Goal: Task Accomplishment & Management: Manage account settings

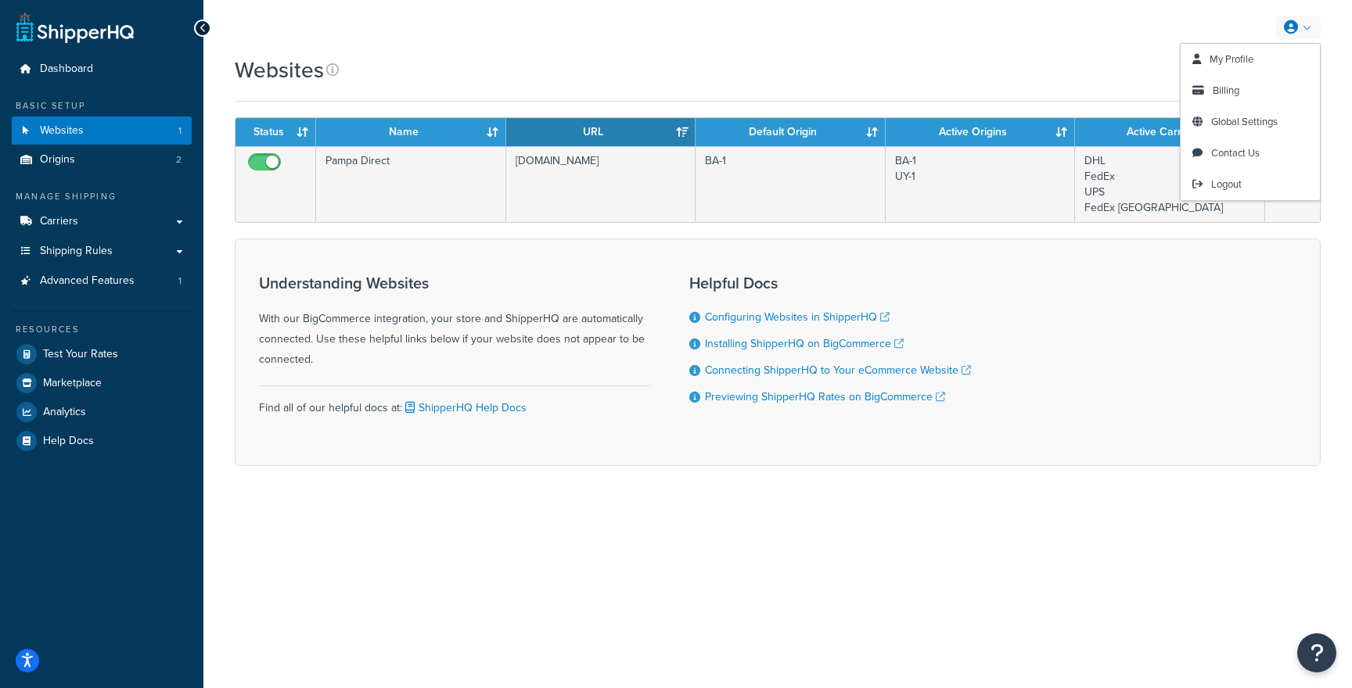
click at [1291, 35] on link at bounding box center [1298, 27] width 45 height 23
click at [1226, 127] on span "Global Settings" at bounding box center [1244, 121] width 66 height 15
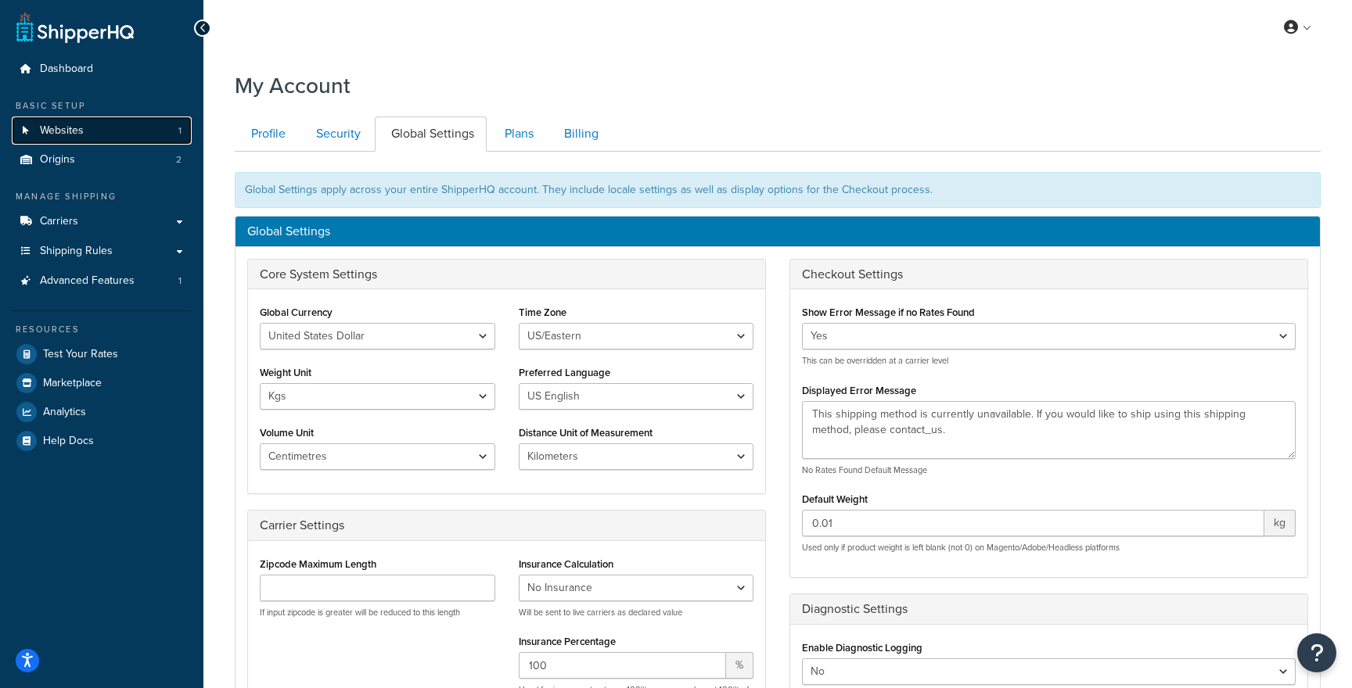
click at [152, 128] on link "Websites 1" at bounding box center [102, 131] width 180 height 29
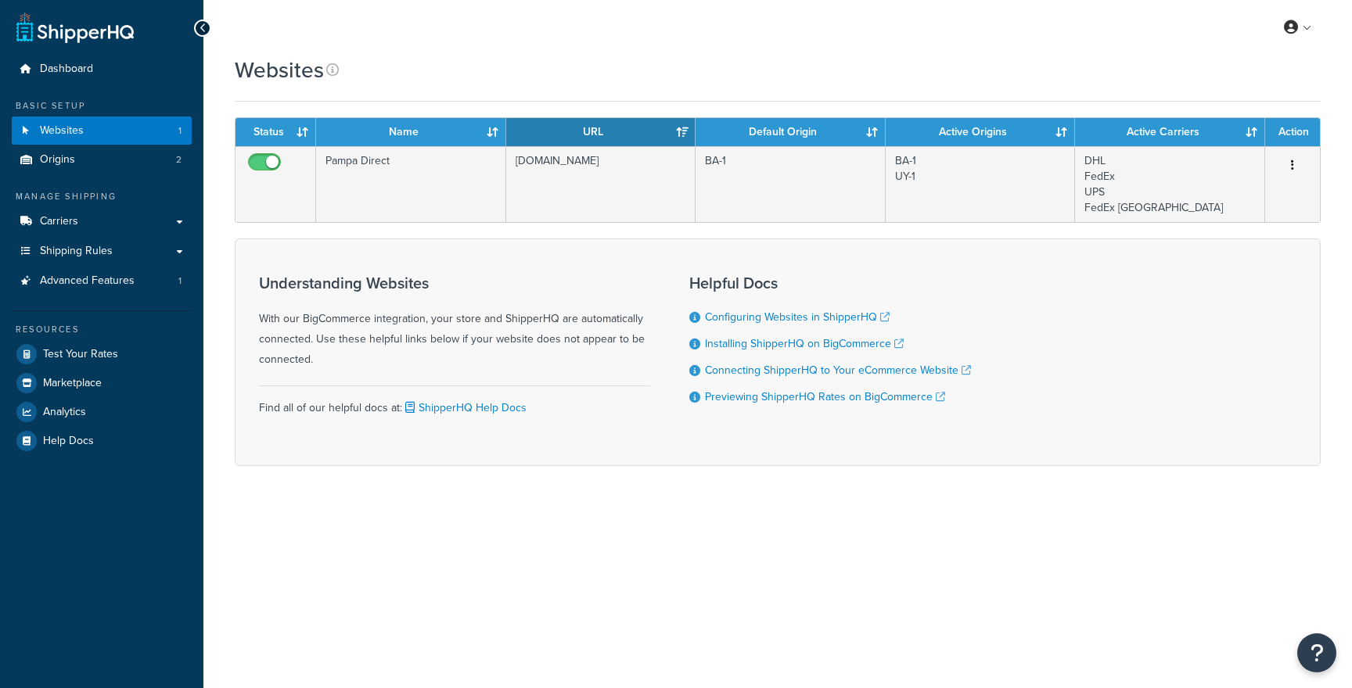
click at [569, 228] on form "Status Name URL Default Origin Active Origins Active Carriers Action Pampa Dire…" at bounding box center [778, 291] width 1086 height 349
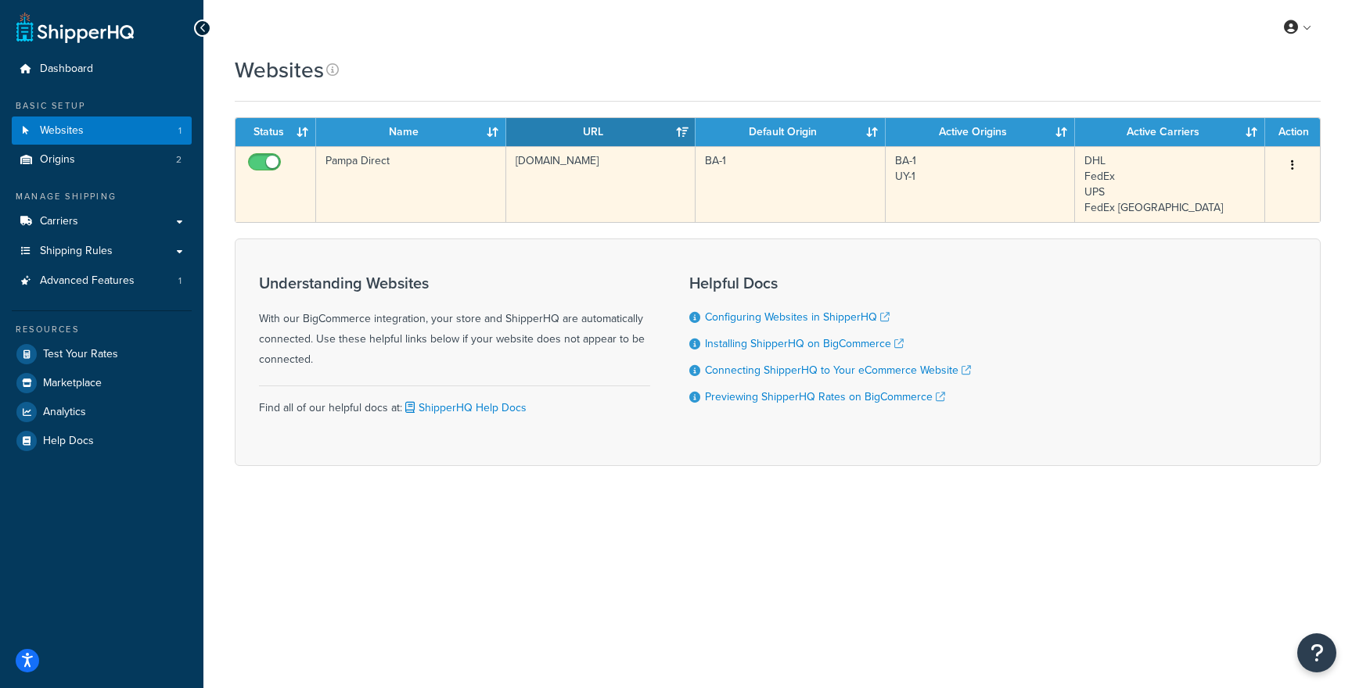
click at [584, 209] on td "[DOMAIN_NAME]" at bounding box center [600, 184] width 189 height 76
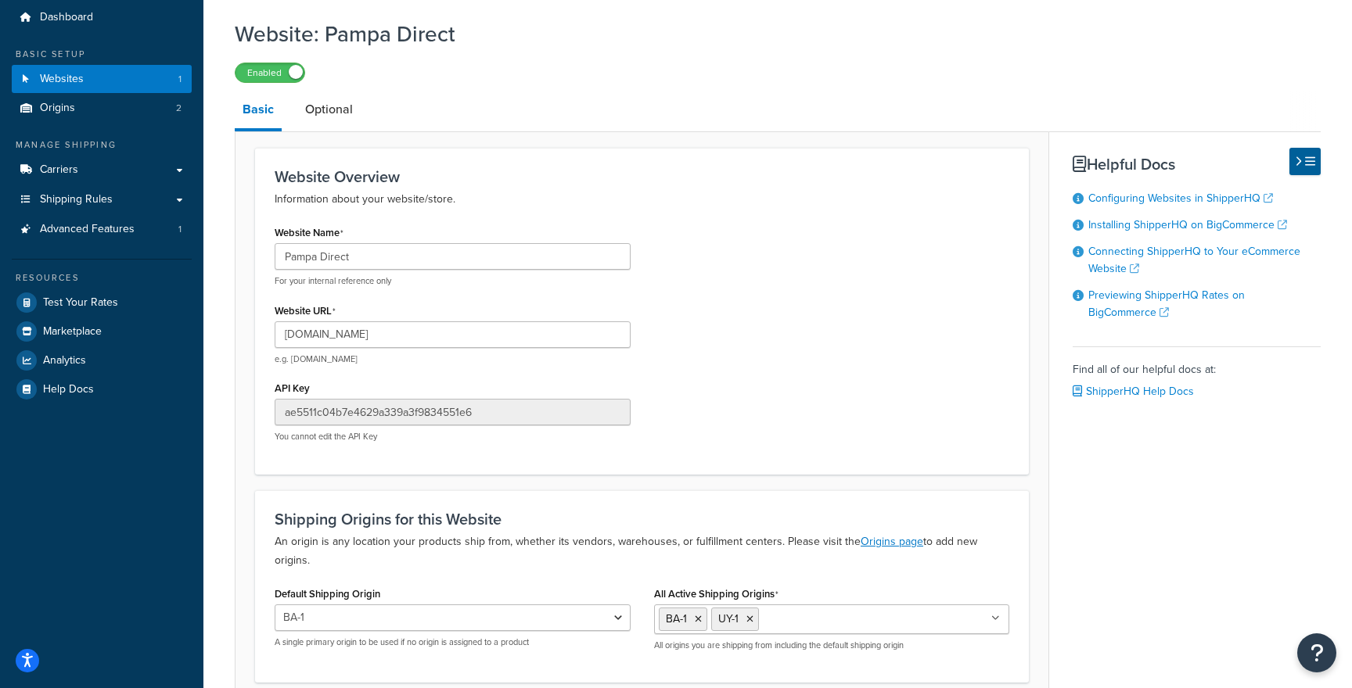
scroll to position [63, 0]
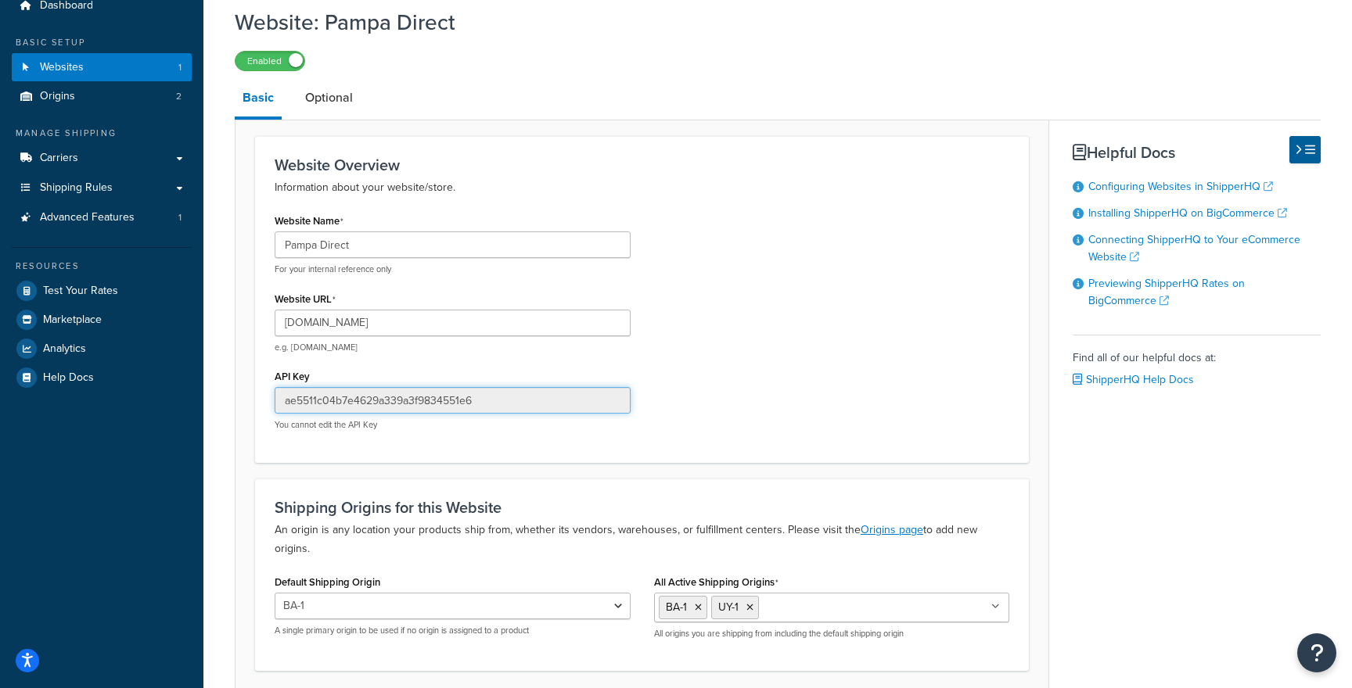
click at [493, 398] on input "ae5511c04b7e4629a339a3f9834551e6" at bounding box center [453, 400] width 356 height 27
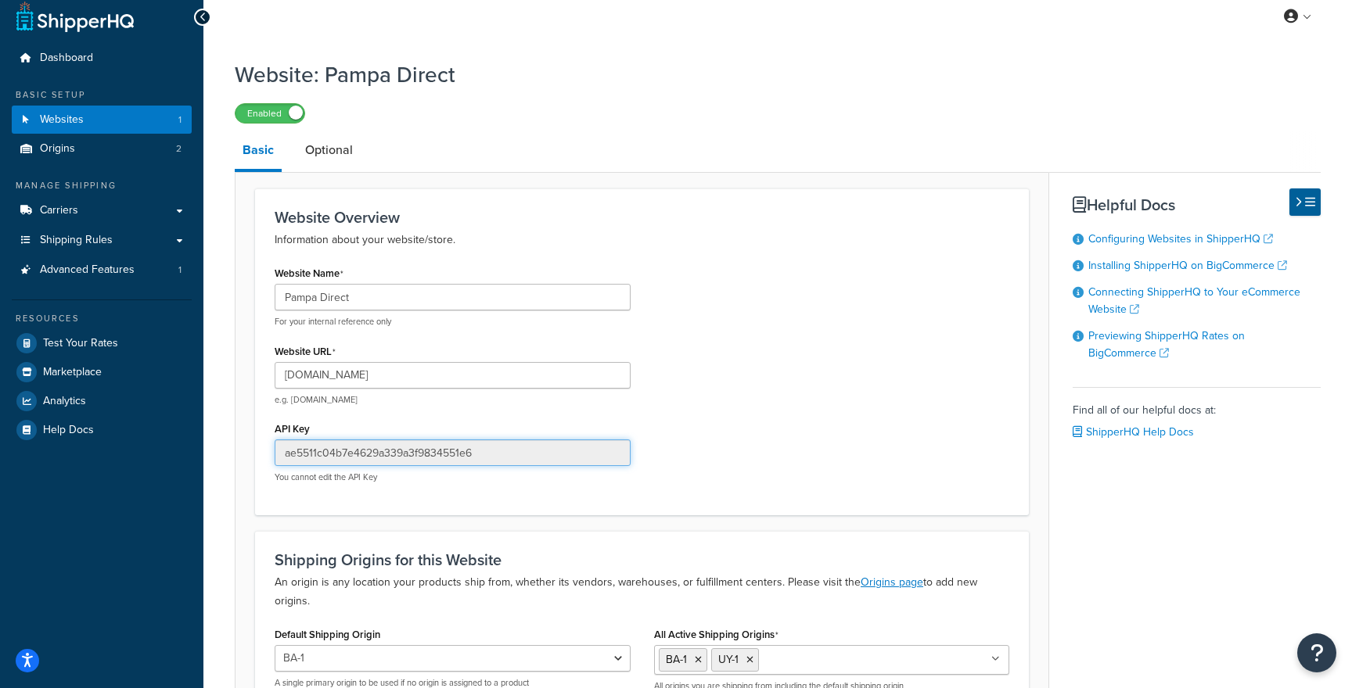
scroll to position [0, 0]
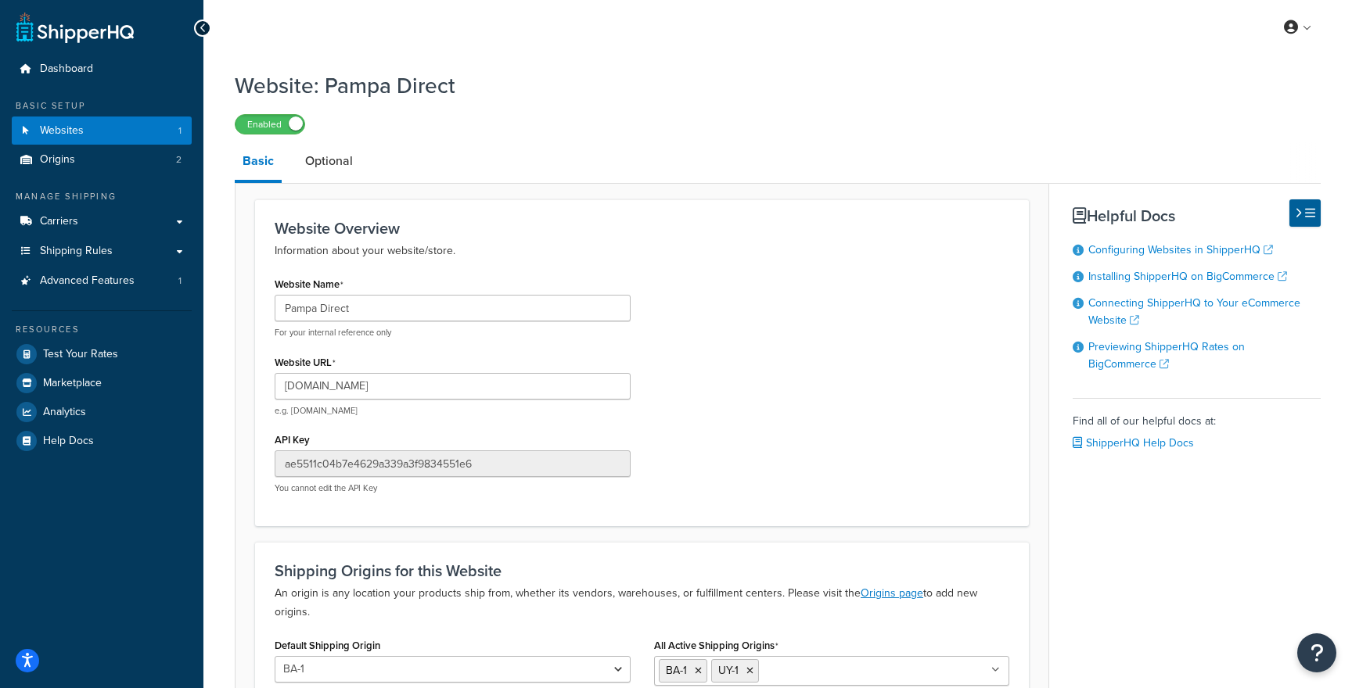
click at [953, 229] on h3 "Website Overview" at bounding box center [642, 228] width 734 height 17
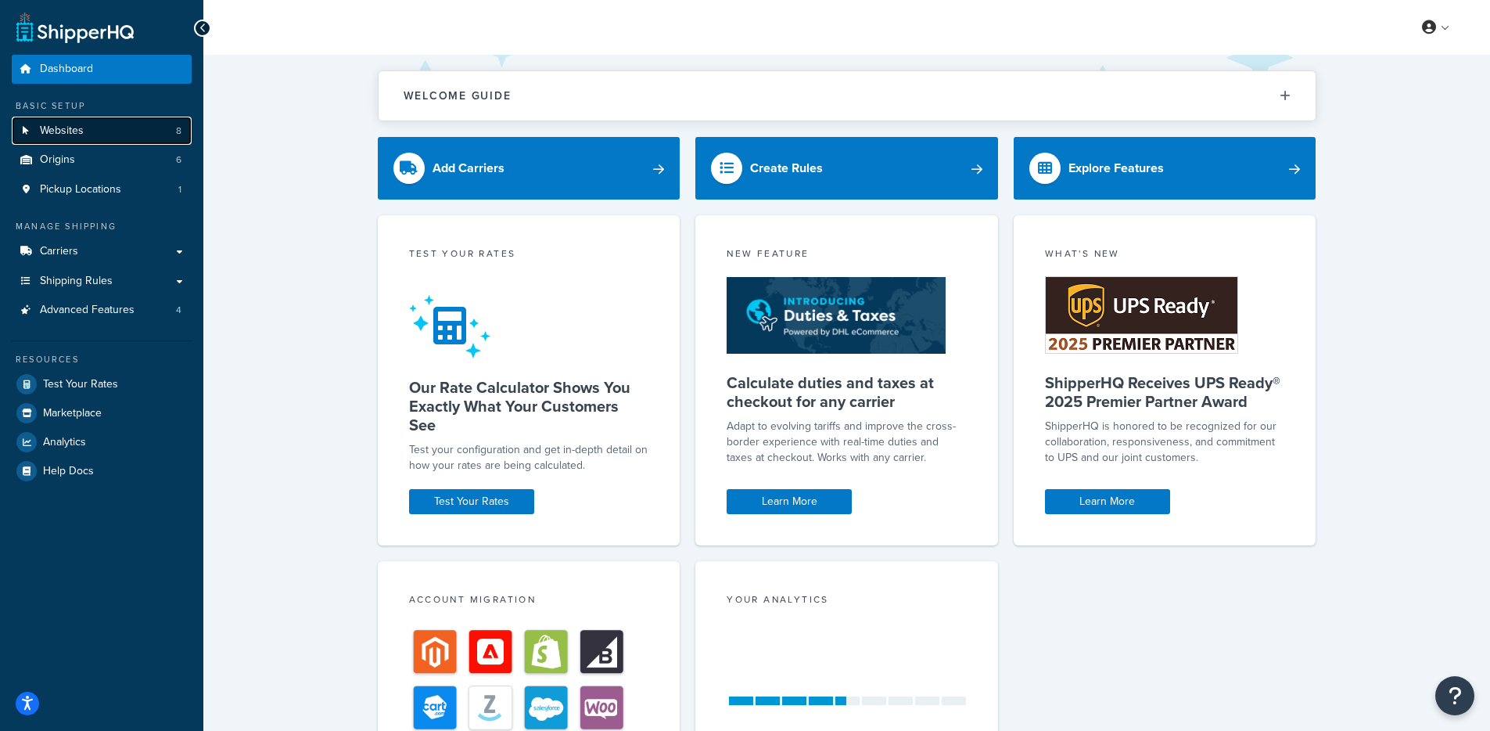
click at [127, 126] on link "Websites 8" at bounding box center [102, 131] width 180 height 29
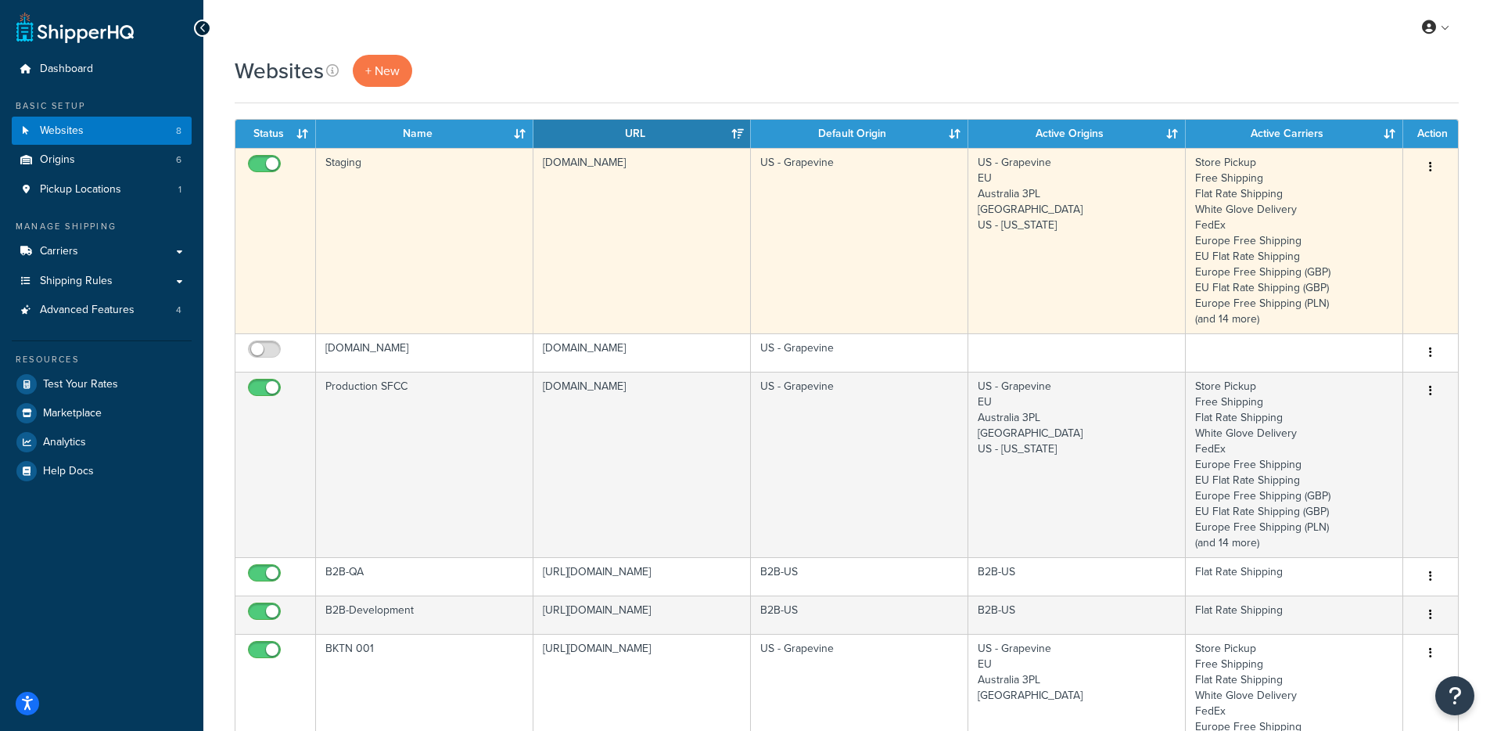
scroll to position [3, 0]
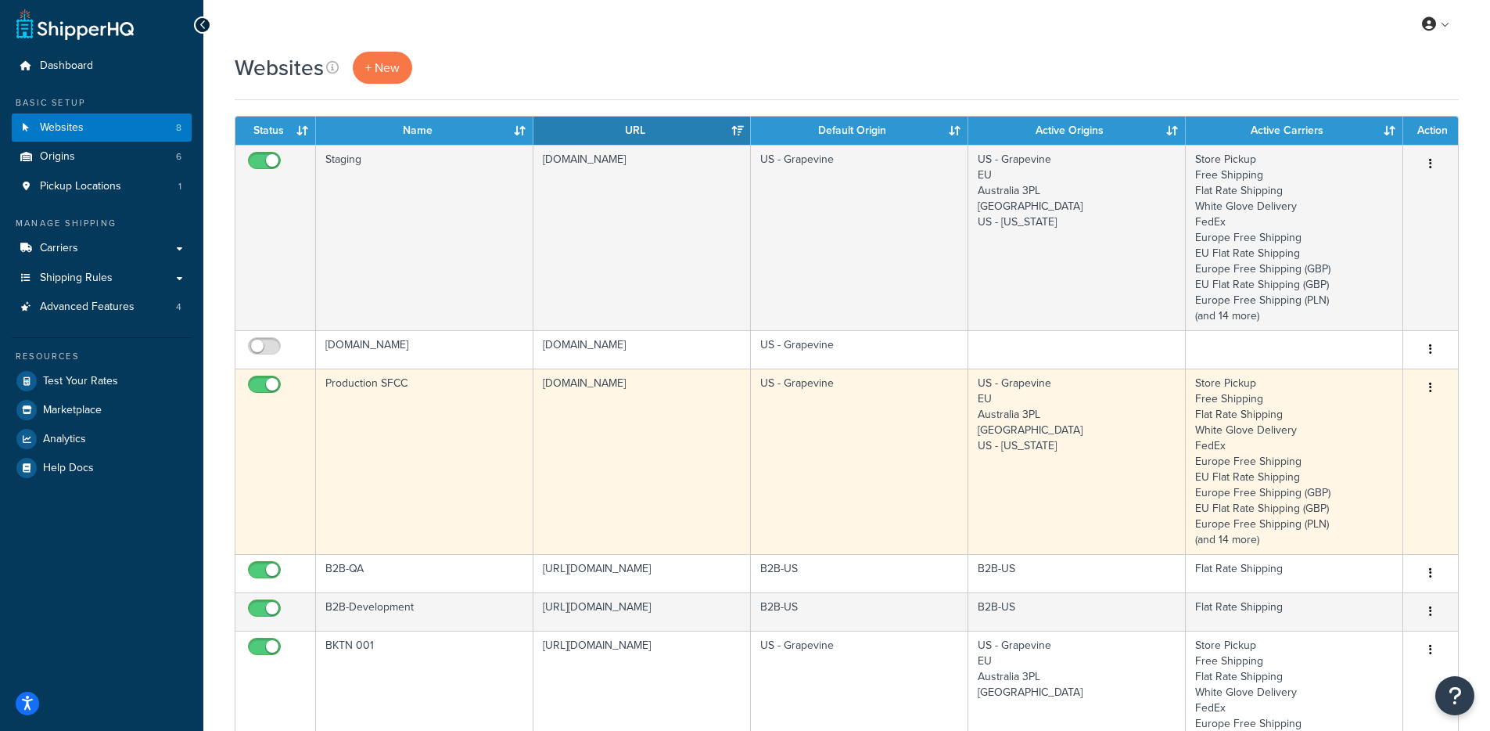
click at [634, 380] on td "[DOMAIN_NAME]" at bounding box center [641, 460] width 217 height 185
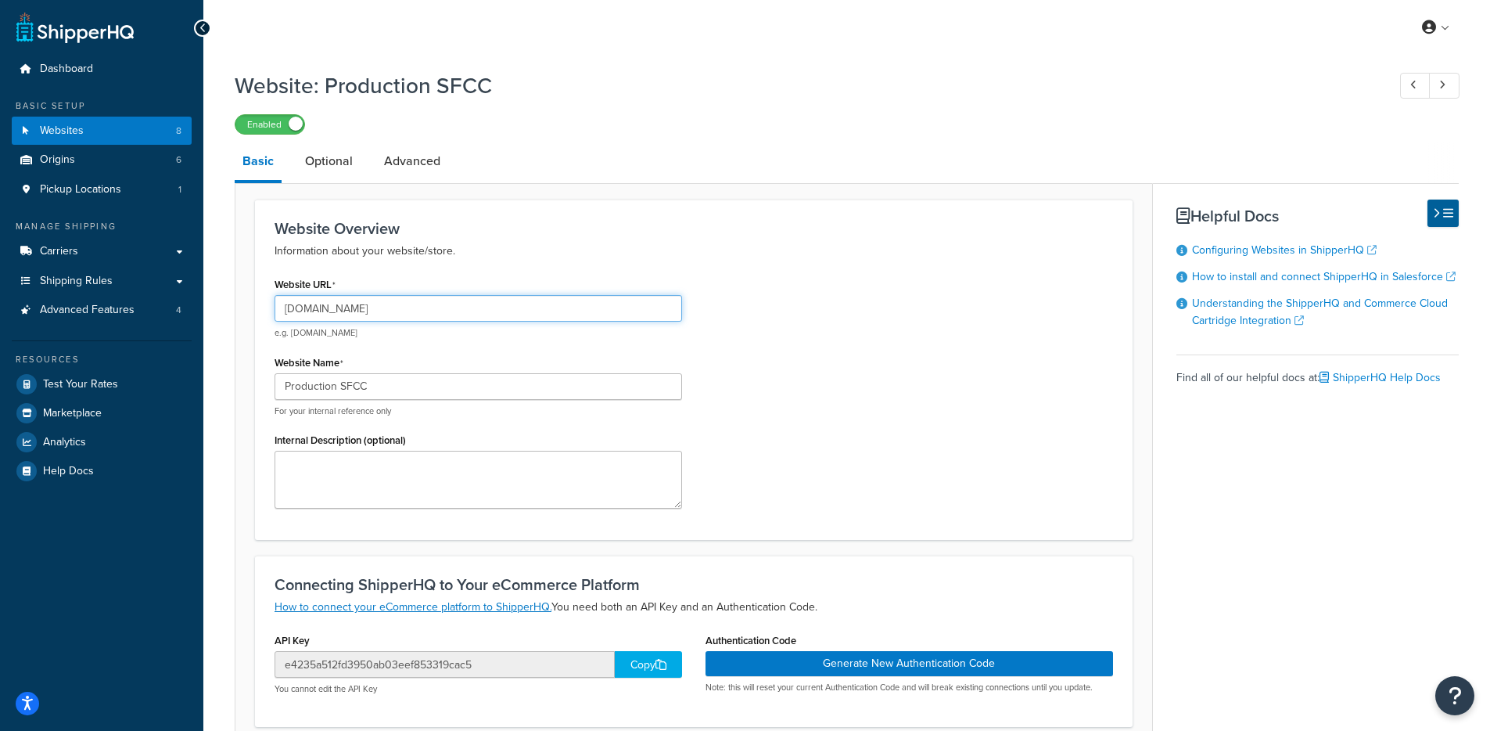
drag, startPoint x: 538, startPoint y: 314, endPoint x: 289, endPoint y: 300, distance: 249.1
click at [289, 300] on input "[DOMAIN_NAME]" at bounding box center [479, 308] width 408 height 27
click at [110, 132] on link "Websites 8" at bounding box center [102, 131] width 180 height 29
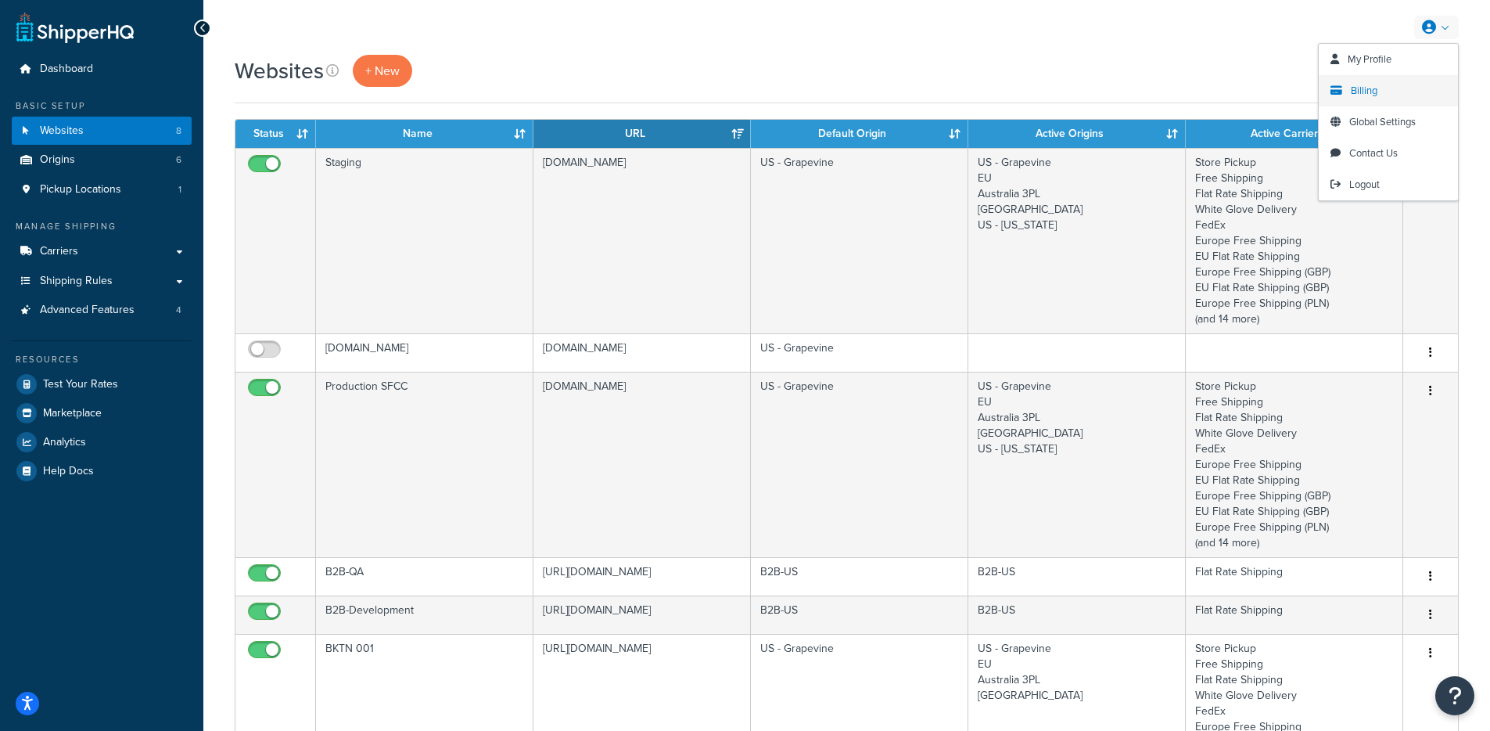
click at [1377, 90] on link "Billing" at bounding box center [1388, 90] width 139 height 31
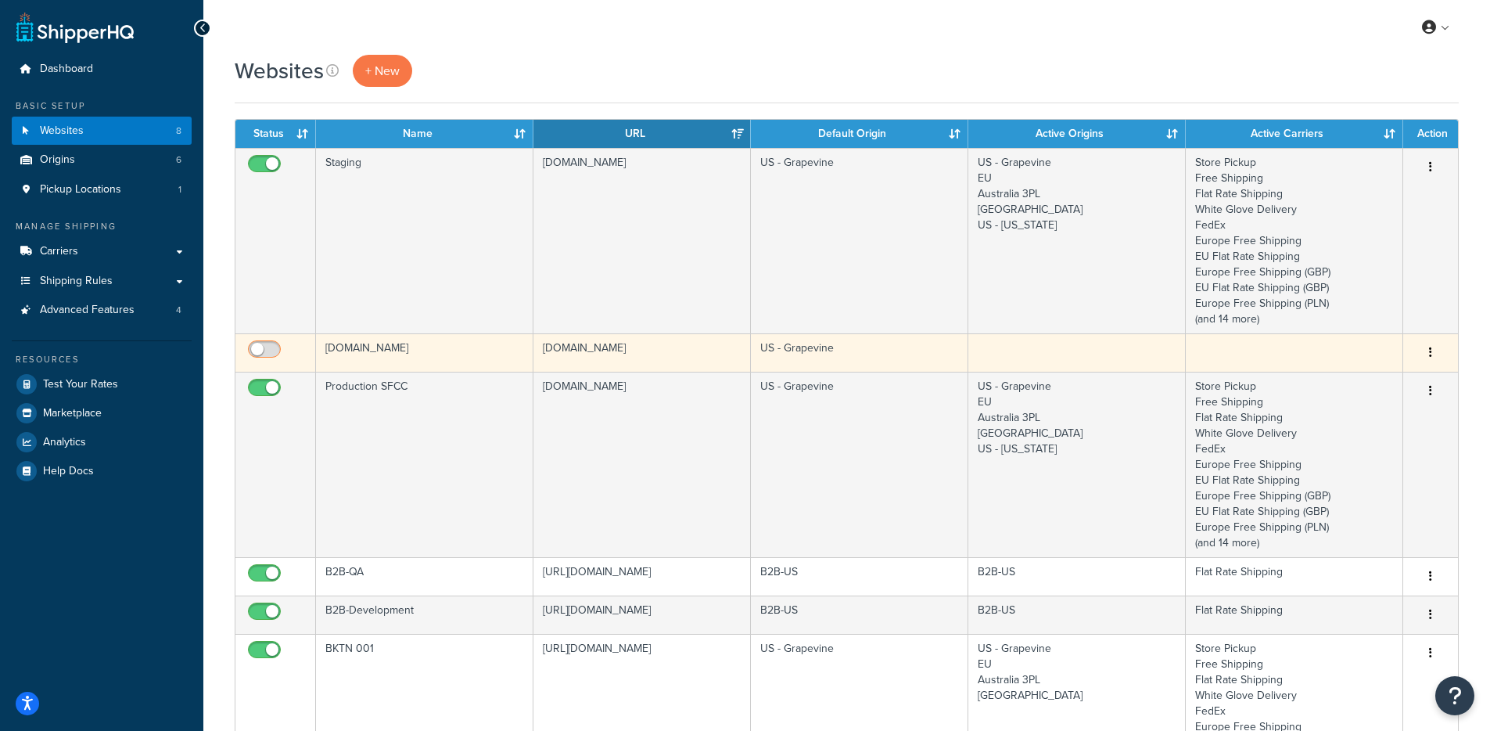
click at [260, 347] on input "checkbox" at bounding box center [266, 353] width 43 height 20
click at [261, 348] on input "checkbox" at bounding box center [266, 353] width 43 height 20
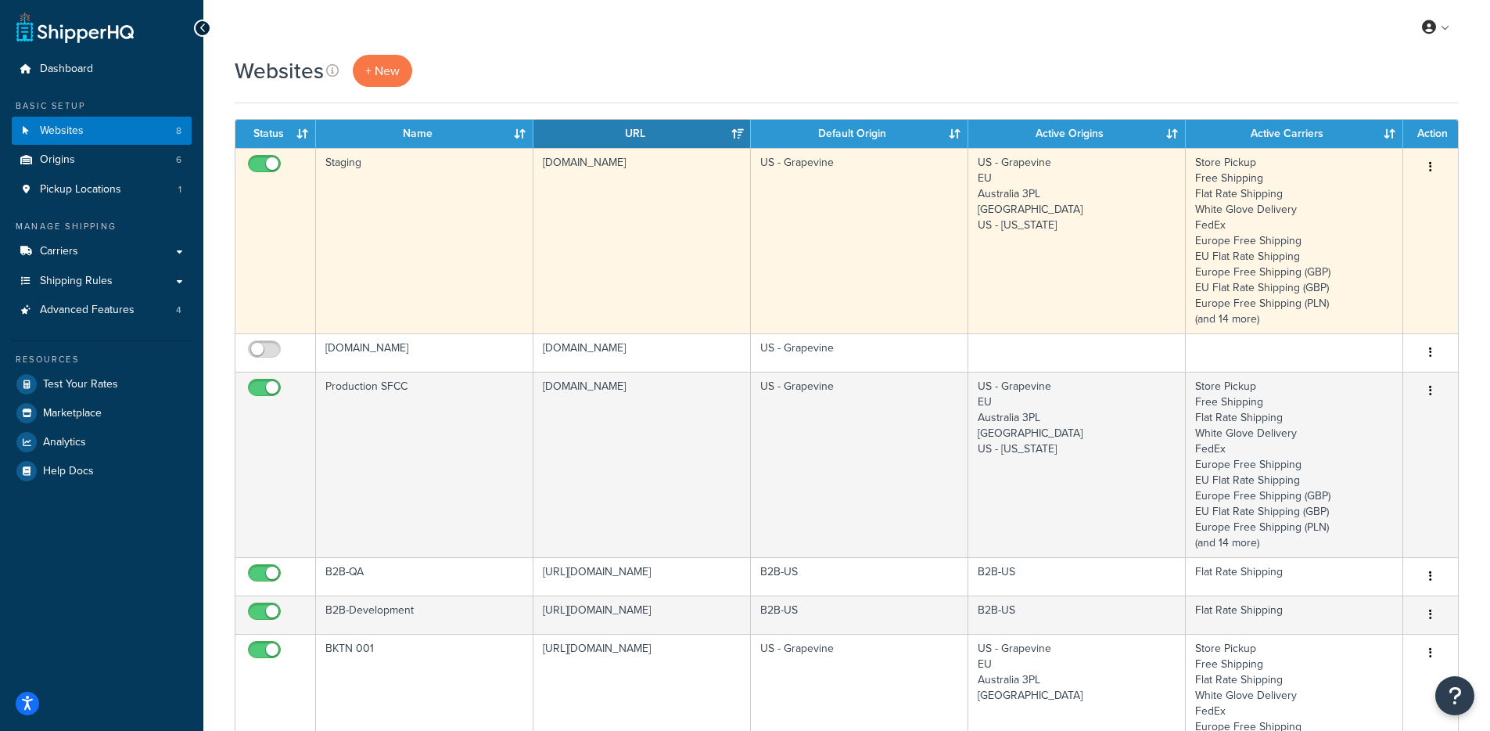
drag, startPoint x: 271, startPoint y: 350, endPoint x: 317, endPoint y: 245, distance: 114.2
click at [271, 350] on input "checkbox" at bounding box center [266, 353] width 43 height 20
checkbox input "true"
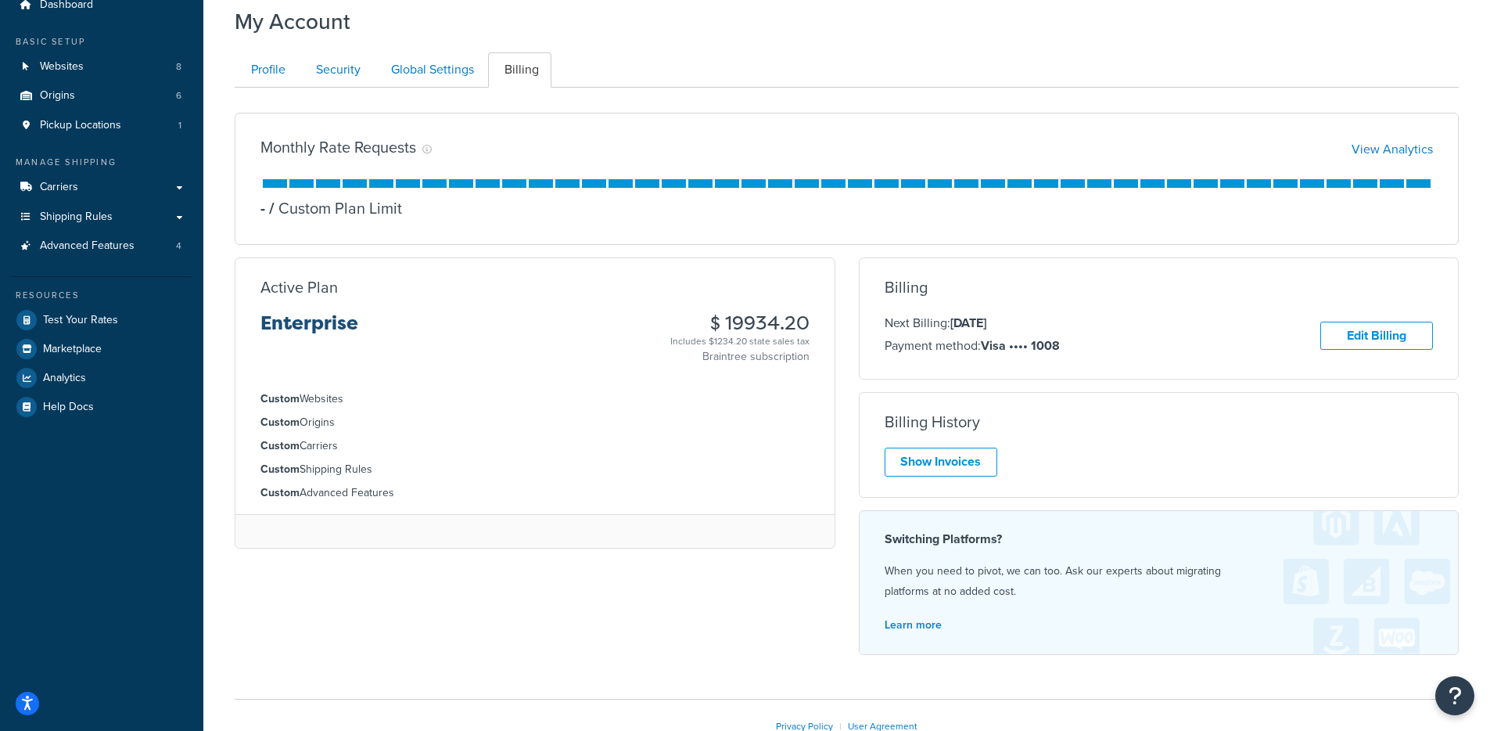
scroll to position [63, 0]
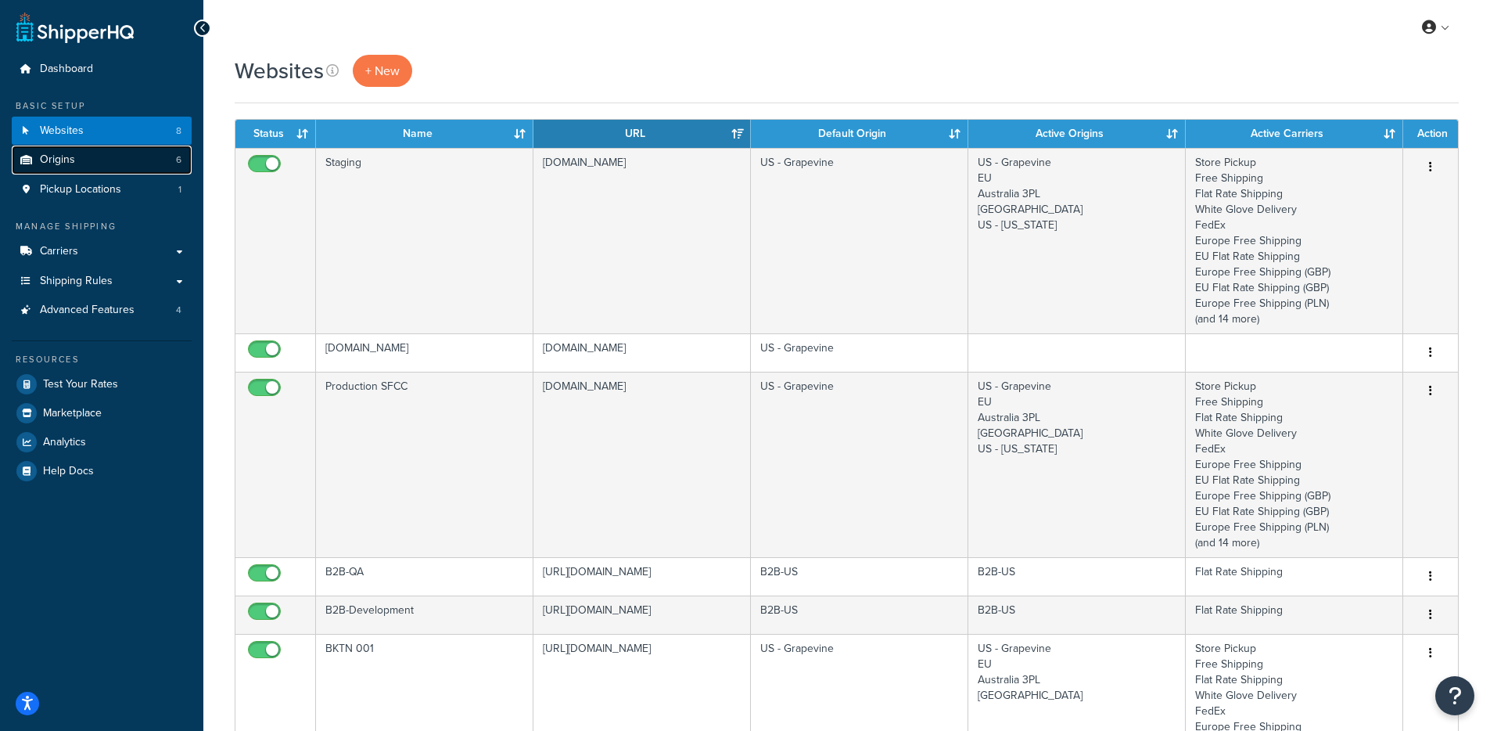
drag, startPoint x: 66, startPoint y: 158, endPoint x: 145, endPoint y: 146, distance: 79.1
click at [66, 157] on span "Origins" at bounding box center [57, 159] width 35 height 13
click at [129, 335] on ul "Manage Shipping Carriers Carriers All Carriers 28 Method Merging Rules 0 Custom…" at bounding box center [102, 352] width 180 height 265
click at [96, 387] on span "Test Your Rates" at bounding box center [80, 384] width 75 height 13
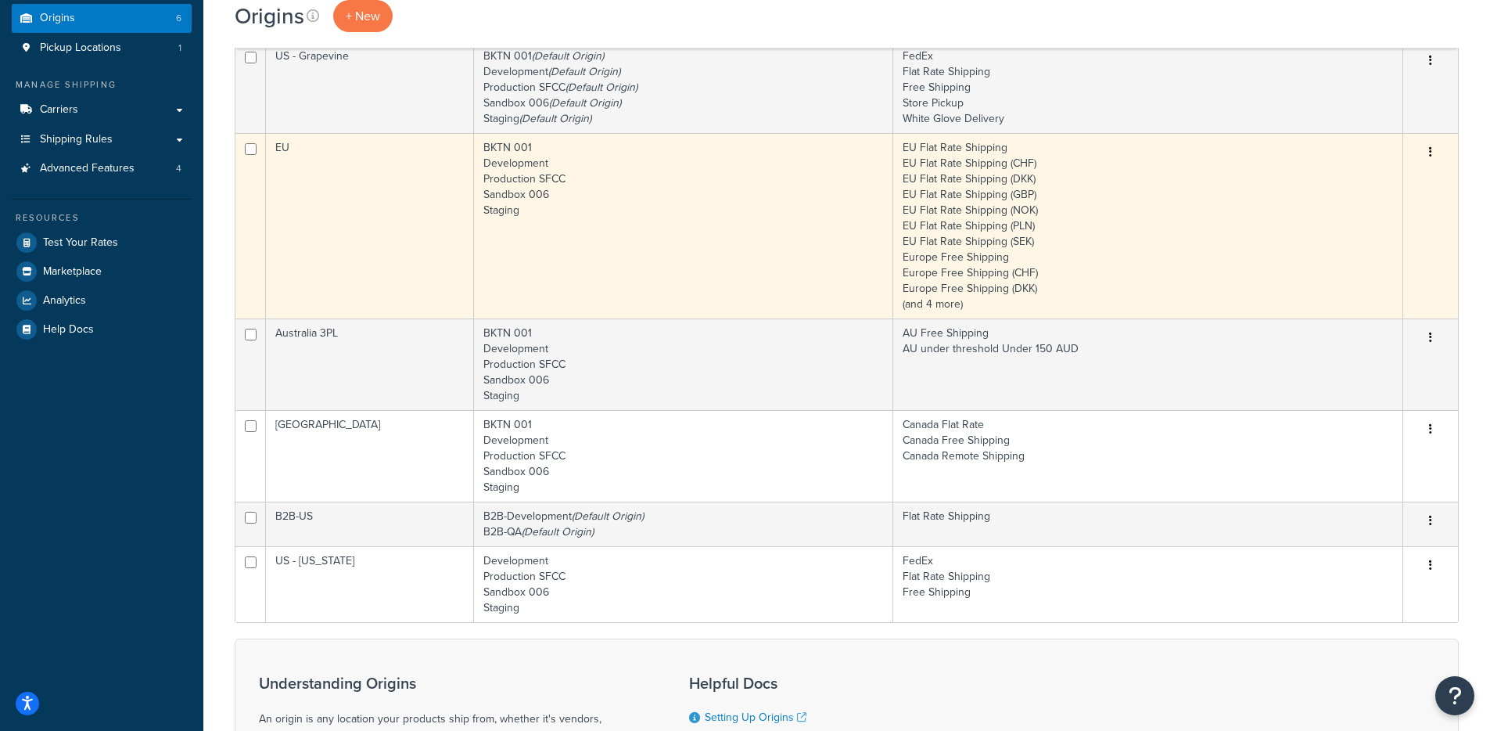
scroll to position [144, 0]
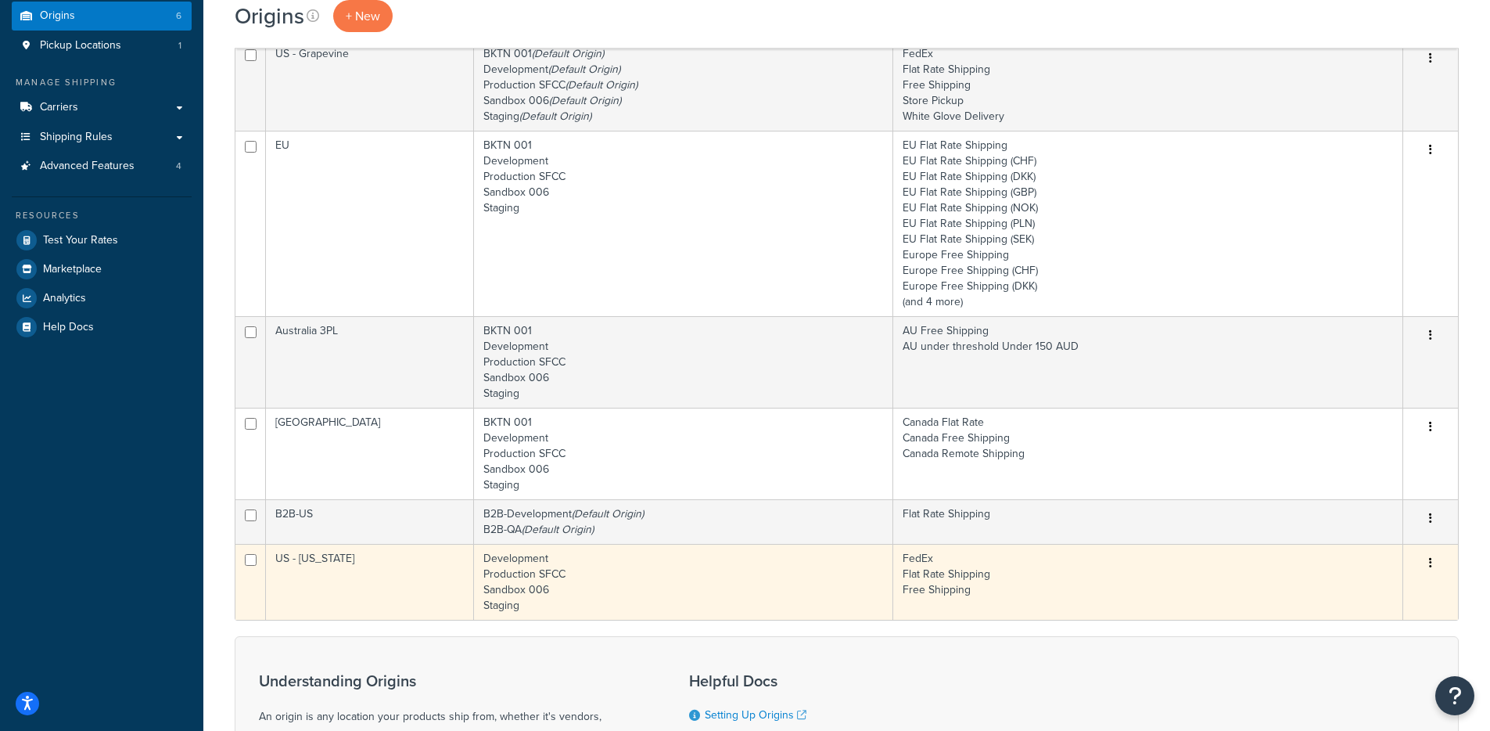
click at [557, 566] on td "Development Production SFCC Sandbox 006 Staging" at bounding box center [683, 582] width 419 height 76
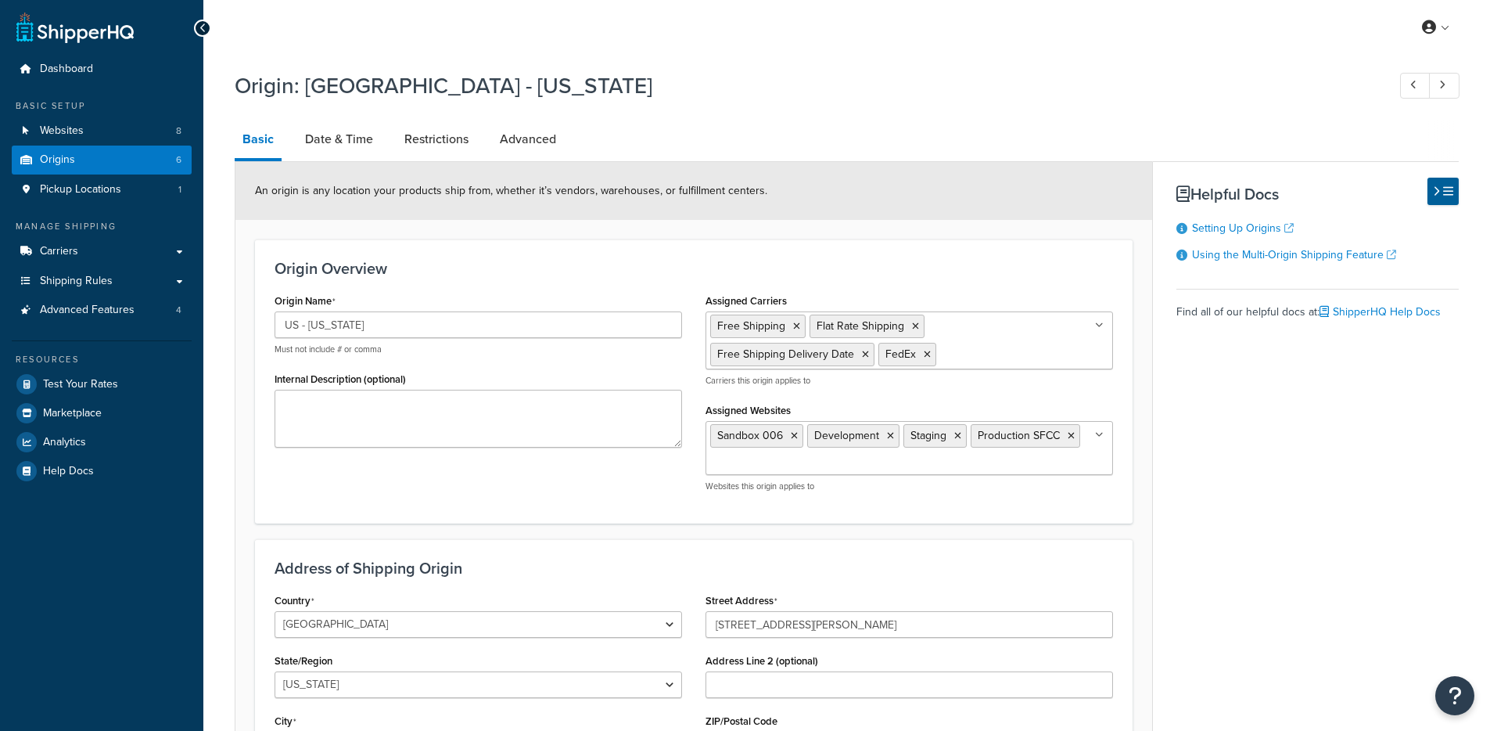
select select "38"
click at [92, 158] on link "Origins 6" at bounding box center [102, 159] width 180 height 29
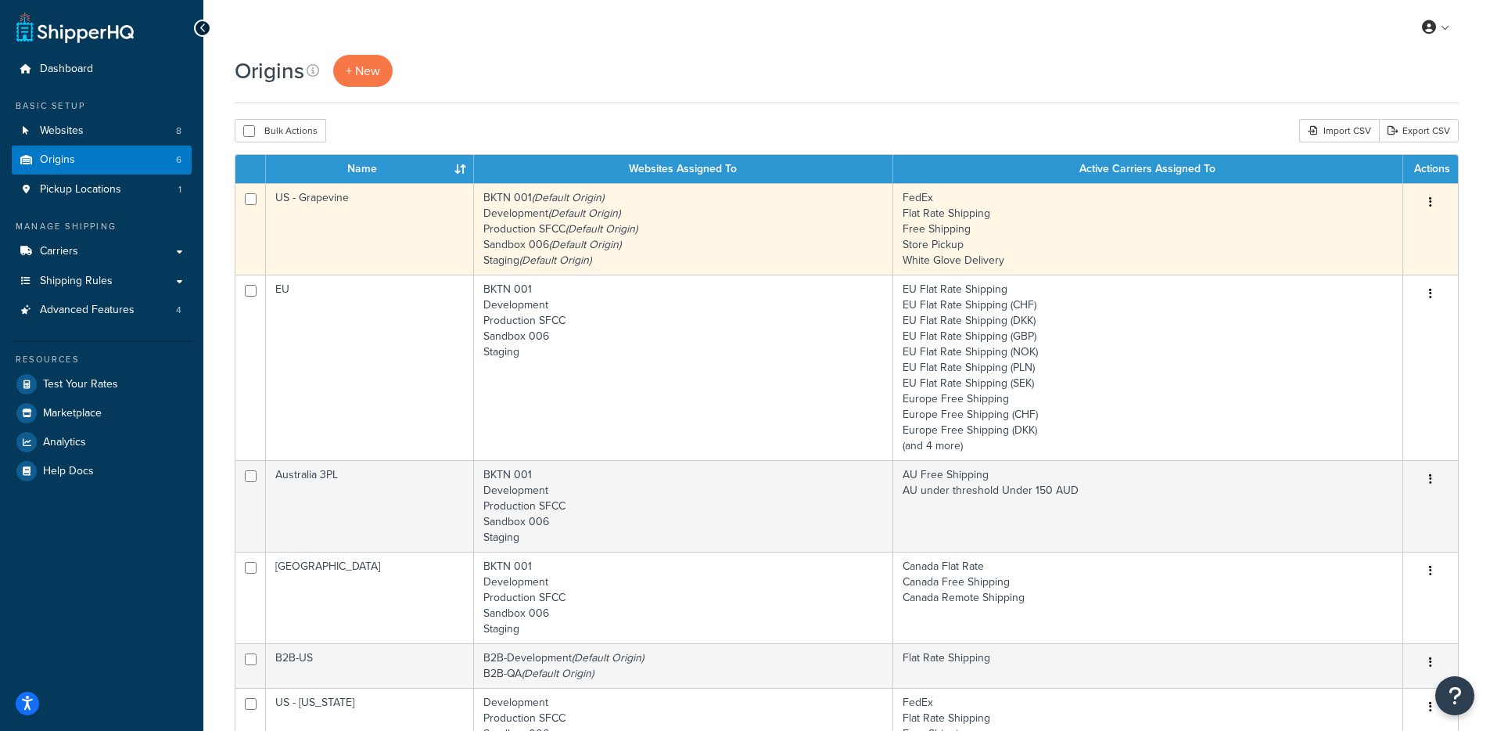
click at [525, 235] on td "BKTN 001 (Default Origin) Development (Default Origin) Production SFCC (Default…" at bounding box center [683, 229] width 419 height 92
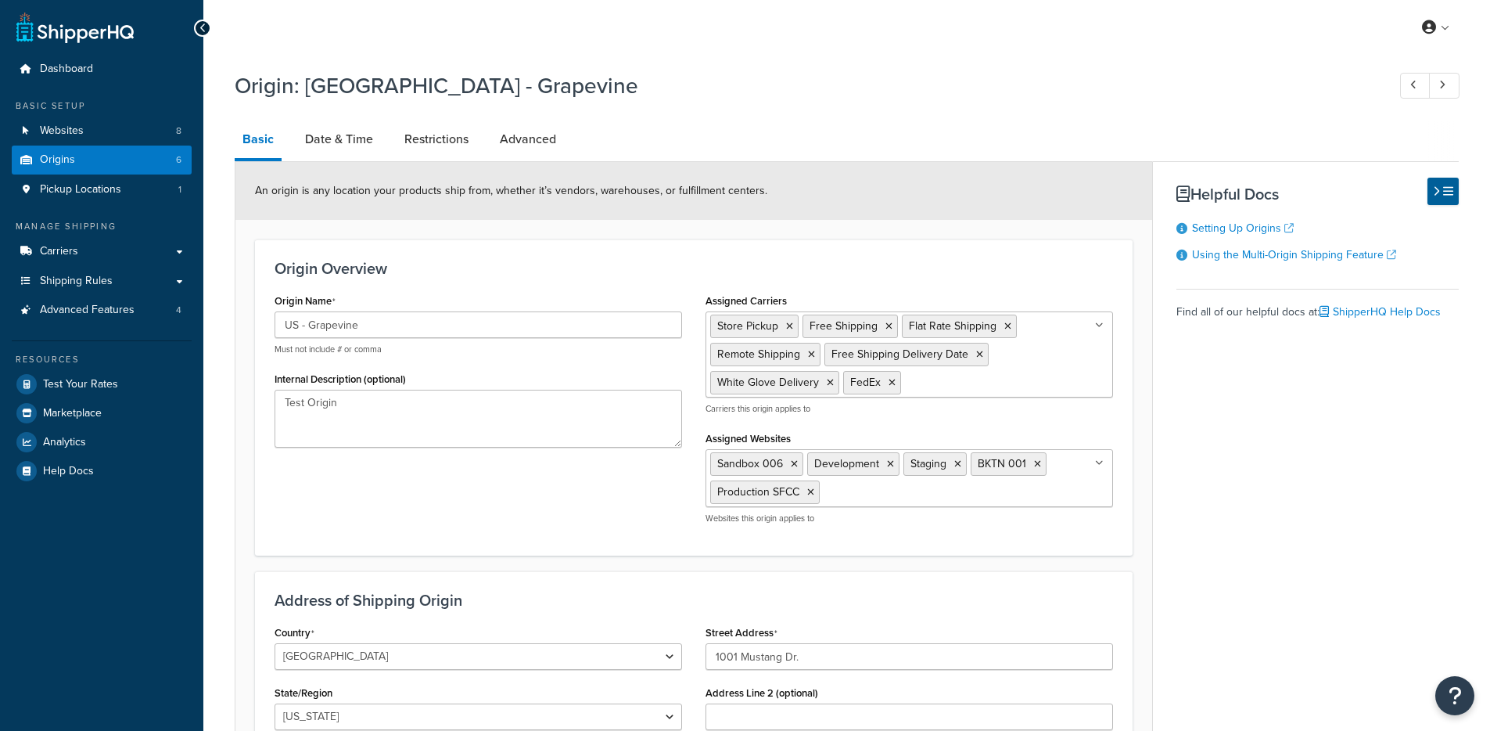
select select "43"
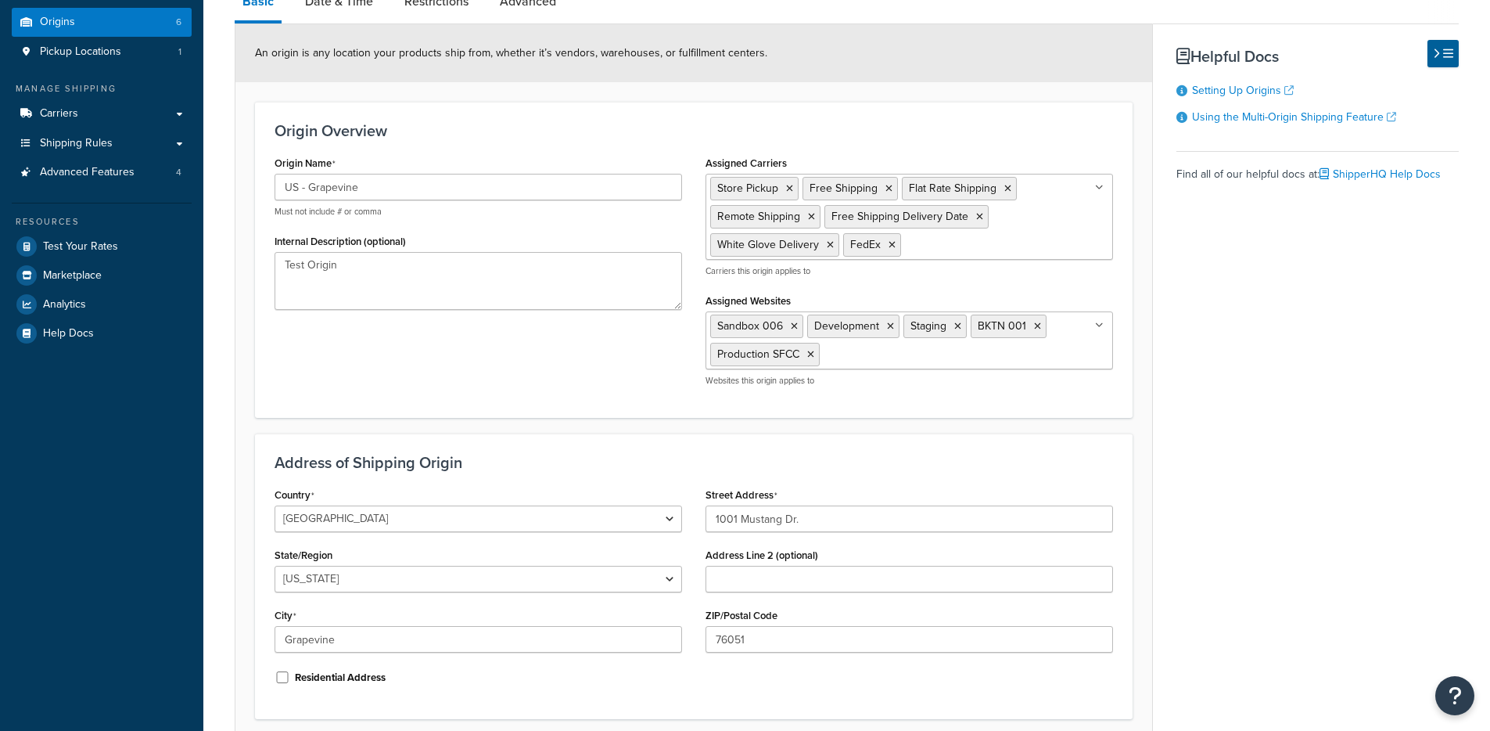
scroll to position [270, 0]
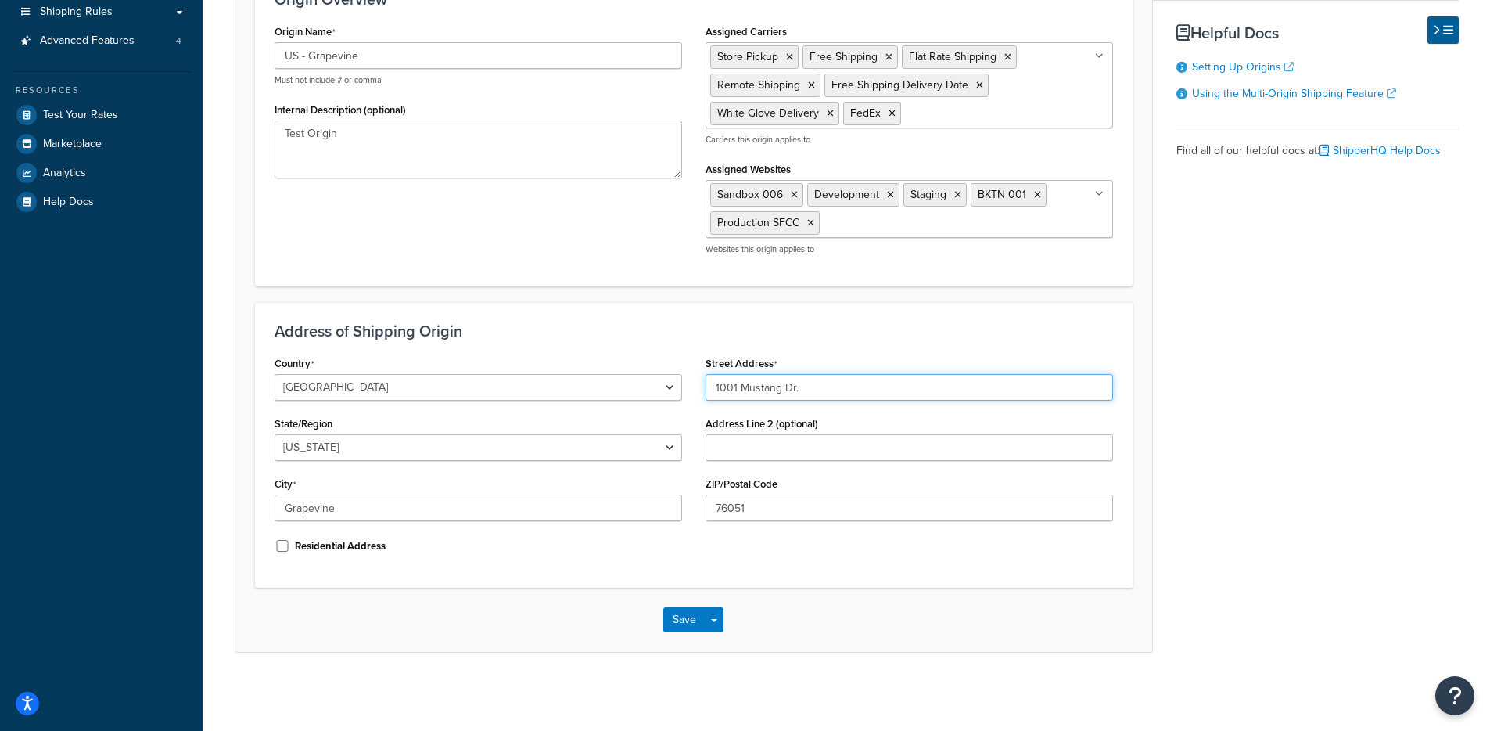
drag, startPoint x: 830, startPoint y: 382, endPoint x: 673, endPoint y: 385, distance: 156.5
click at [673, 385] on div "Country United States United Kingdom Afghanistan Åland Islands Albania Algeria …" at bounding box center [694, 460] width 862 height 216
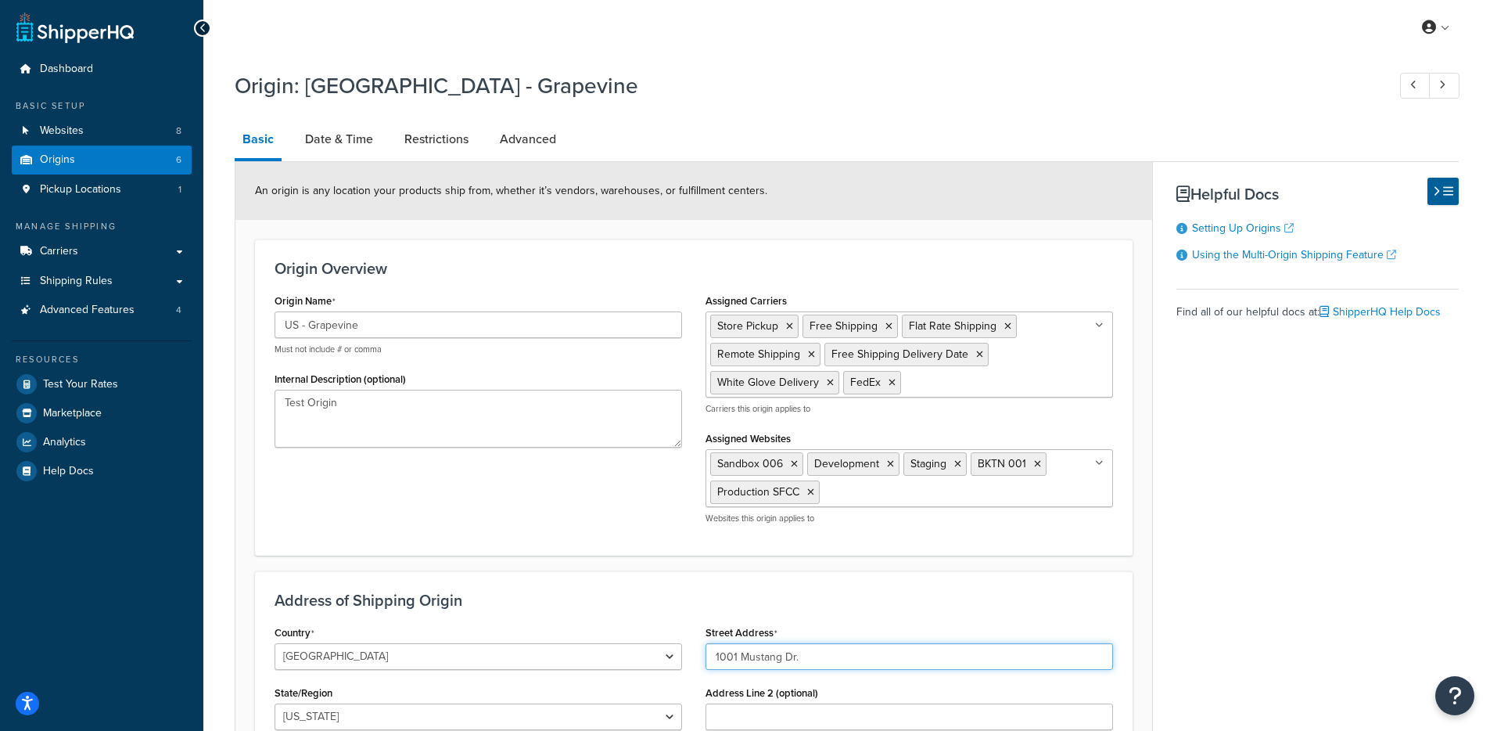
scroll to position [3, 0]
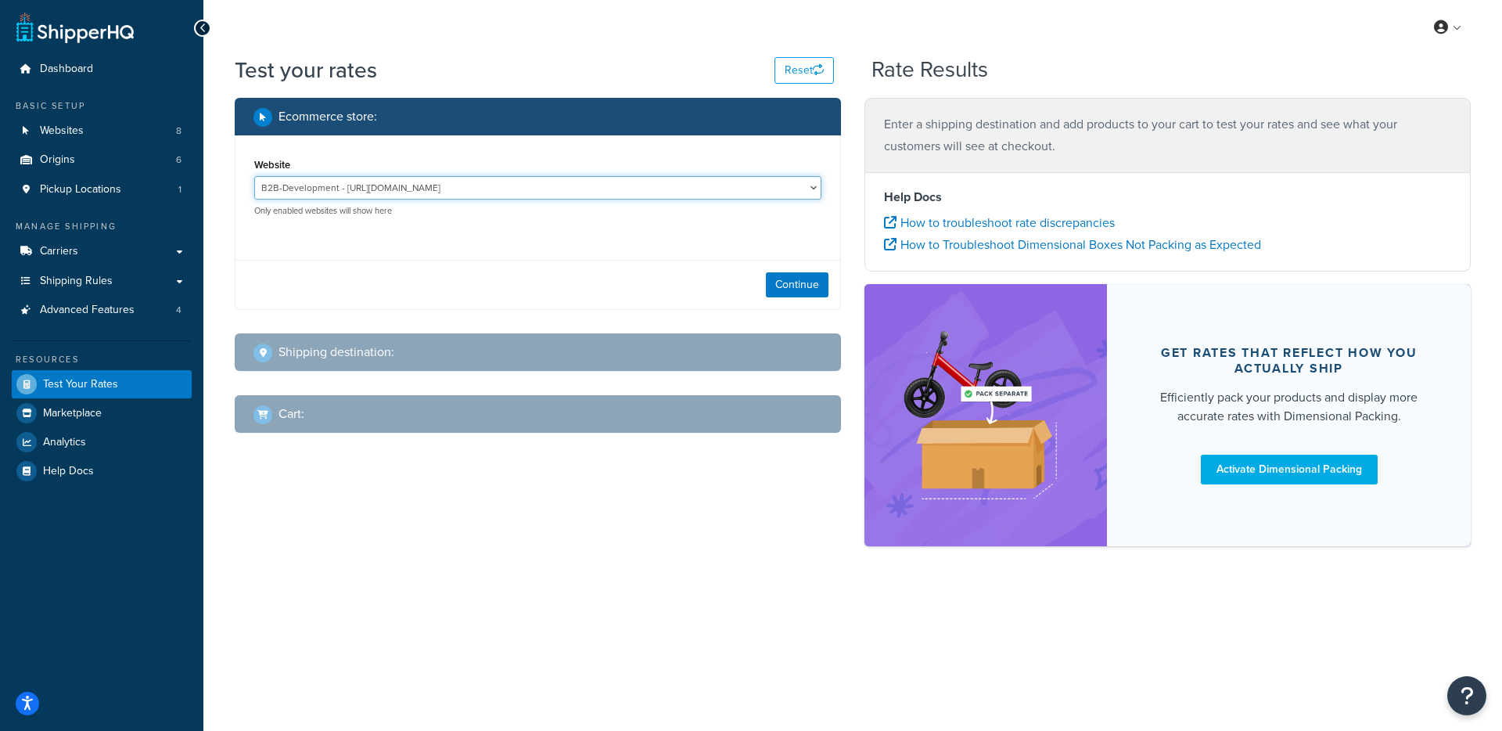
click at [691, 183] on select "B2B-Development - https://solobrands--dev1.sandbox.my.salesforce.com/ B2B-QA - …" at bounding box center [537, 187] width 567 height 23
select select "a5b6c3c0c070b803eb522a6d6c990895"
click at [254, 176] on select "B2B-Development - https://solobrands--dev1.sandbox.my.salesforce.com/ B2B-QA - …" at bounding box center [537, 187] width 567 height 23
click at [835, 282] on div "Continue" at bounding box center [537, 284] width 605 height 49
drag, startPoint x: 808, startPoint y: 286, endPoint x: 796, endPoint y: 292, distance: 12.9
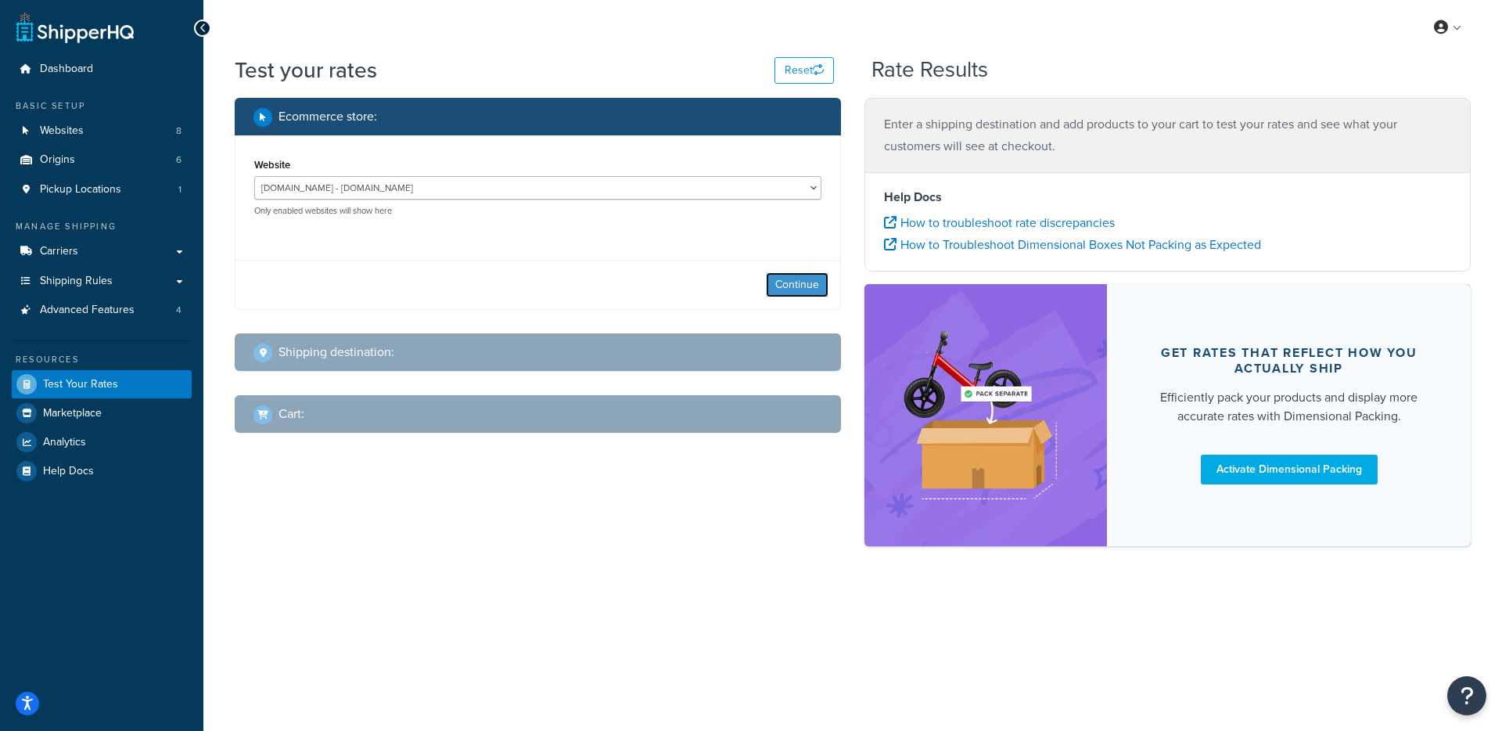
click at [807, 286] on button "Continue" at bounding box center [797, 284] width 63 height 25
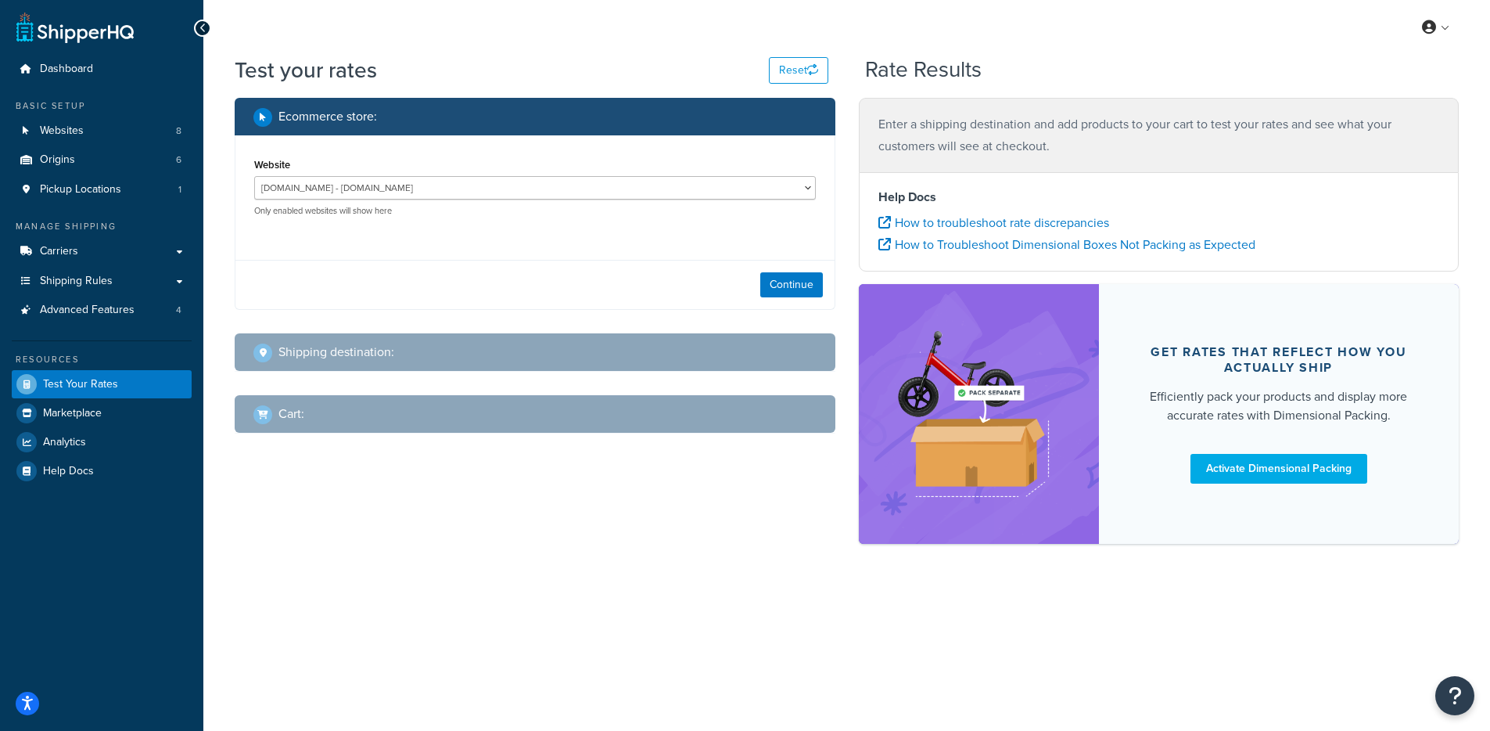
select select "TX"
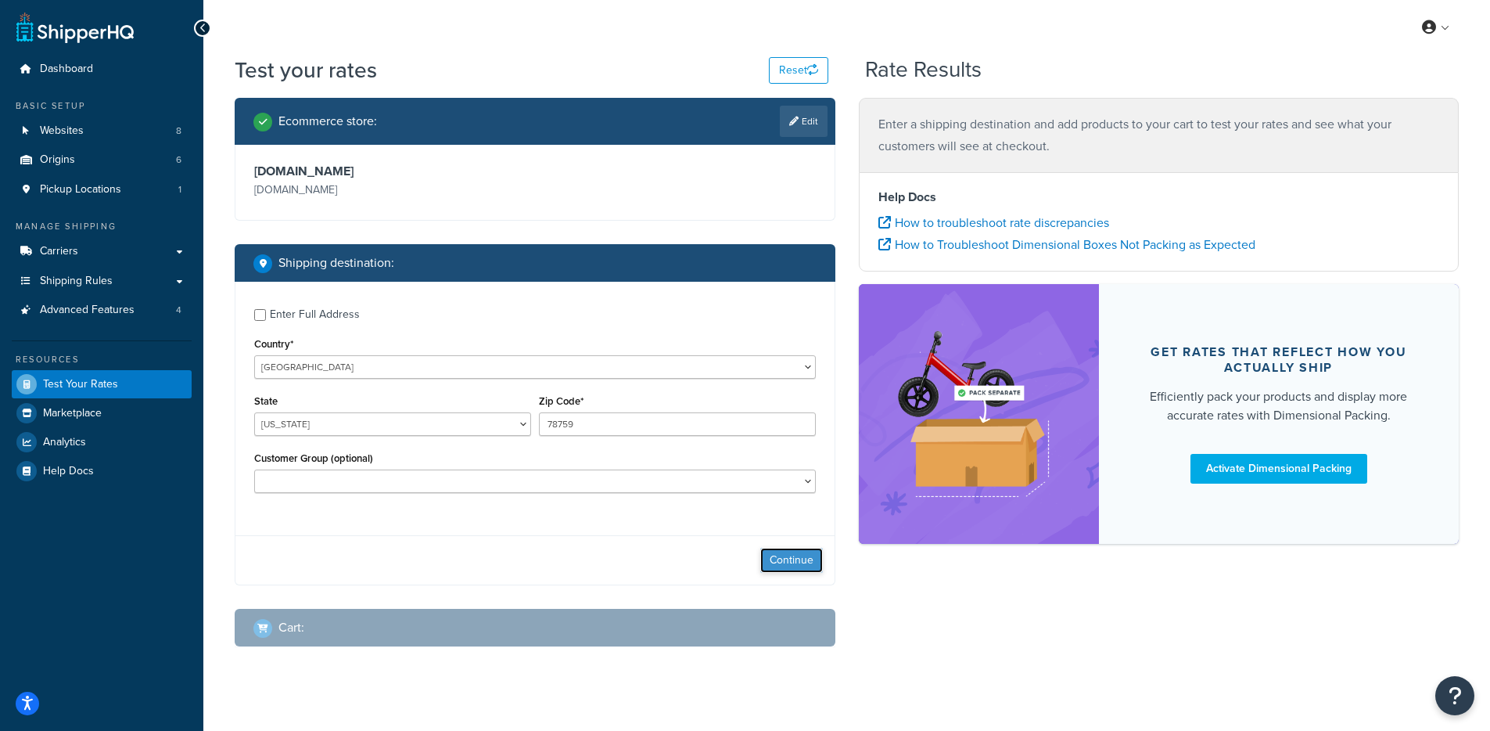
click at [775, 566] on button "Continue" at bounding box center [791, 560] width 63 height 25
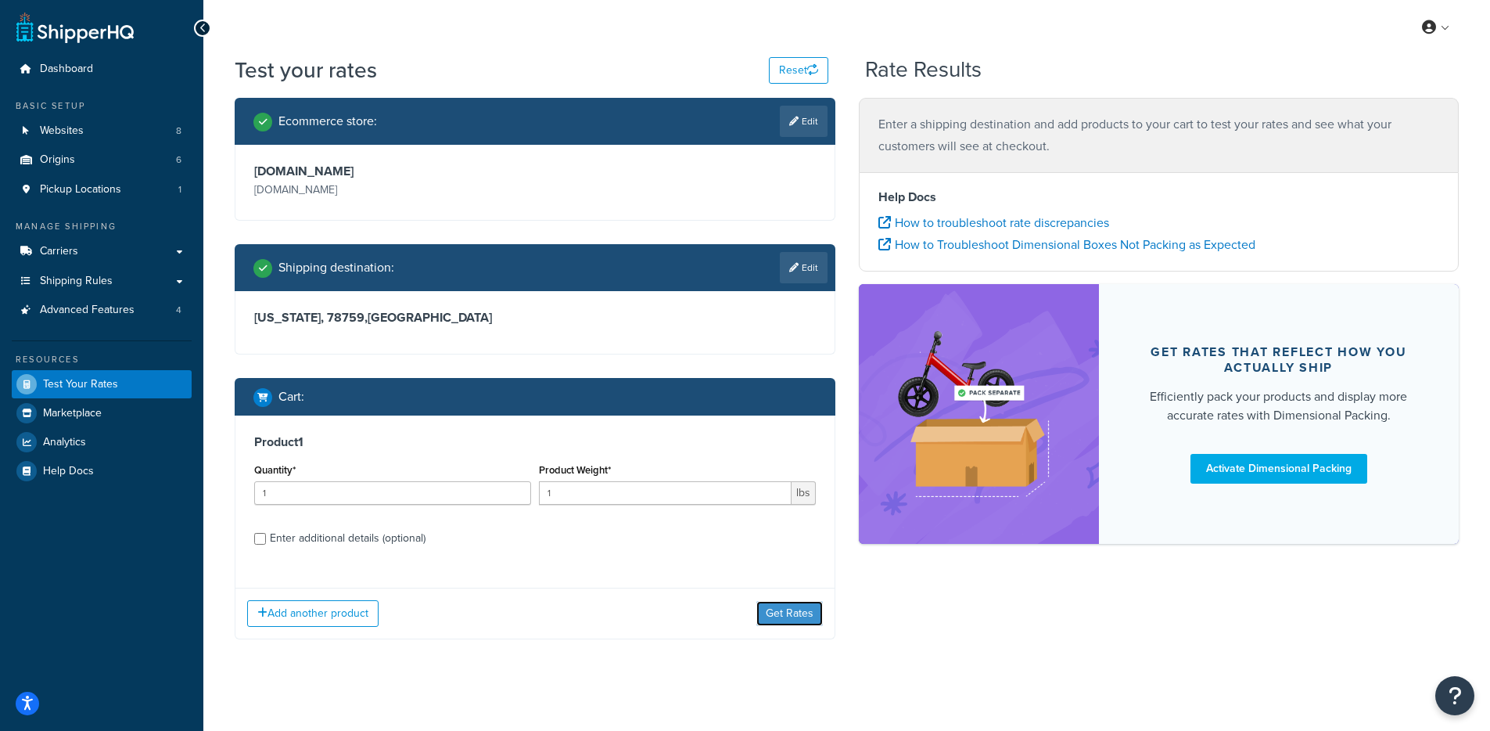
click at [777, 612] on button "Get Rates" at bounding box center [789, 613] width 66 height 25
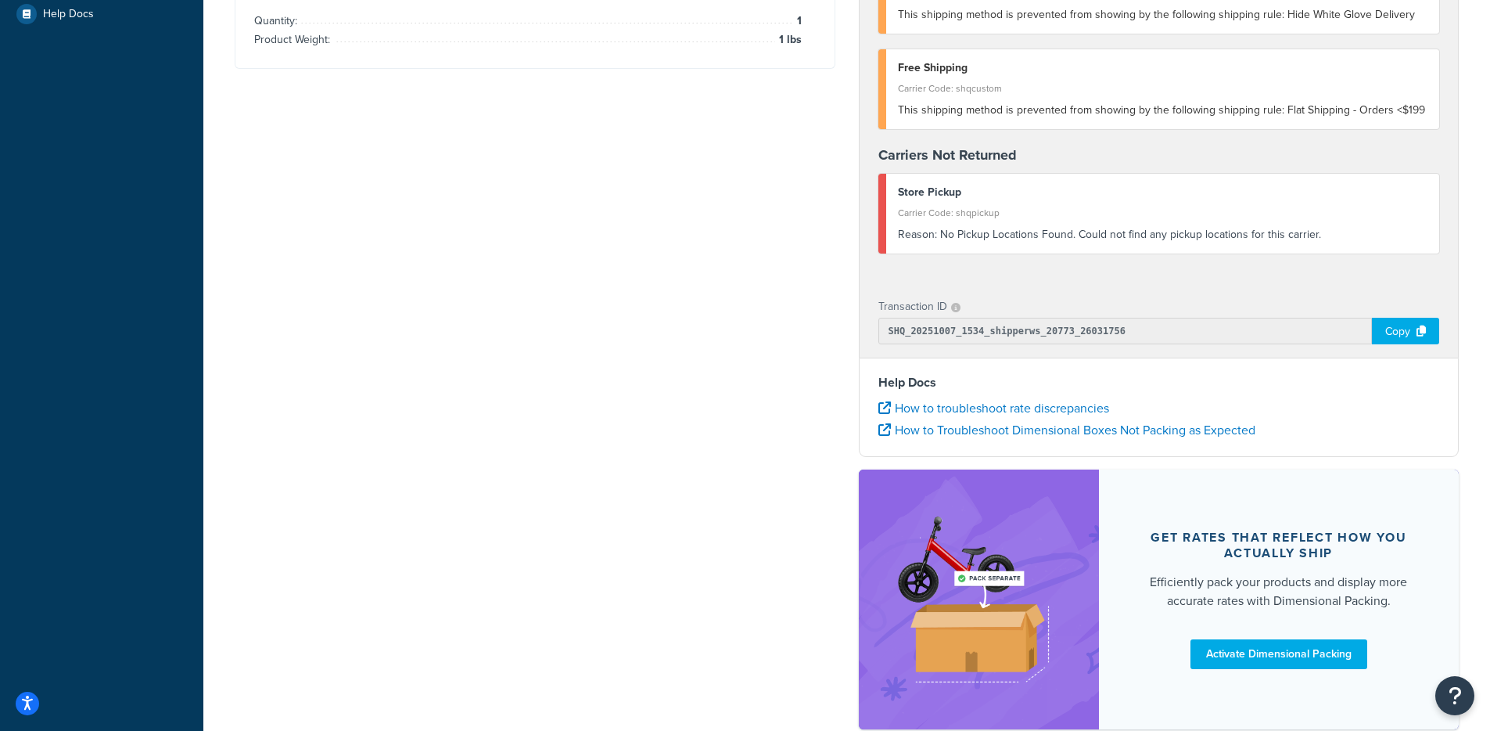
scroll to position [550, 0]
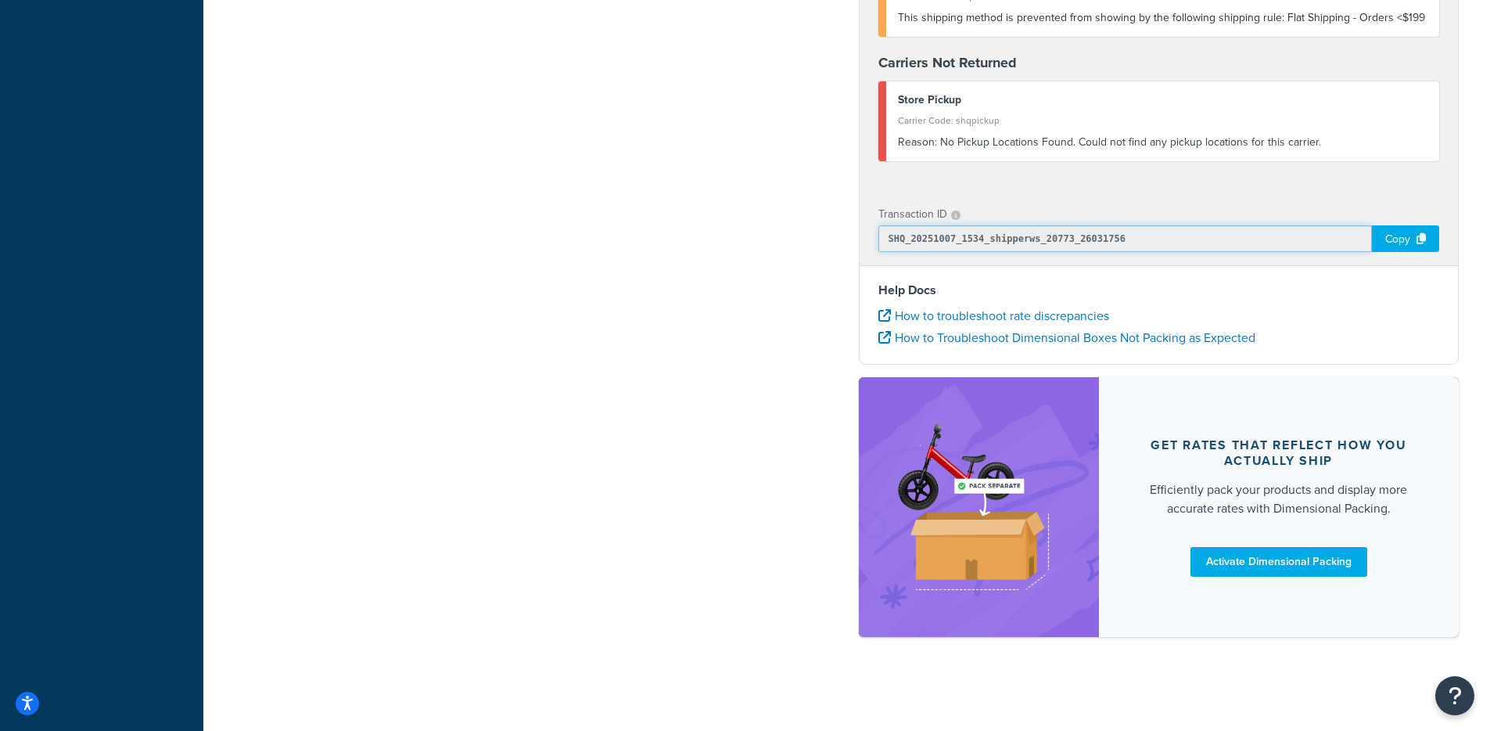
click at [1031, 231] on input "SHQ_20251007_1534_shipperws_20773_26031756" at bounding box center [1125, 238] width 494 height 27
click at [1030, 233] on input "SHQ_20251007_1534_shipperws_20773_26031756" at bounding box center [1125, 238] width 494 height 27
click at [1030, 237] on input "SHQ_20251007_1534_shipperws_20773_26031756" at bounding box center [1125, 238] width 494 height 27
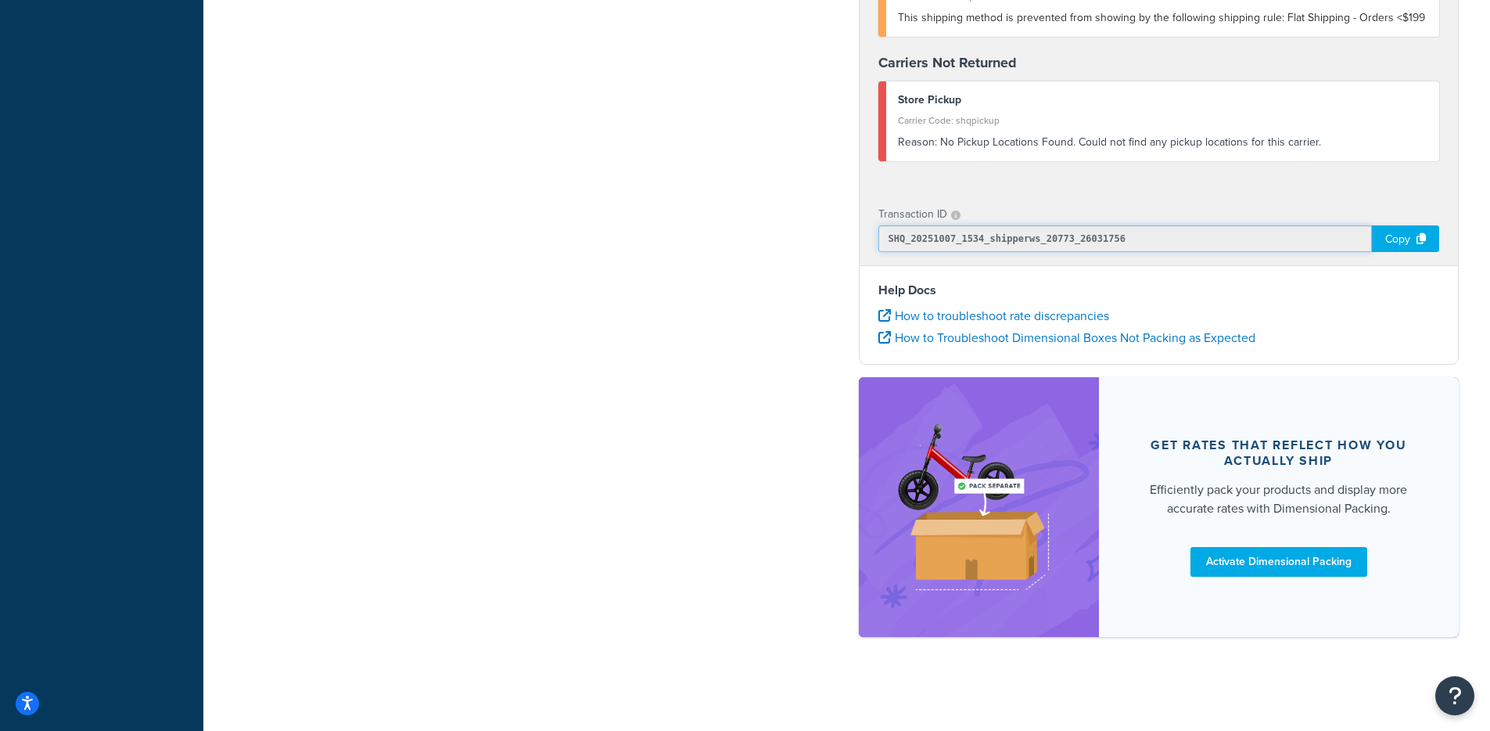
click at [1083, 238] on input "SHQ_20251007_1534_shipperws_20773_26031756" at bounding box center [1125, 238] width 494 height 27
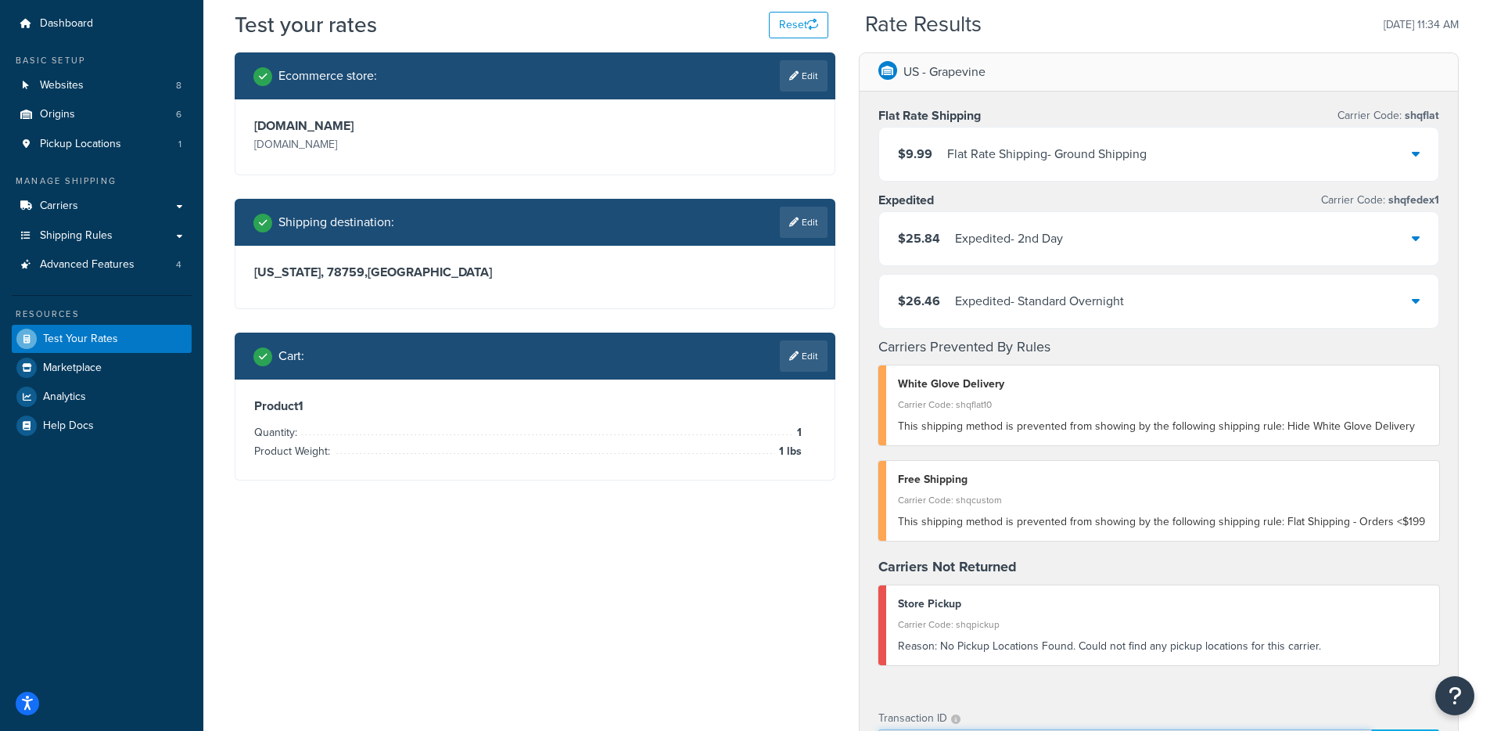
scroll to position [443, 0]
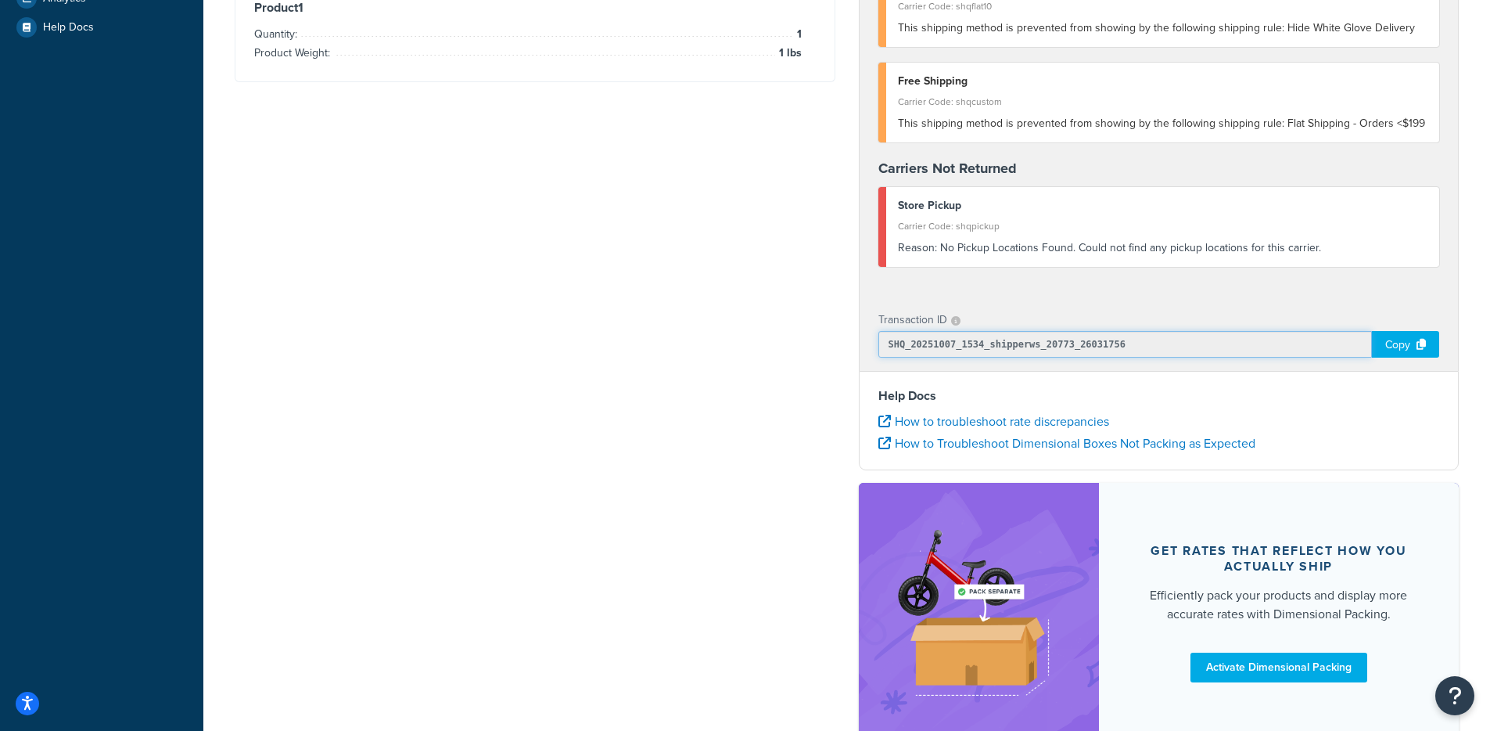
click at [1041, 344] on input "SHQ_20251007_1534_shipperws_20773_26031756" at bounding box center [1125, 344] width 494 height 27
click at [1133, 347] on input "SHQ_20251007_1534_shipperws_20773_26031756" at bounding box center [1125, 344] width 494 height 27
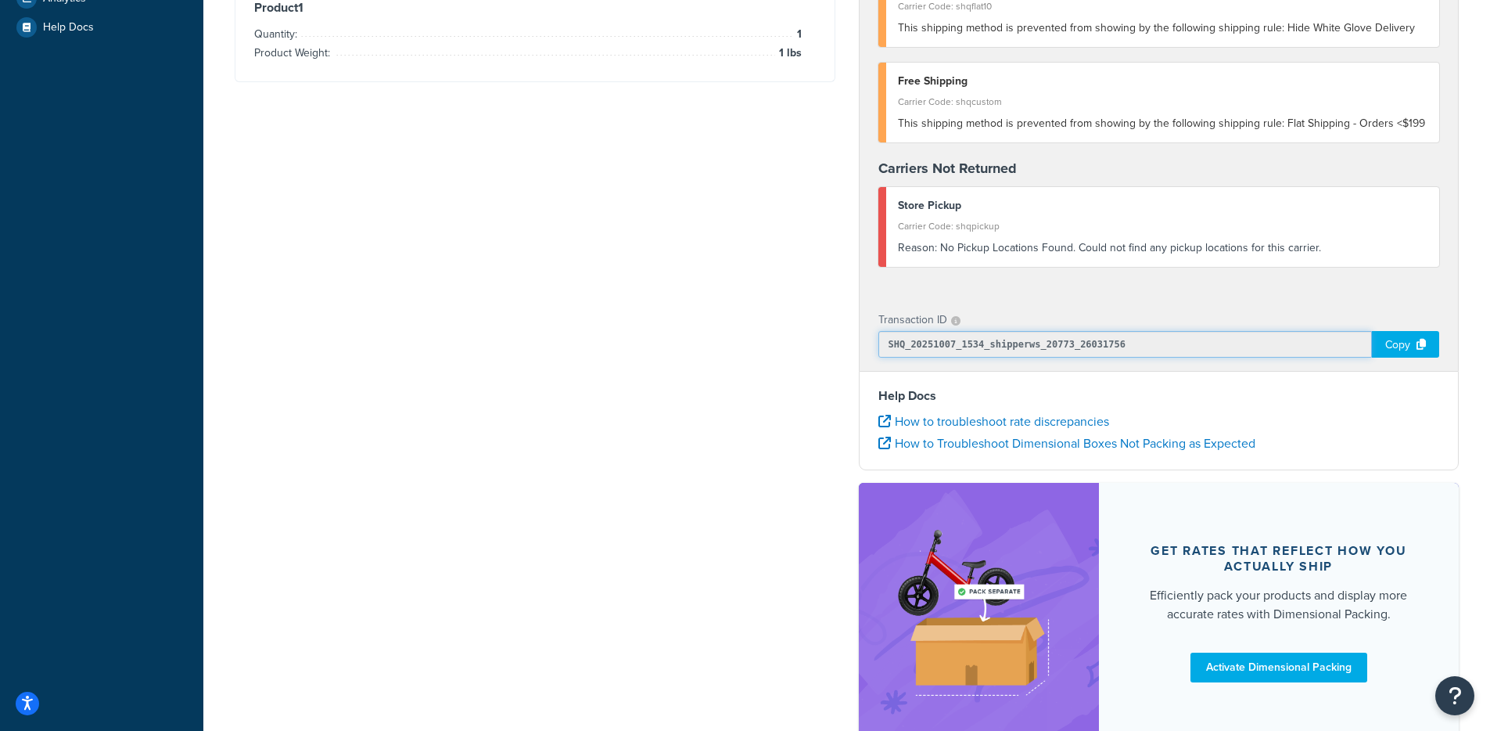
click at [1133, 347] on input "SHQ_20251007_1534_shipperws_20773_26031756" at bounding box center [1125, 344] width 494 height 27
click at [1097, 342] on input "SHQ_20251007_1534_shipperws_20773_26031756" at bounding box center [1125, 344] width 494 height 27
click at [1097, 343] on input "SHQ_20251007_1534_shipperws_20773_26031756" at bounding box center [1125, 344] width 494 height 27
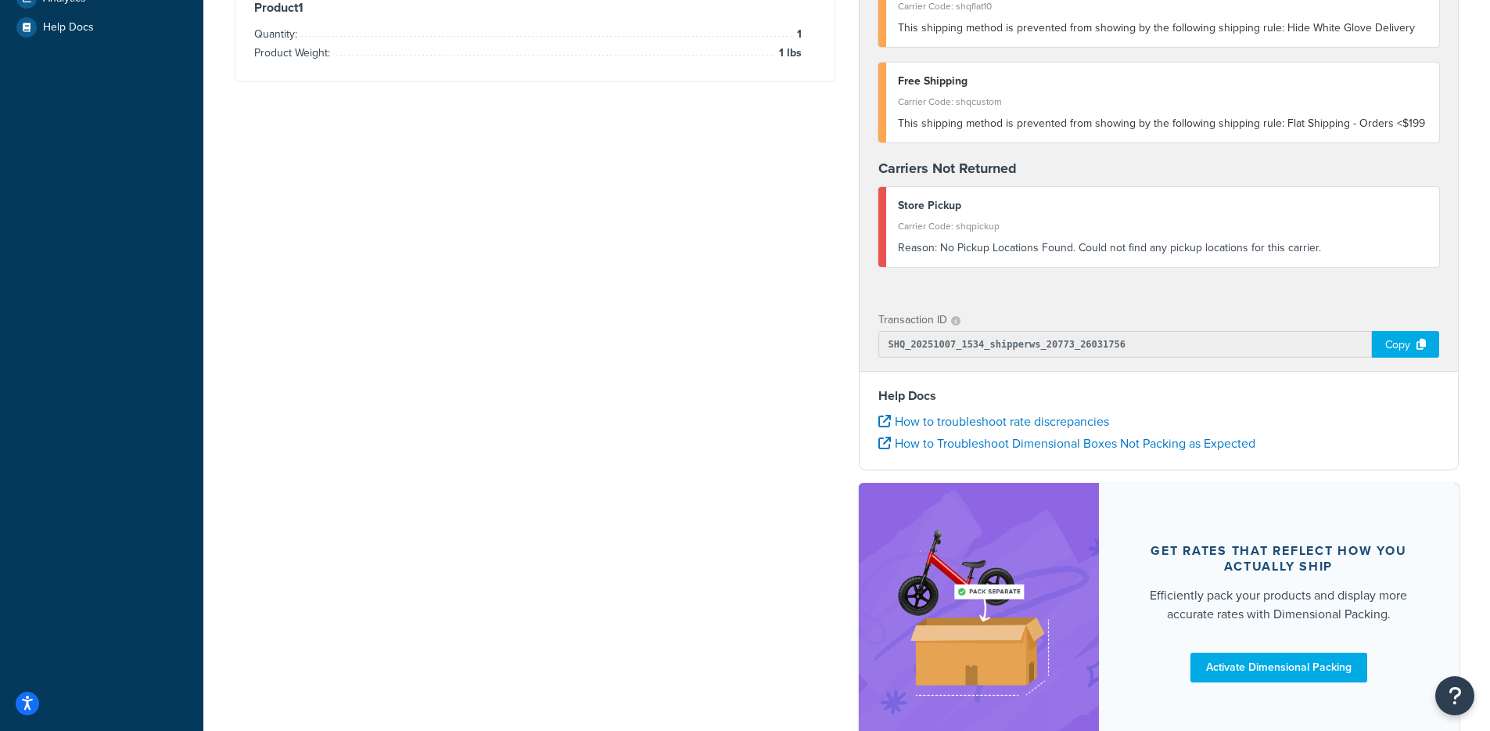
click at [1097, 344] on input "SHQ_20251007_1534_shipperws_20773_26031756" at bounding box center [1125, 344] width 494 height 27
click at [667, 228] on div "Ecommerce store : Edit solostove.com solostove.com Shipping destination : Edit …" at bounding box center [847, 205] width 1248 height 1103
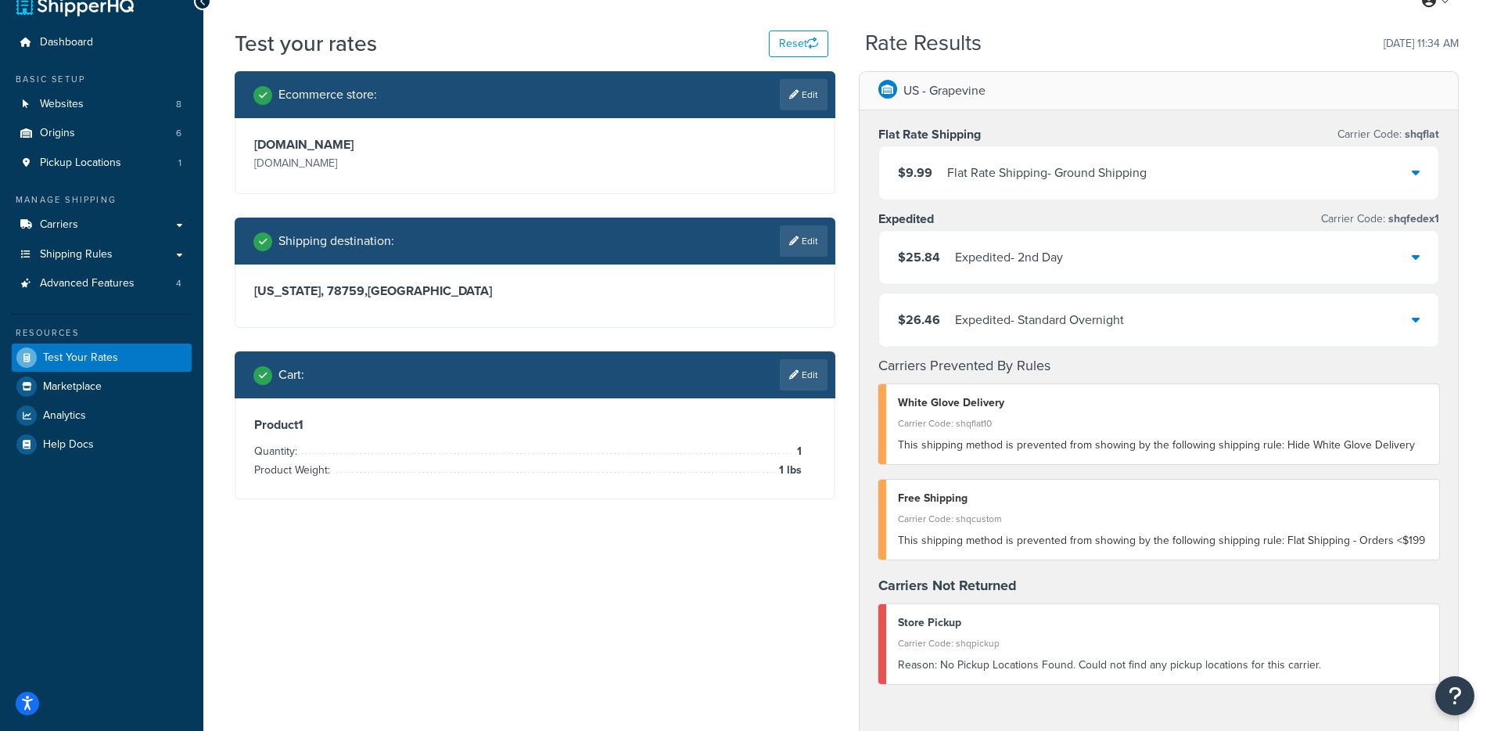
scroll to position [0, 0]
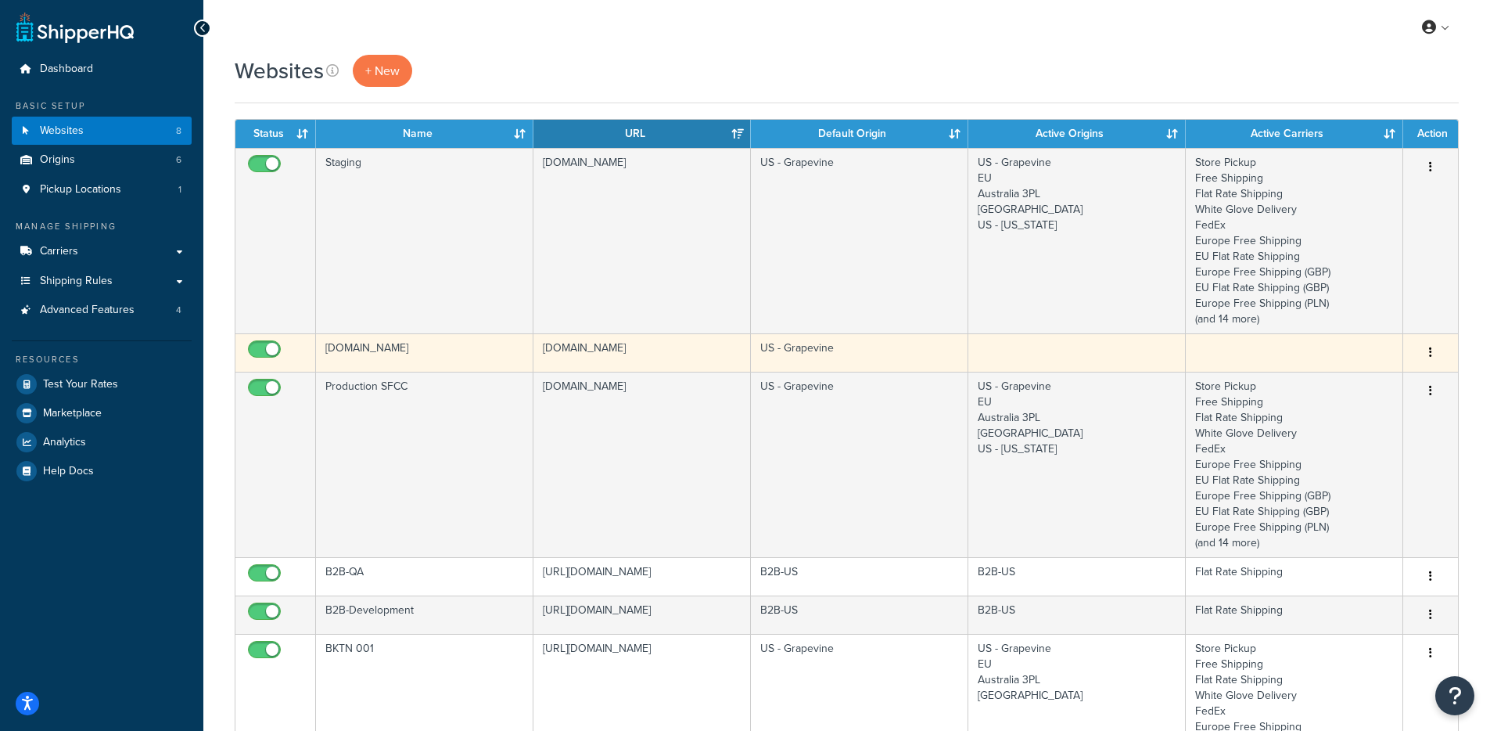
click at [440, 360] on td "[DOMAIN_NAME]" at bounding box center [424, 352] width 217 height 38
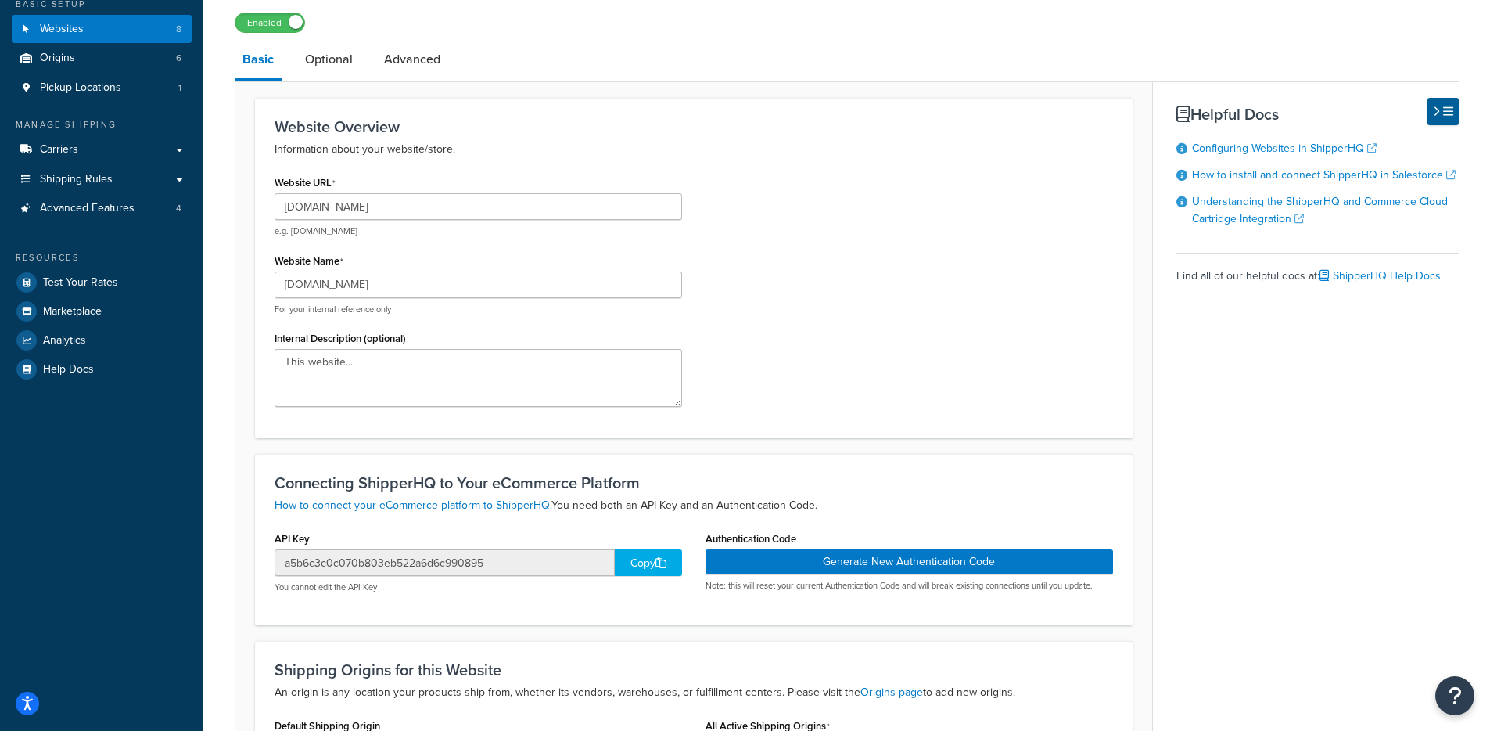
scroll to position [104, 0]
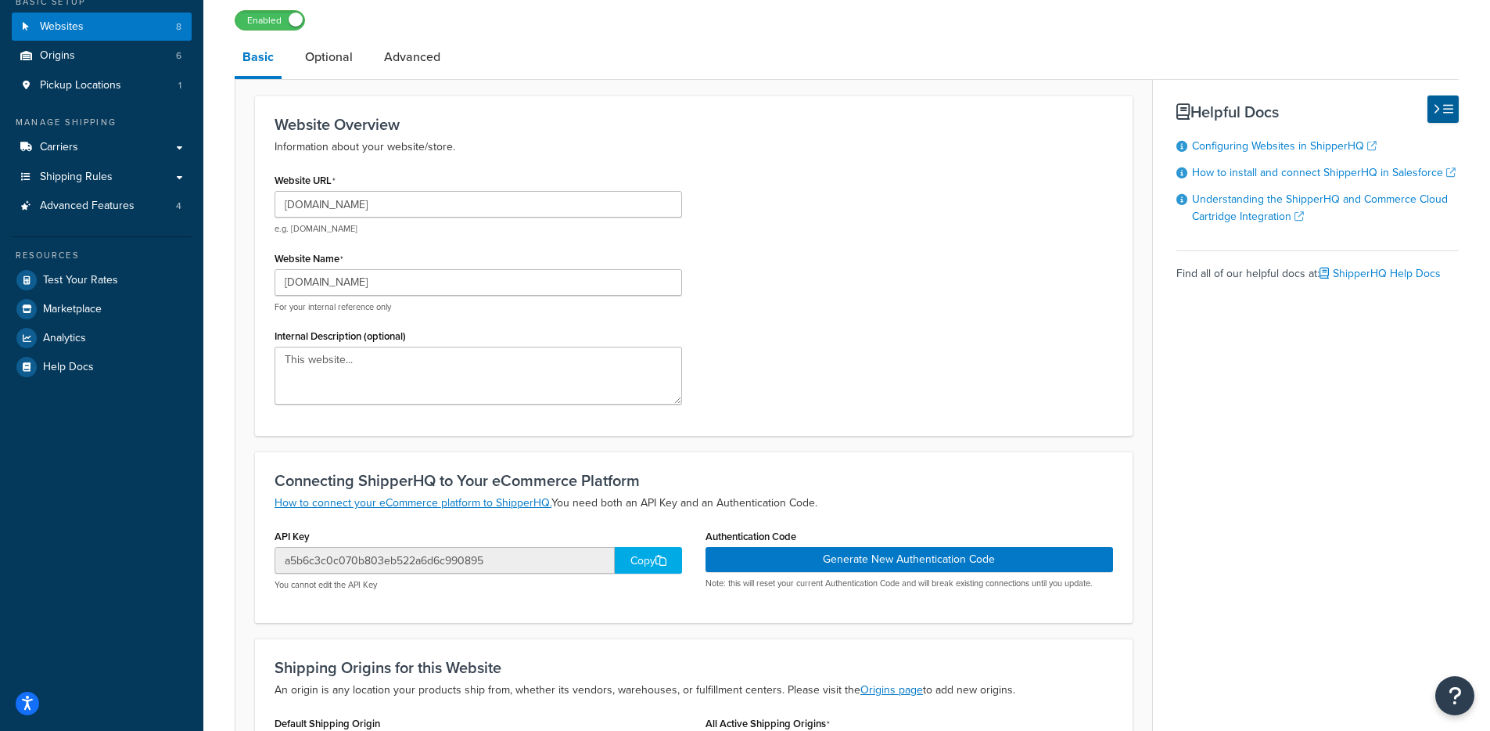
click at [627, 558] on div "Copy" at bounding box center [648, 560] width 67 height 27
click at [489, 555] on input "a5b6c3c0c070b803eb522a6d6c990895" at bounding box center [445, 560] width 340 height 27
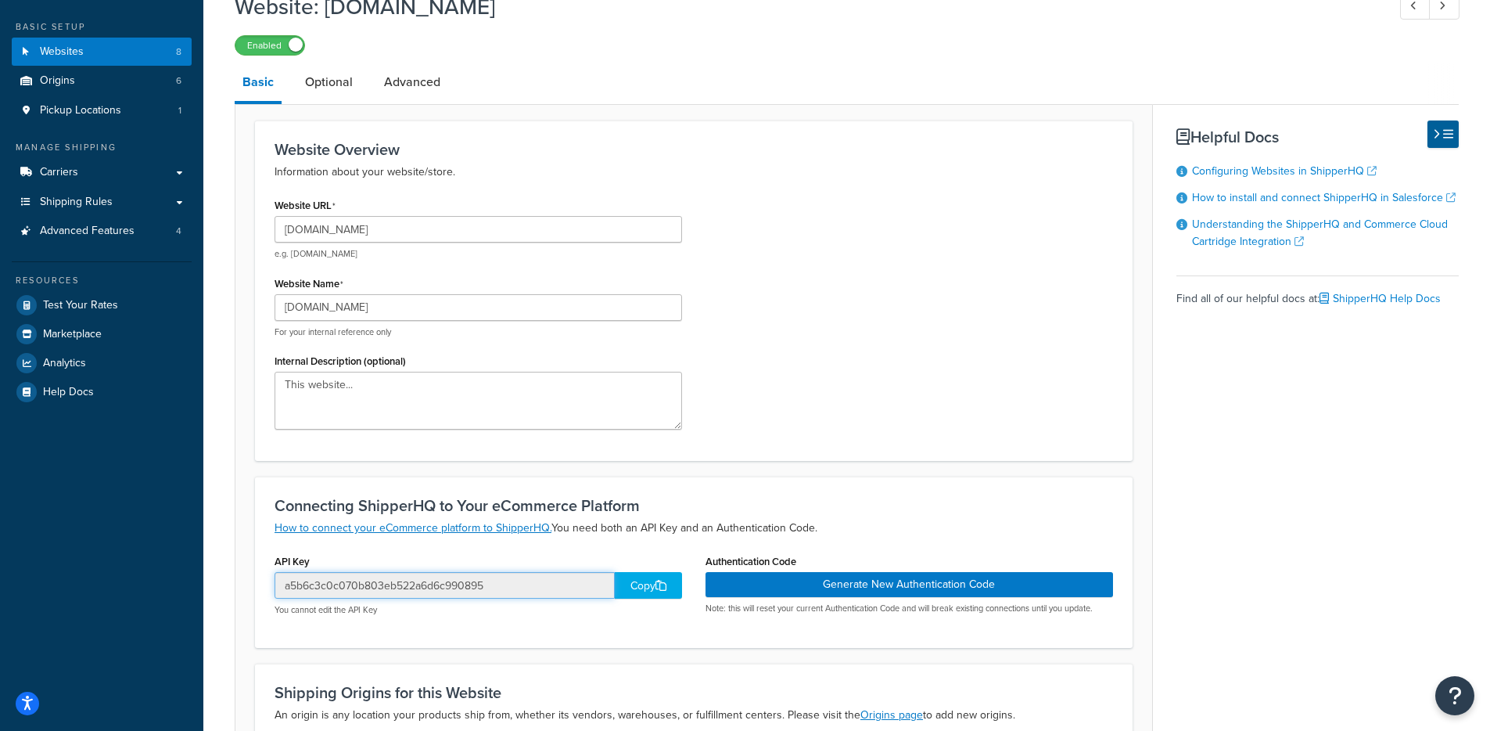
scroll to position [2, 0]
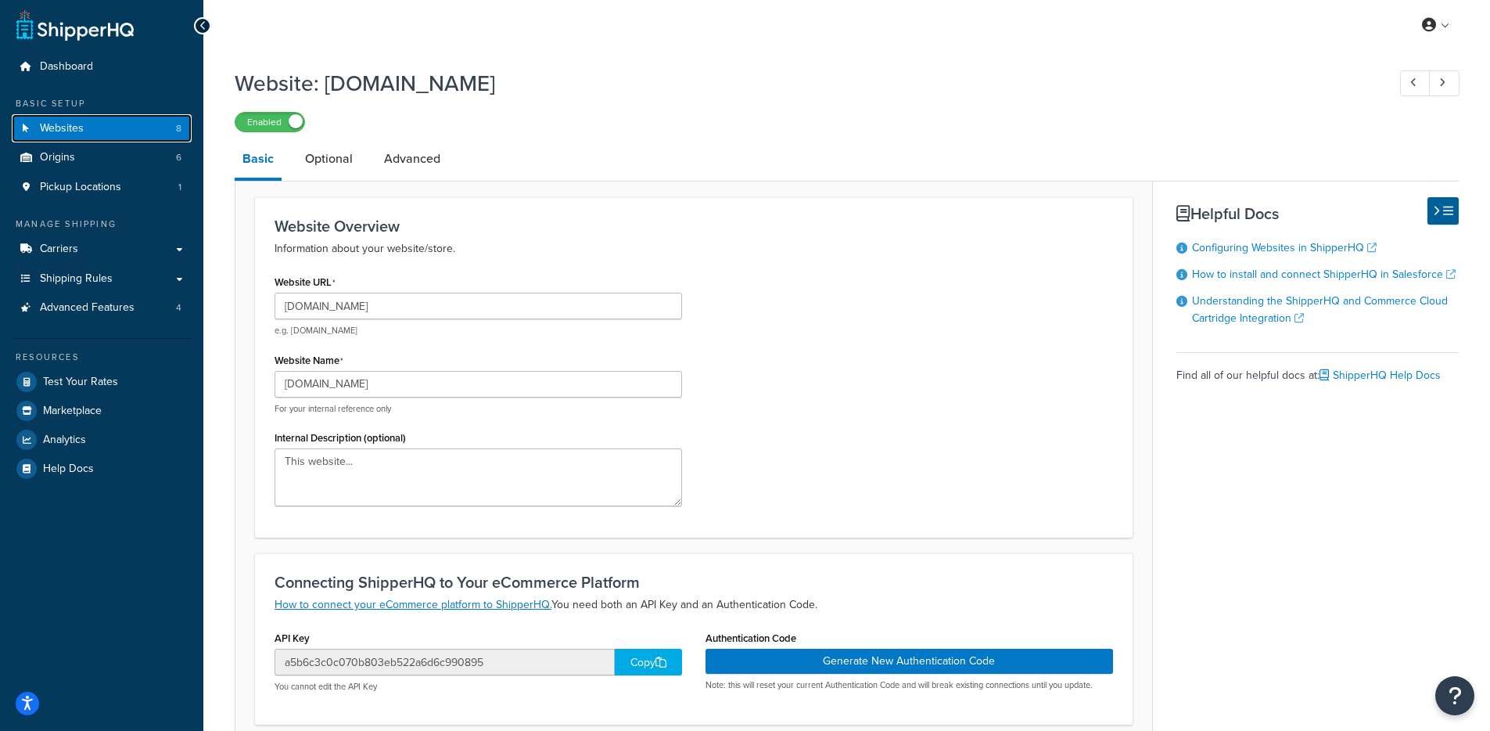
click at [95, 131] on link "Websites 8" at bounding box center [102, 128] width 180 height 29
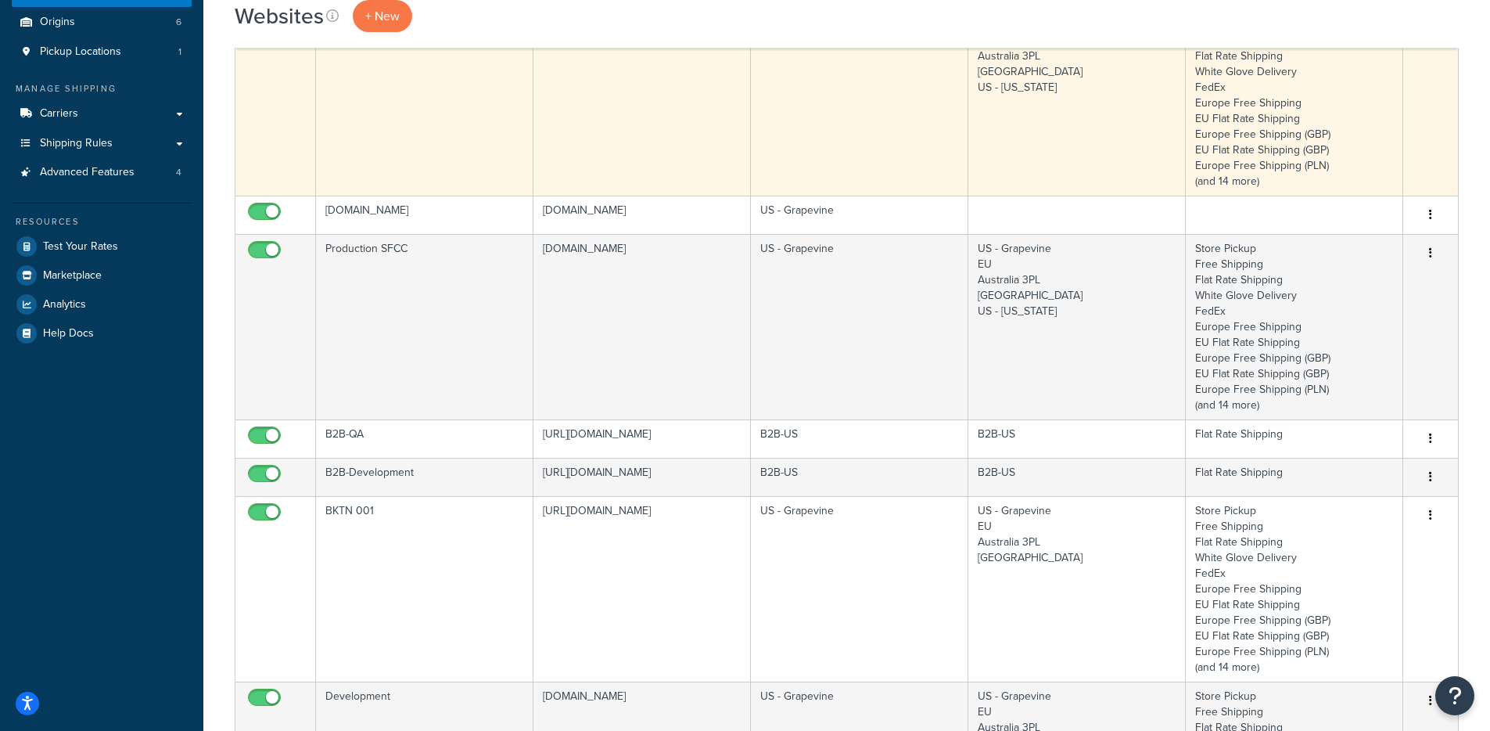
scroll to position [112, 0]
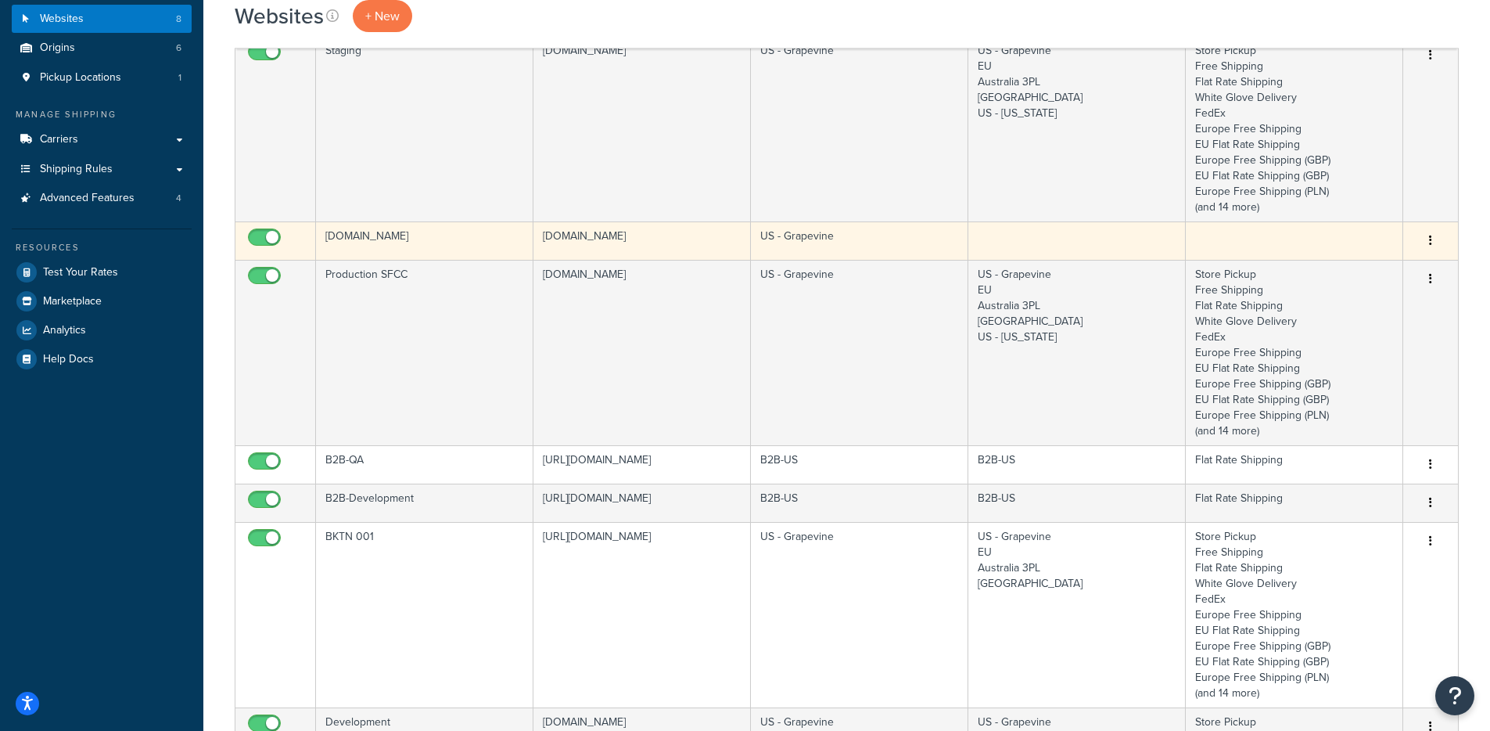
click at [267, 240] on input "checkbox" at bounding box center [266, 242] width 43 height 20
click at [257, 239] on input "checkbox" at bounding box center [266, 242] width 43 height 20
checkbox input "true"
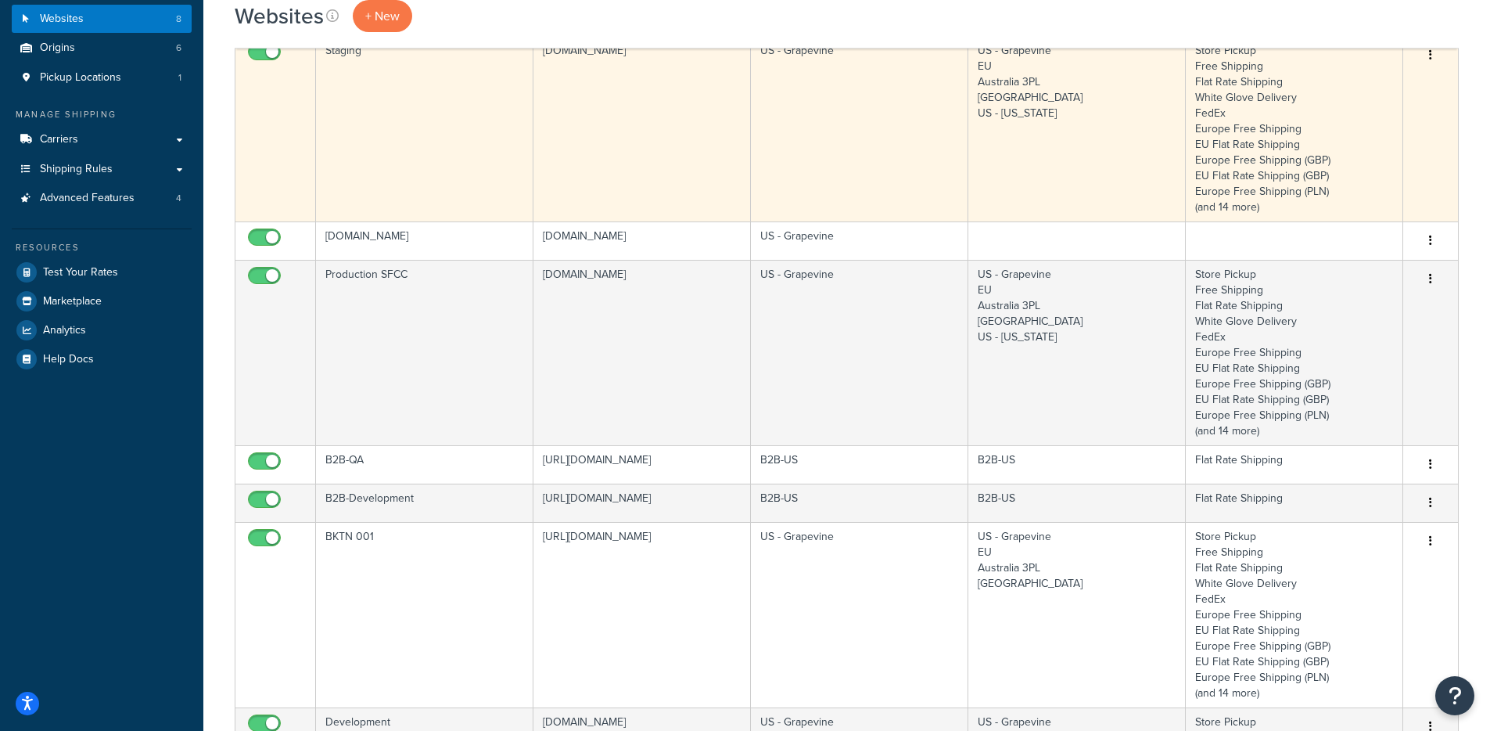
click at [557, 210] on td "staging-na01-solobrands.demandware.net" at bounding box center [641, 128] width 217 height 185
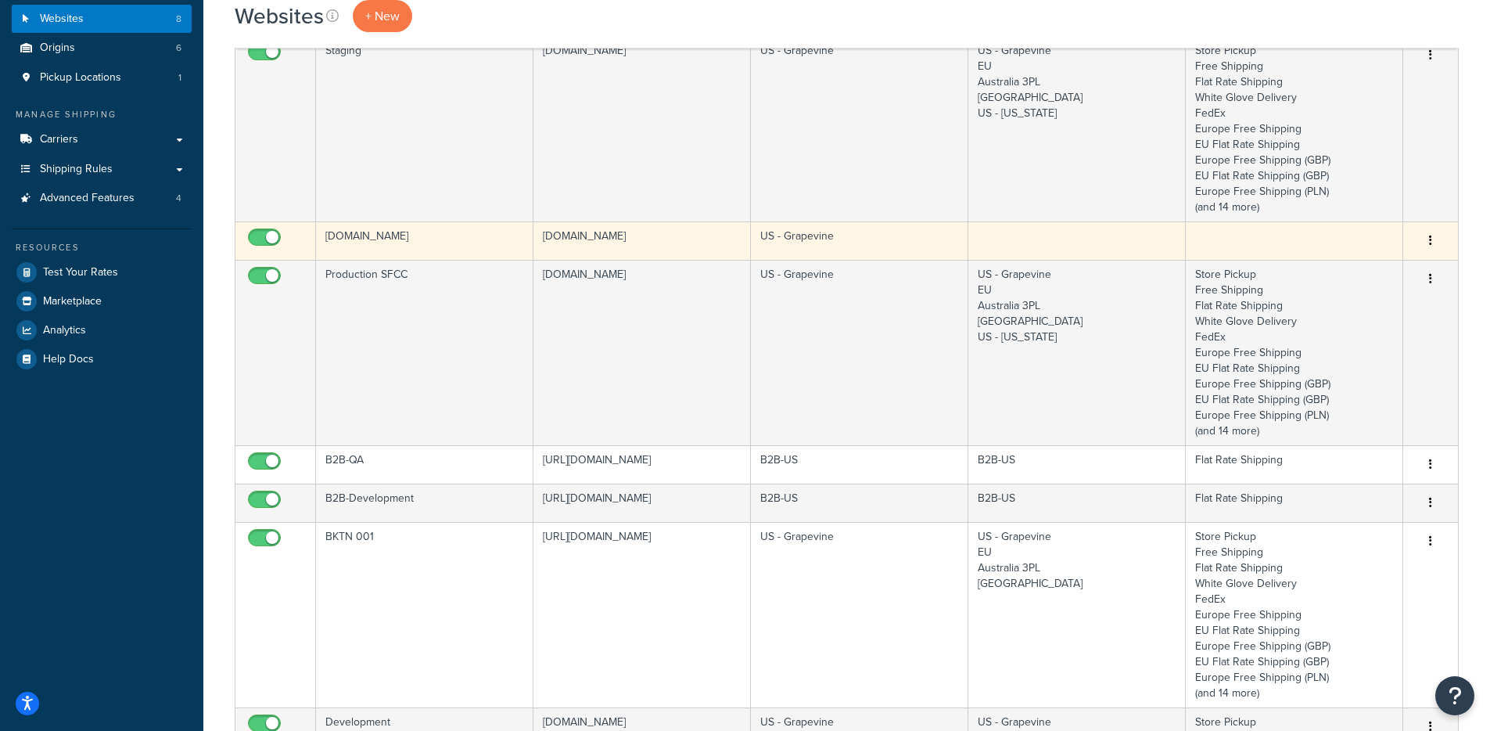
click at [566, 243] on td "[DOMAIN_NAME]" at bounding box center [641, 240] width 217 height 38
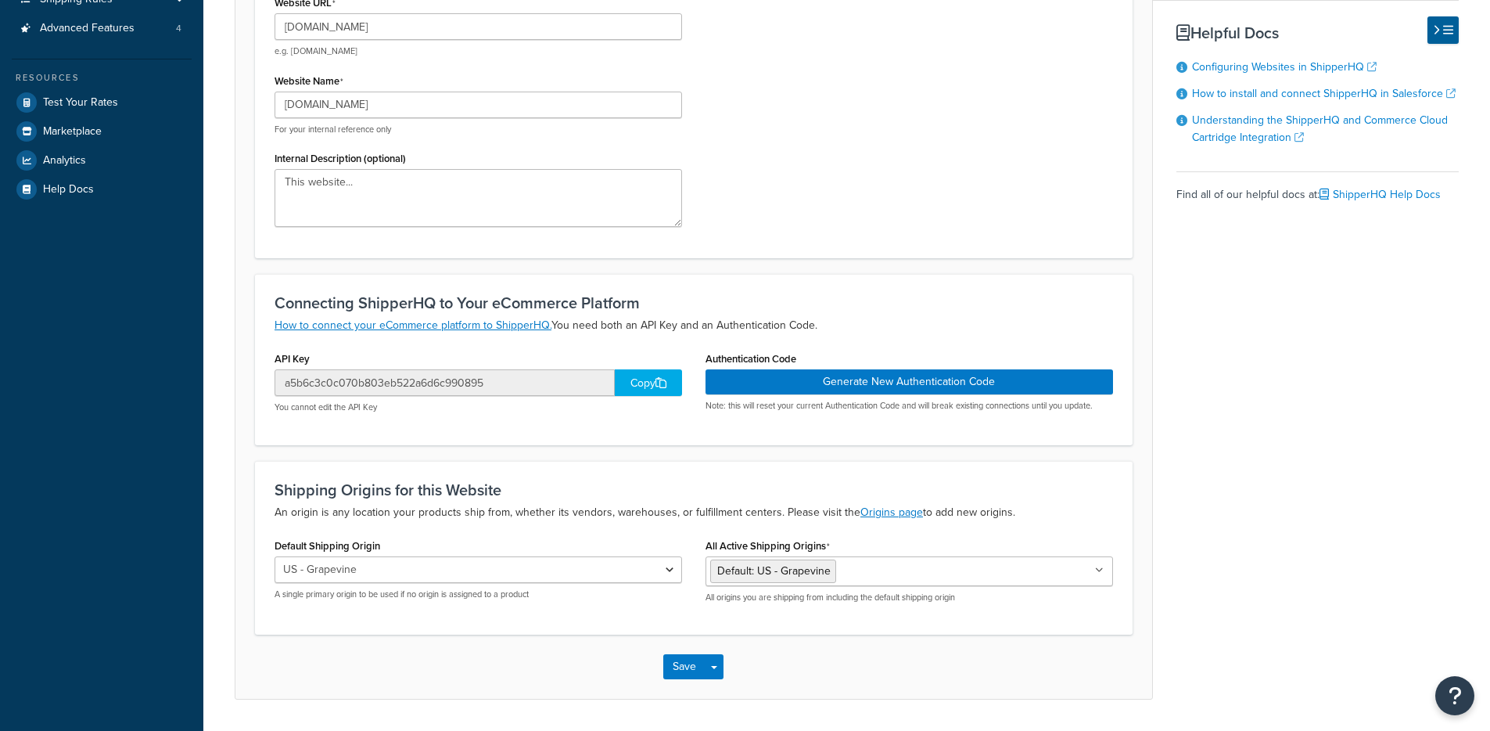
scroll to position [330, 0]
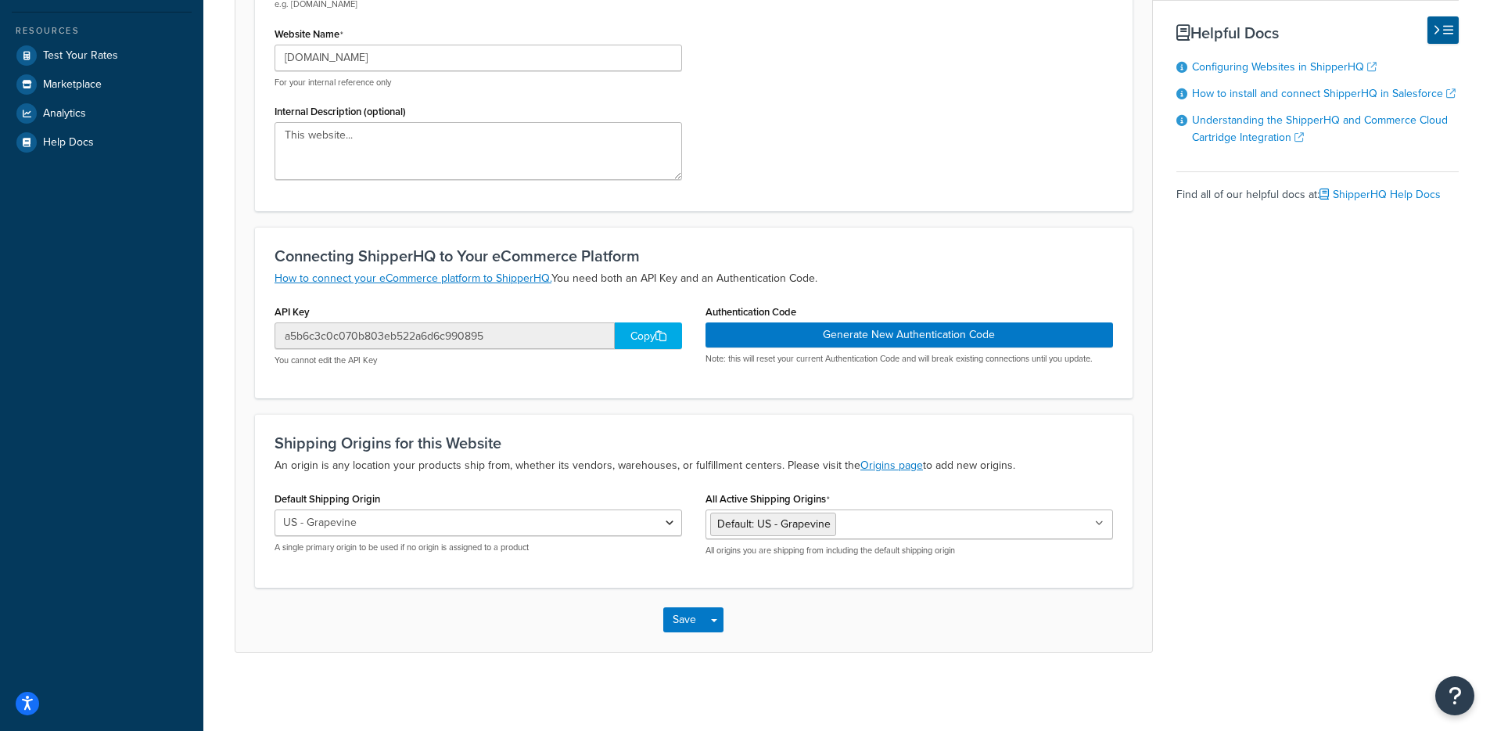
click at [629, 332] on div "Copy" at bounding box center [648, 335] width 67 height 27
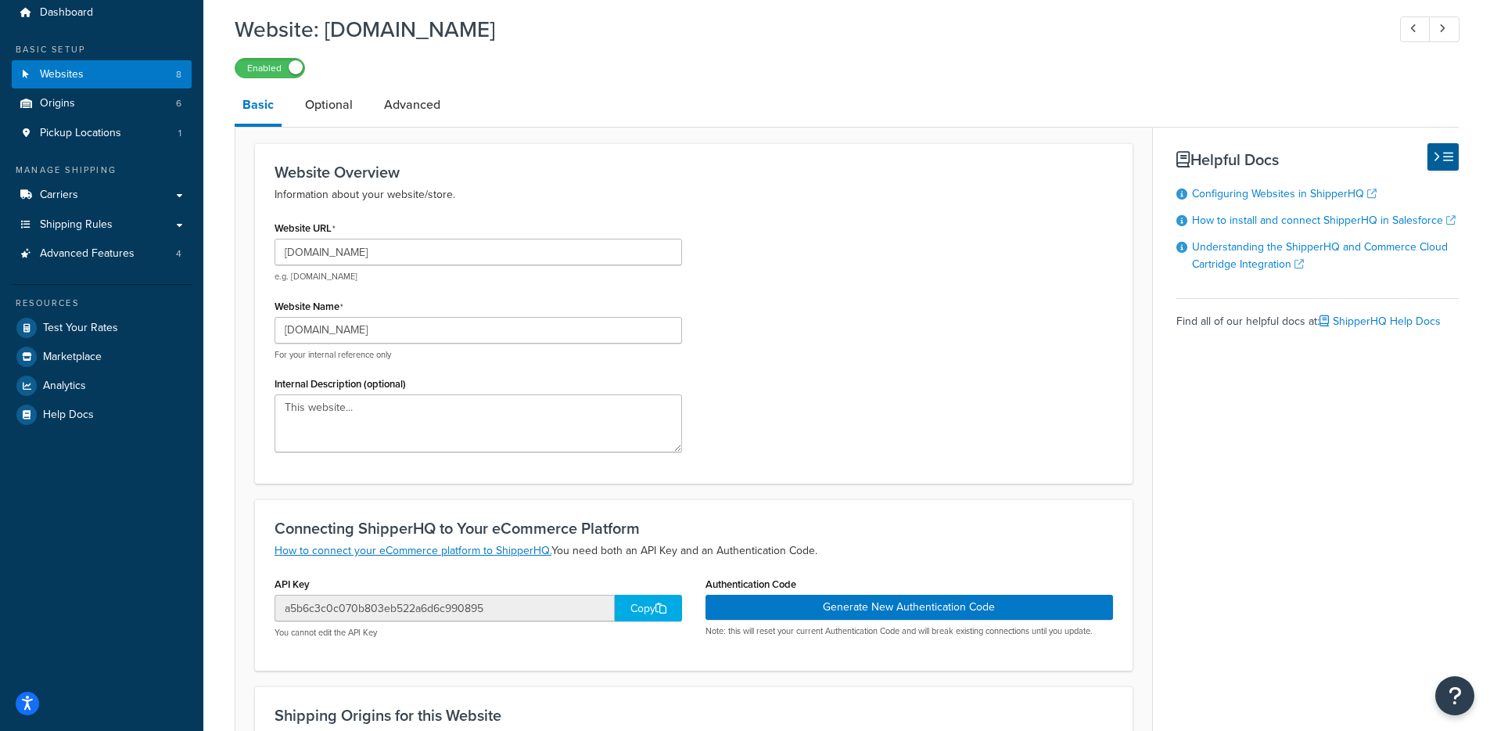
scroll to position [313, 0]
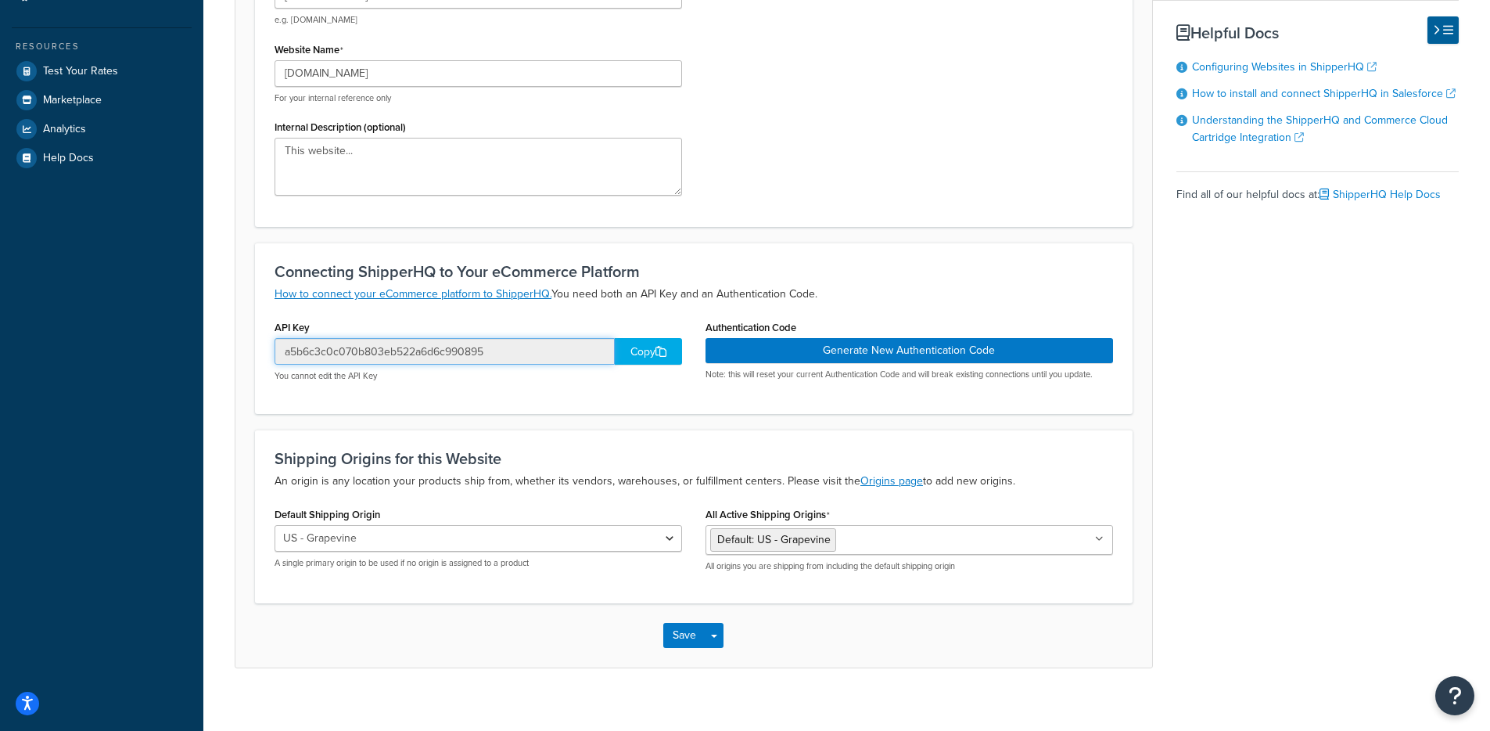
click at [490, 356] on input "a5b6c3c0c070b803eb522a6d6c990895" at bounding box center [445, 351] width 340 height 27
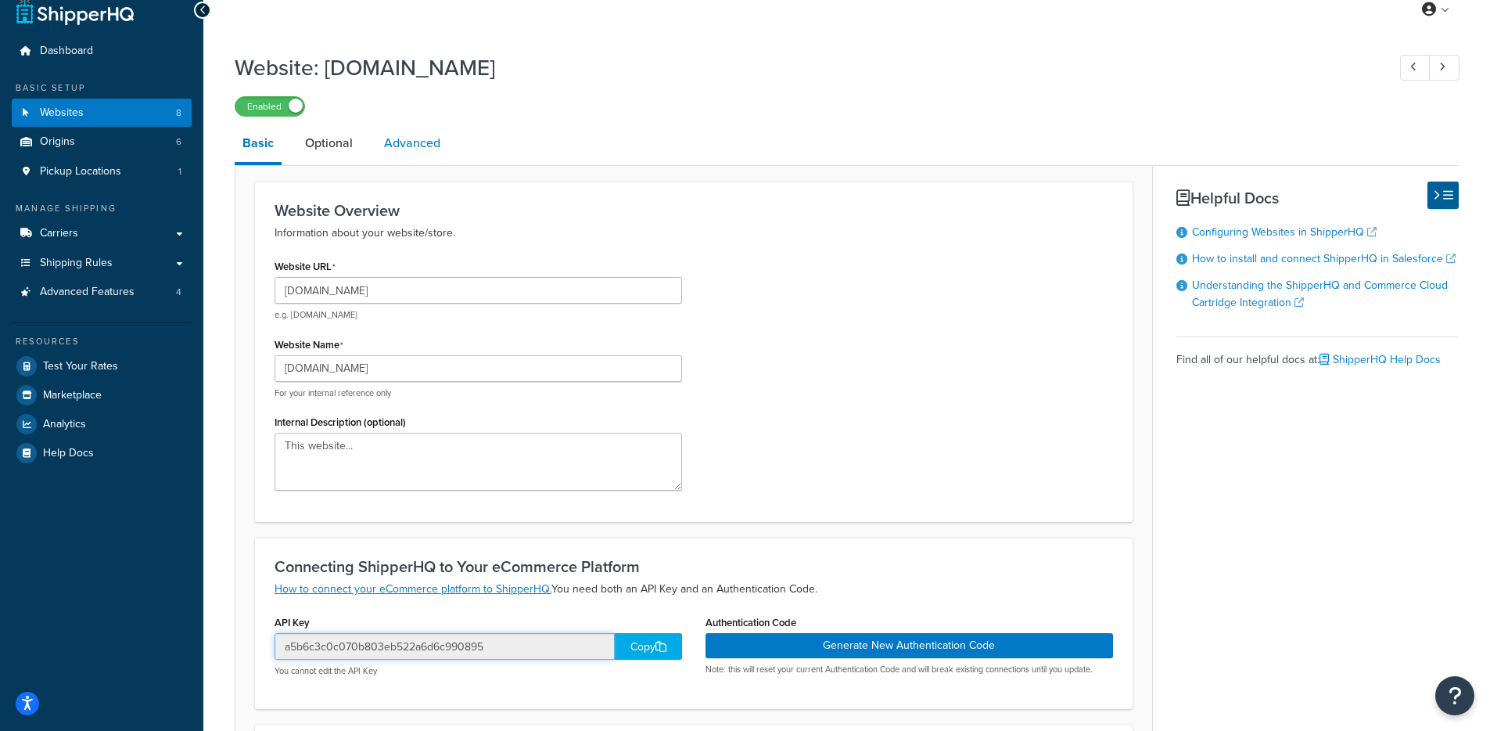
scroll to position [0, 0]
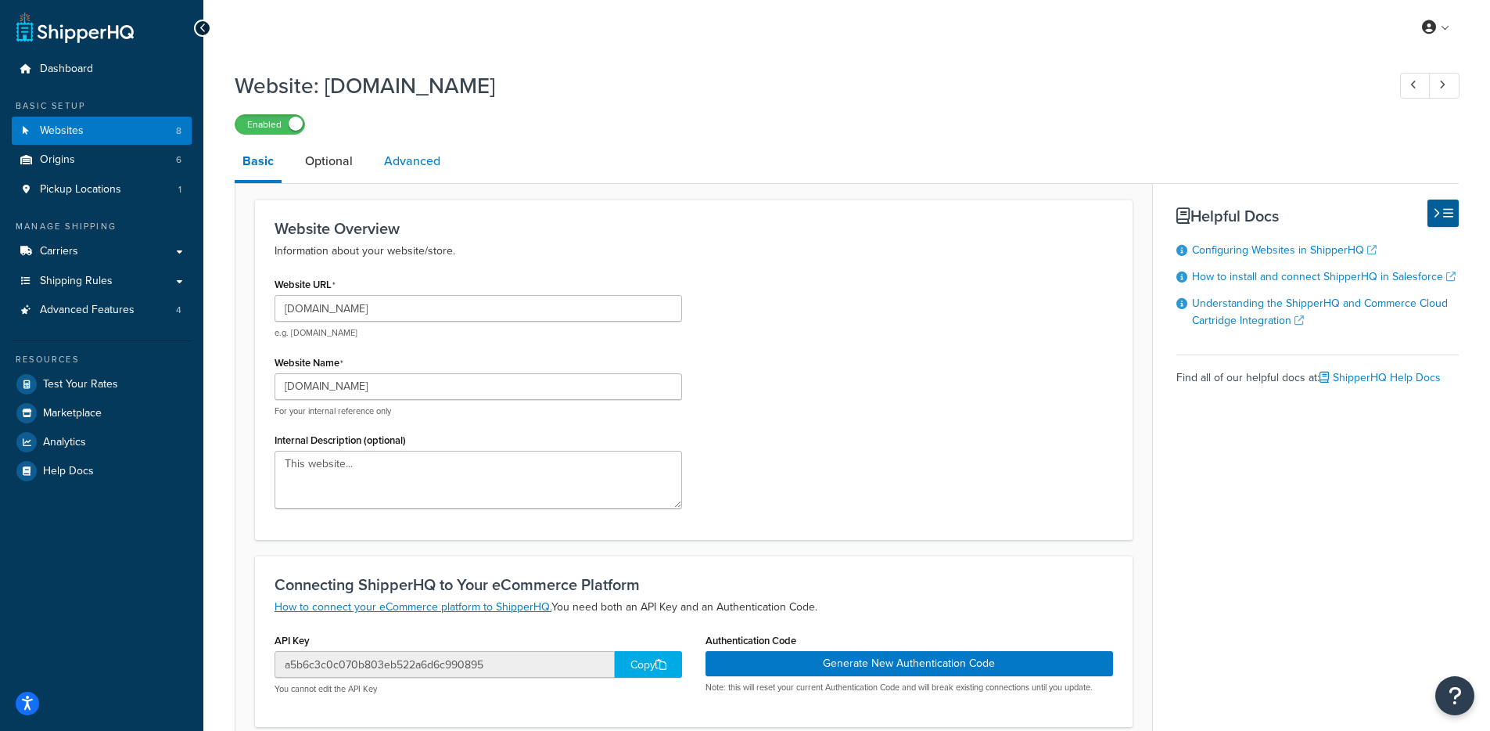
click at [427, 162] on link "Advanced" at bounding box center [412, 161] width 72 height 38
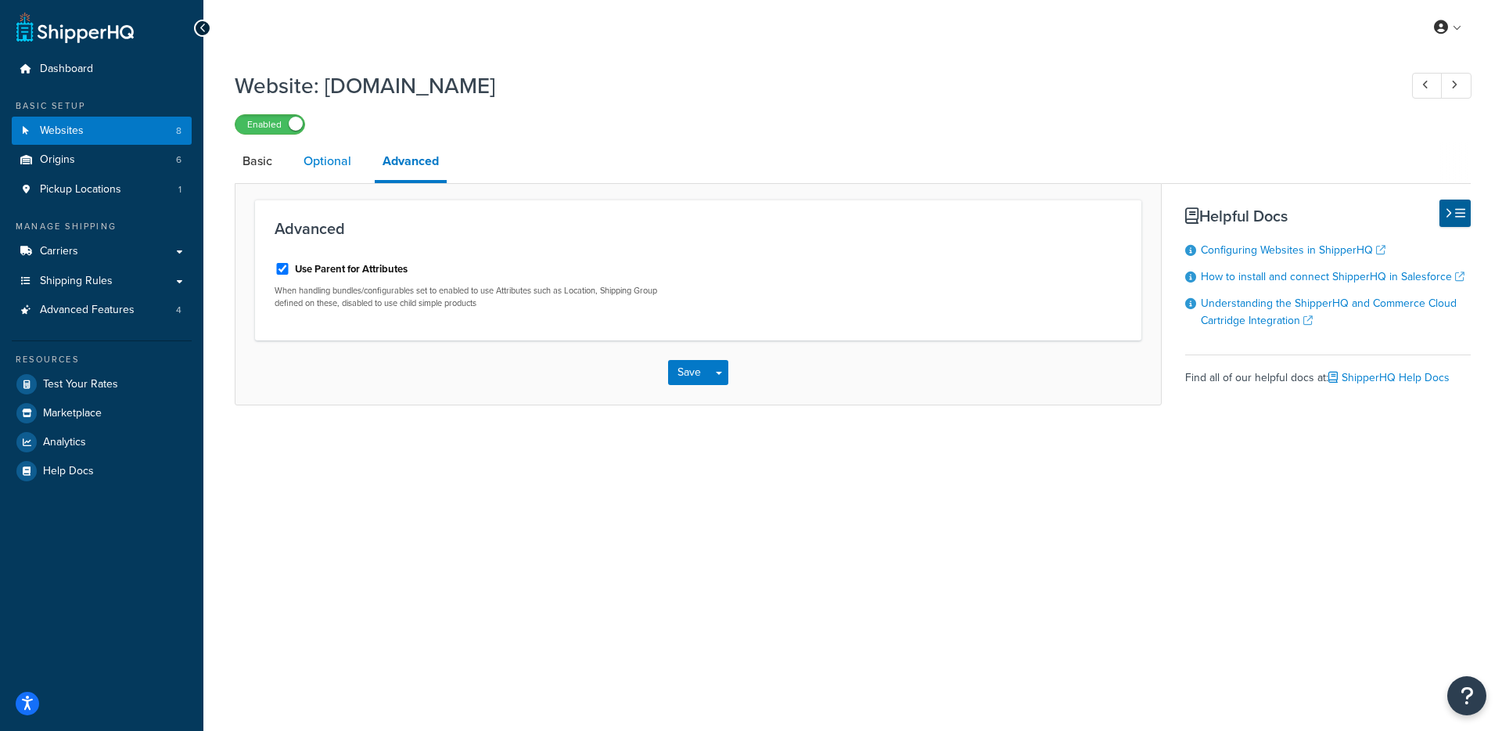
click at [317, 163] on link "Optional" at bounding box center [327, 161] width 63 height 38
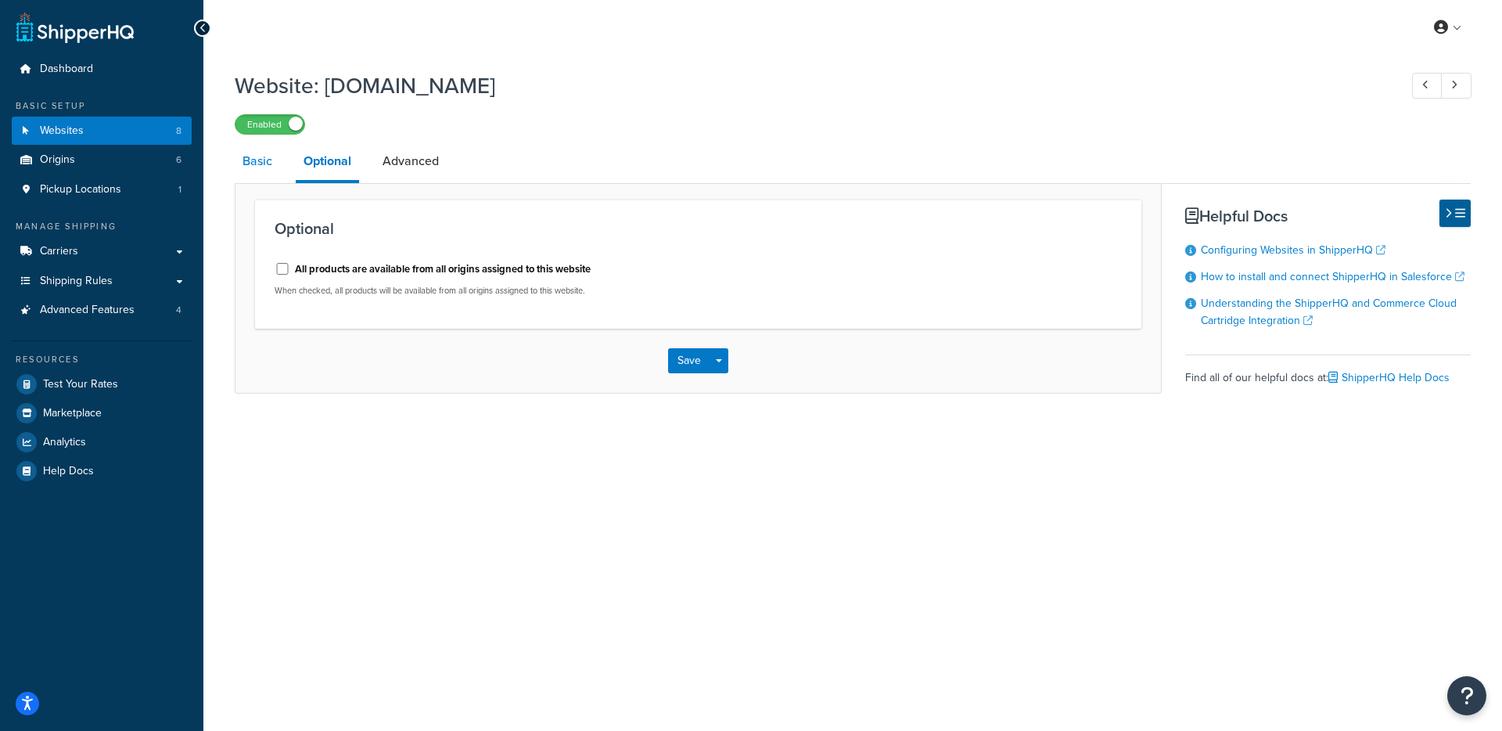
click at [246, 167] on link "Basic" at bounding box center [257, 161] width 45 height 38
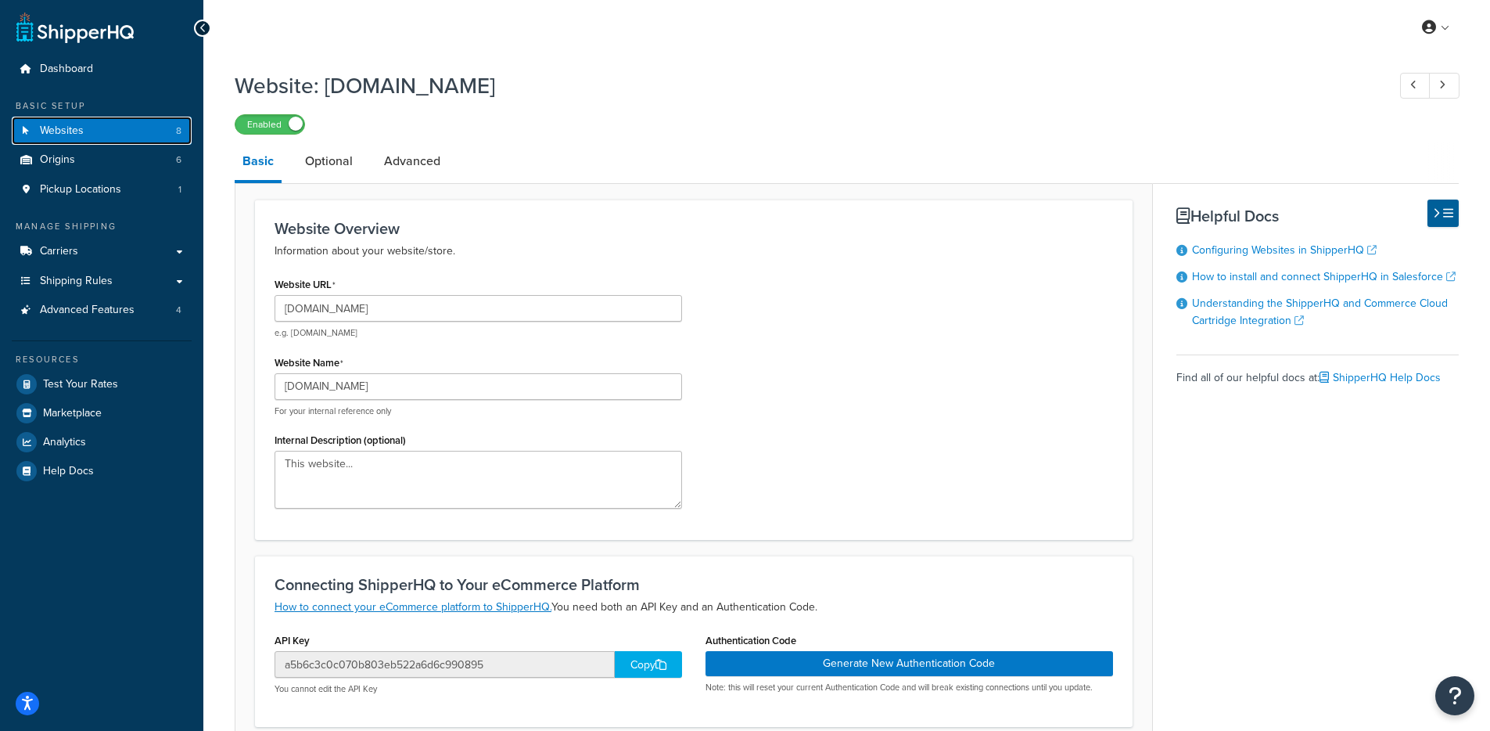
click at [124, 127] on link "Websites 8" at bounding box center [102, 131] width 180 height 29
click at [176, 127] on span "8" at bounding box center [178, 130] width 5 height 13
click at [131, 132] on link "Websites 8" at bounding box center [102, 131] width 180 height 29
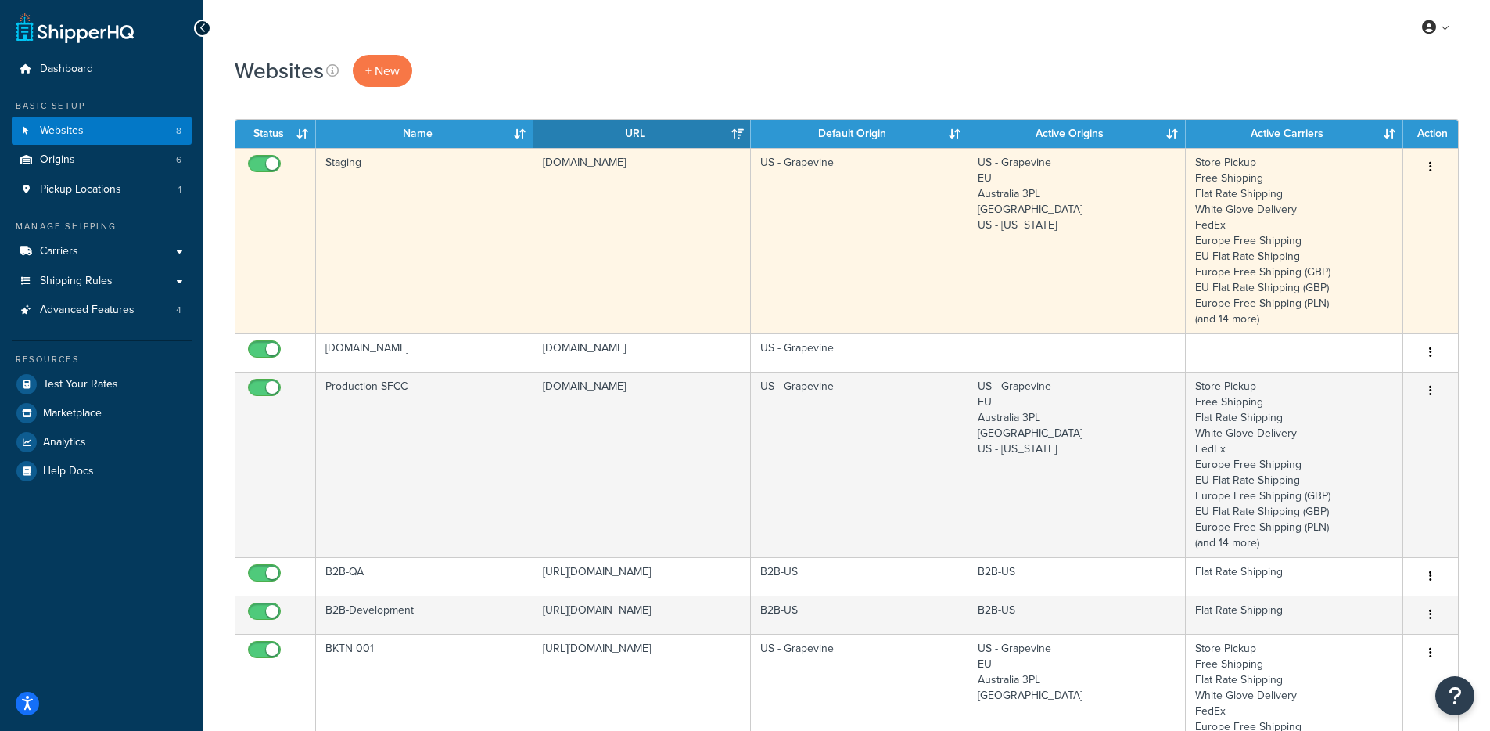
click at [601, 224] on td "[DOMAIN_NAME]" at bounding box center [641, 240] width 217 height 185
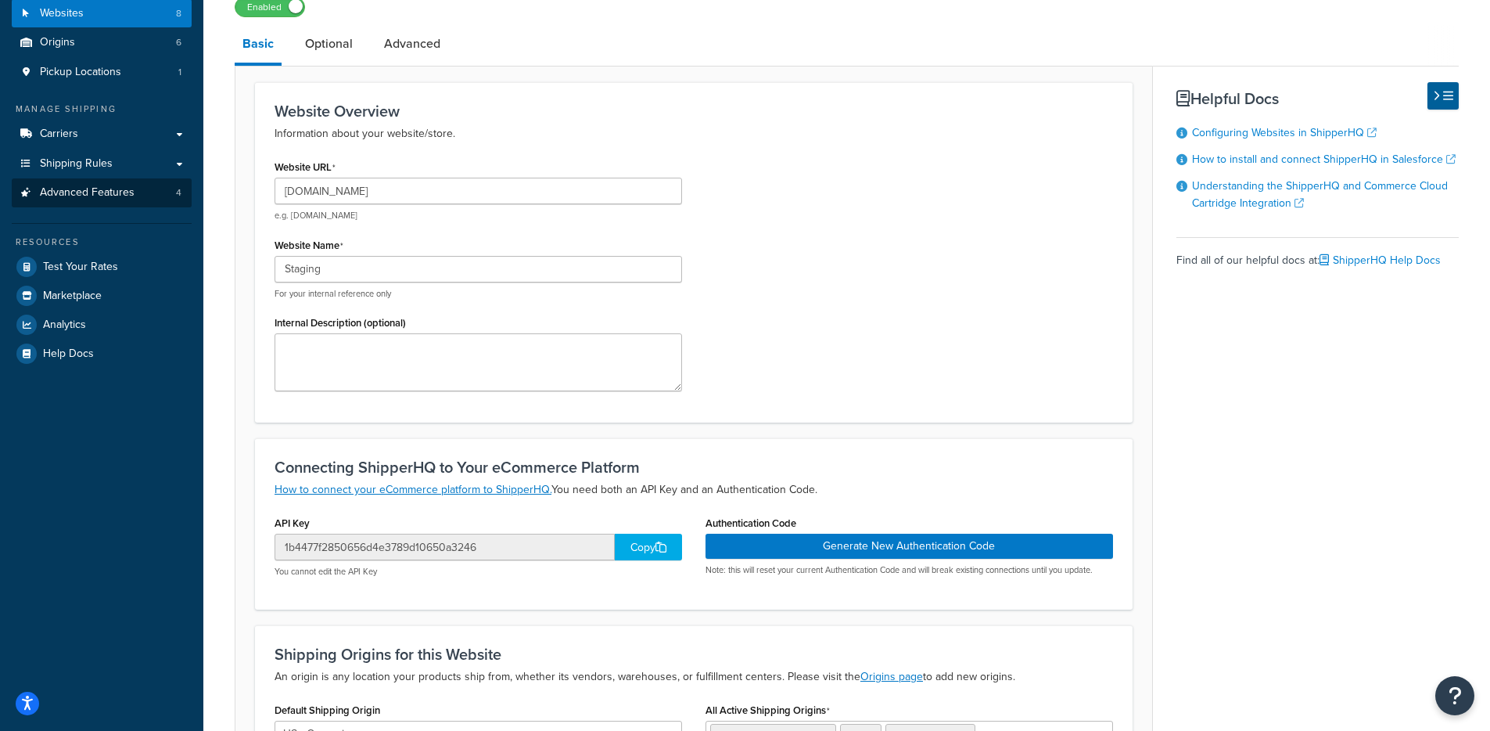
scroll to position [106, 0]
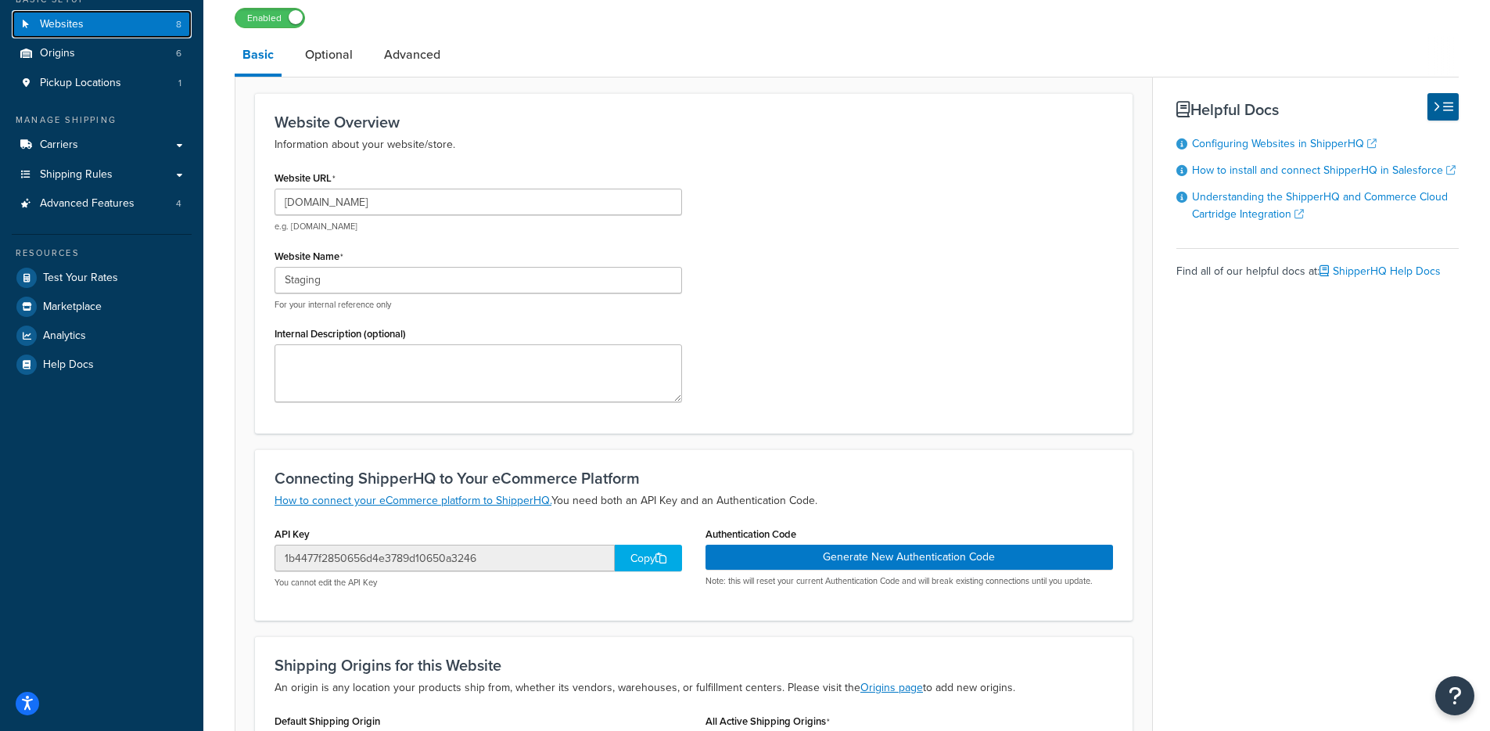
click at [142, 31] on link "Websites 8" at bounding box center [102, 24] width 180 height 29
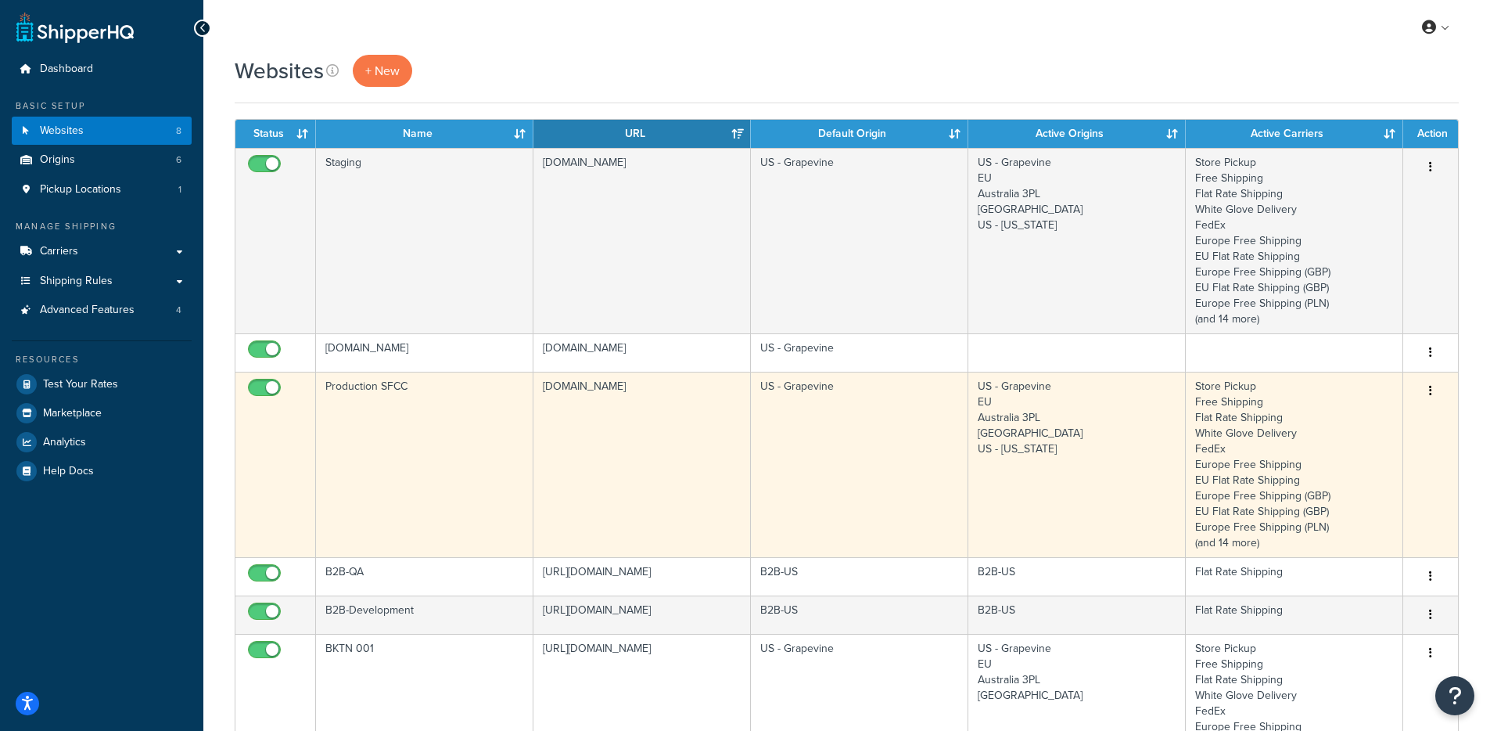
click at [407, 395] on td "Production SFCC" at bounding box center [424, 464] width 217 height 185
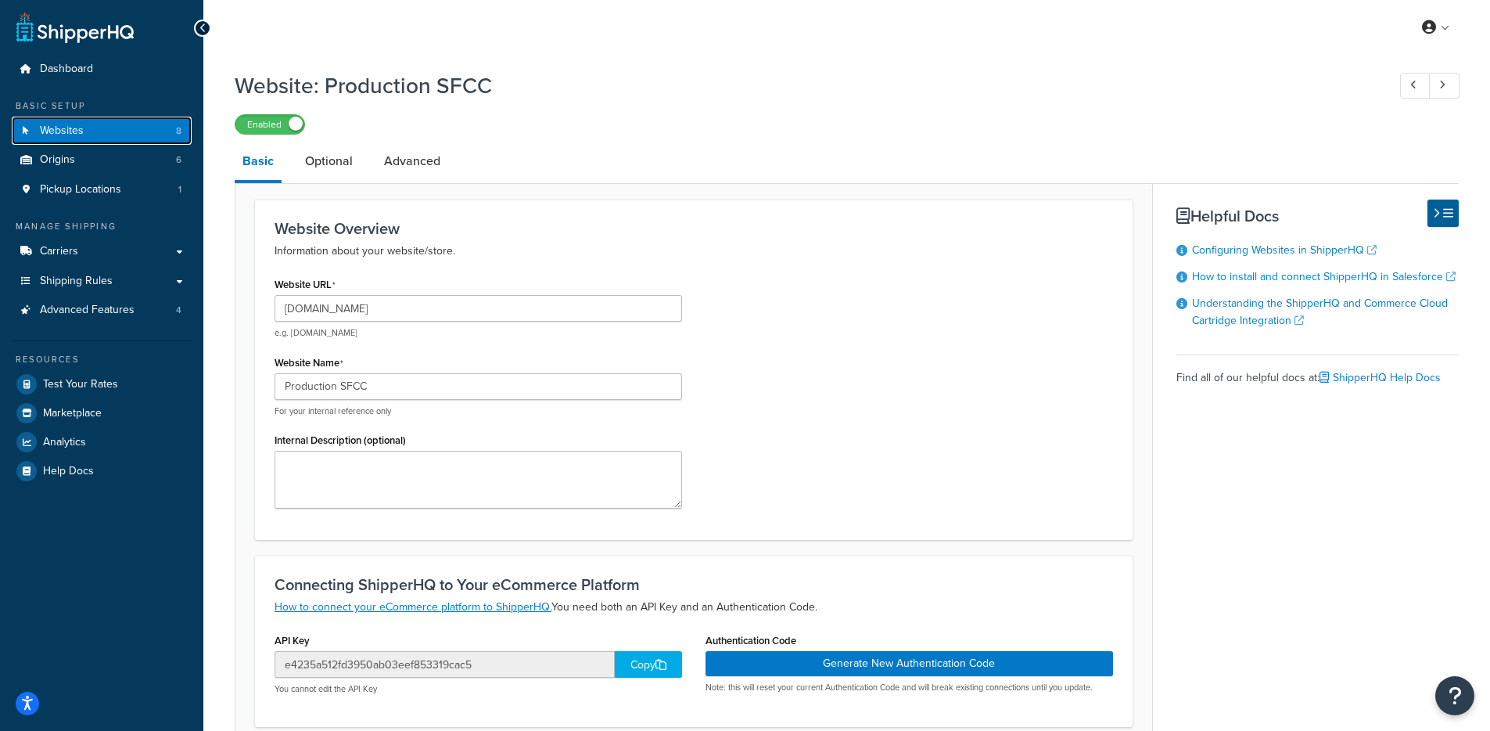
click at [119, 123] on link "Websites 8" at bounding box center [102, 131] width 180 height 29
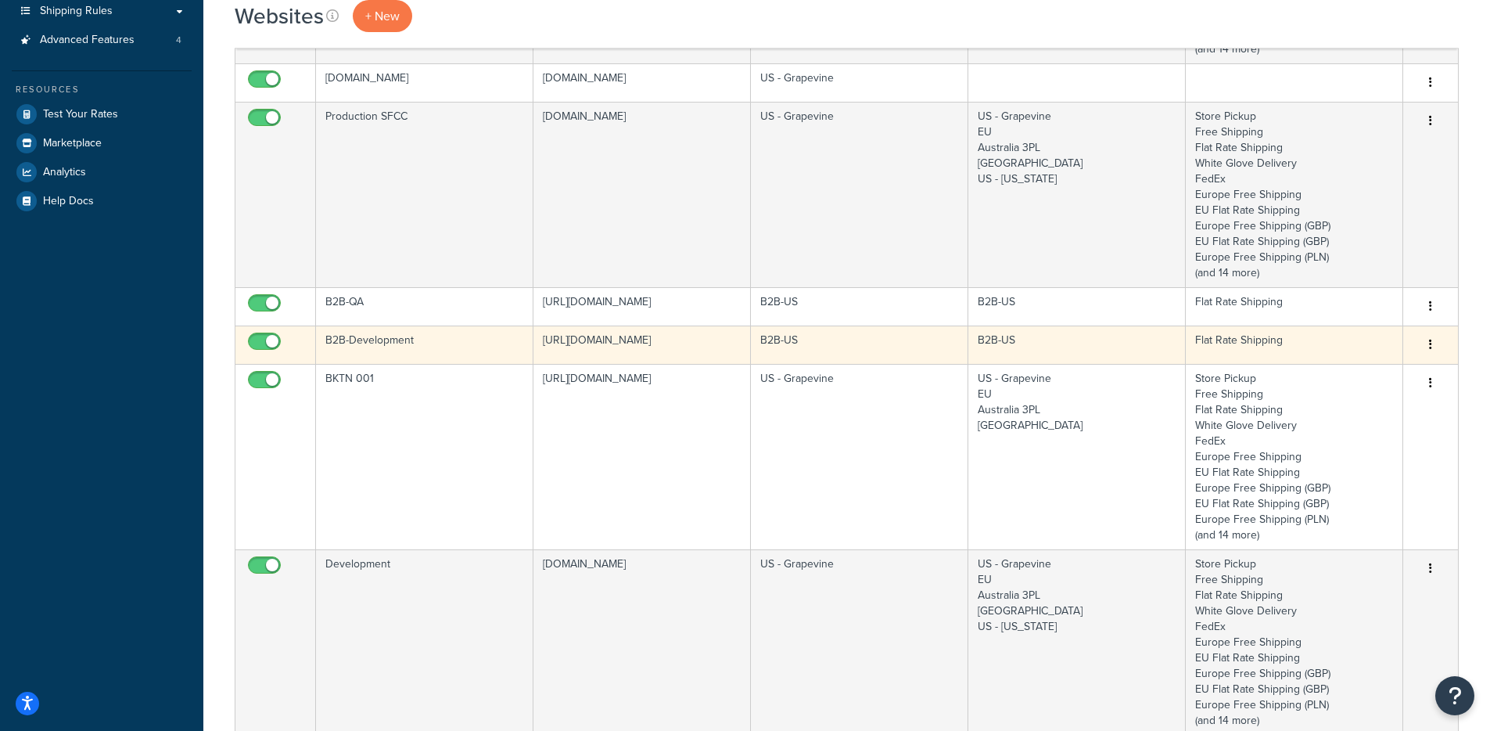
scroll to position [271, 0]
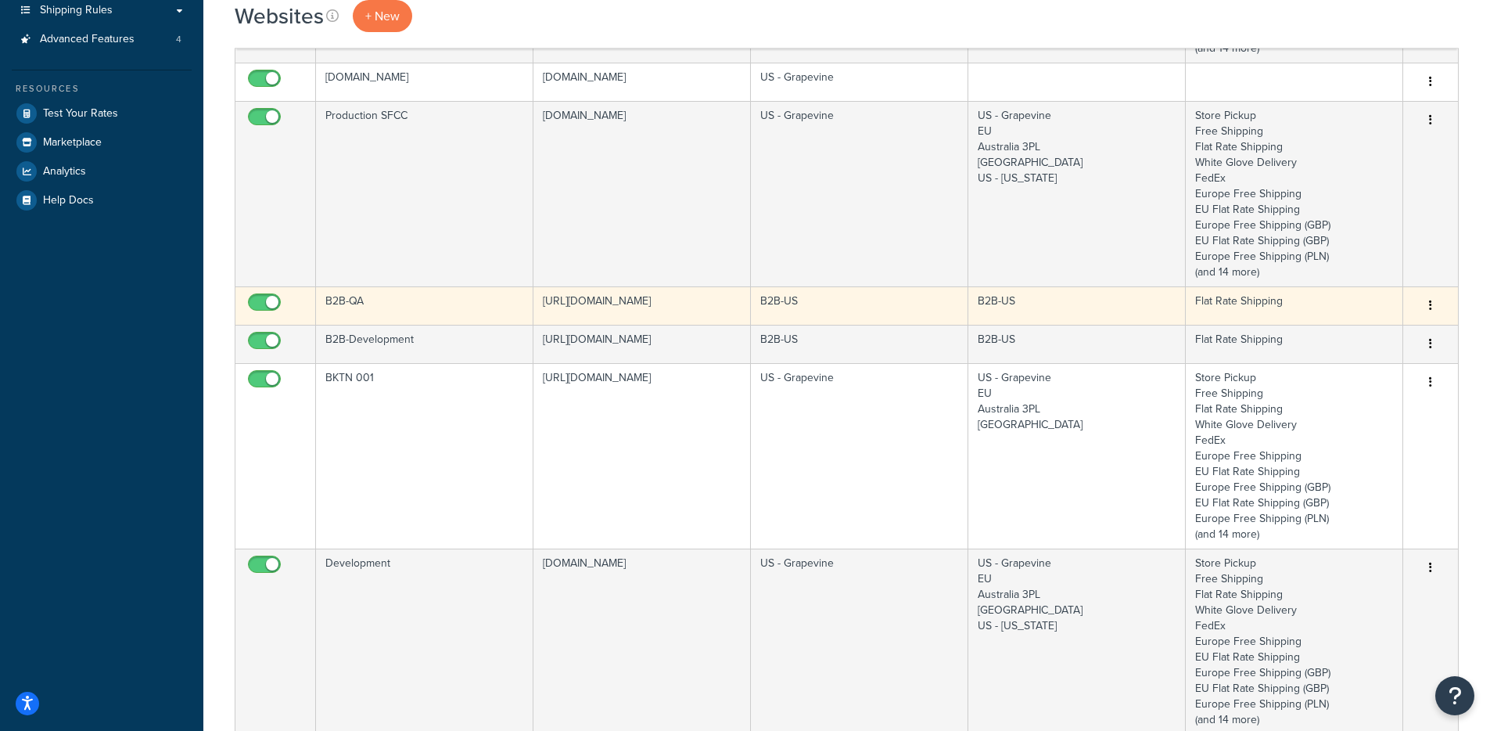
click at [468, 308] on td "B2B-QA" at bounding box center [424, 305] width 217 height 38
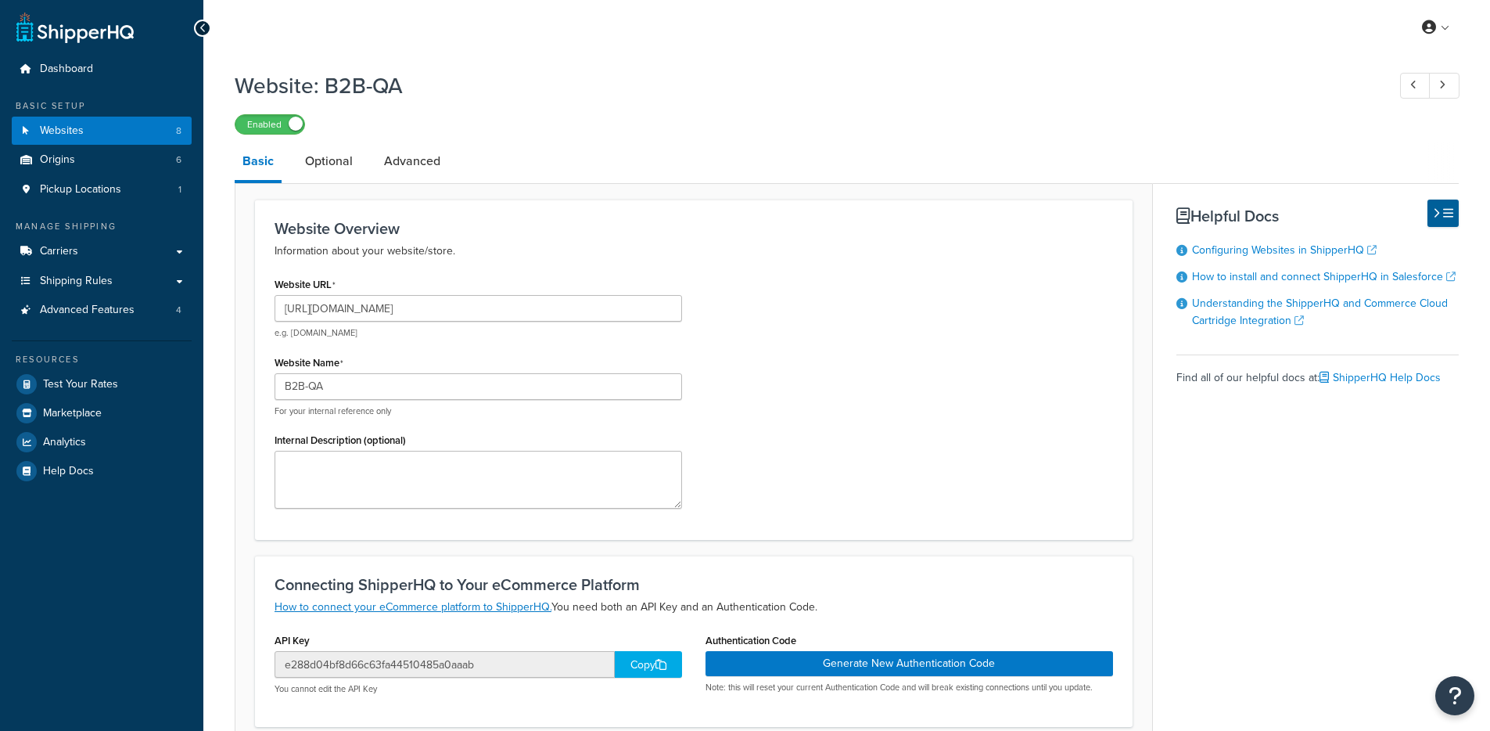
select select "146880"
click at [102, 127] on link "Websites 8" at bounding box center [102, 131] width 180 height 29
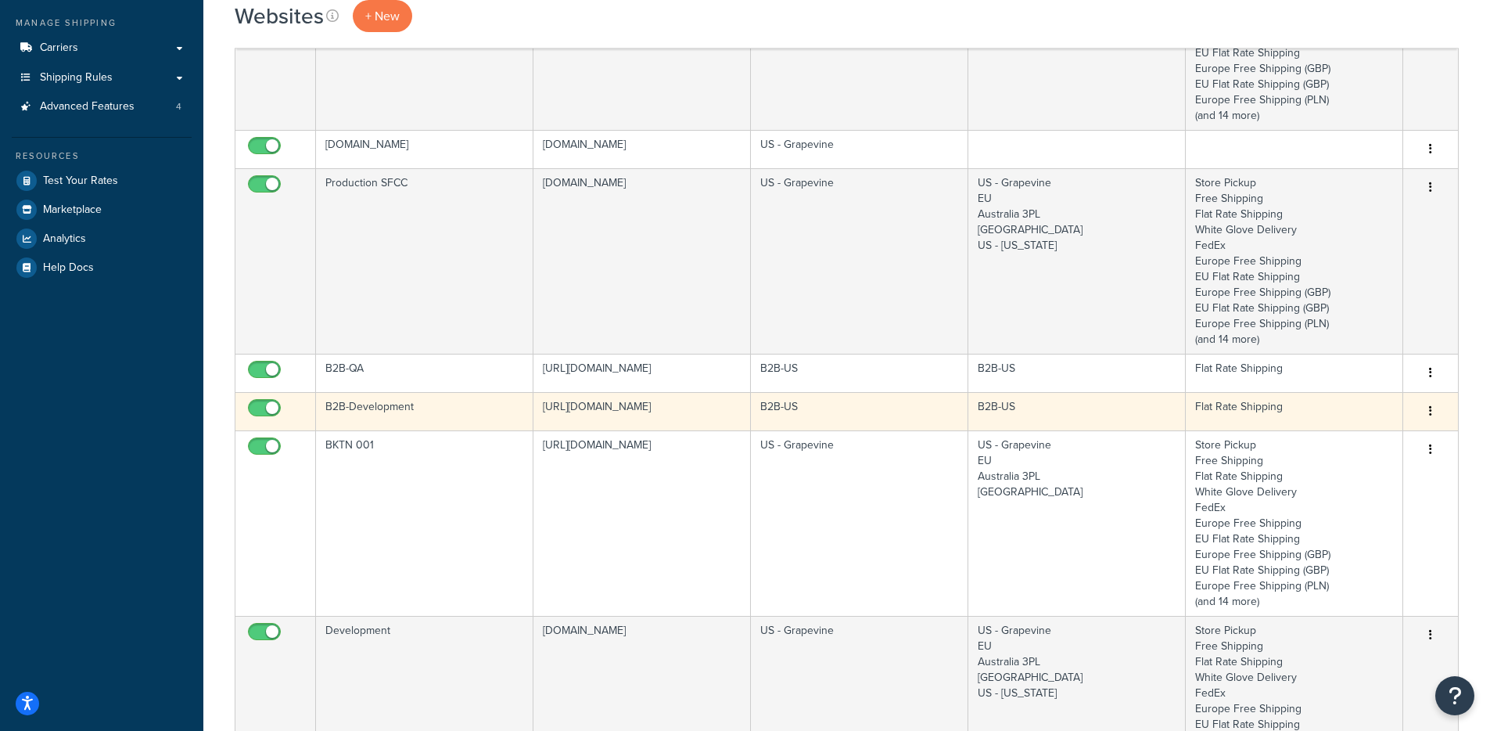
click at [464, 430] on td "B2B-Development" at bounding box center [424, 411] width 217 height 38
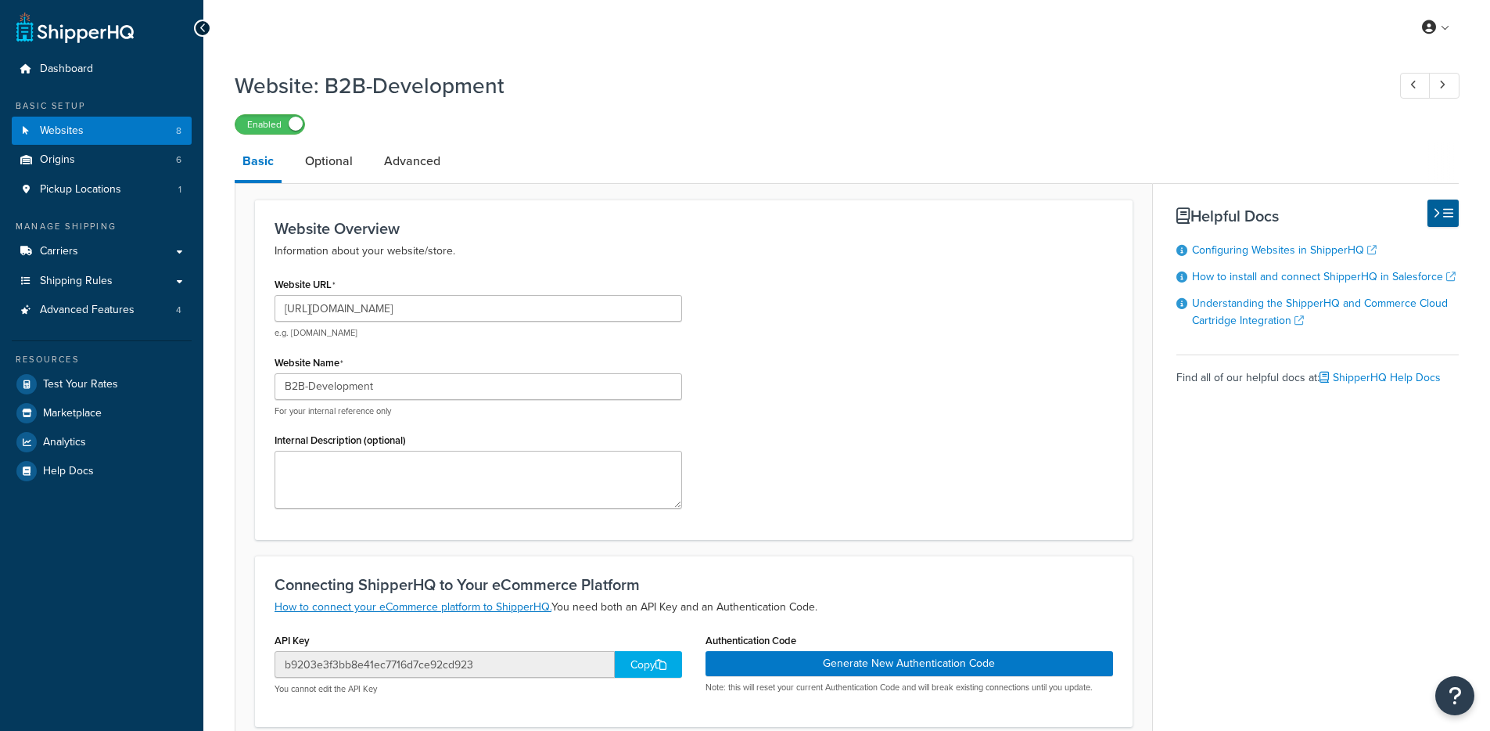
select select "146880"
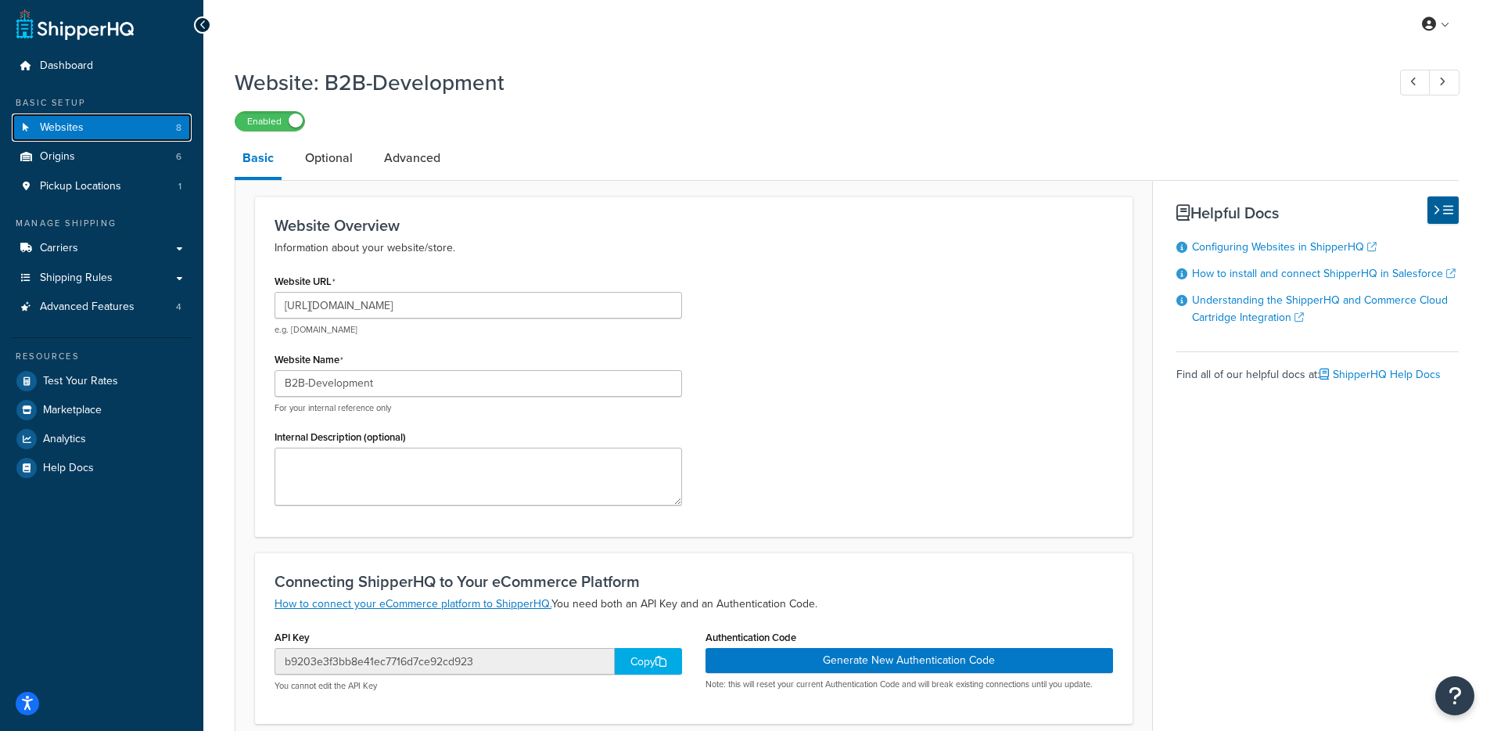
click at [151, 129] on link "Websites 8" at bounding box center [102, 127] width 180 height 29
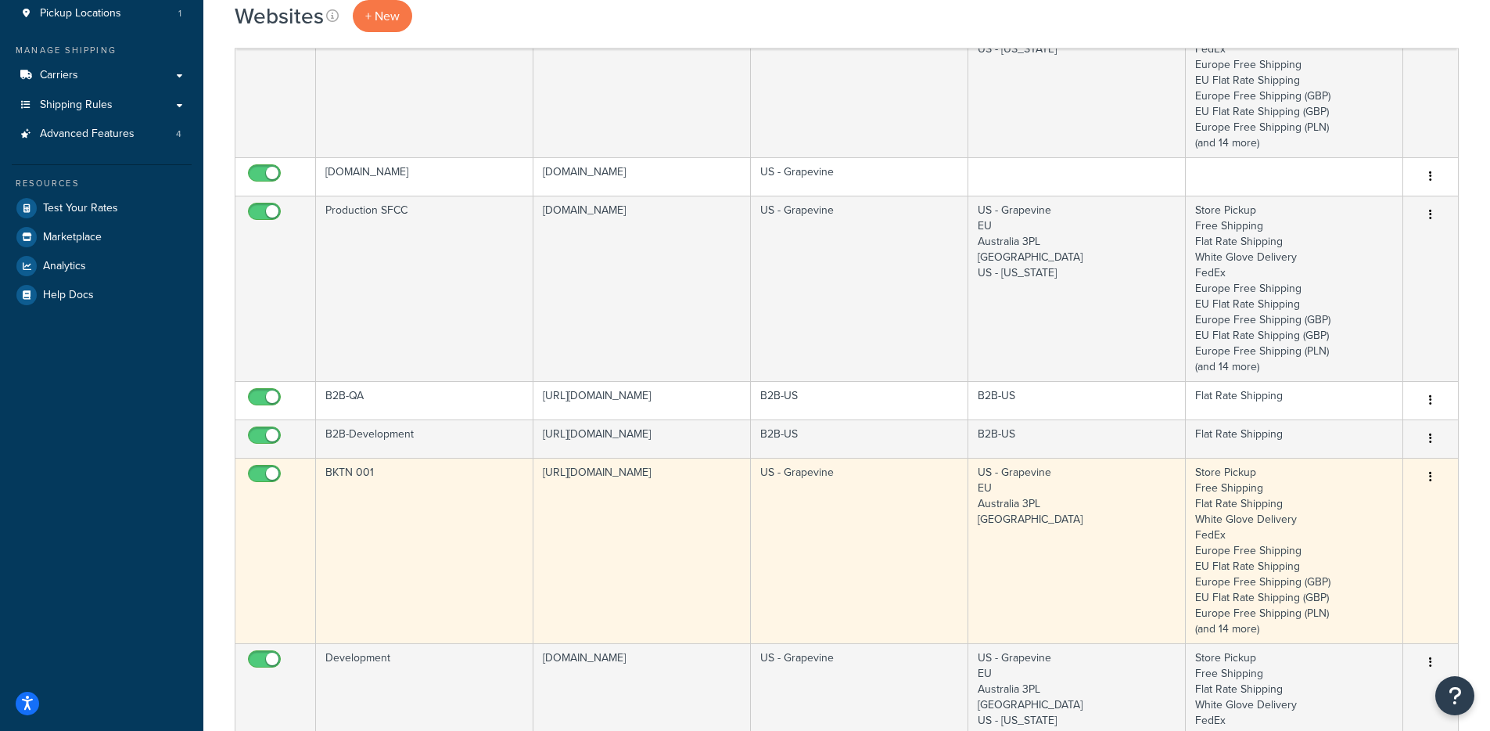
scroll to position [179, 0]
click at [455, 515] on td "BKTN 001" at bounding box center [424, 546] width 217 height 185
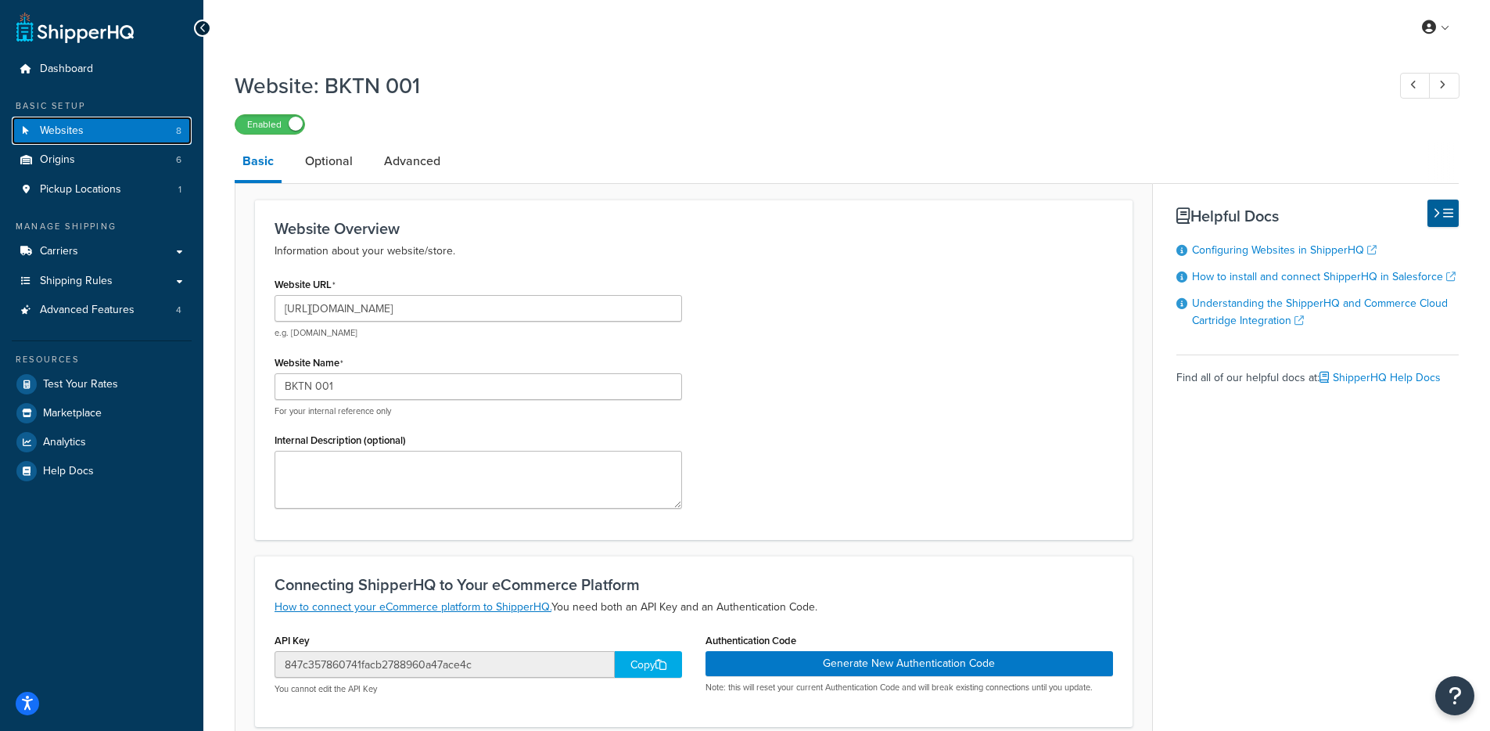
click at [149, 131] on link "Websites 8" at bounding box center [102, 131] width 180 height 29
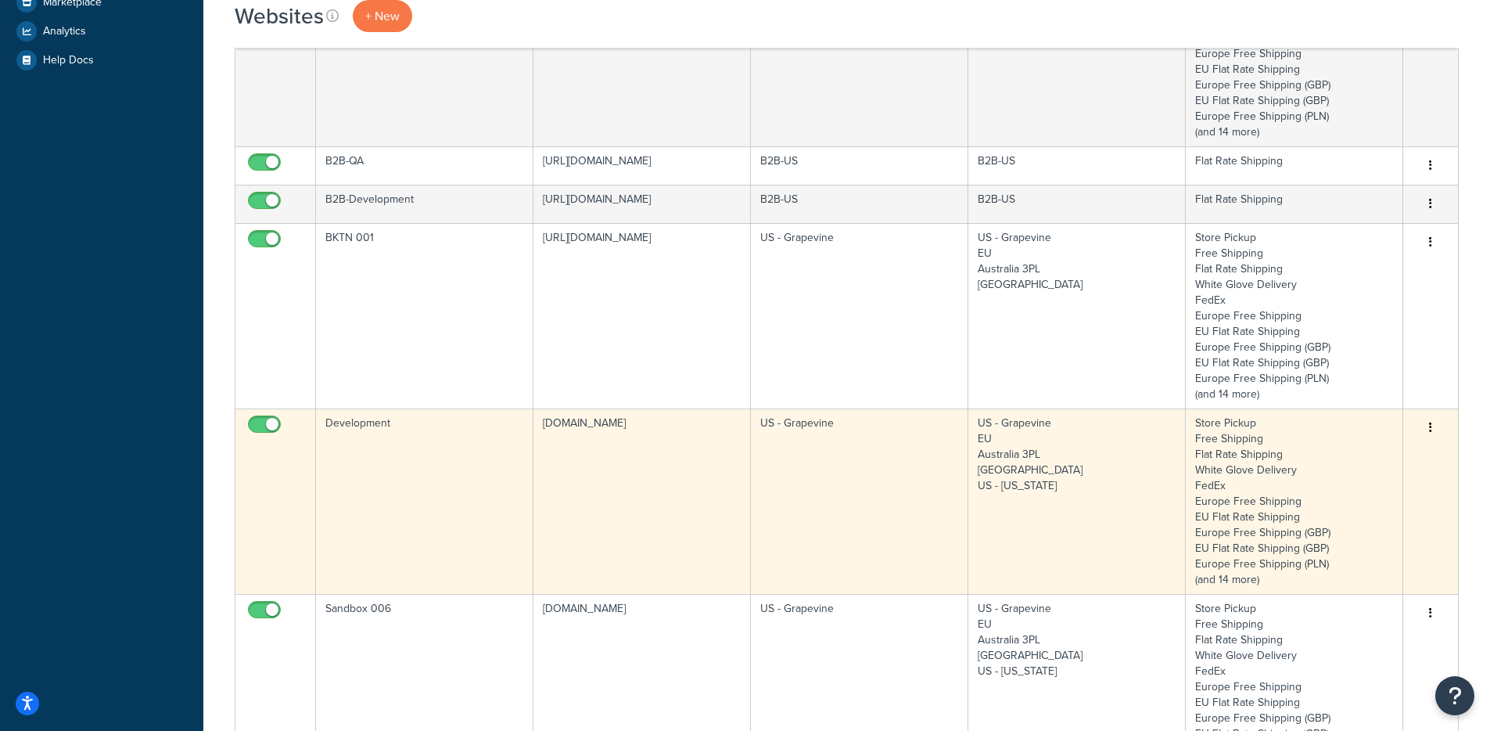
click at [421, 496] on td "Development" at bounding box center [424, 500] width 217 height 185
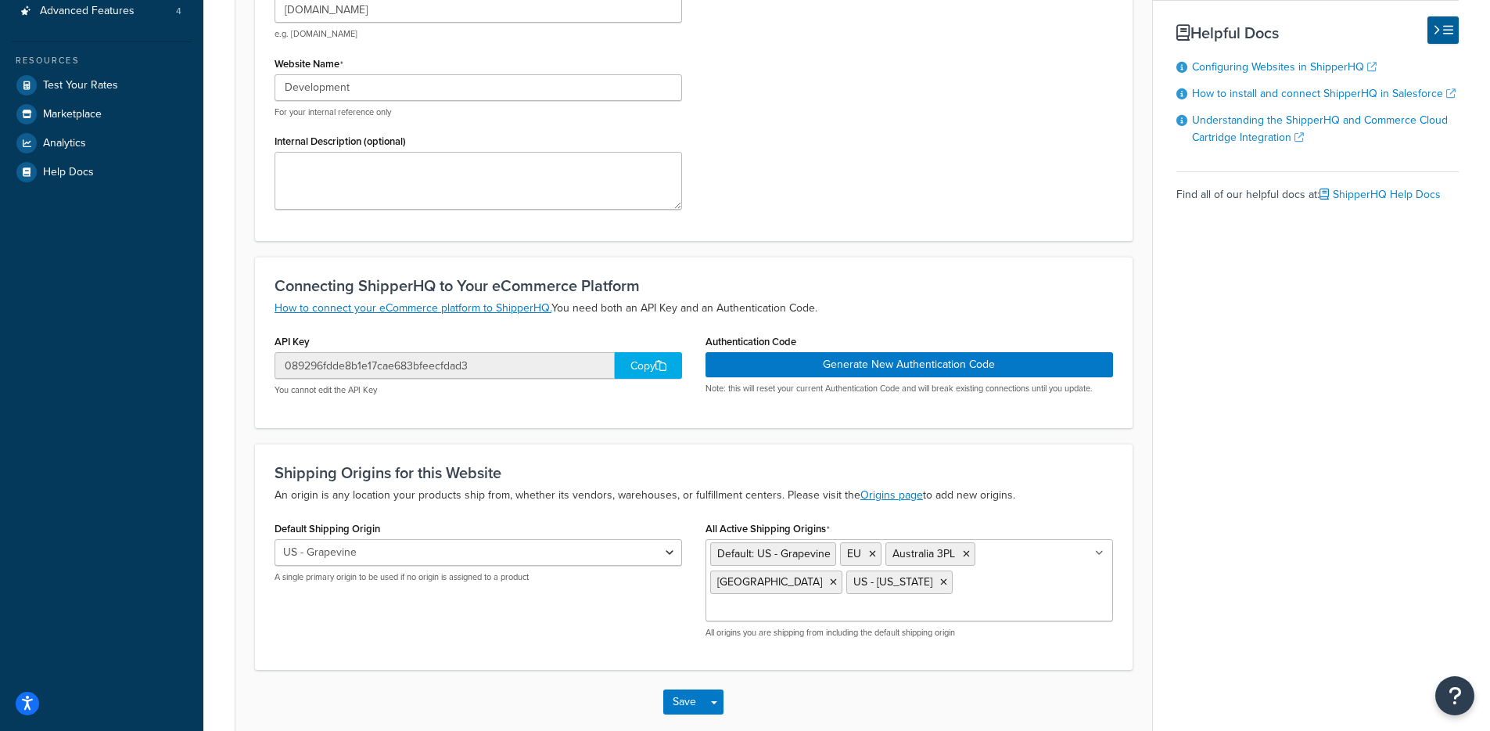
scroll to position [68, 0]
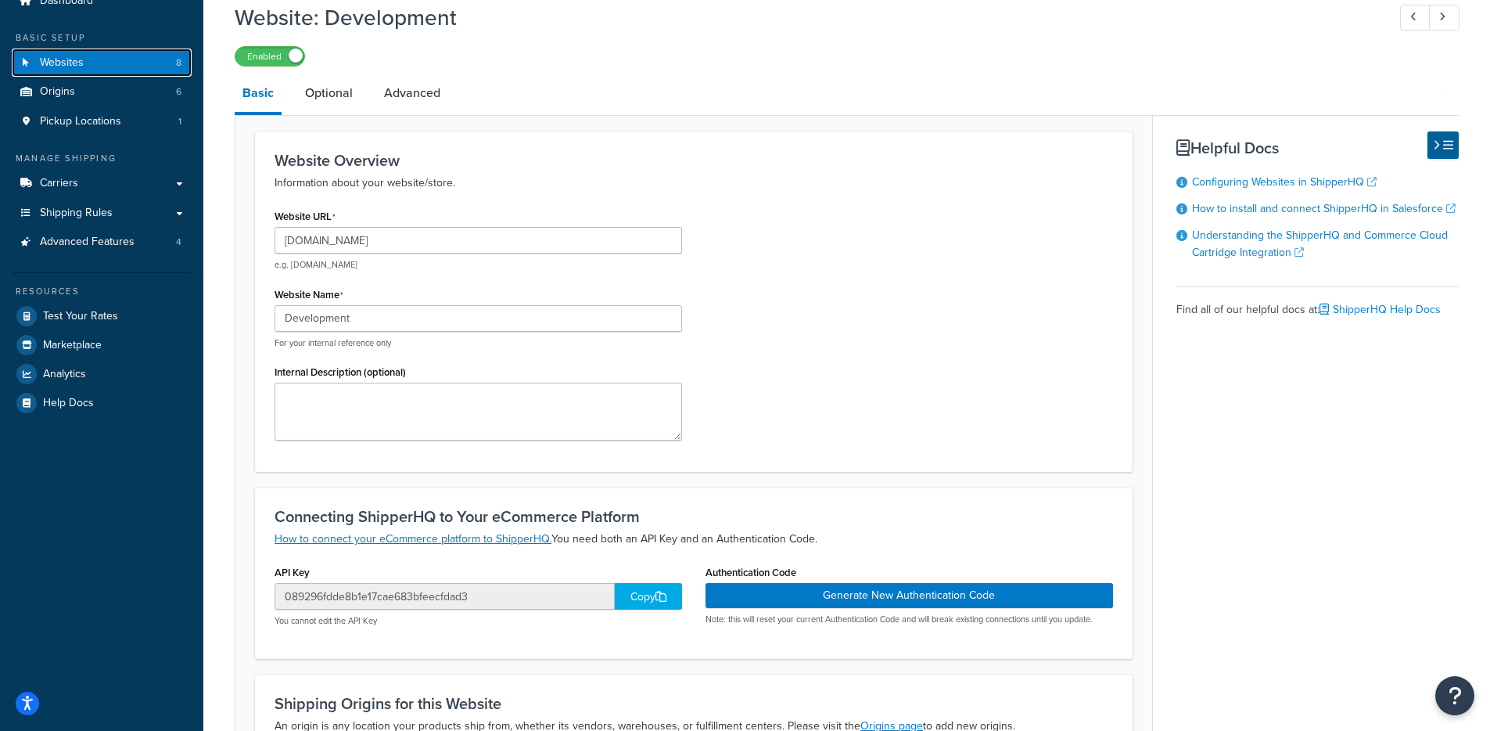
click at [144, 59] on link "Websites 8" at bounding box center [102, 62] width 180 height 29
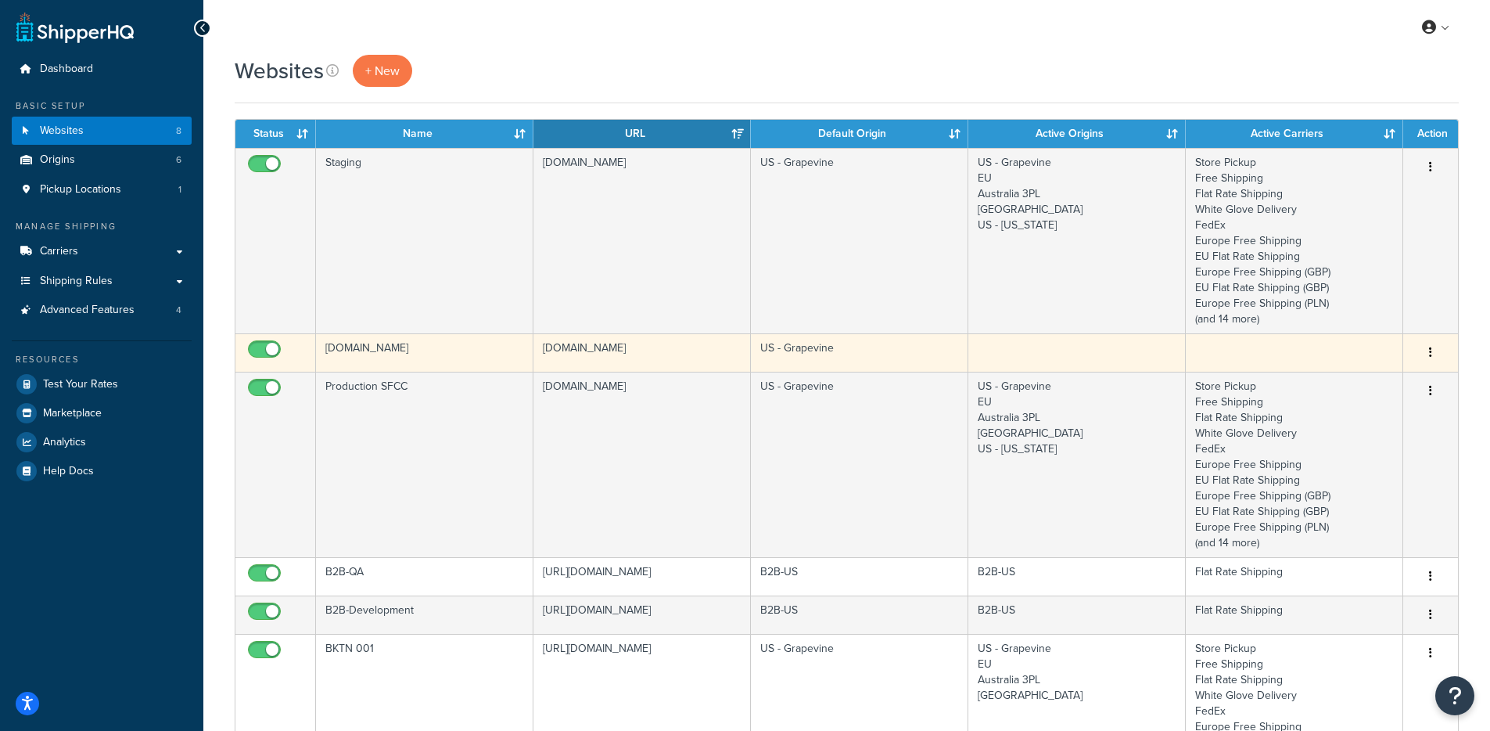
click at [996, 358] on td at bounding box center [1076, 352] width 217 height 38
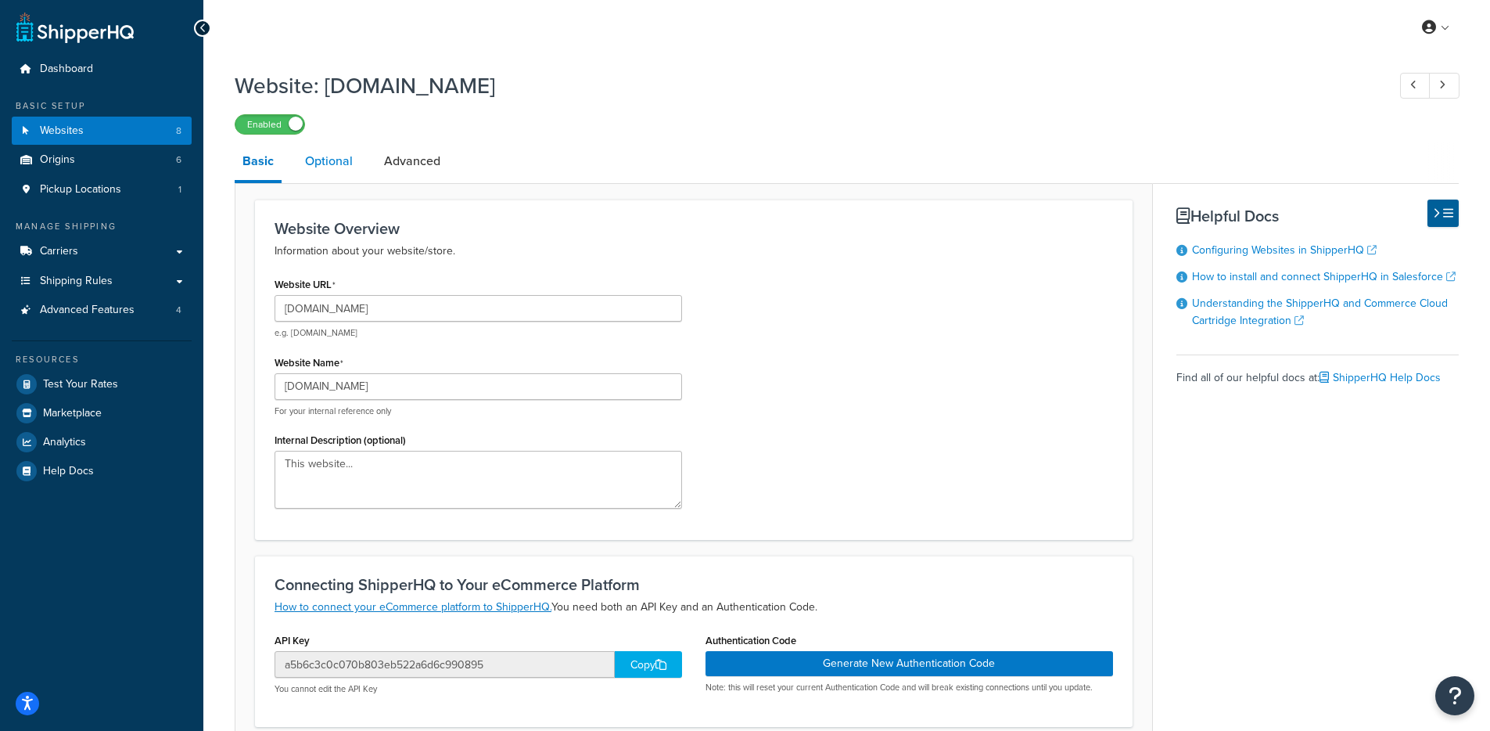
click at [354, 160] on link "Optional" at bounding box center [328, 161] width 63 height 38
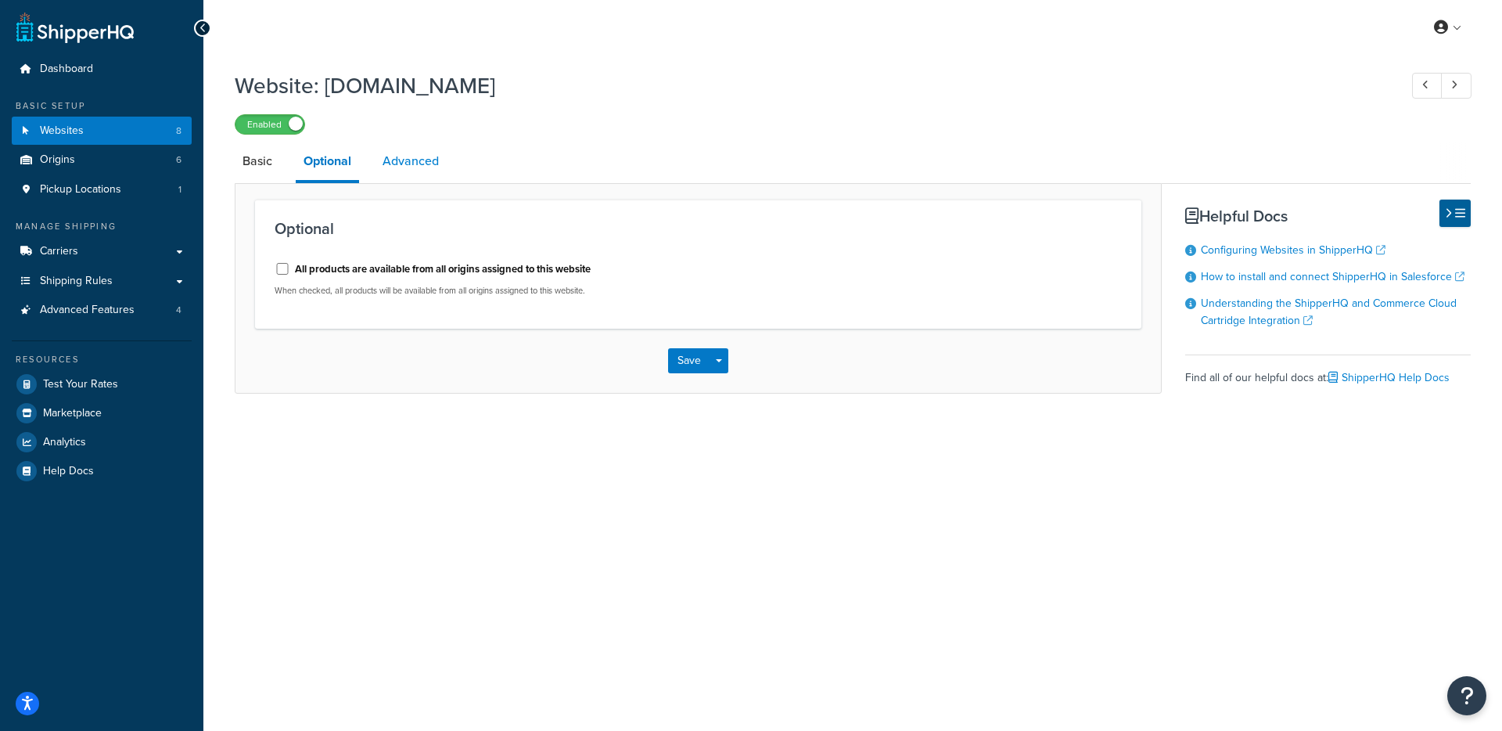
click at [408, 161] on link "Advanced" at bounding box center [411, 161] width 72 height 38
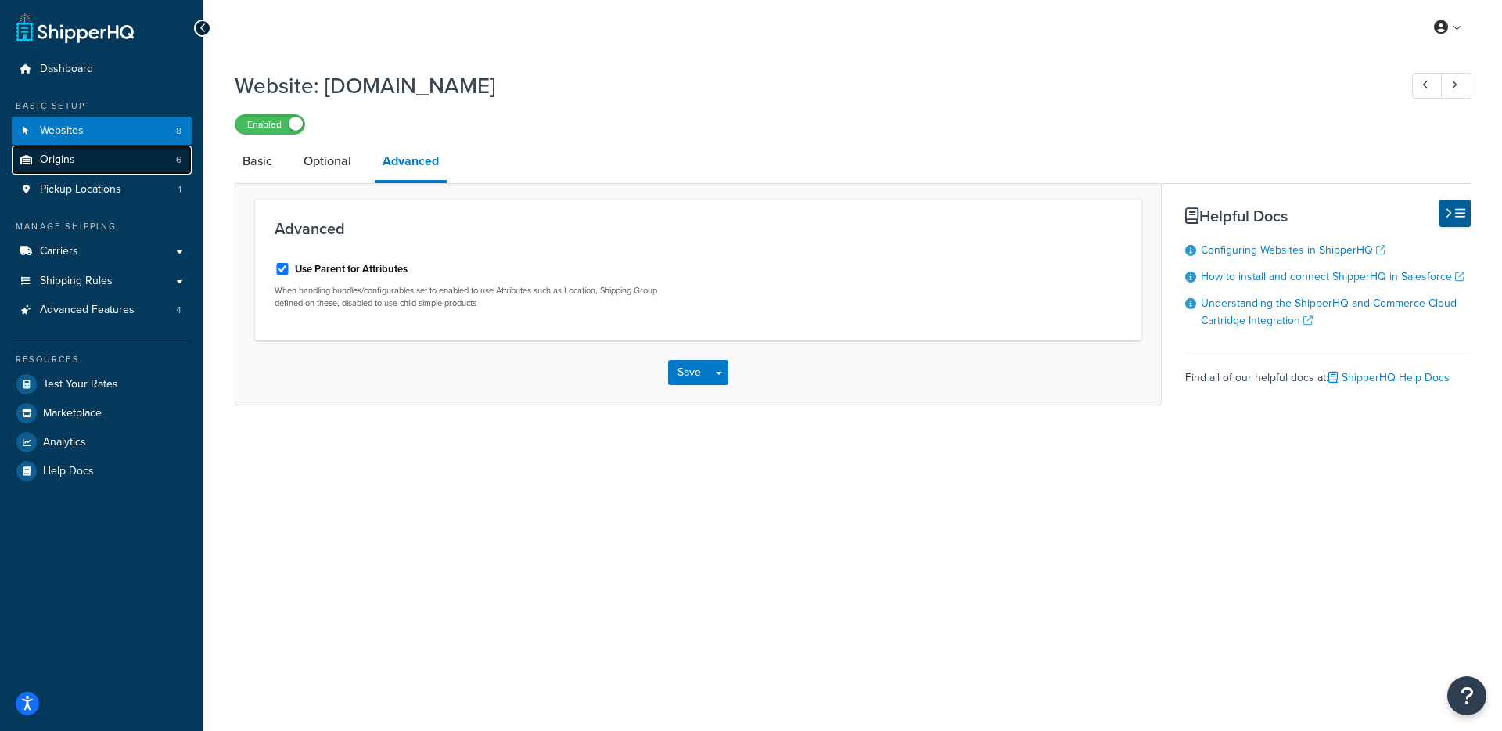
click at [133, 167] on link "Origins 6" at bounding box center [102, 159] width 180 height 29
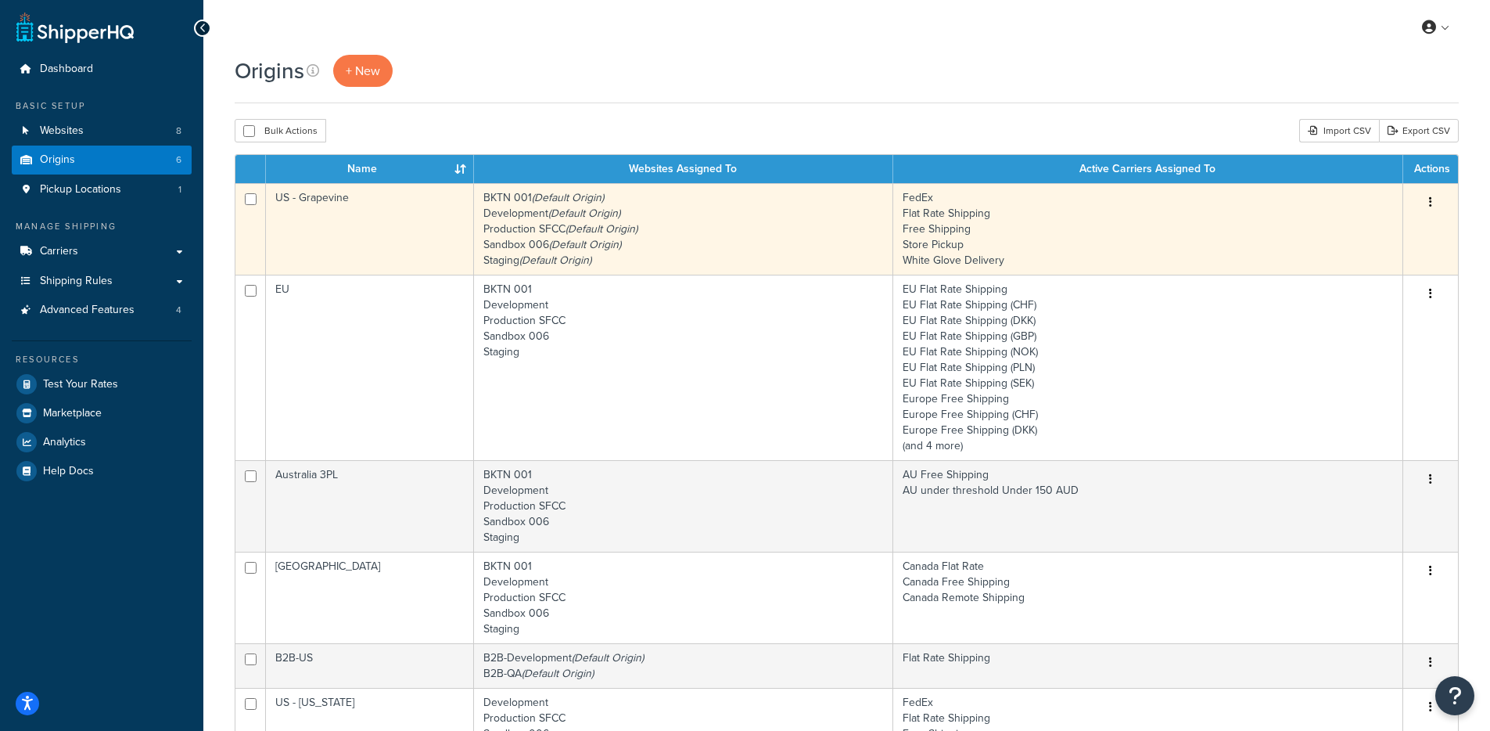
click at [775, 228] on td "BKTN 001 (Default Origin) Development (Default Origin) Production SFCC (Default…" at bounding box center [683, 229] width 419 height 92
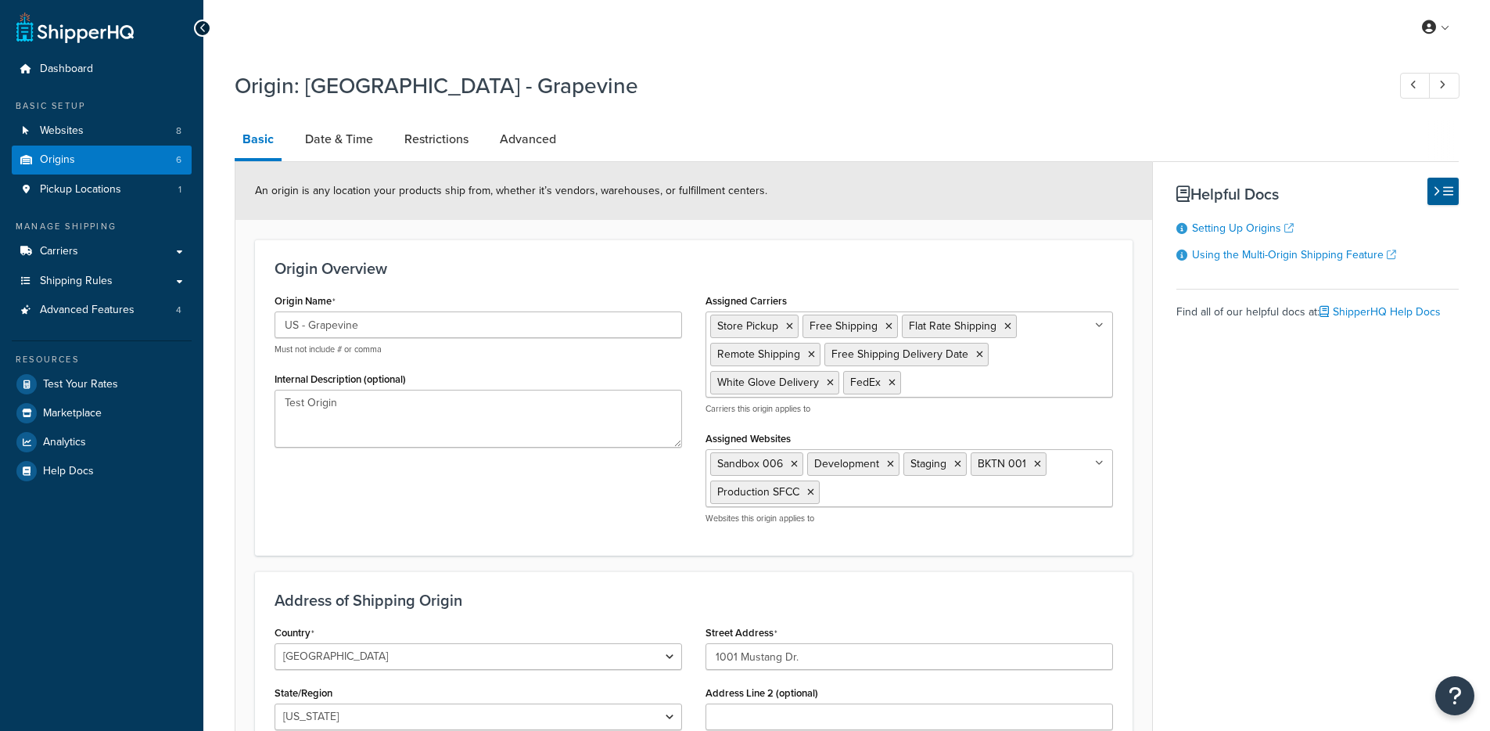
select select "43"
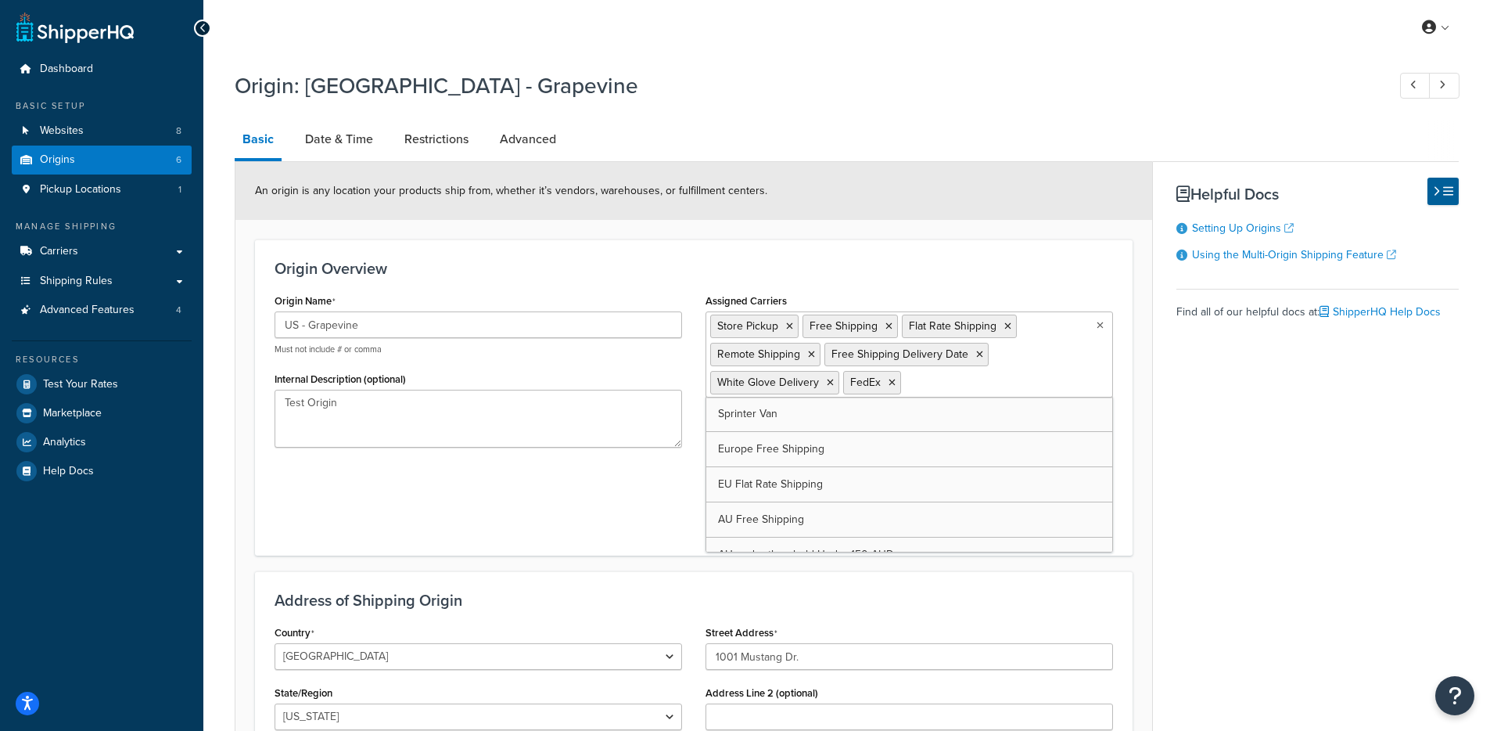
click at [1013, 374] on input "Assigned Carriers" at bounding box center [974, 381] width 138 height 17
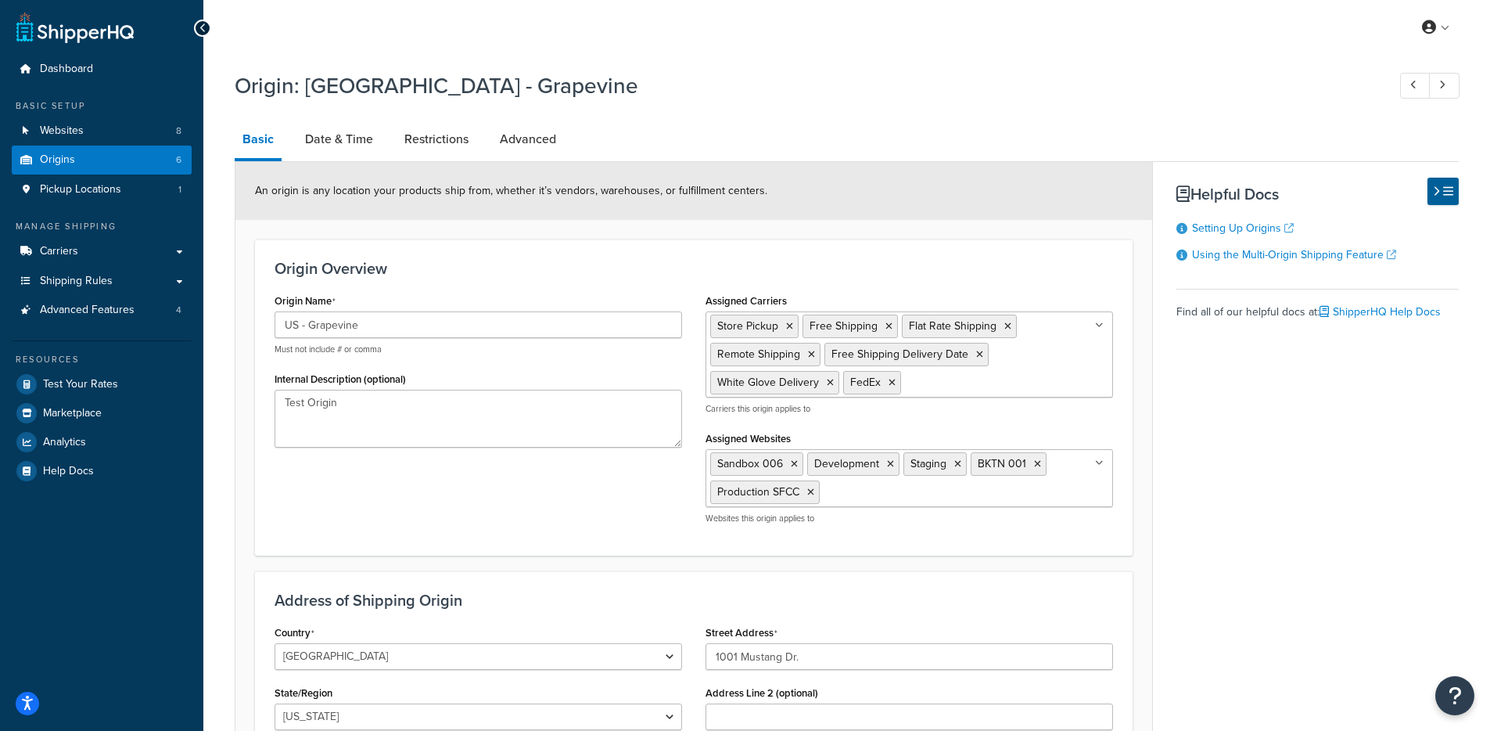
click at [939, 203] on div "An origin is any location your products ship from, whether it’s vendors, wareho…" at bounding box center [693, 191] width 917 height 58
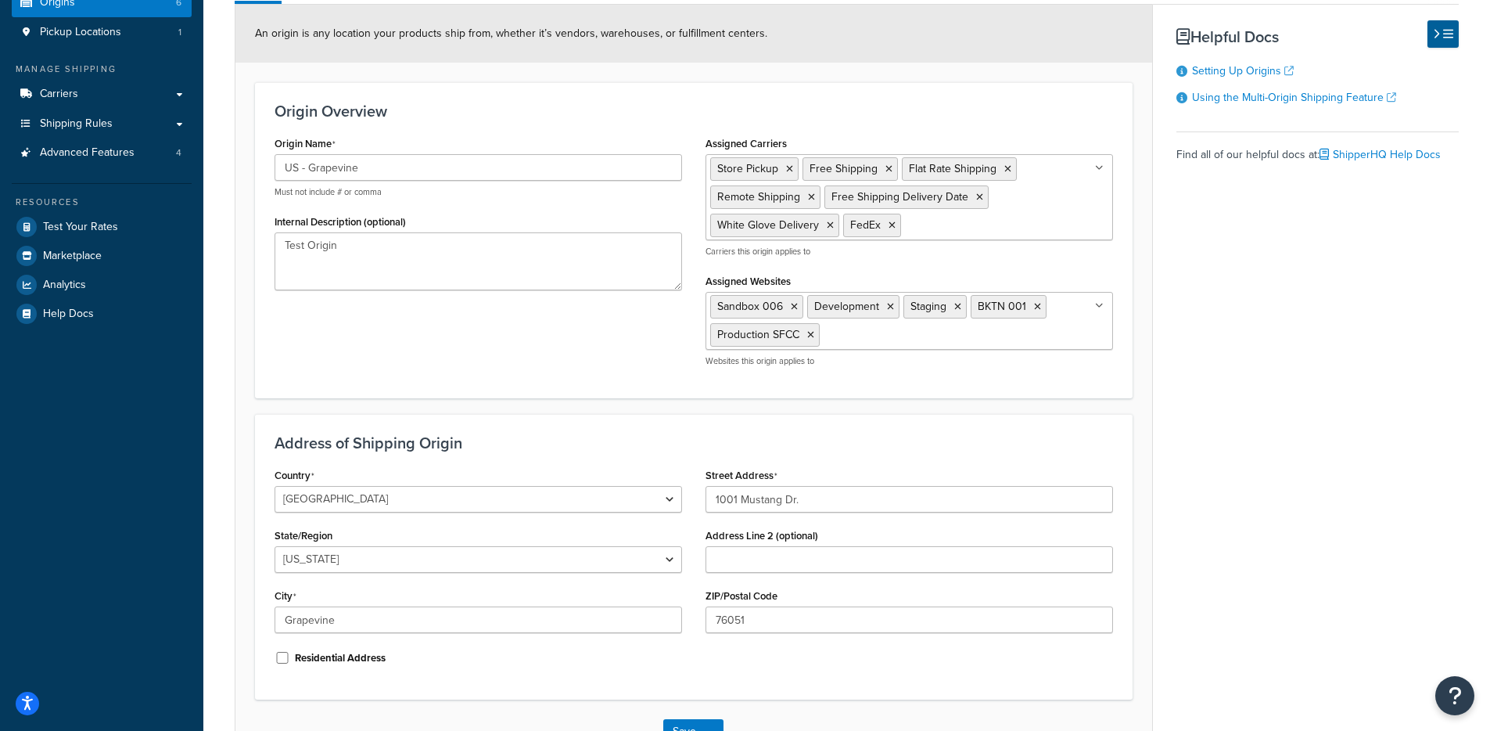
scroll to position [132, 0]
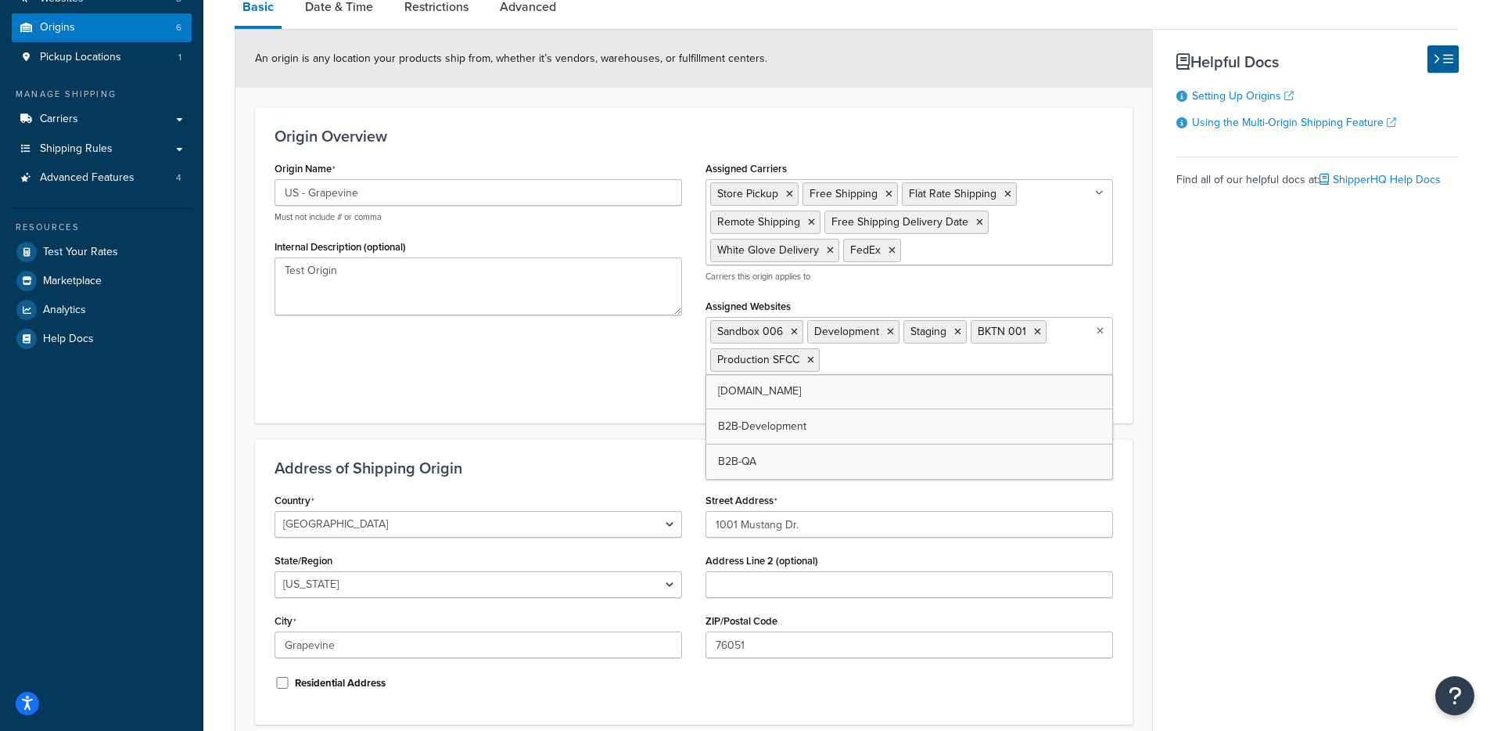
click at [946, 363] on ul "Sandbox 006 Development Staging BKTN 001 Production SFCC" at bounding box center [910, 346] width 408 height 58
click at [591, 408] on div "Origin Overview Origin Name US - Grapevine Must not include # or comma Internal…" at bounding box center [694, 265] width 878 height 316
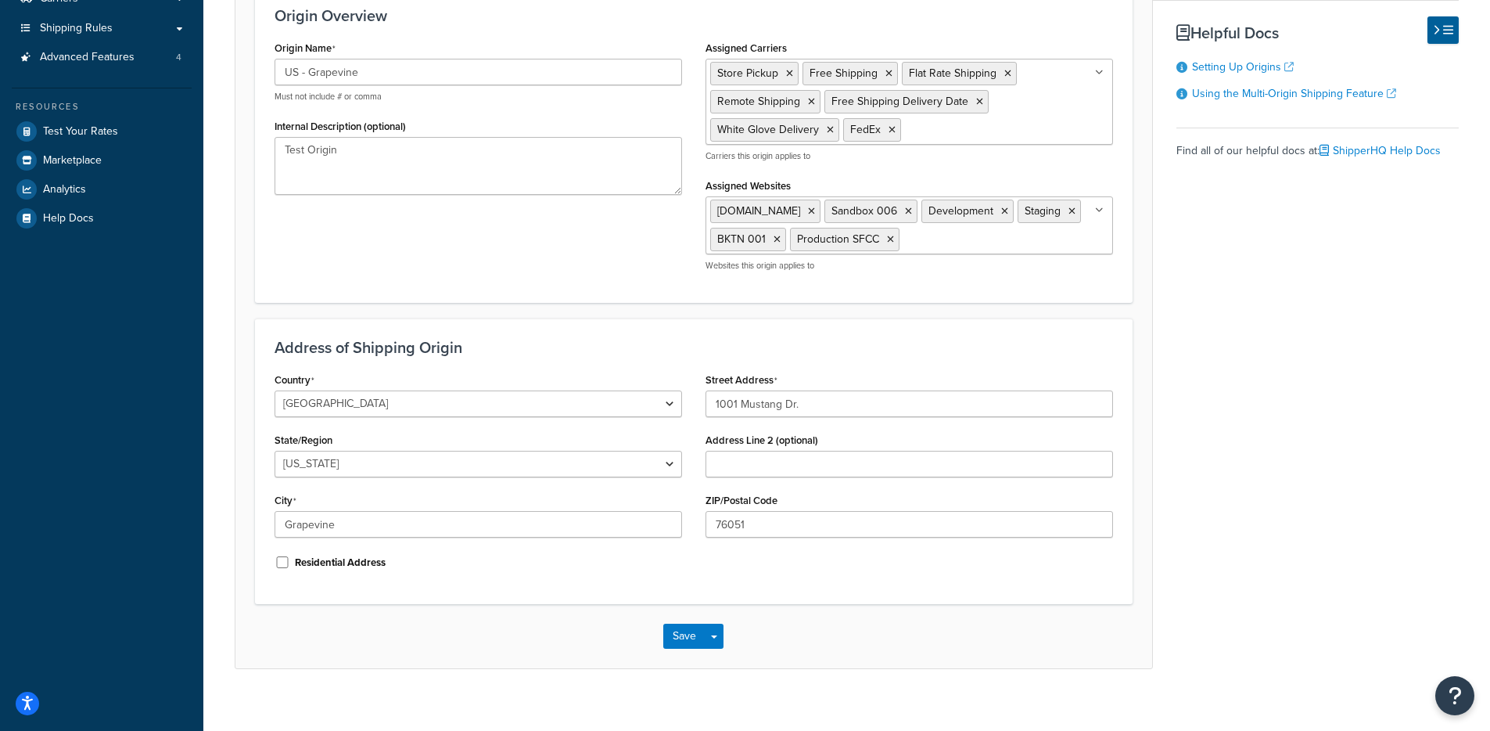
scroll to position [270, 0]
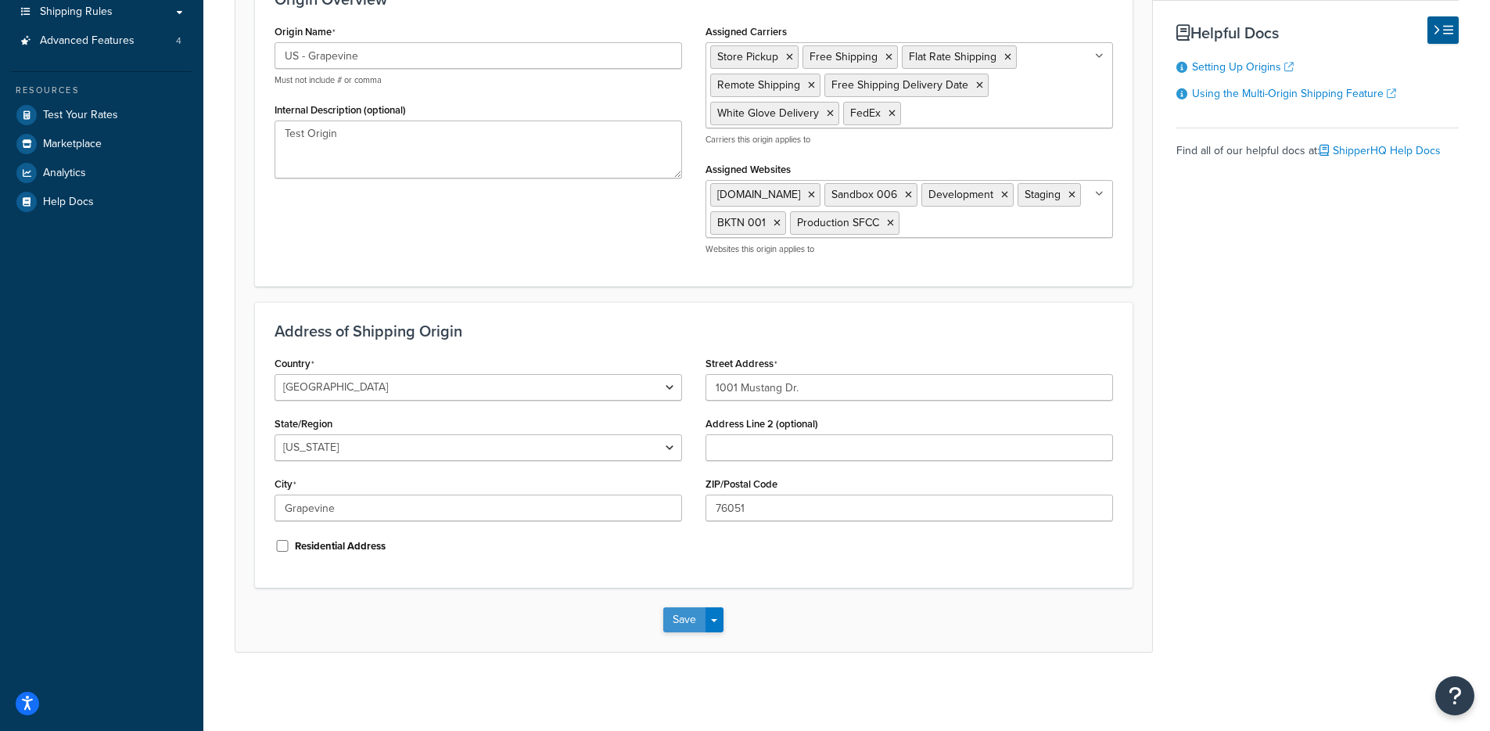
click at [670, 625] on button "Save" at bounding box center [684, 619] width 42 height 25
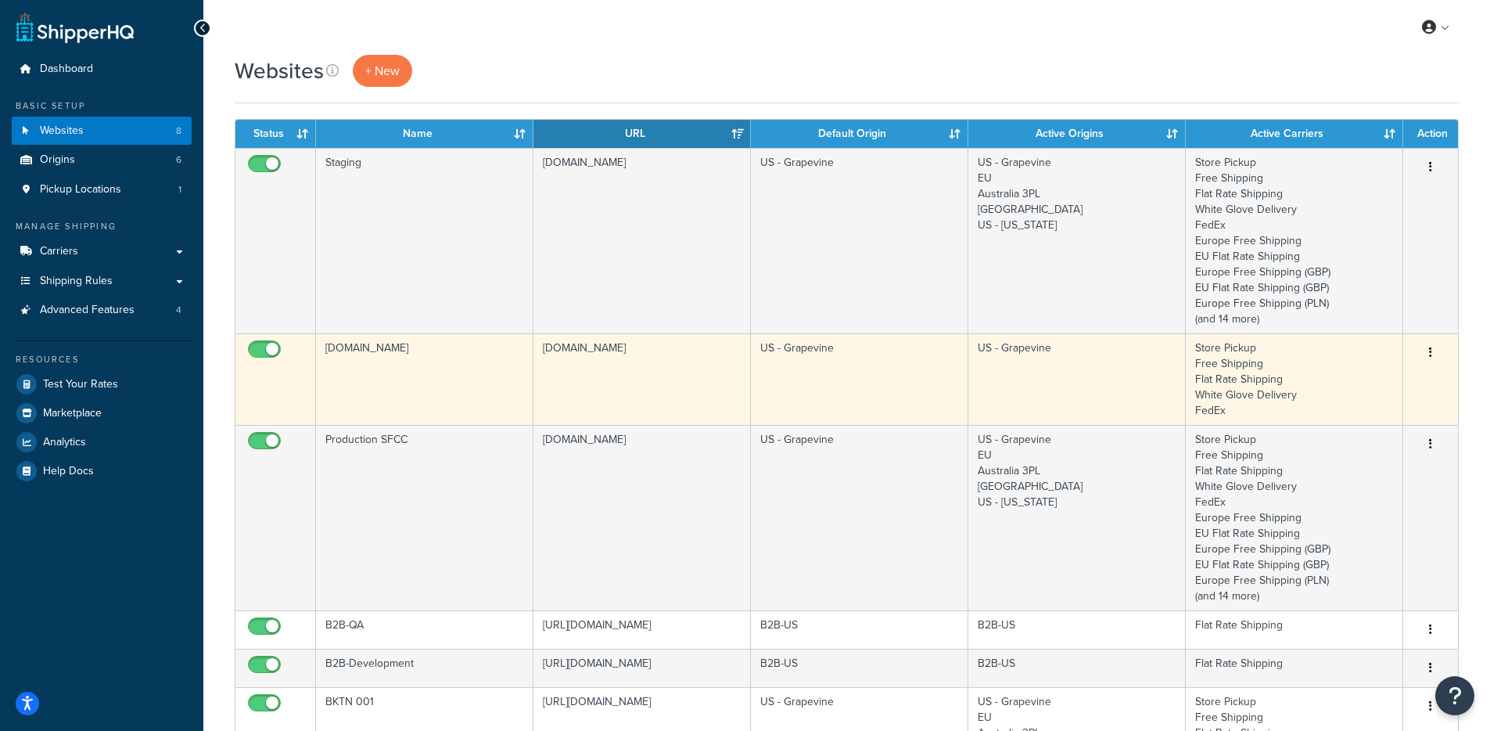
click at [445, 401] on td "[DOMAIN_NAME]" at bounding box center [424, 379] width 217 height 92
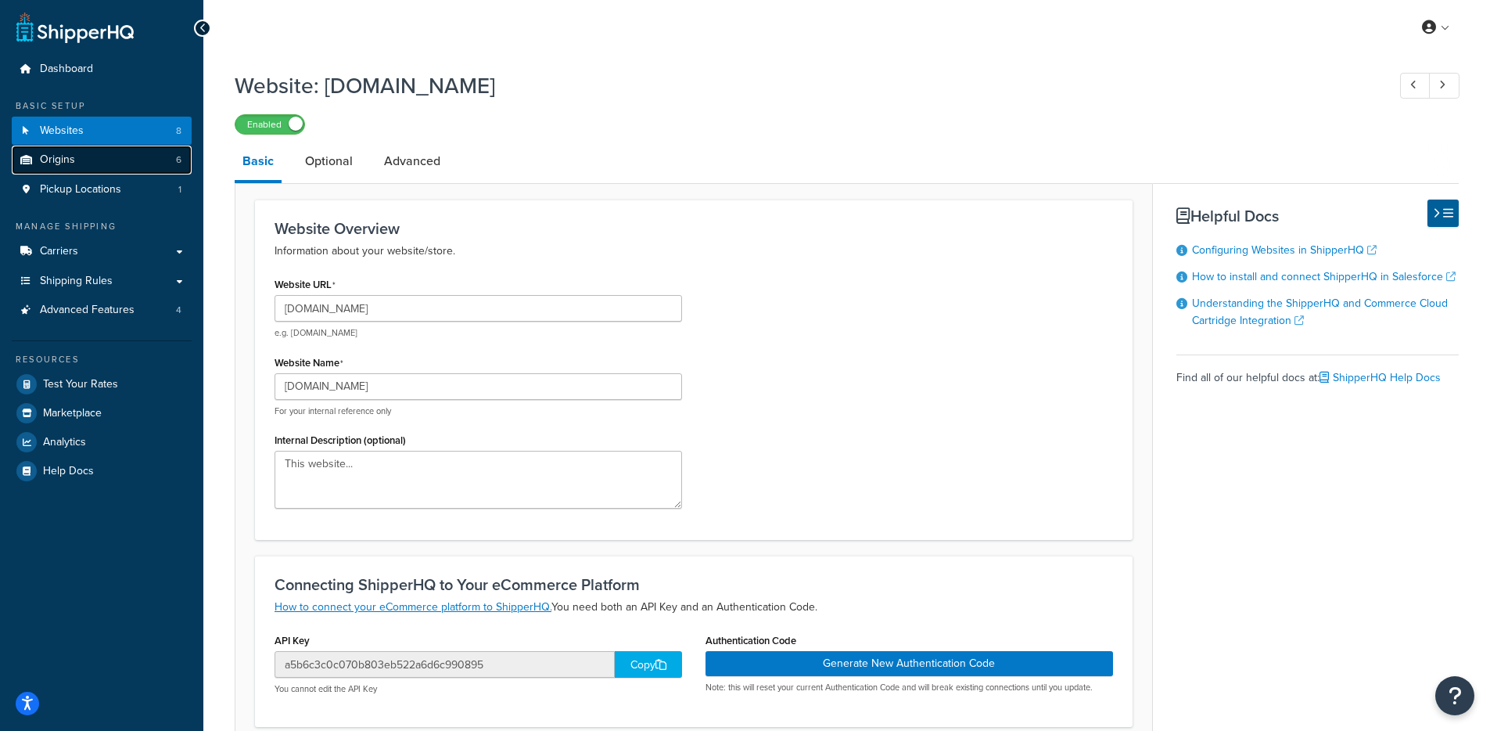
click at [92, 150] on link "Origins 6" at bounding box center [102, 159] width 180 height 29
click at [95, 139] on link "Websites 8" at bounding box center [102, 131] width 180 height 29
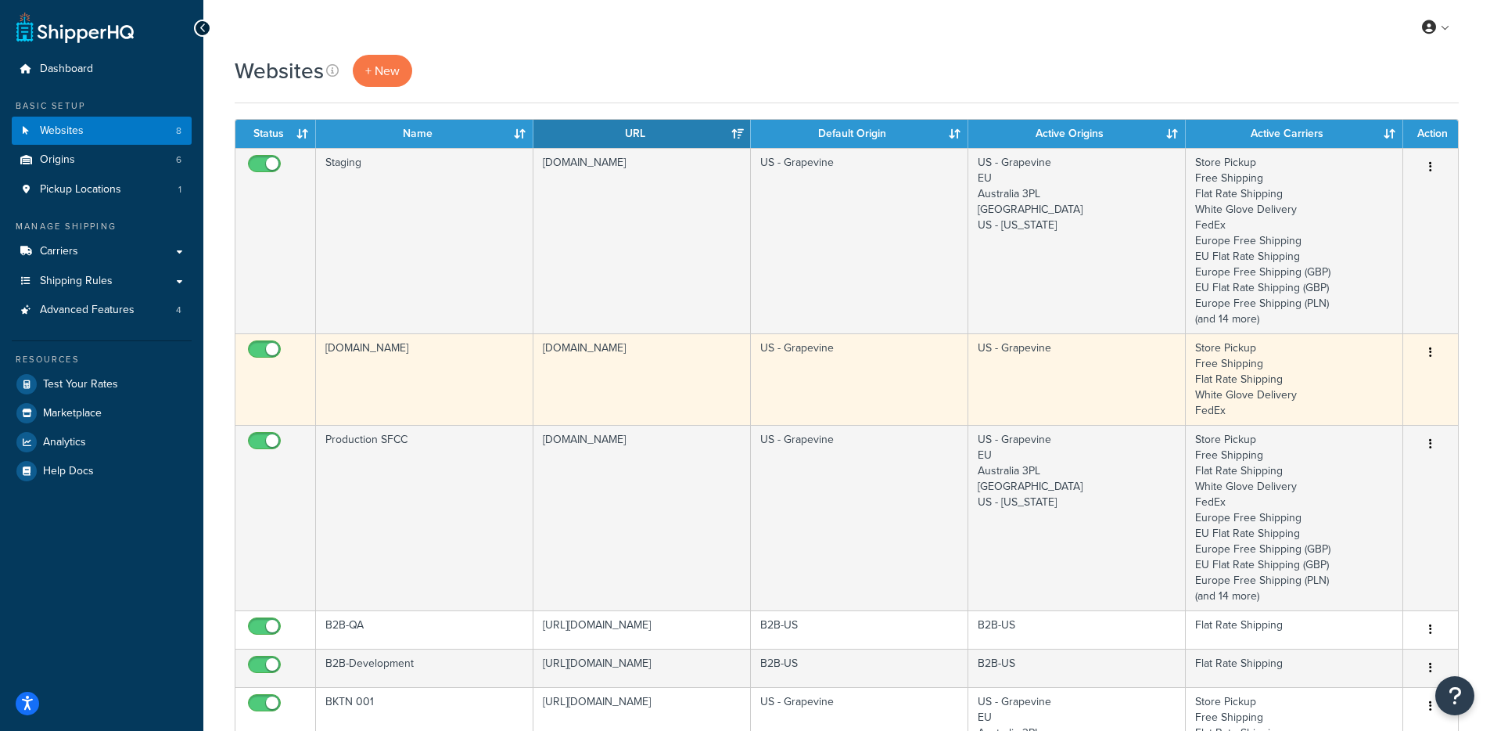
click at [461, 352] on td "[DOMAIN_NAME]" at bounding box center [424, 379] width 217 height 92
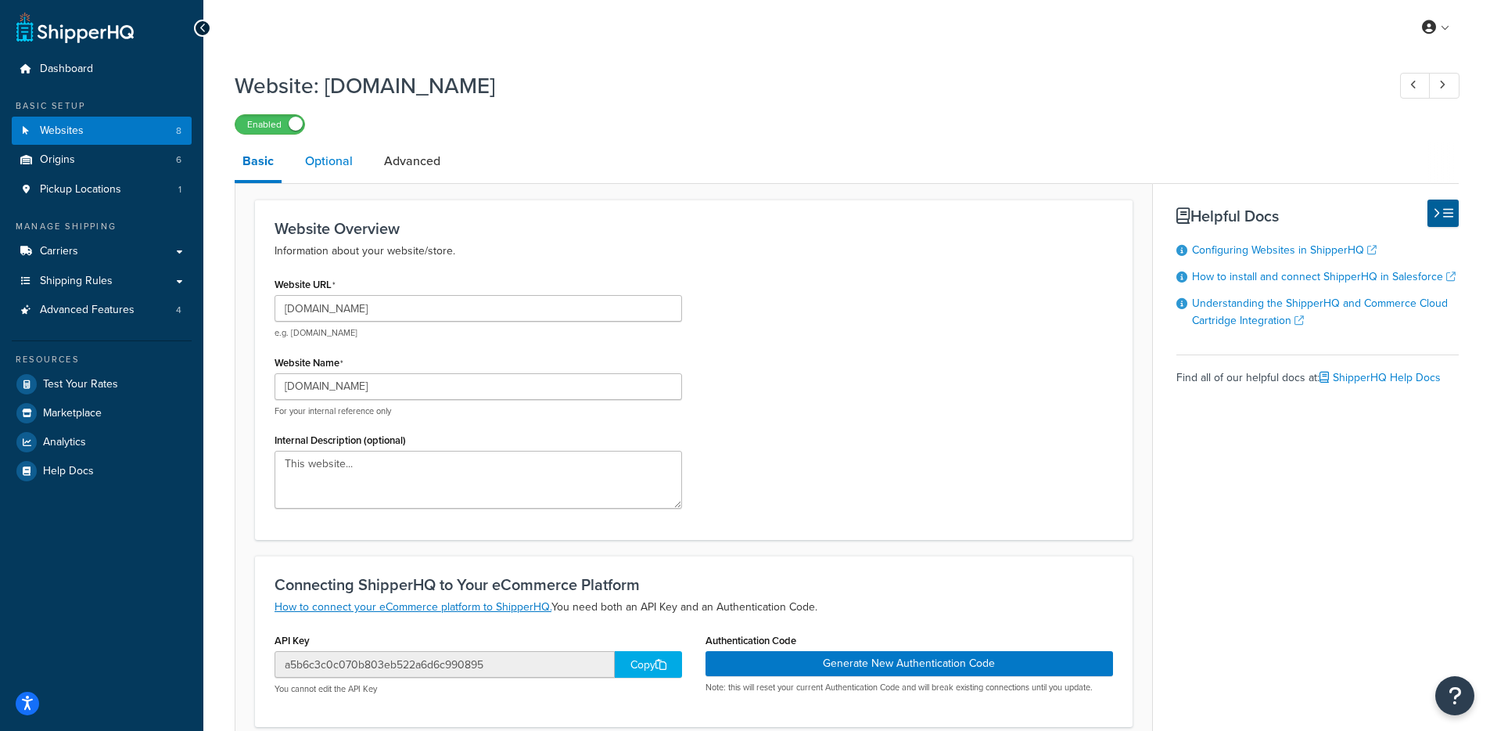
drag, startPoint x: 314, startPoint y: 183, endPoint x: 323, endPoint y: 173, distance: 13.3
click at [326, 170] on link "Optional" at bounding box center [328, 161] width 63 height 38
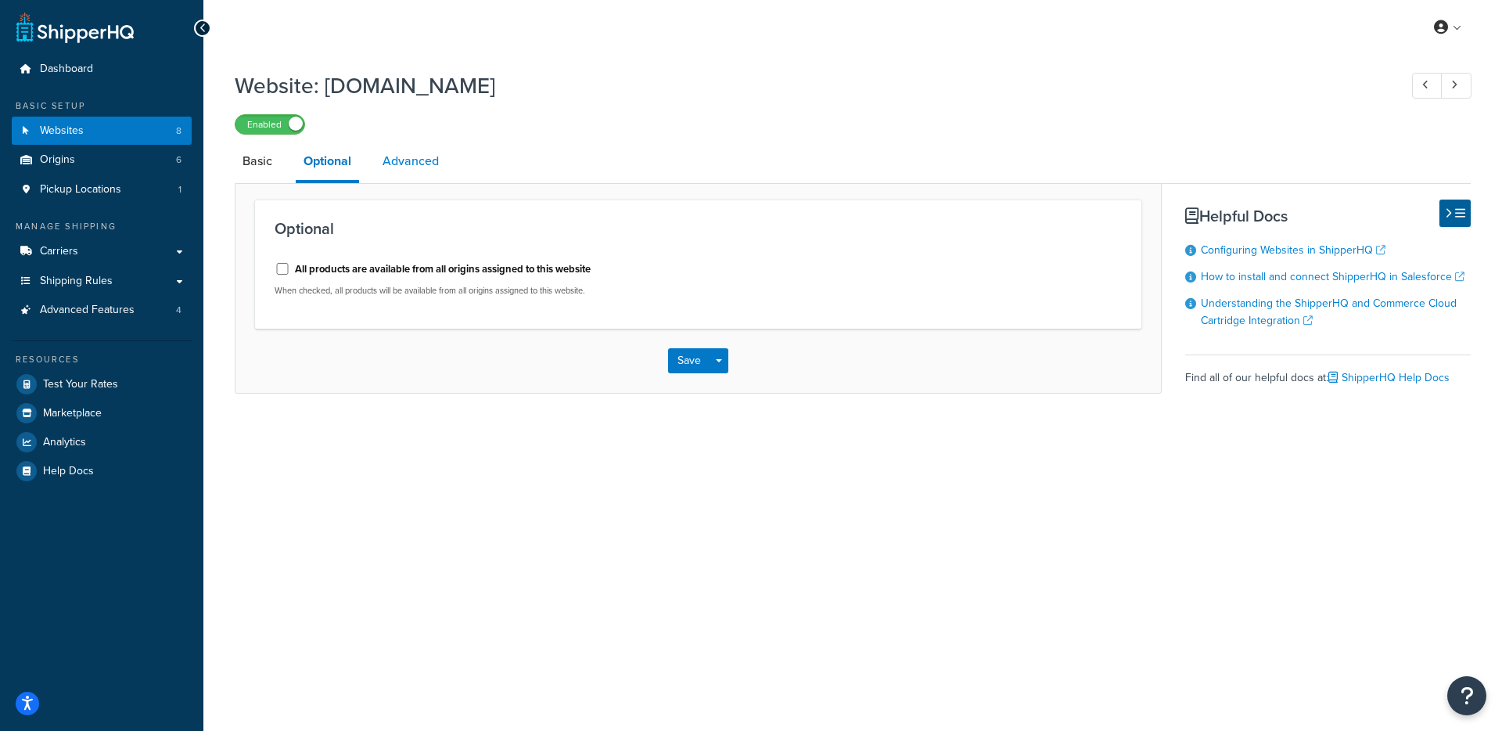
click at [401, 171] on link "Advanced" at bounding box center [411, 161] width 72 height 38
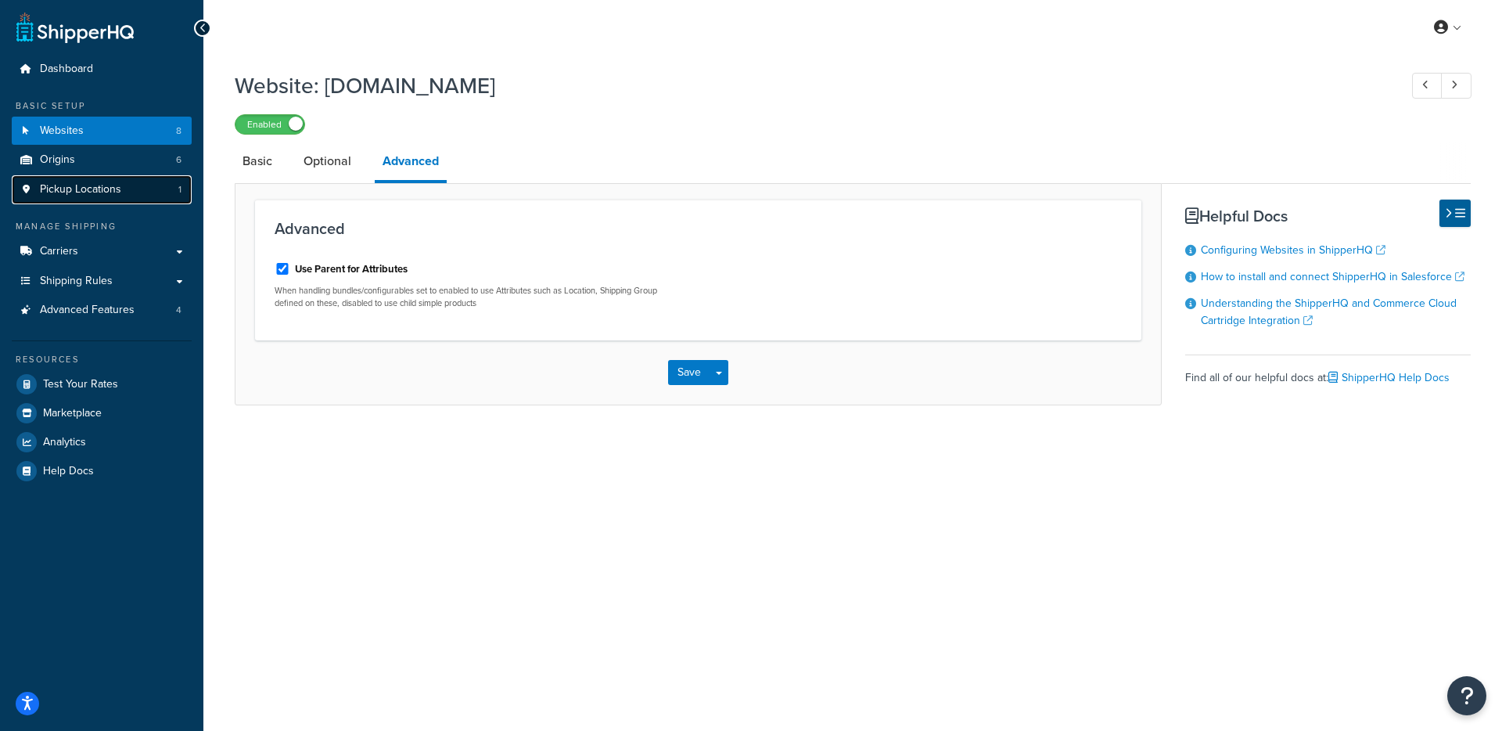
click at [134, 187] on link "Pickup Locations 1" at bounding box center [102, 189] width 180 height 29
click at [120, 160] on link "Origins 6" at bounding box center [102, 159] width 180 height 29
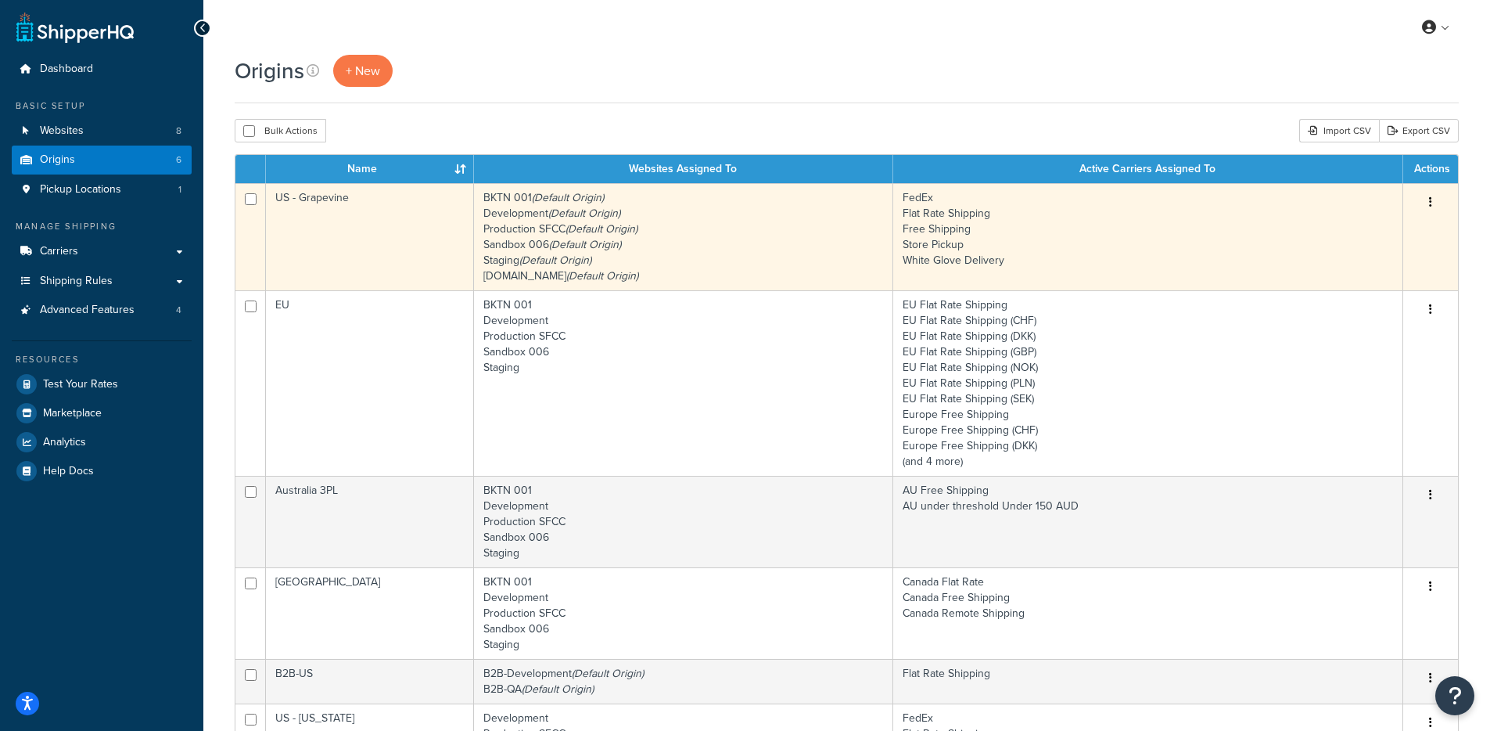
click at [639, 270] on td "BKTN 001 (Default Origin) Development (Default Origin) Production SFCC (Default…" at bounding box center [683, 236] width 419 height 107
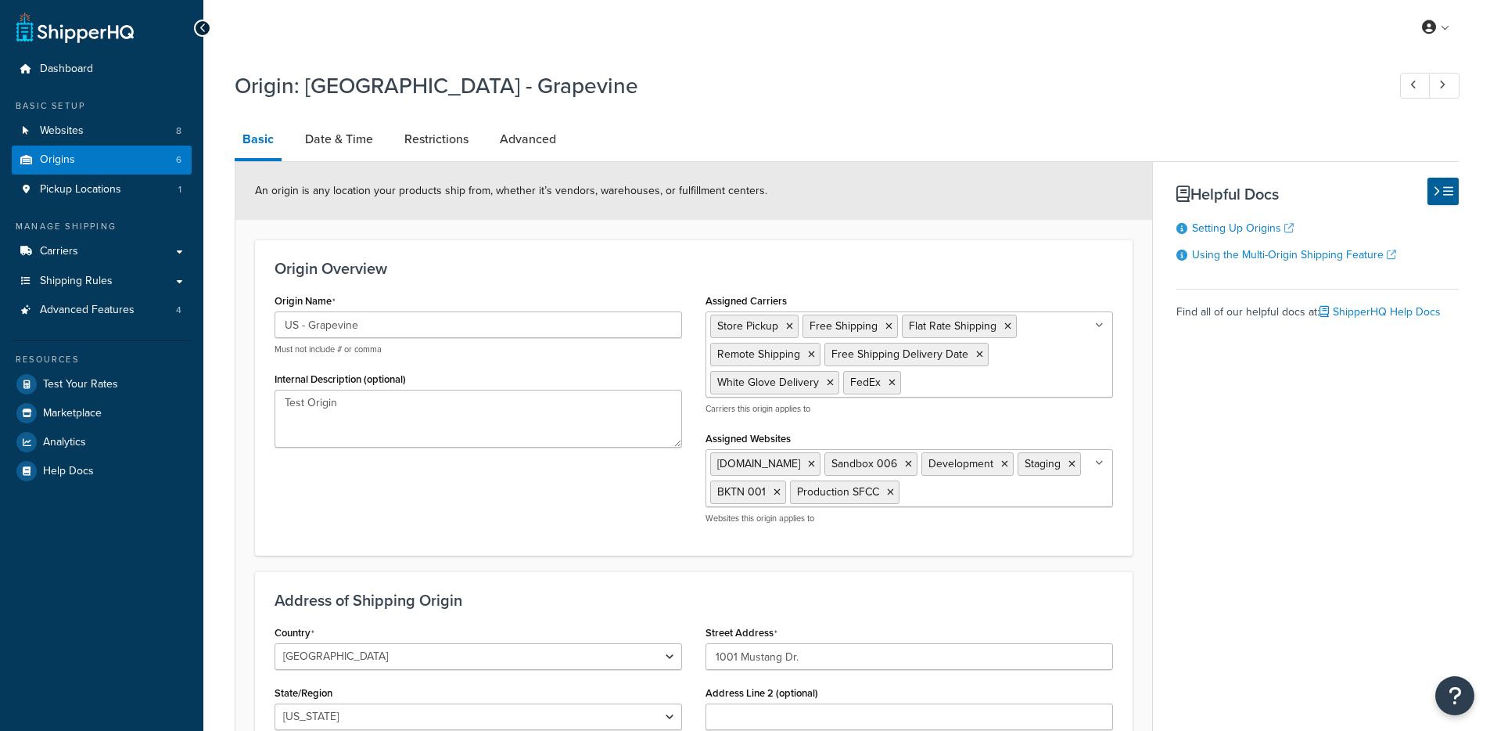
select select "43"
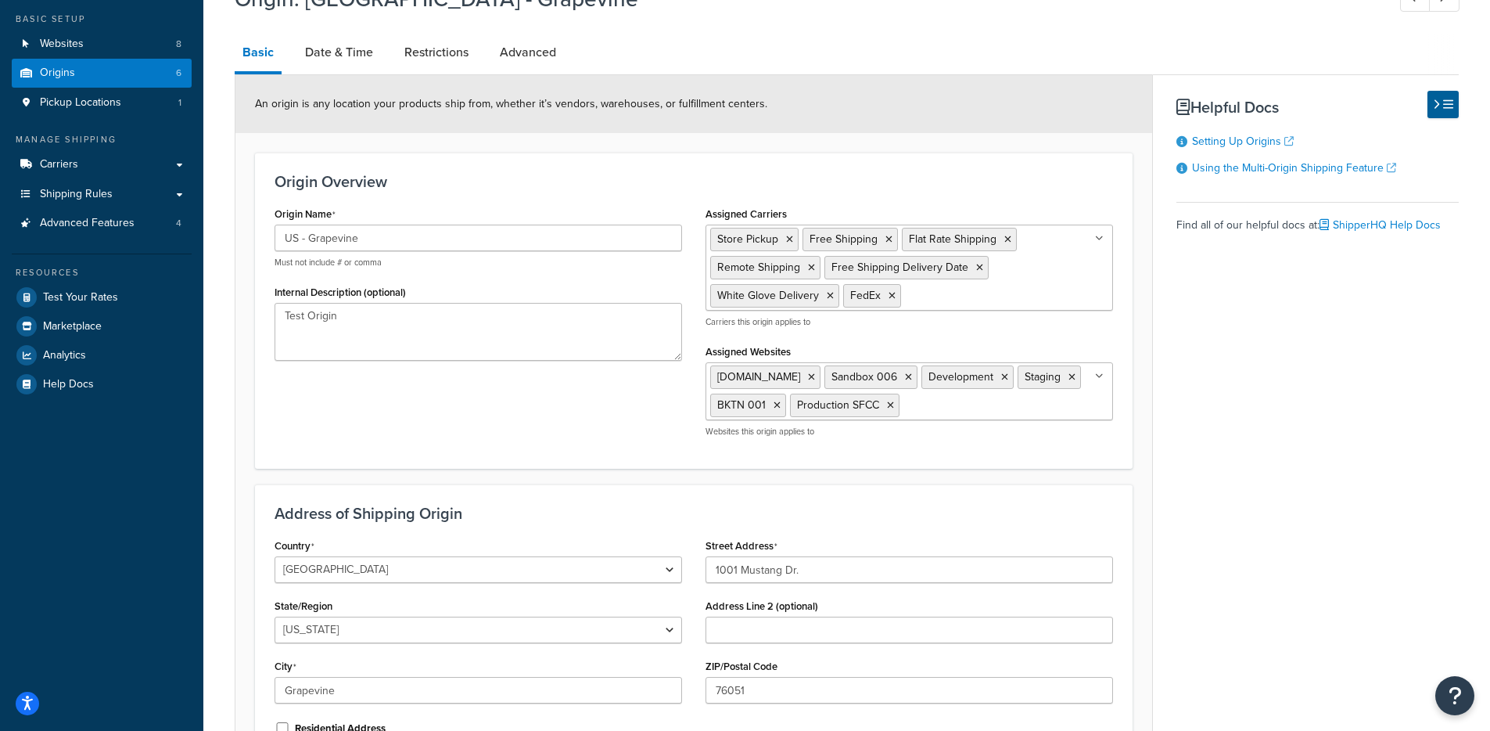
scroll to position [95, 0]
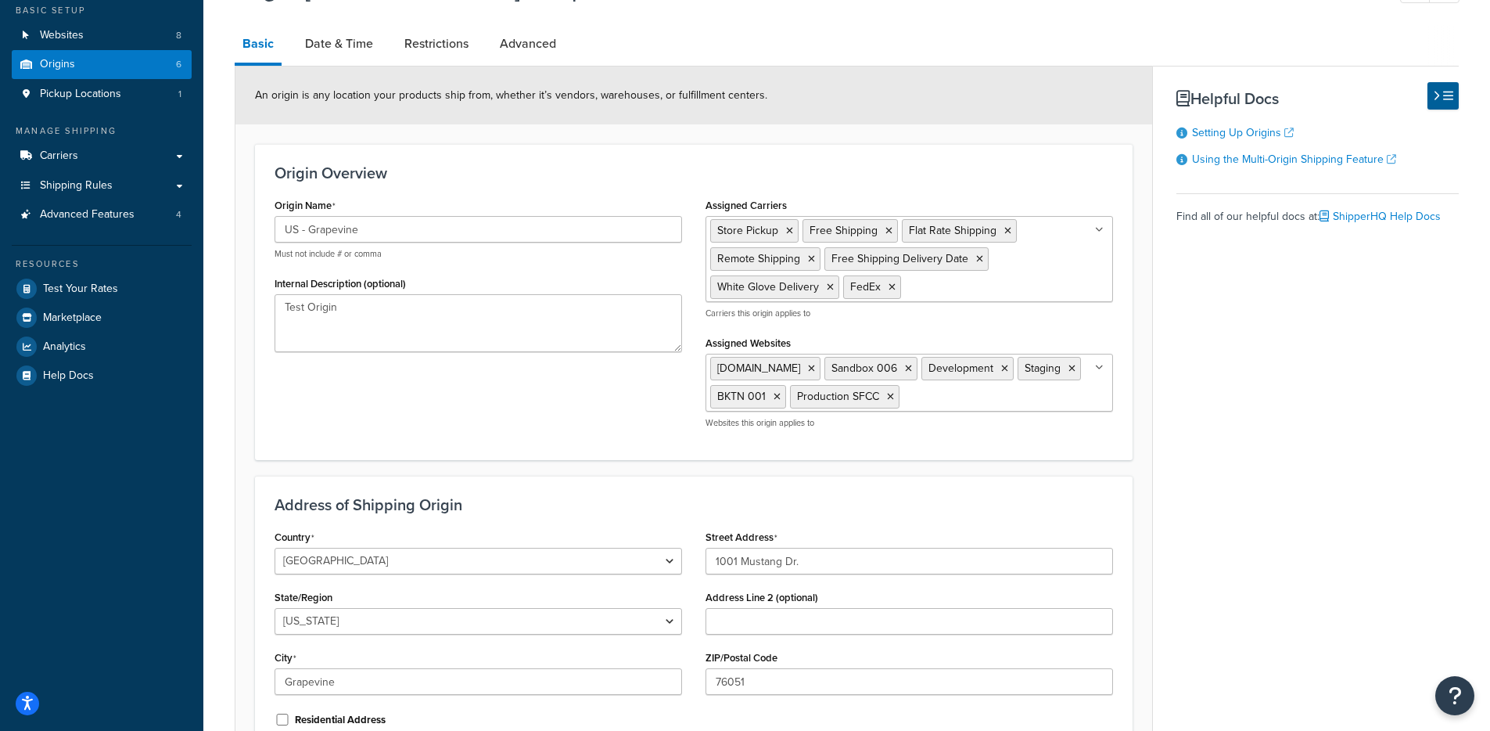
drag, startPoint x: 1332, startPoint y: 387, endPoint x: 1304, endPoint y: 393, distance: 28.7
click at [1330, 388] on div "Basic Date & Time Restrictions Advanced An origin is any location your products…" at bounding box center [847, 425] width 1224 height 801
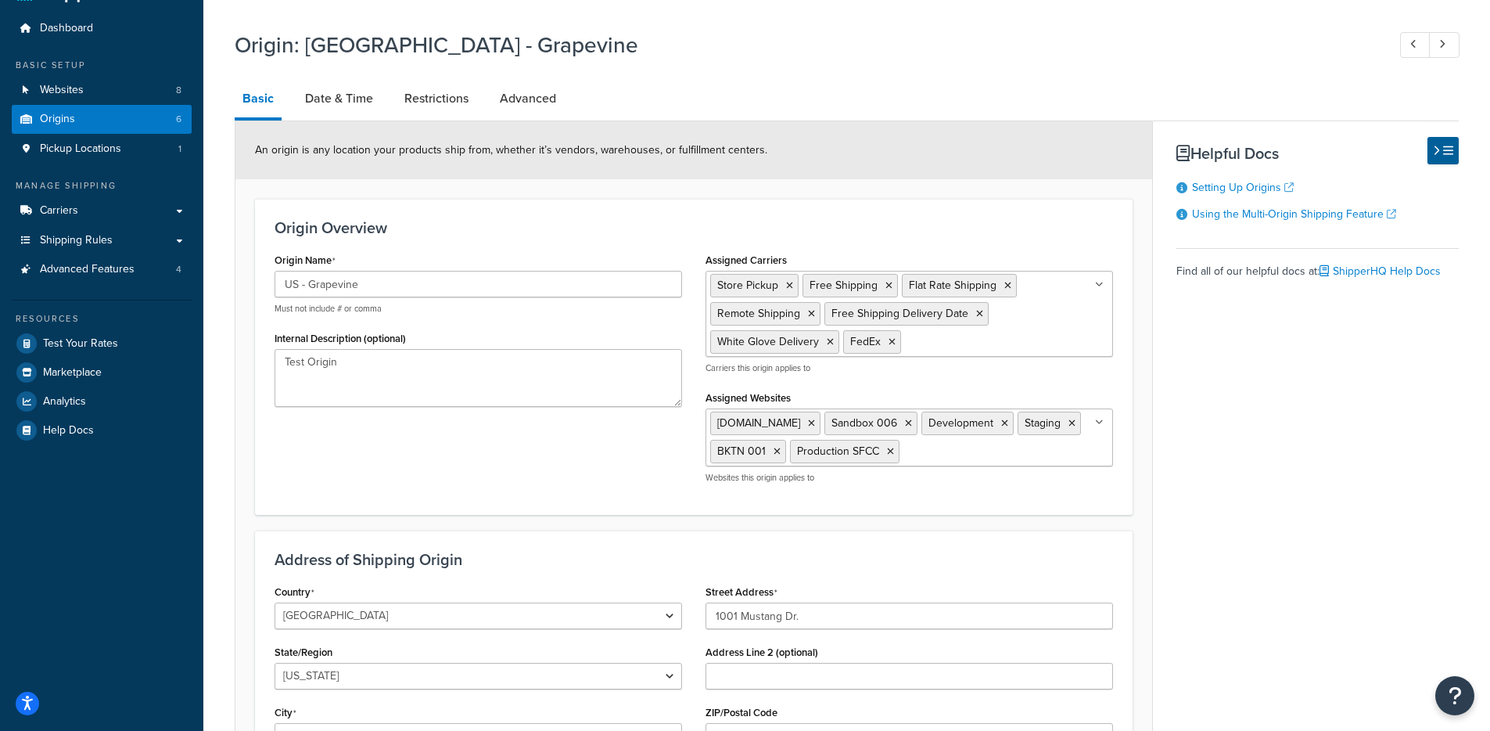
scroll to position [0, 0]
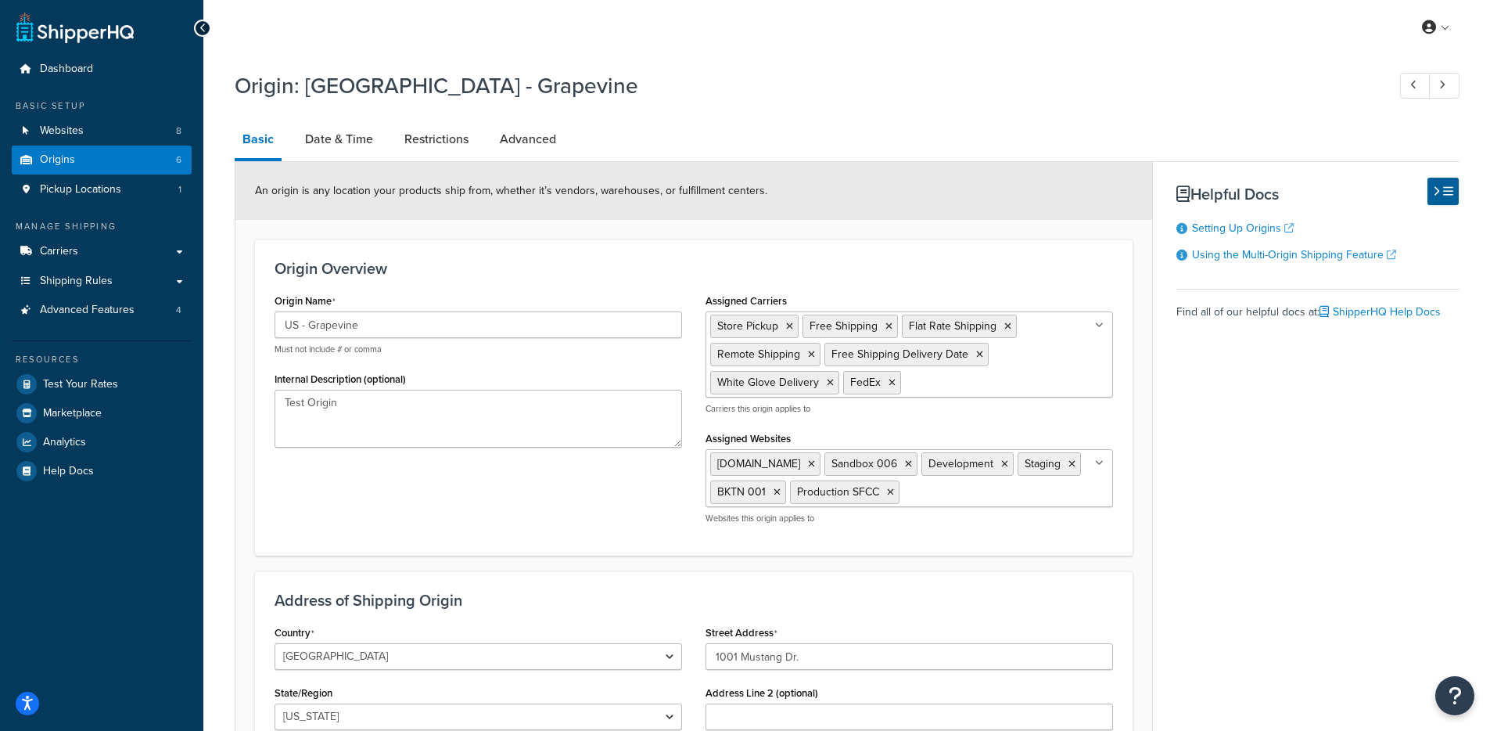
drag, startPoint x: 583, startPoint y: 494, endPoint x: 506, endPoint y: 259, distance: 247.6
click at [583, 495] on div "Origin Name US - Grapevine Must not include # or comma Internal Description (op…" at bounding box center [694, 412] width 862 height 246
click at [546, 515] on div "Origin Name US - Grapevine Must not include # or comma Internal Description (op…" at bounding box center [694, 412] width 862 height 246
click at [252, 256] on form "An origin is any location your products ship from, whether it’s vendors, wareho…" at bounding box center [693, 541] width 917 height 759
drag, startPoint x: 361, startPoint y: 423, endPoint x: 245, endPoint y: 415, distance: 116.8
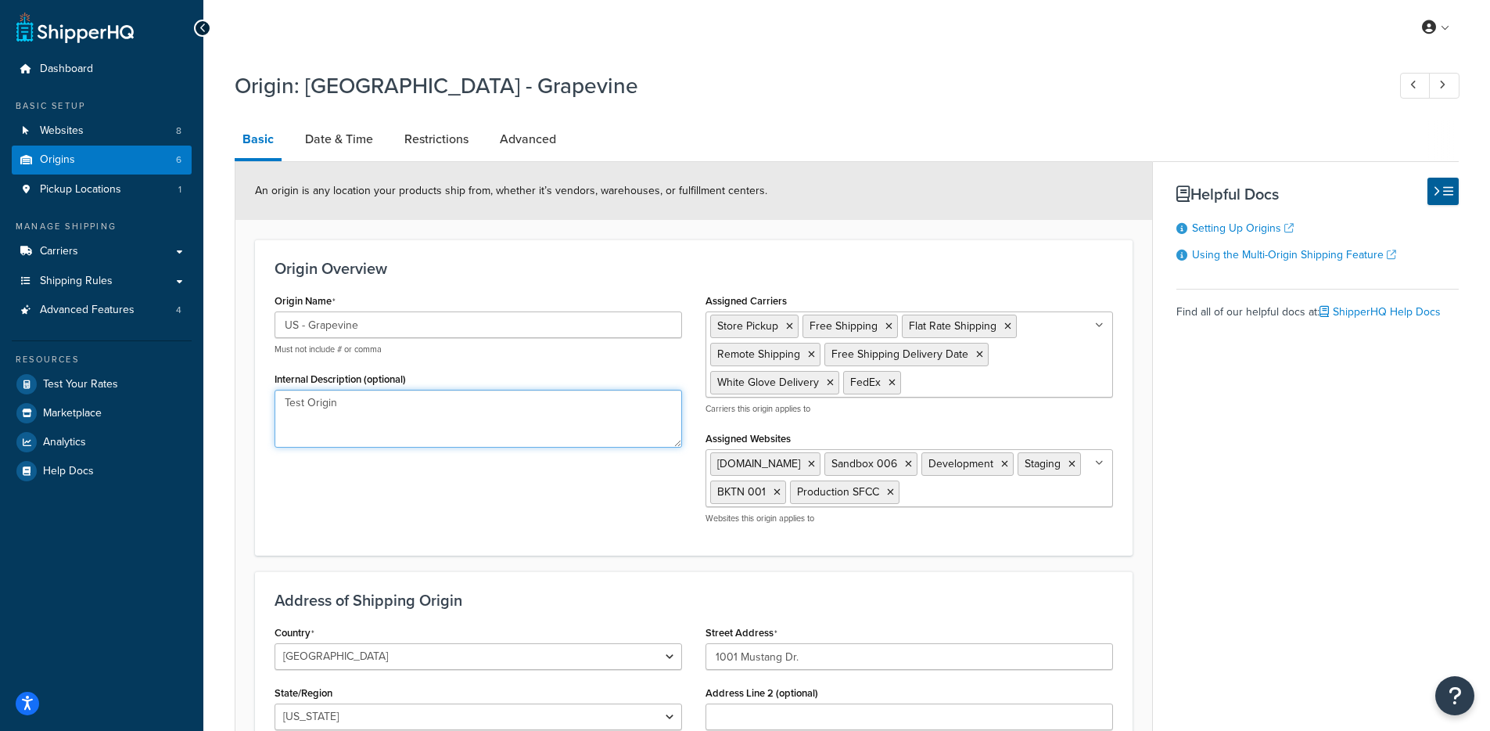
click at [247, 414] on form "An origin is any location your products ship from, whether it’s vendors, wareho…" at bounding box center [693, 541] width 917 height 759
click at [248, 361] on form "An origin is any location your products ship from, whether it’s vendors, wareho…" at bounding box center [693, 541] width 917 height 759
click at [132, 169] on link "Origins 6" at bounding box center [102, 159] width 180 height 29
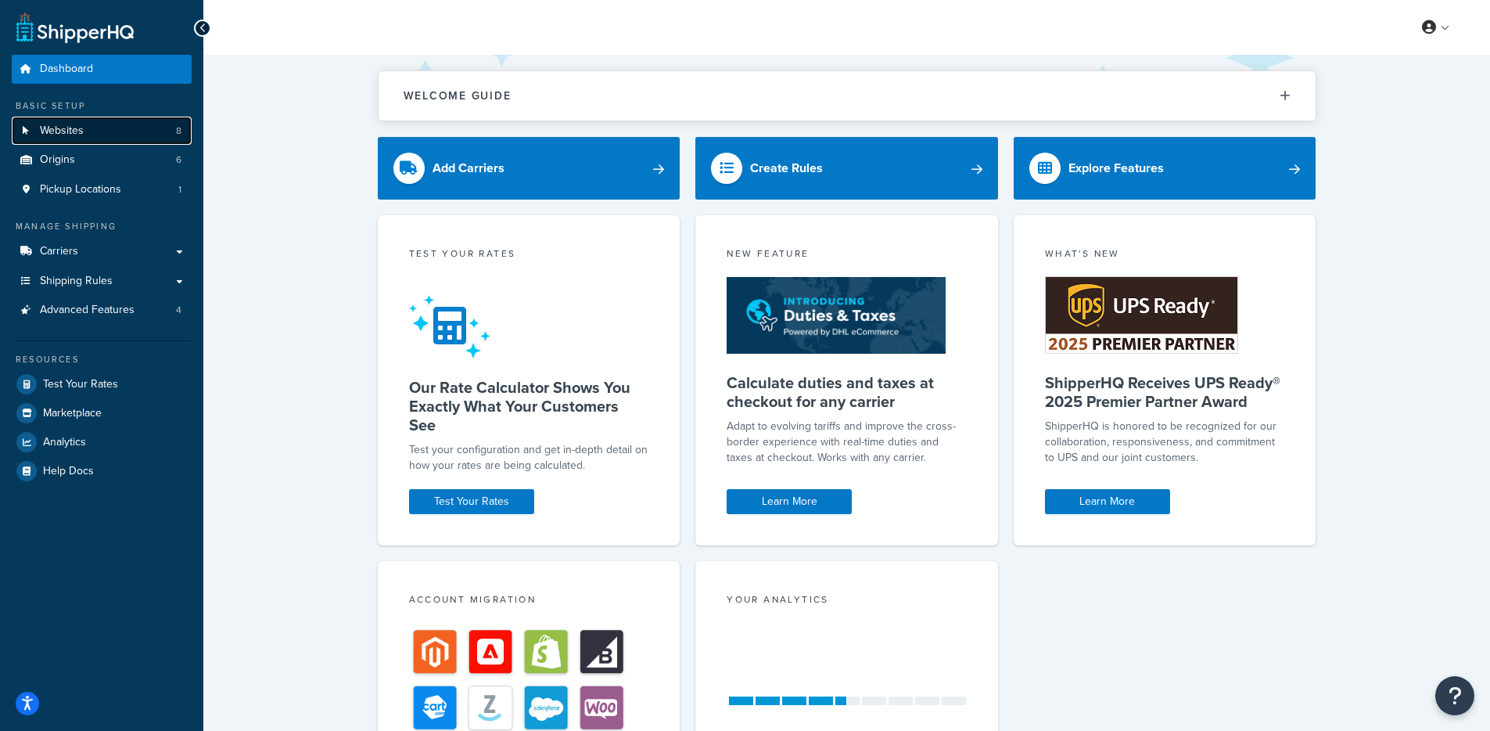
click at [124, 131] on link "Websites 8" at bounding box center [102, 131] width 180 height 29
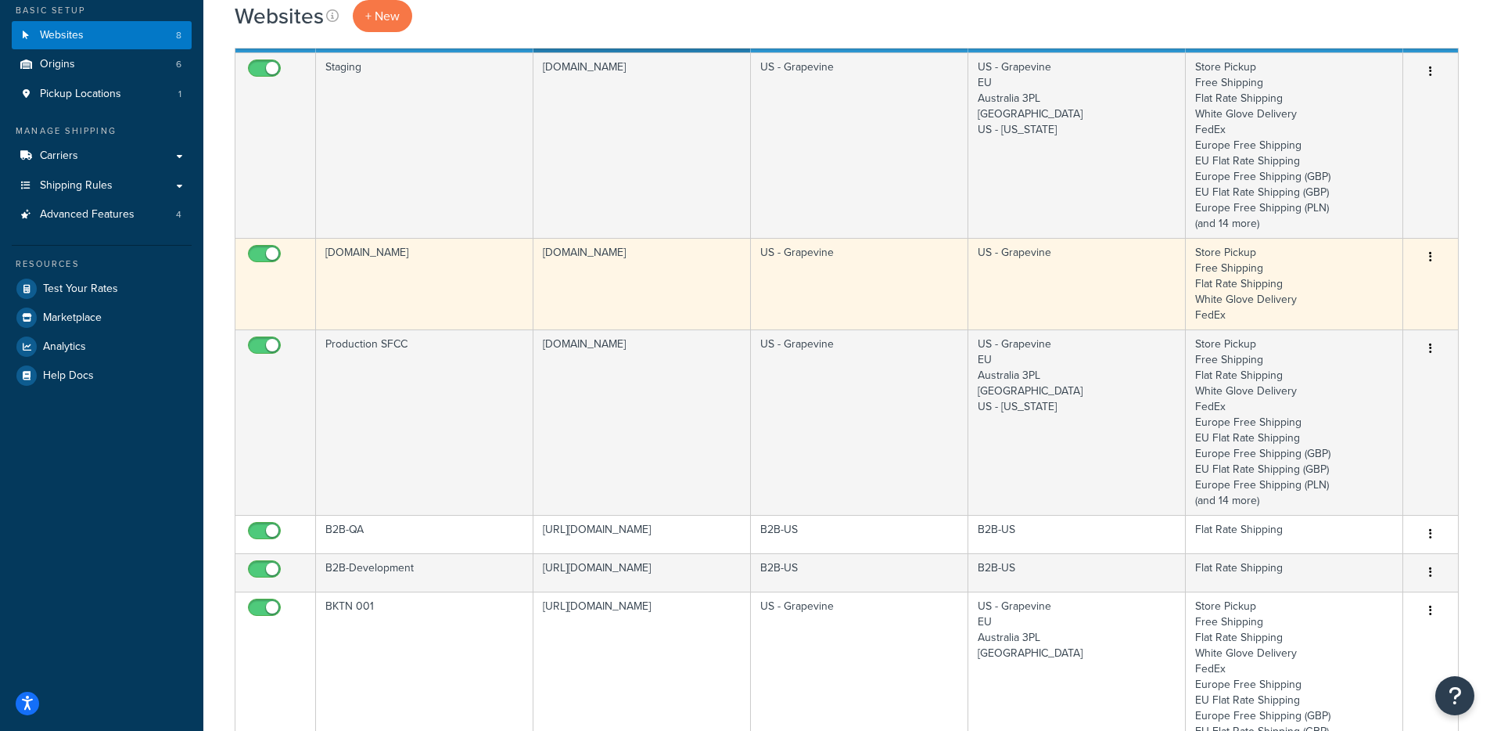
scroll to position [116, 0]
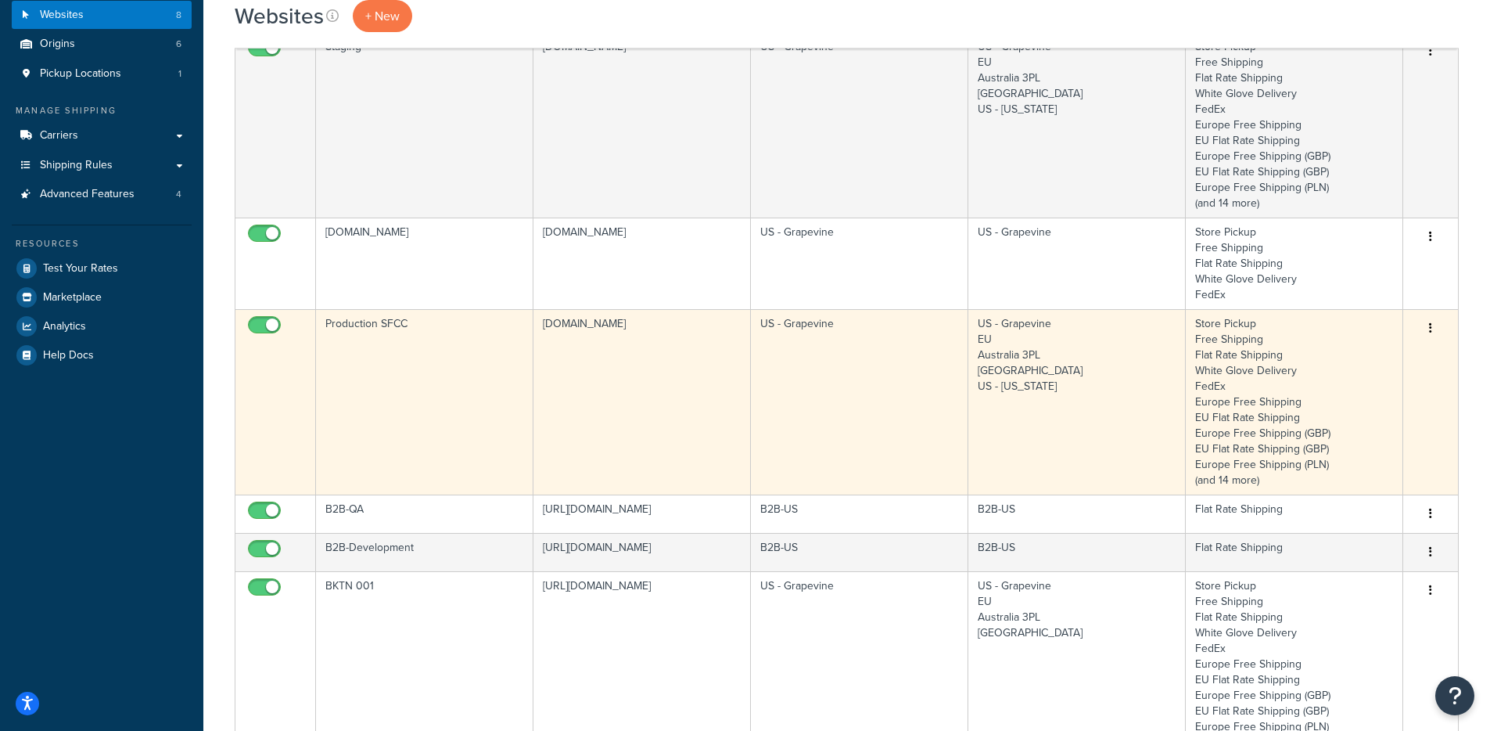
click at [523, 397] on td "Production SFCC" at bounding box center [424, 401] width 217 height 185
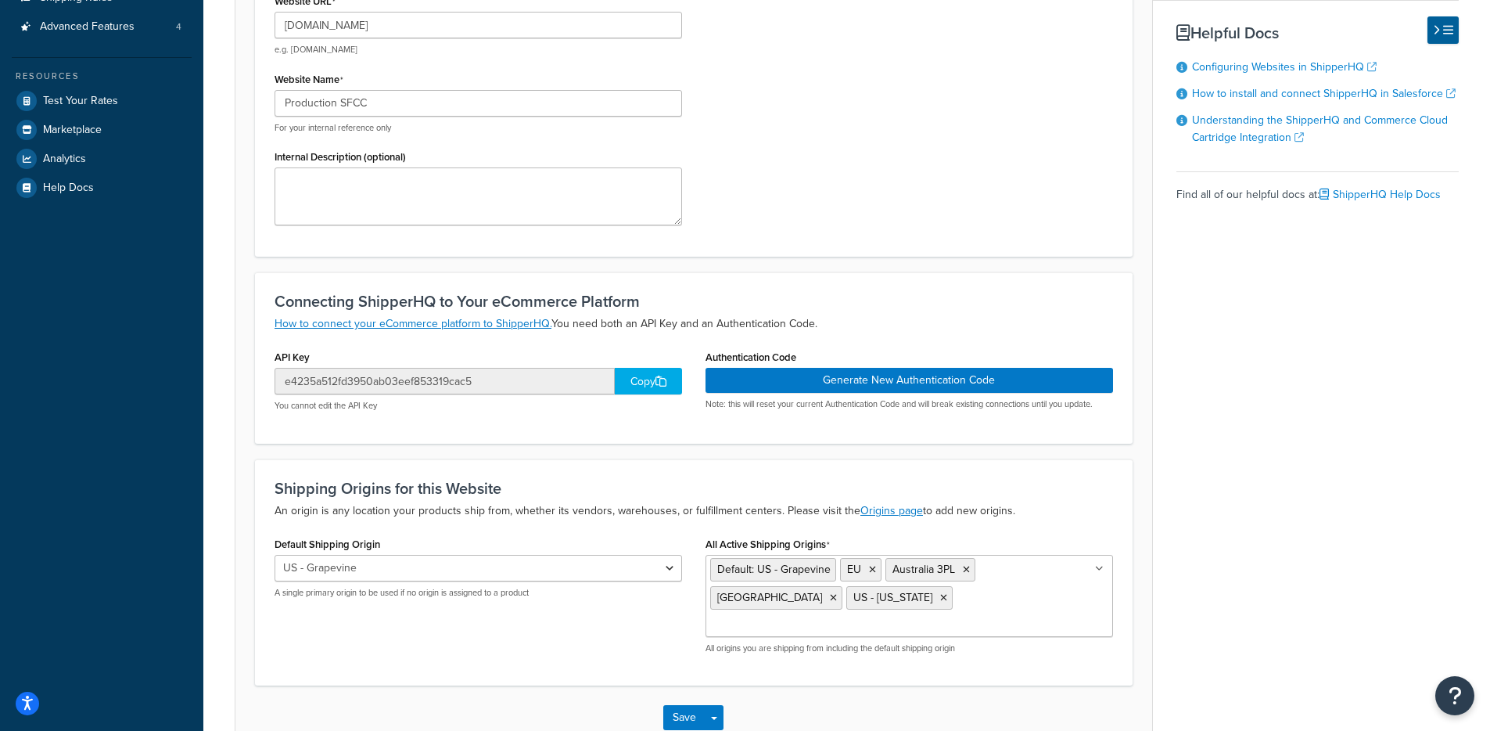
scroll to position [296, 0]
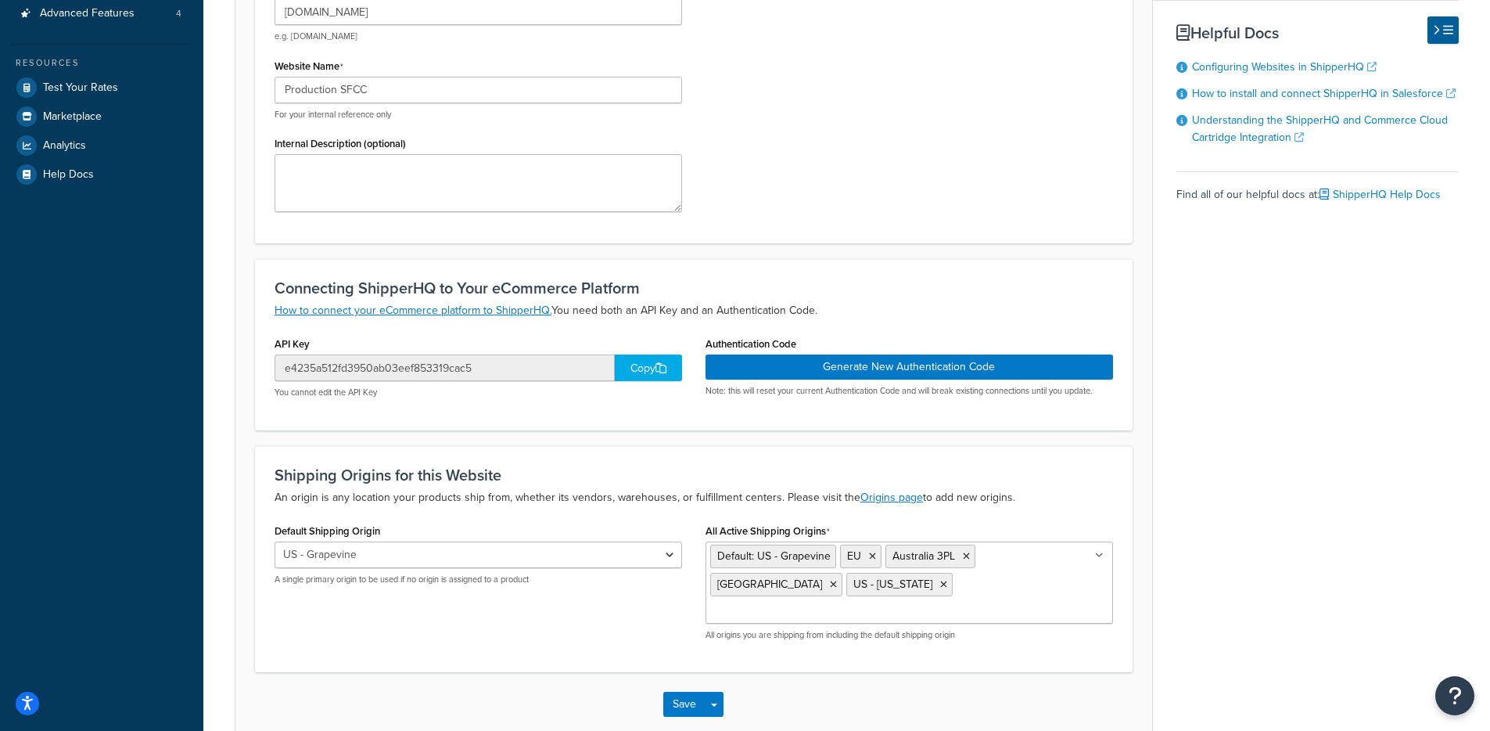
click at [630, 370] on div "Copy" at bounding box center [648, 367] width 67 height 27
drag, startPoint x: 287, startPoint y: 375, endPoint x: 470, endPoint y: 391, distance: 183.7
click at [470, 390] on div "e4235a512fd3950ab03eef853319cac5 Copy You cannot edit the API Key" at bounding box center [479, 376] width 408 height 44
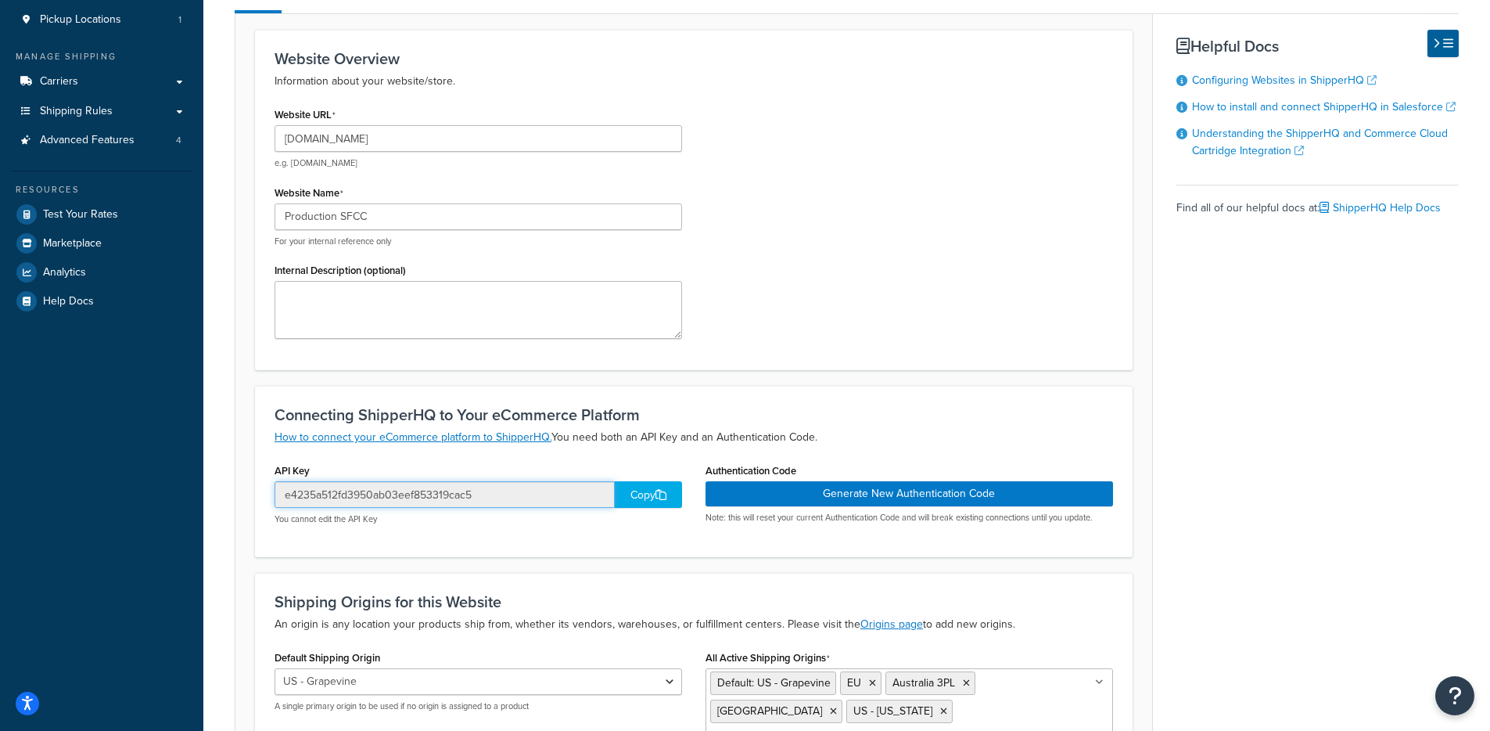
scroll to position [0, 0]
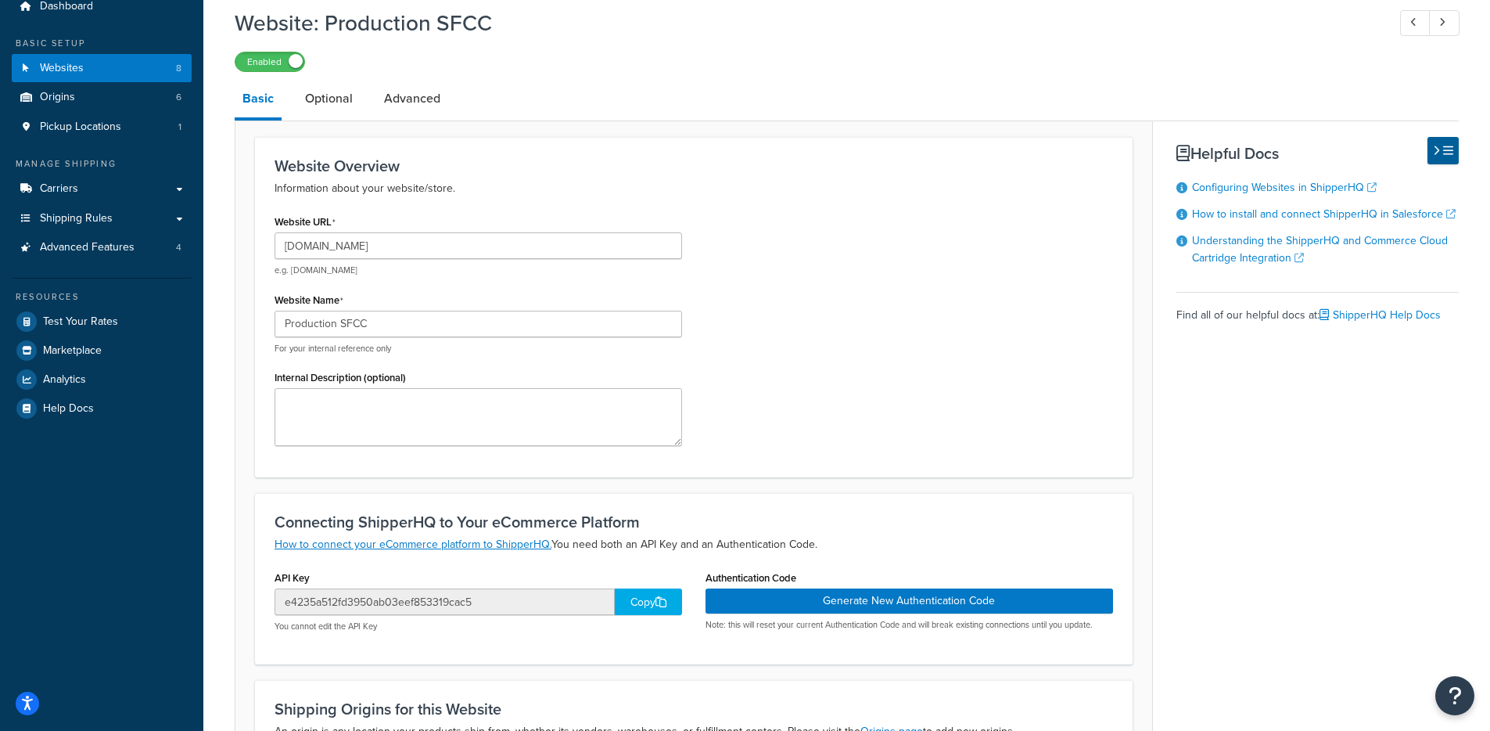
click at [775, 357] on div "Website URL production-na01-solobrands.demandware.net e.g. mywebsite.com Websit…" at bounding box center [694, 333] width 862 height 247
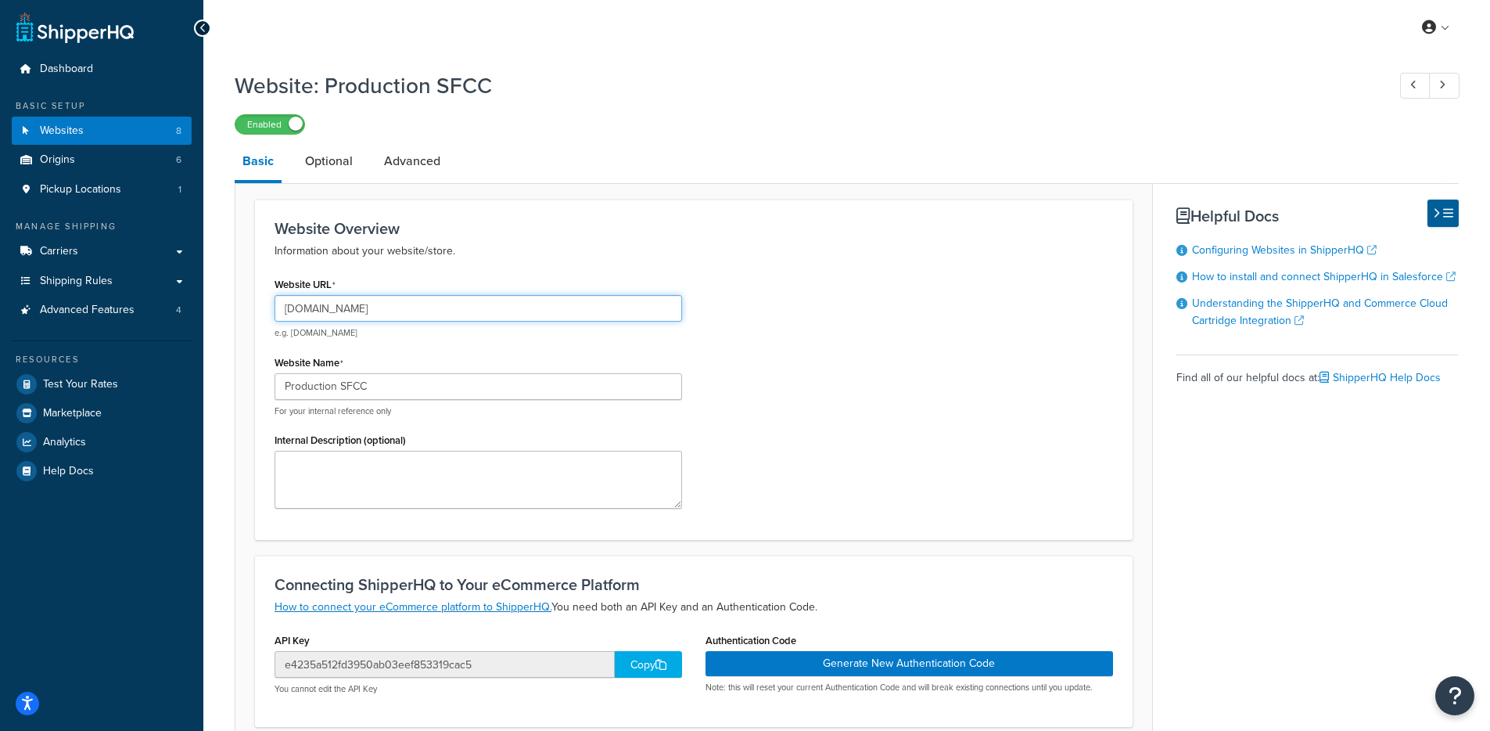
drag, startPoint x: 554, startPoint y: 318, endPoint x: 239, endPoint y: 307, distance: 314.6
click at [239, 307] on form "Website Overview Information about your website/store. Website URL production-n…" at bounding box center [693, 615] width 917 height 833
click at [836, 201] on div "Website Overview Information about your website/store. Website URL production-n…" at bounding box center [694, 369] width 878 height 340
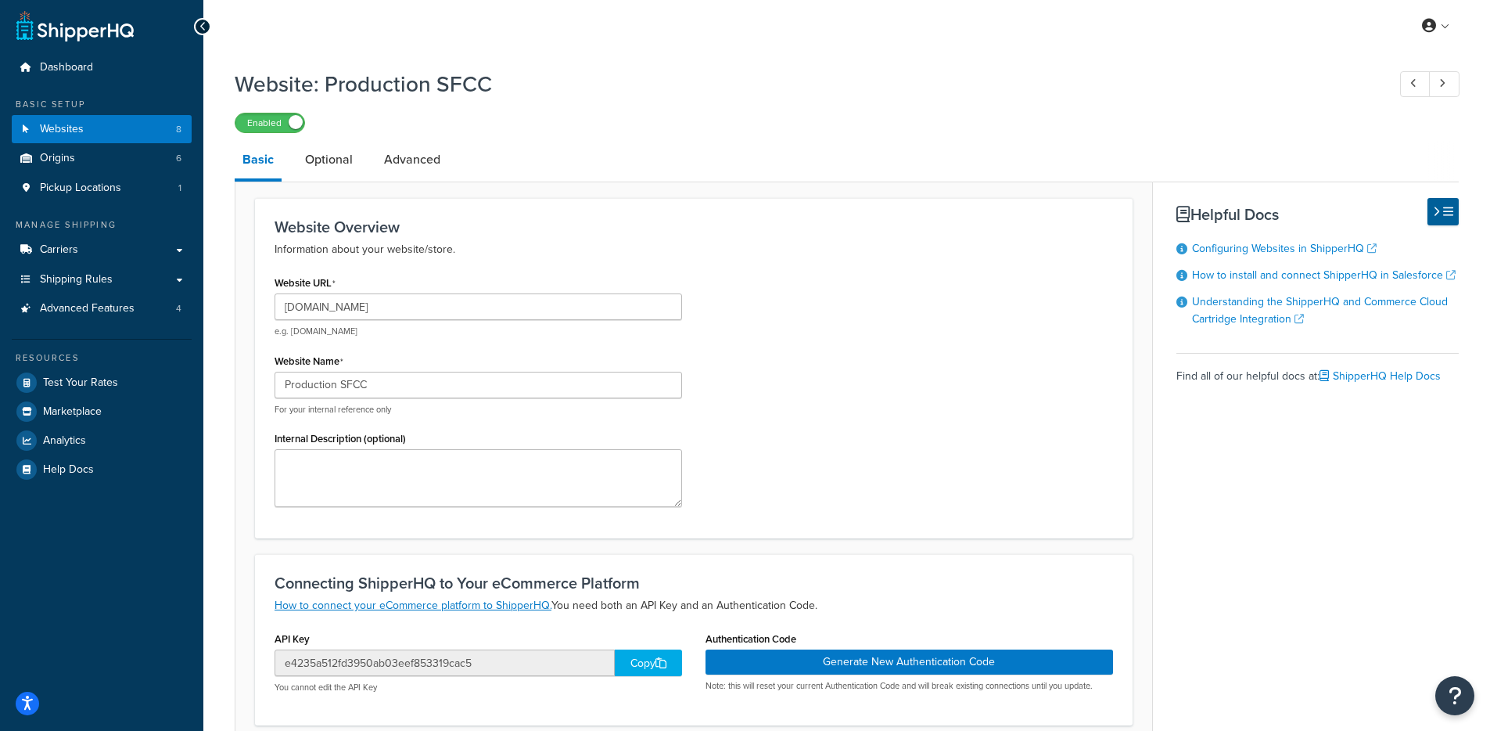
scroll to position [22, 0]
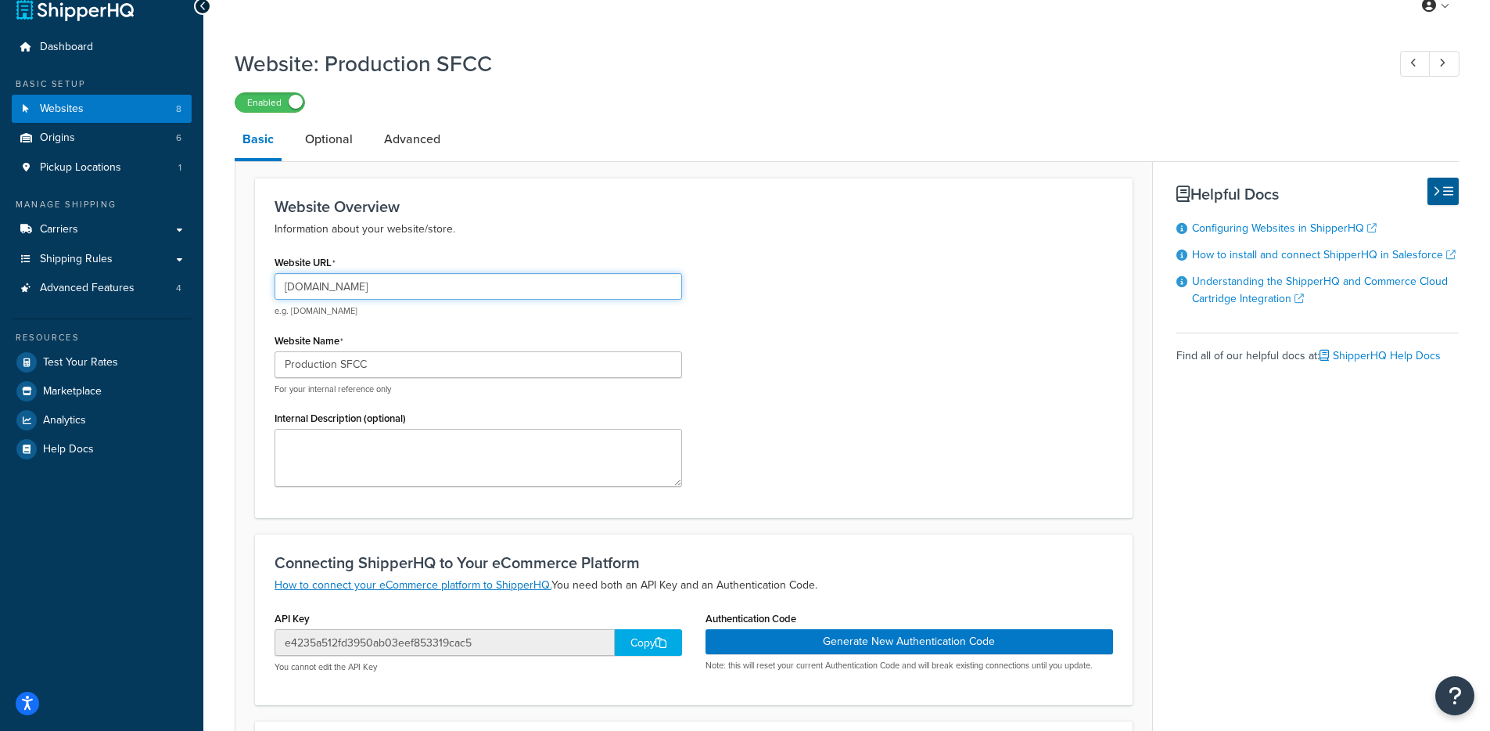
drag, startPoint x: 546, startPoint y: 297, endPoint x: 286, endPoint y: 263, distance: 262.0
click at [282, 278] on input "production-na01-solobrands.demandware.net" at bounding box center [479, 286] width 408 height 27
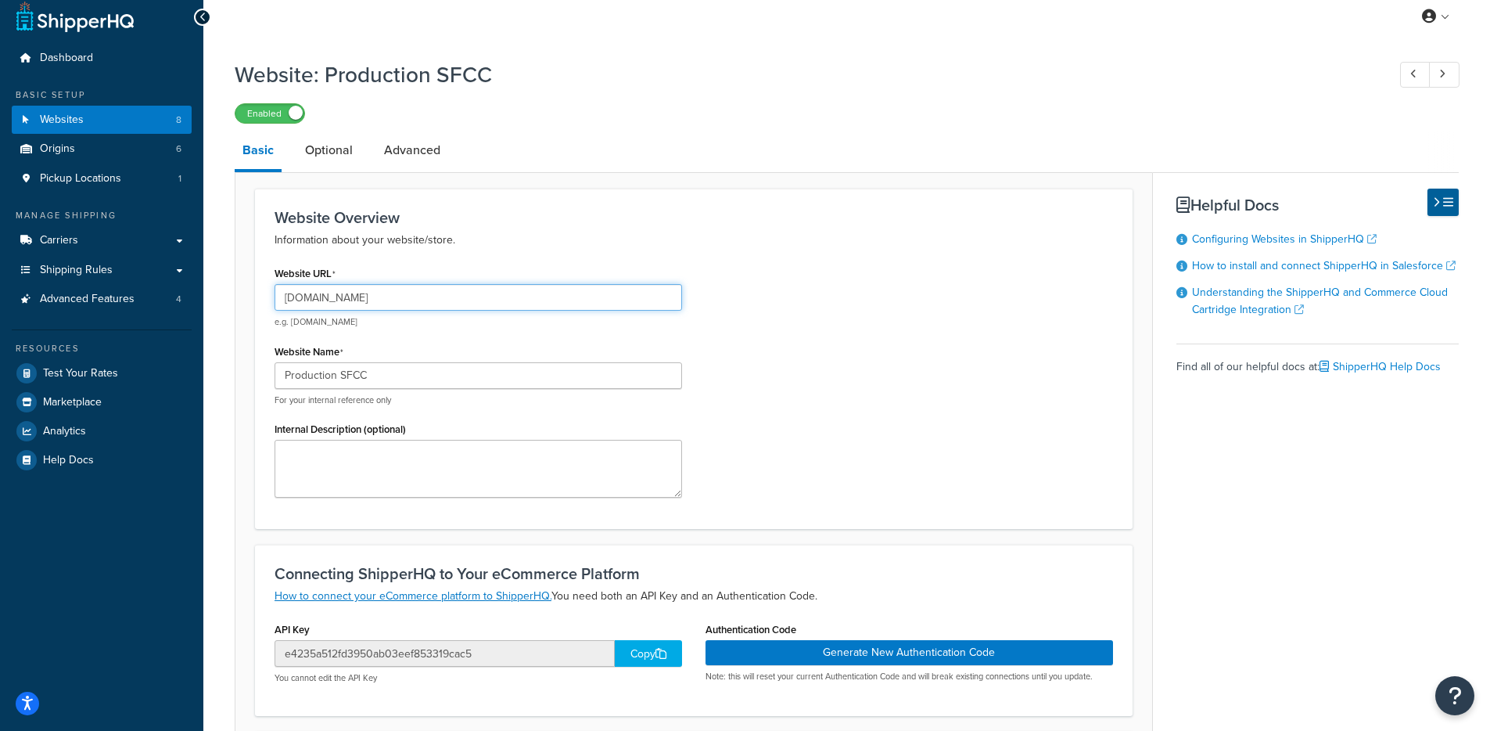
scroll to position [0, 0]
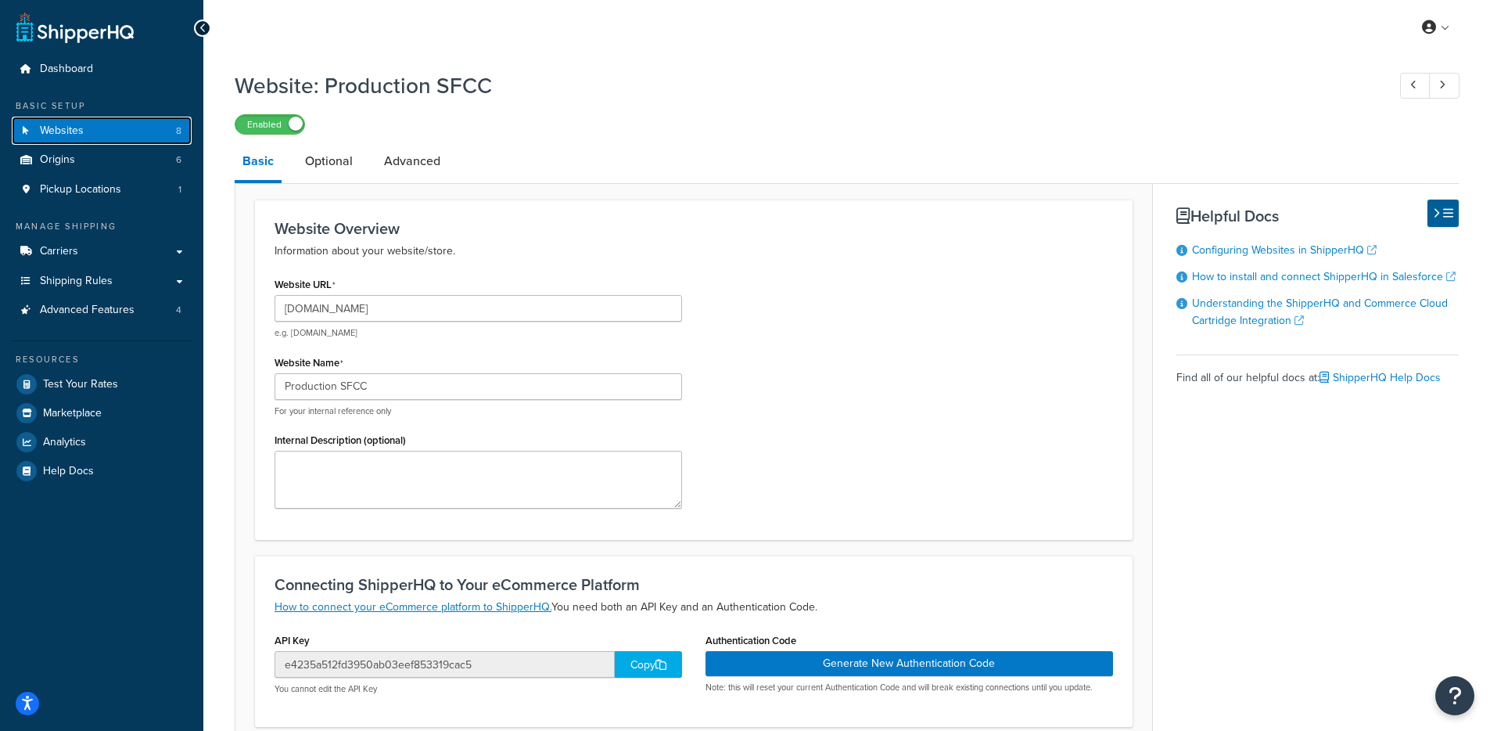
click at [154, 125] on link "Websites 8" at bounding box center [102, 131] width 180 height 29
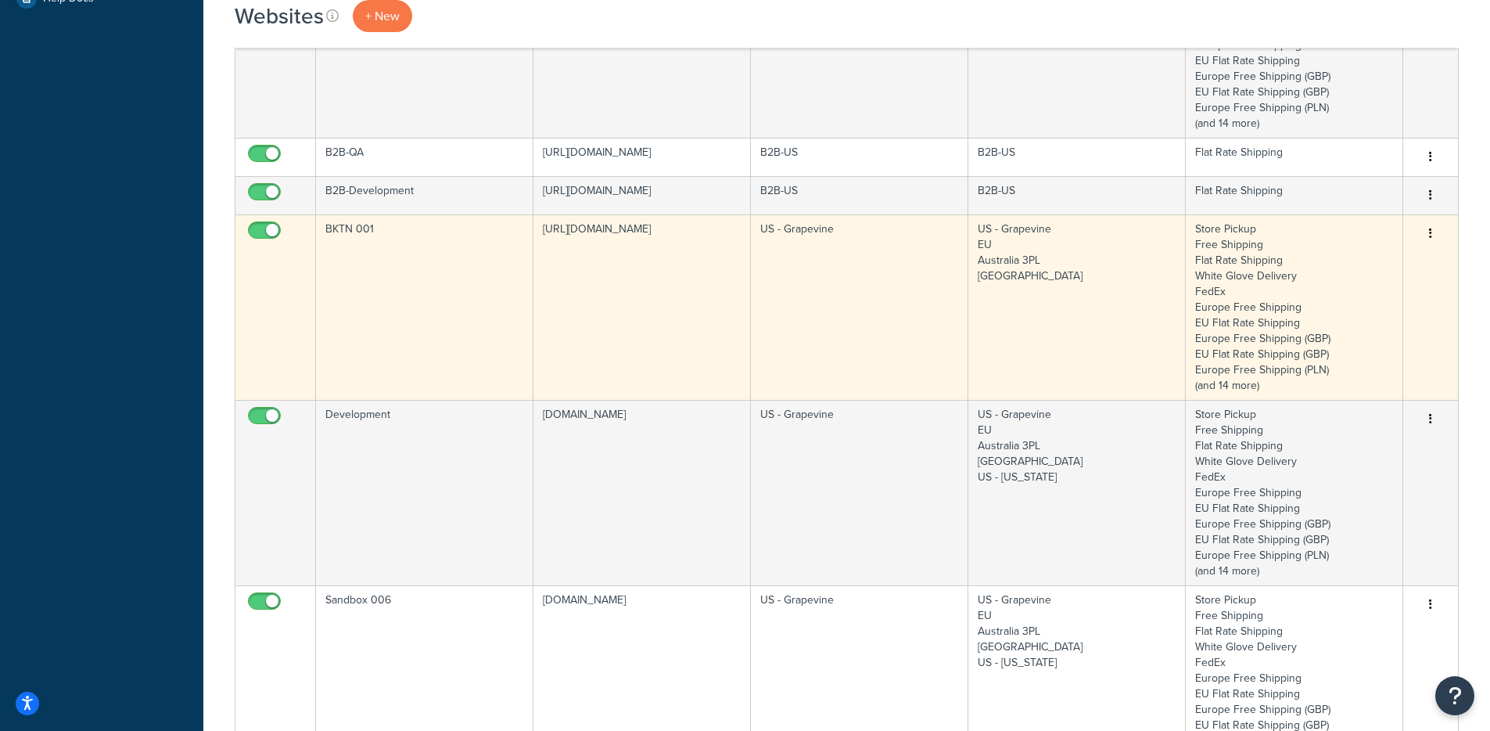
scroll to position [19, 0]
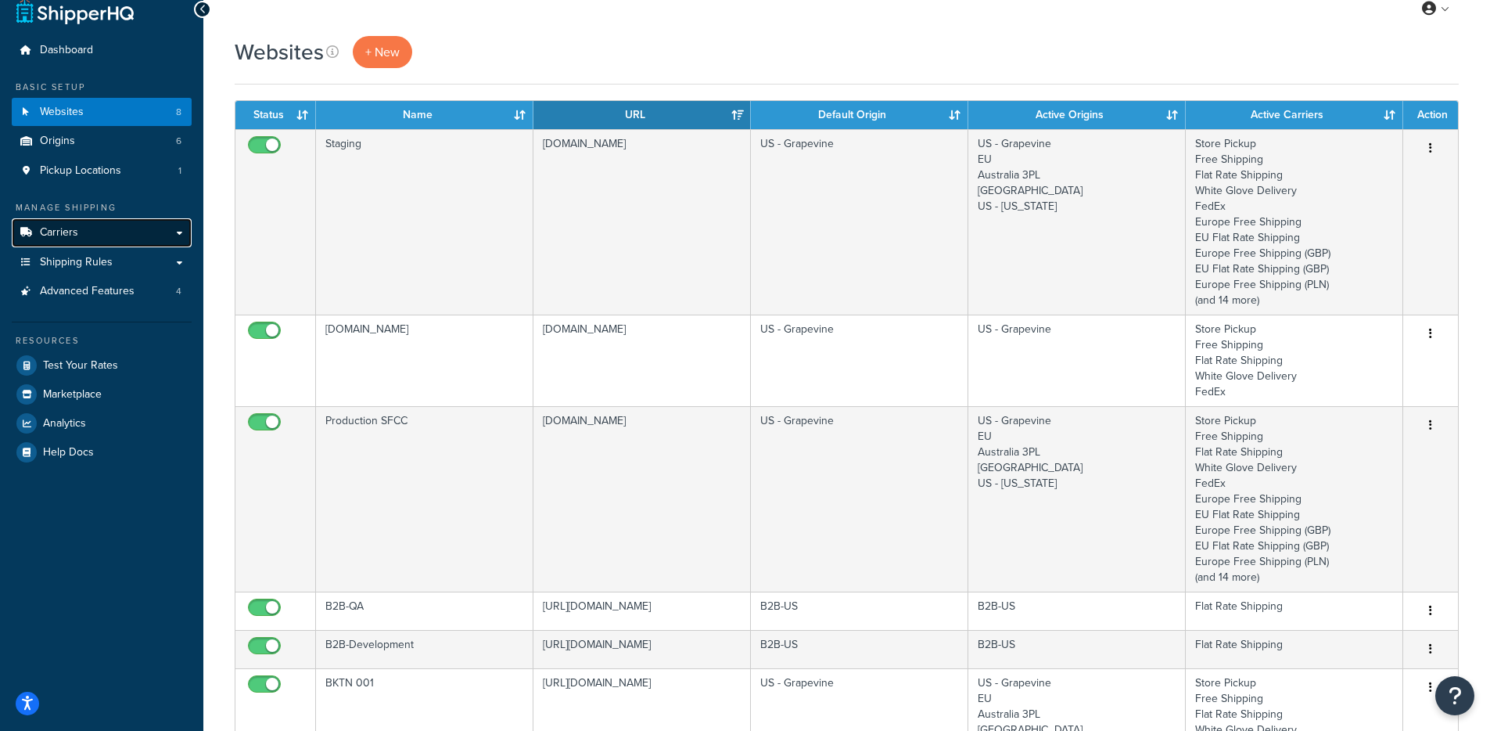
click at [110, 235] on link "Carriers" at bounding box center [102, 232] width 180 height 29
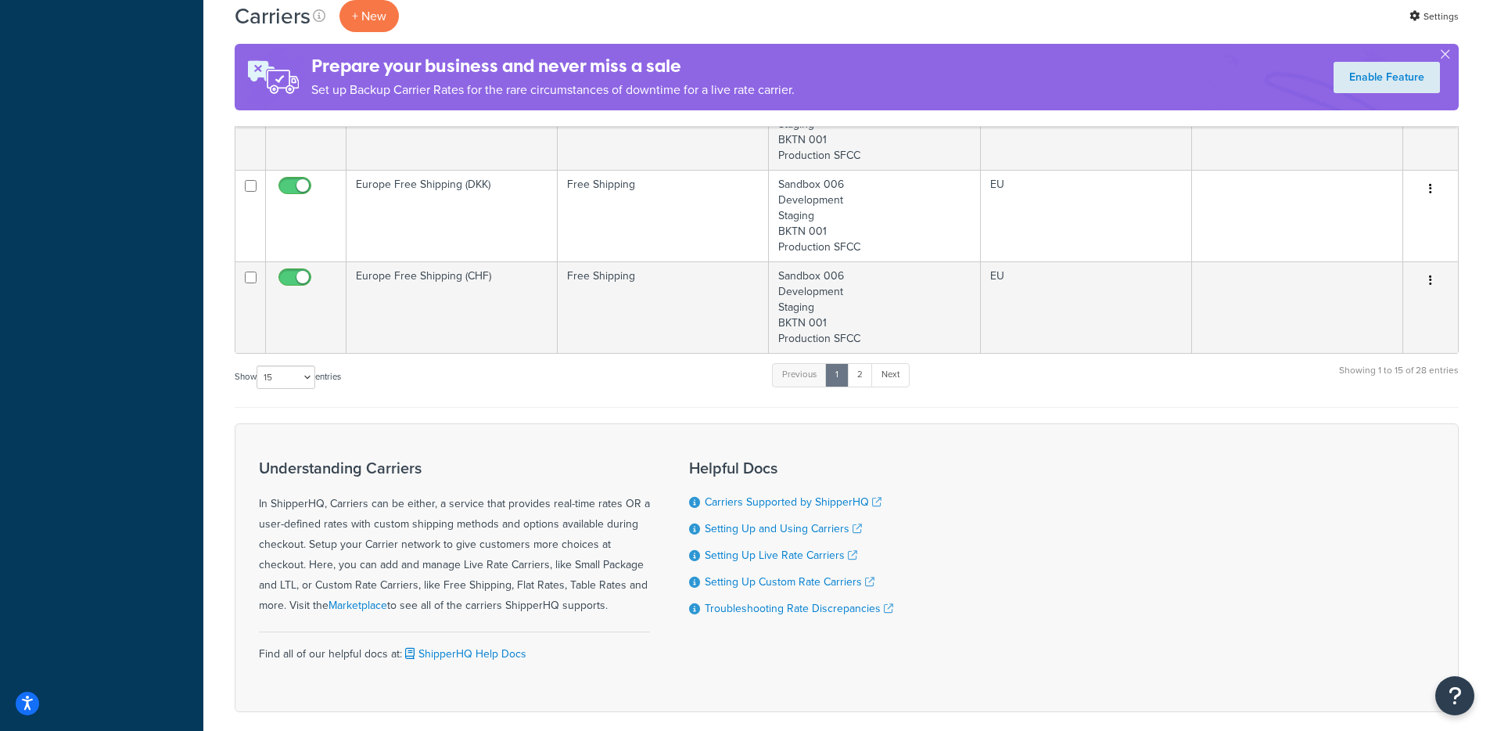
scroll to position [1433, 0]
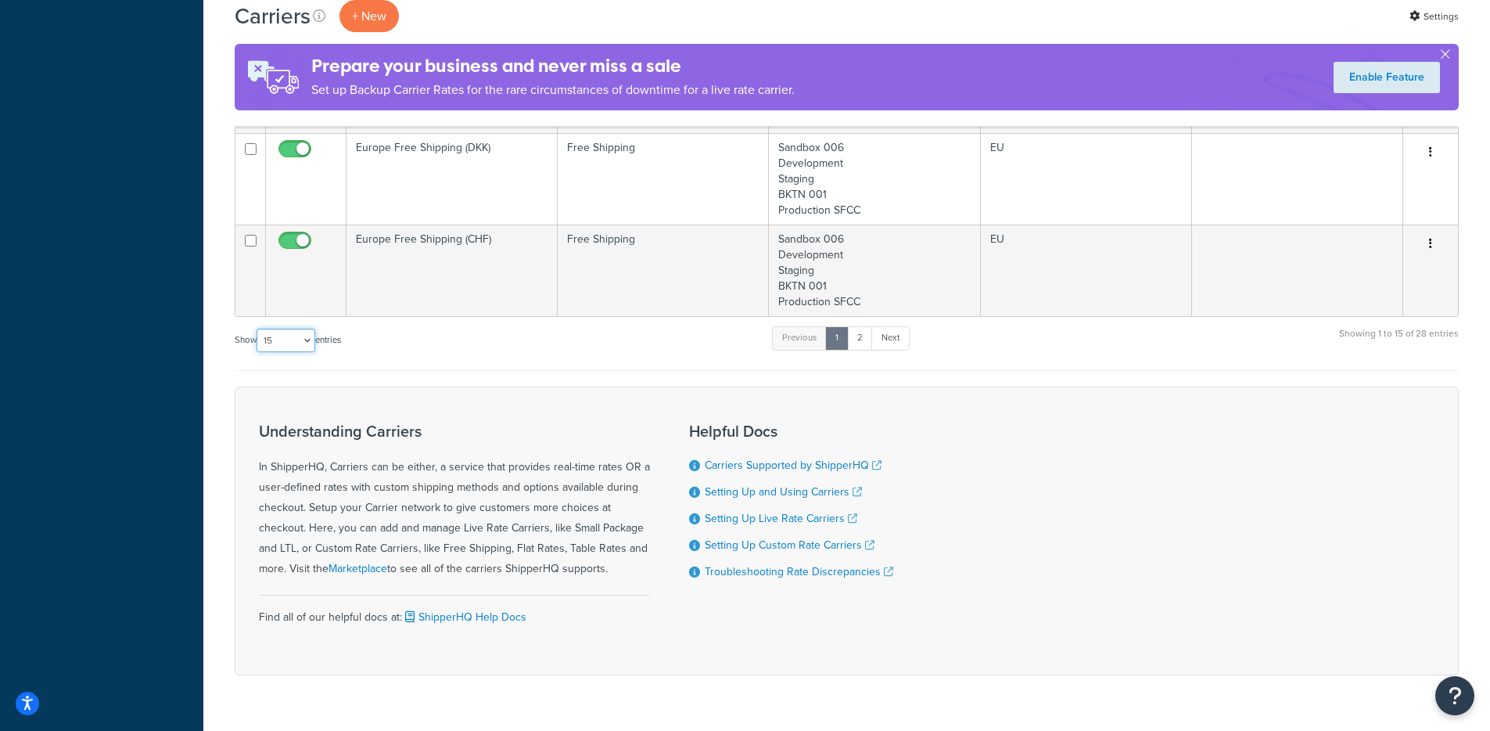
click at [313, 340] on select "10 15 25 50 100" at bounding box center [286, 340] width 59 height 23
select select "100"
click at [258, 352] on select "10 15 25 50 100" at bounding box center [286, 340] width 59 height 23
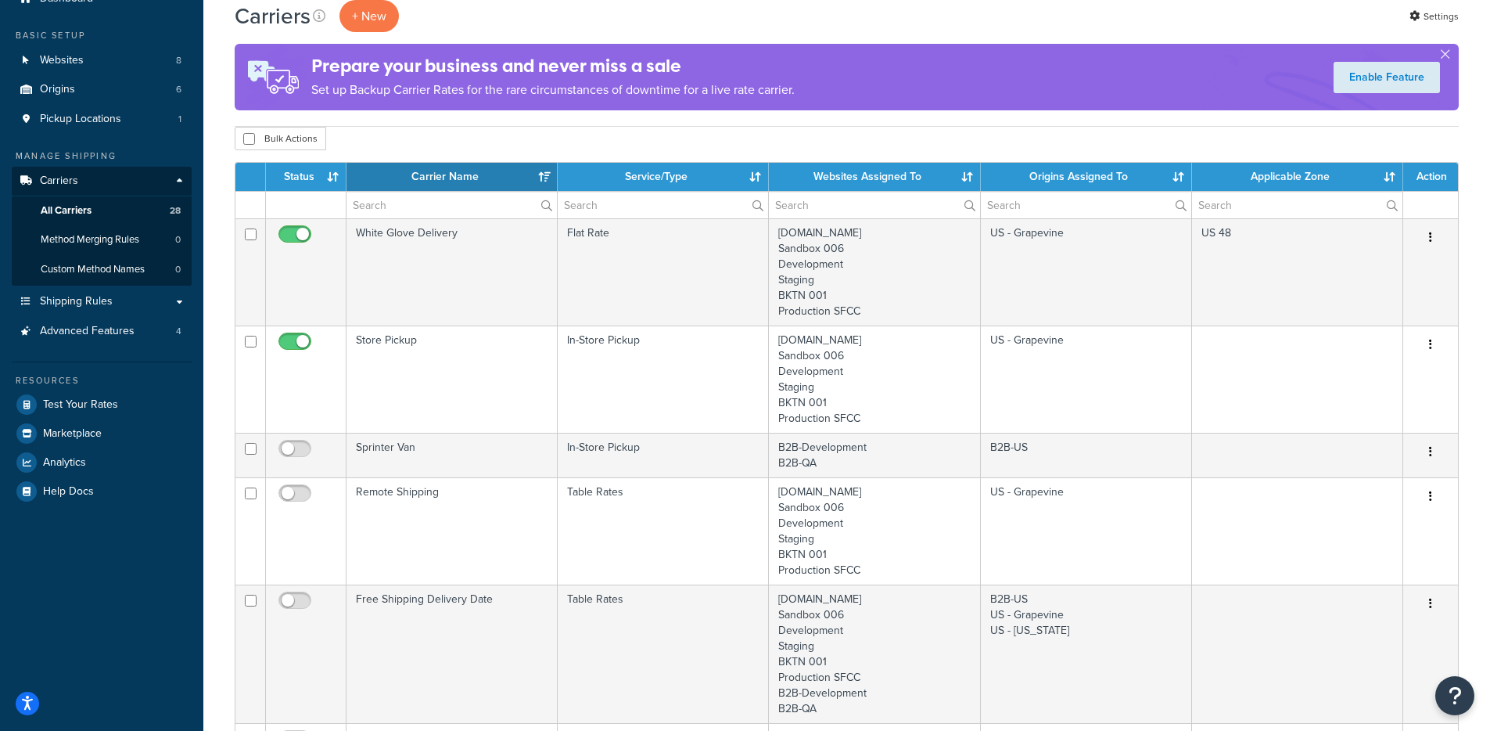
scroll to position [0, 0]
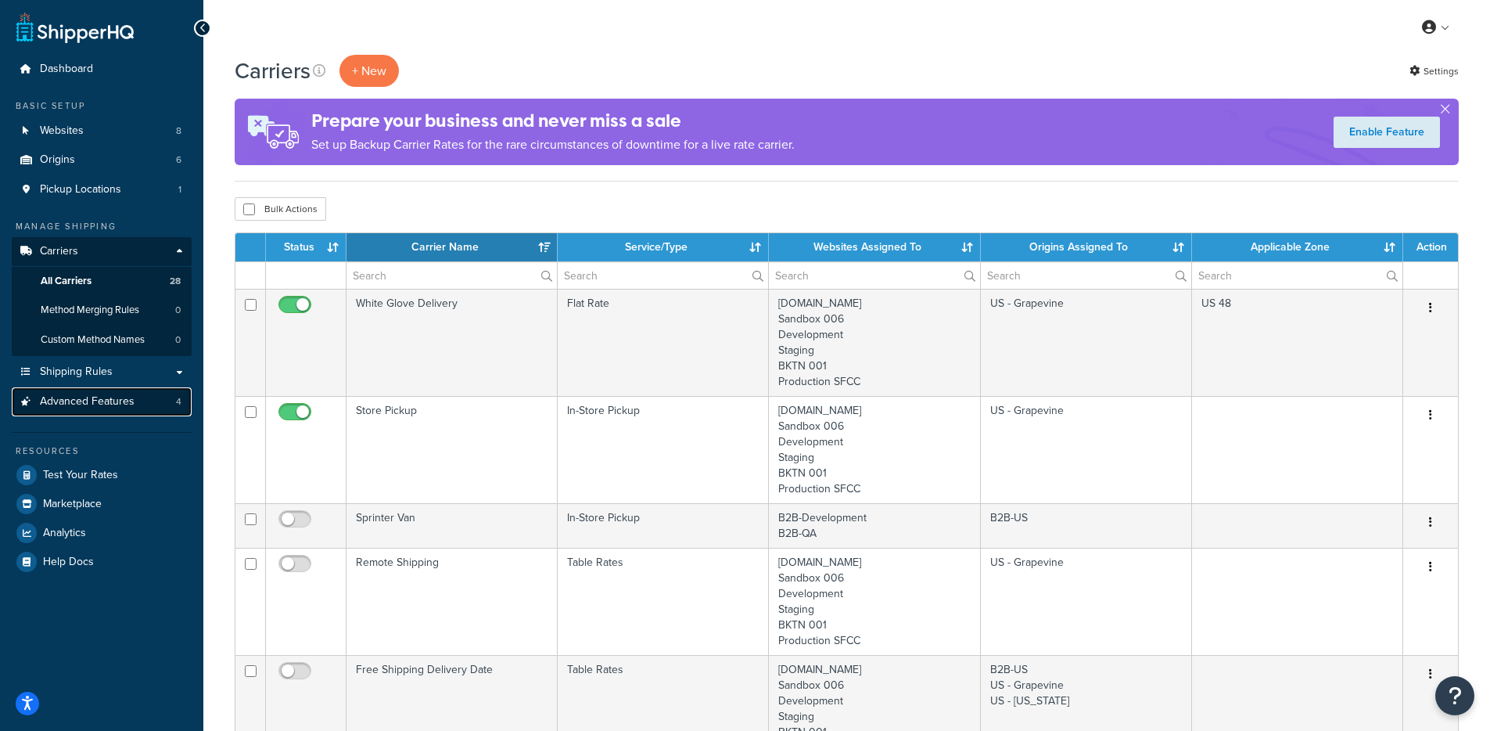
click at [107, 395] on span "Advanced Features" at bounding box center [87, 401] width 95 height 13
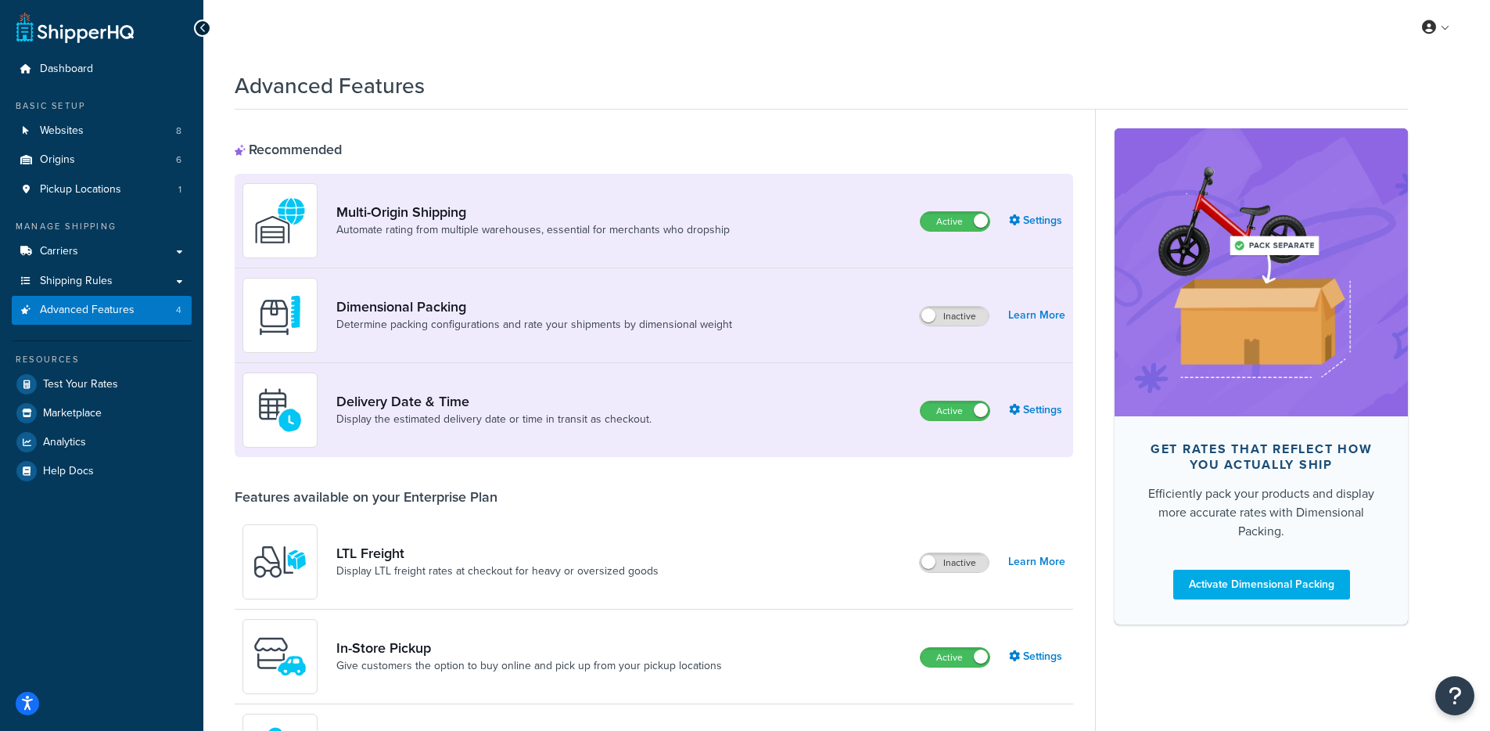
click at [395, 118] on div "Recommended Multi-Origin Shipping Automate rating from multiple warehouses, ess…" at bounding box center [654, 596] width 838 height 972
click at [121, 113] on div "Basic Setup Websites 8 Origins 6 Pickup Locations 1" at bounding box center [102, 151] width 180 height 105
click at [120, 121] on link "Websites 8" at bounding box center [102, 131] width 180 height 29
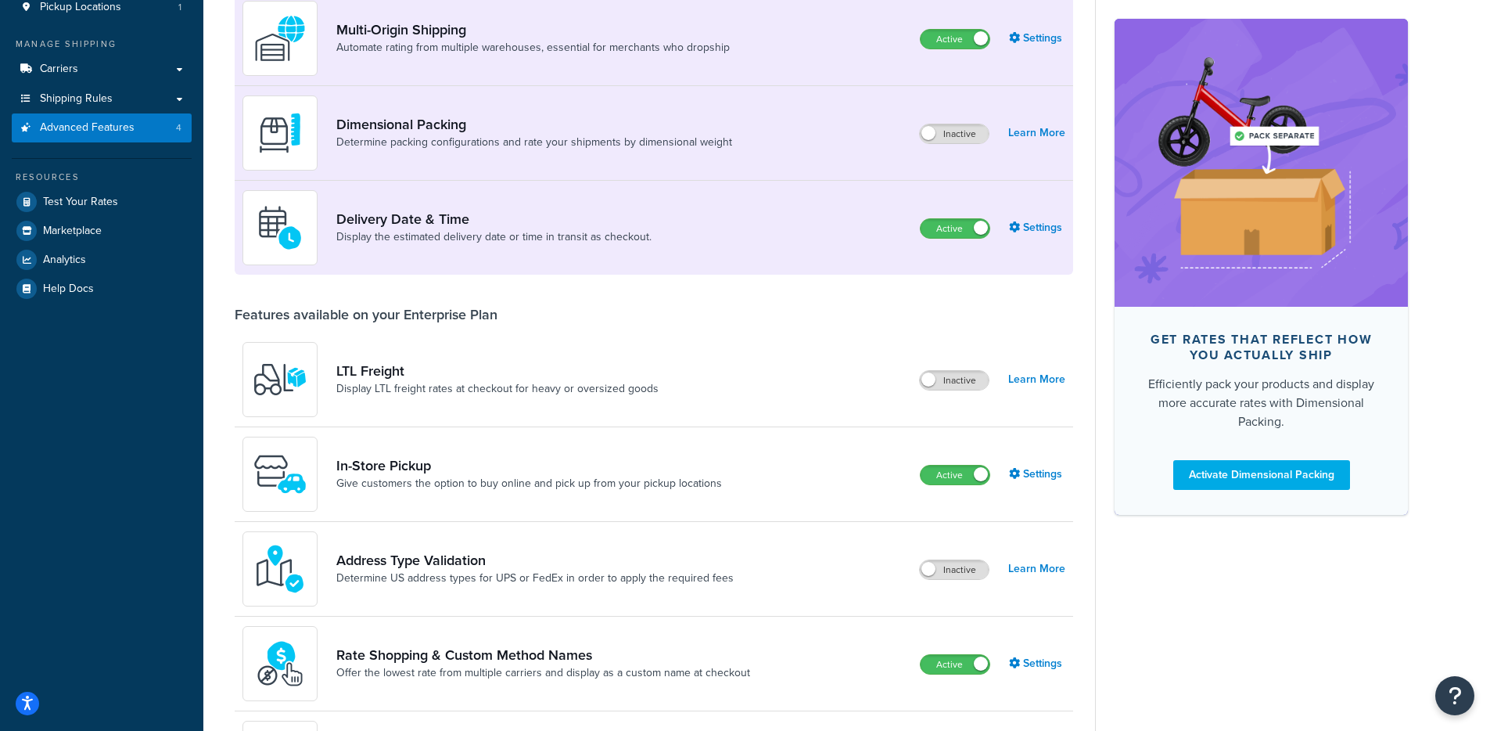
scroll to position [259, 0]
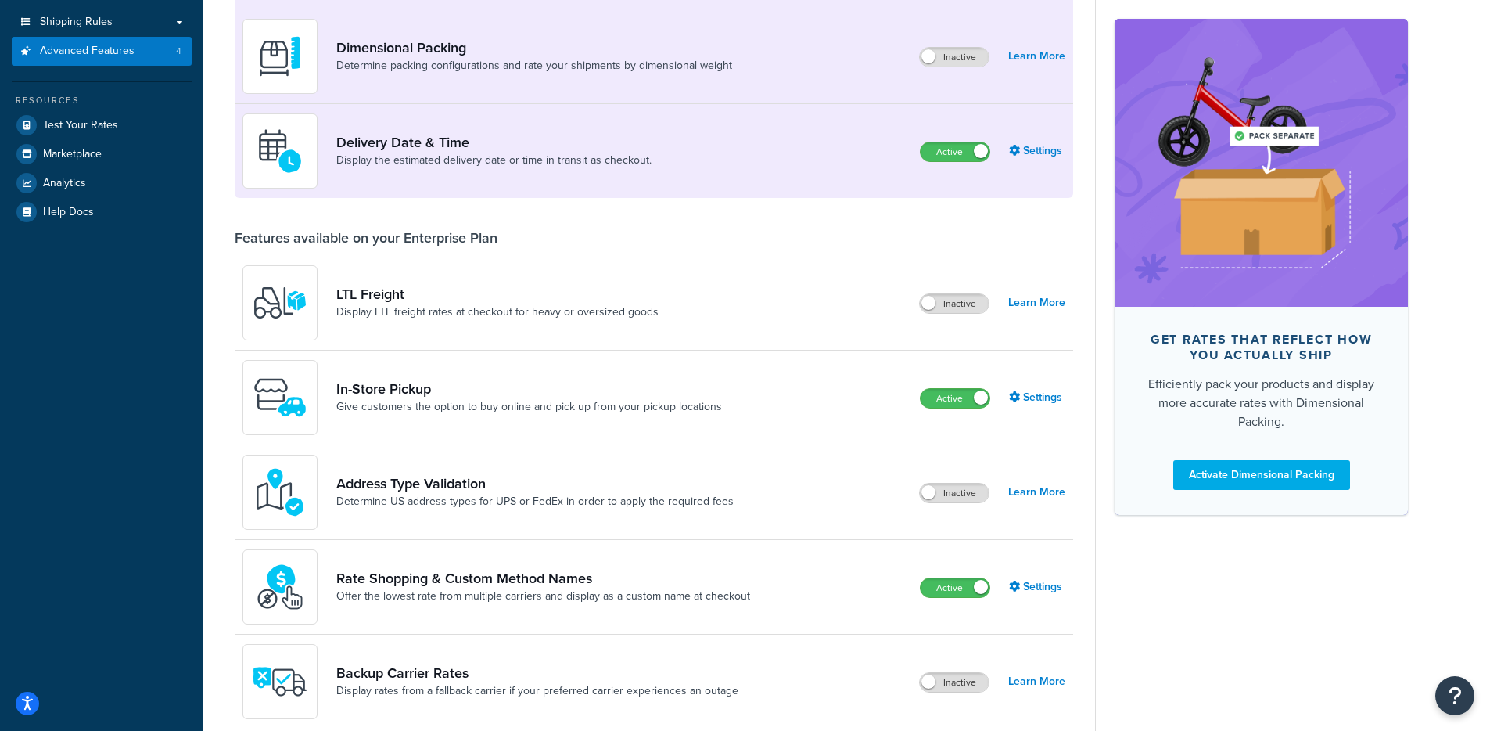
click at [1005, 398] on div "Active Settings" at bounding box center [992, 397] width 145 height 22
click at [1025, 397] on link "Settings" at bounding box center [1037, 397] width 56 height 22
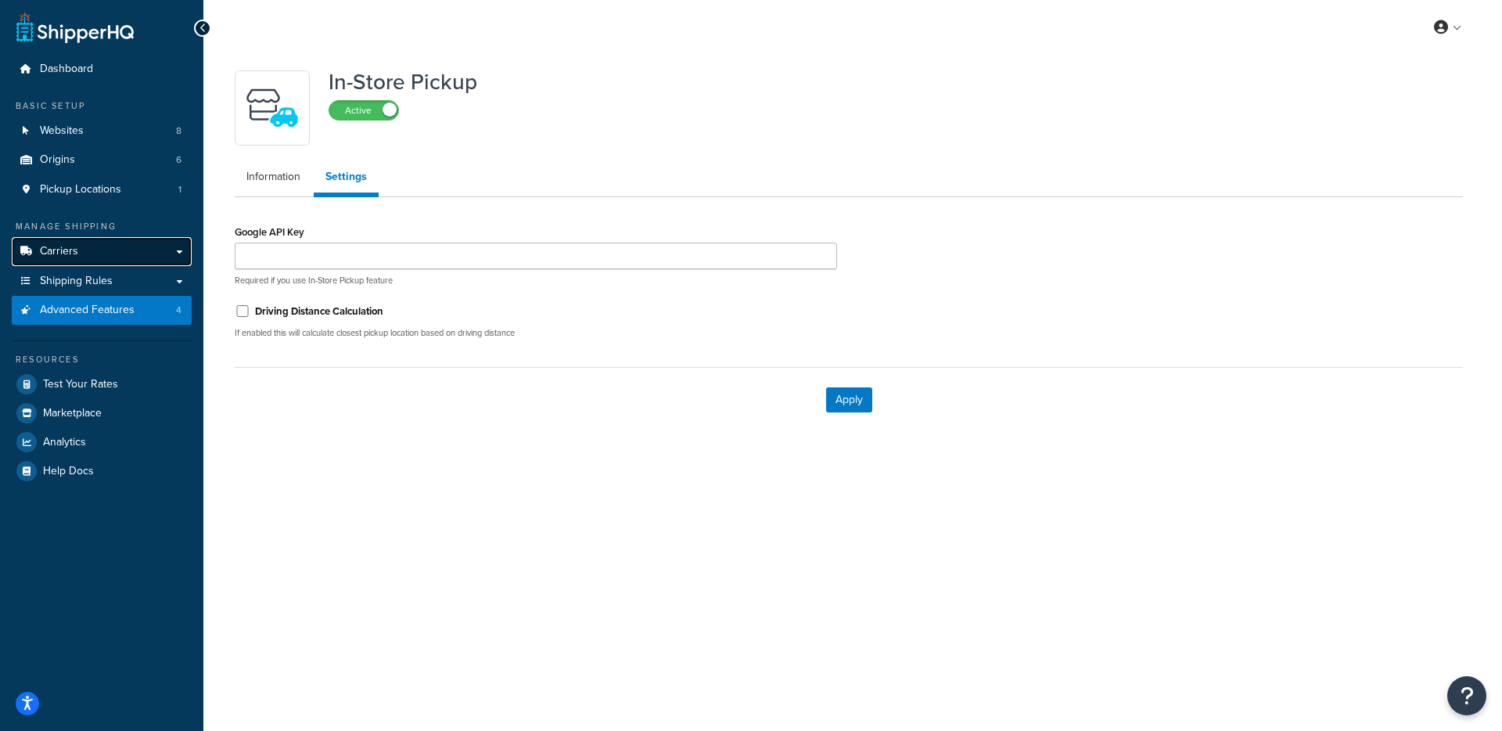
click at [81, 256] on link "Carriers" at bounding box center [102, 251] width 180 height 29
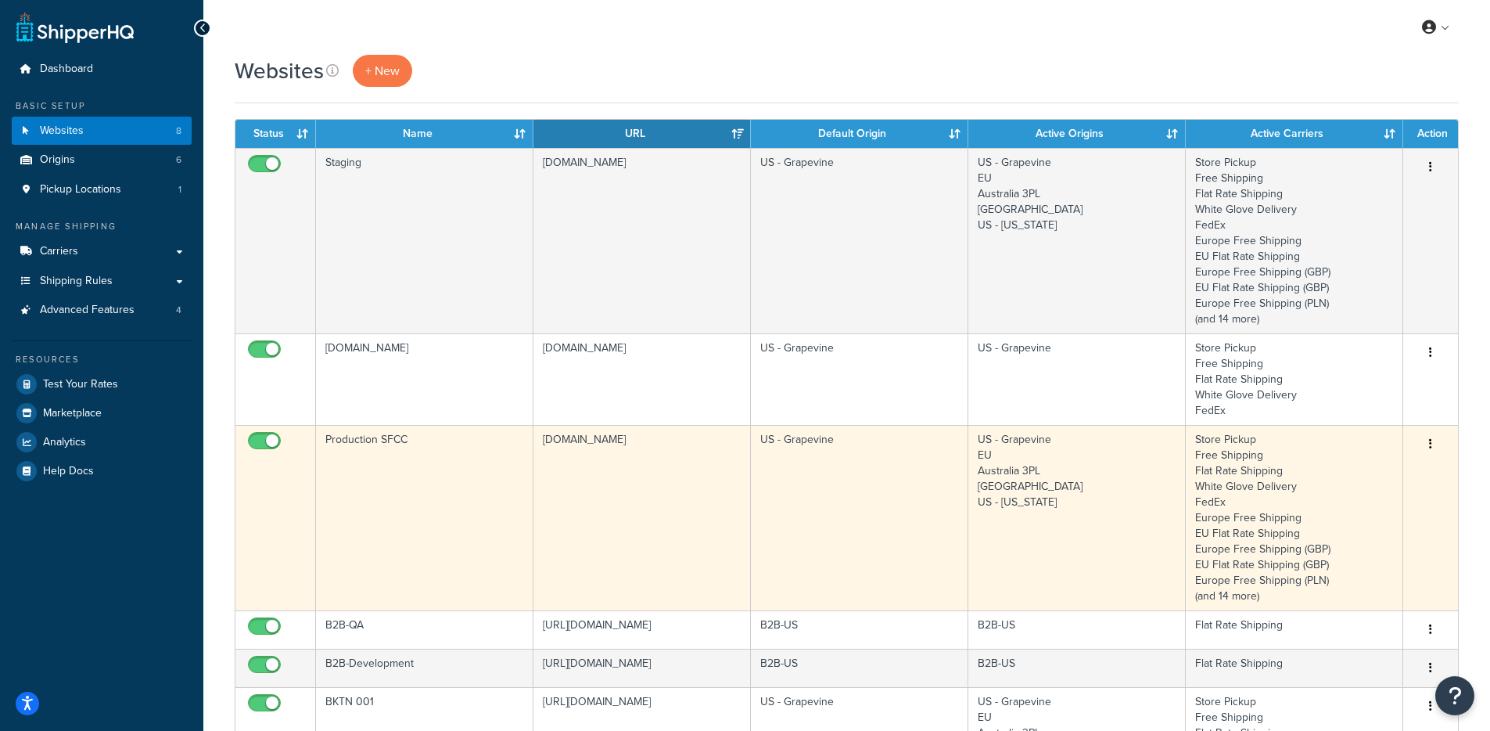
click at [680, 520] on td "[DOMAIN_NAME]" at bounding box center [641, 517] width 217 height 185
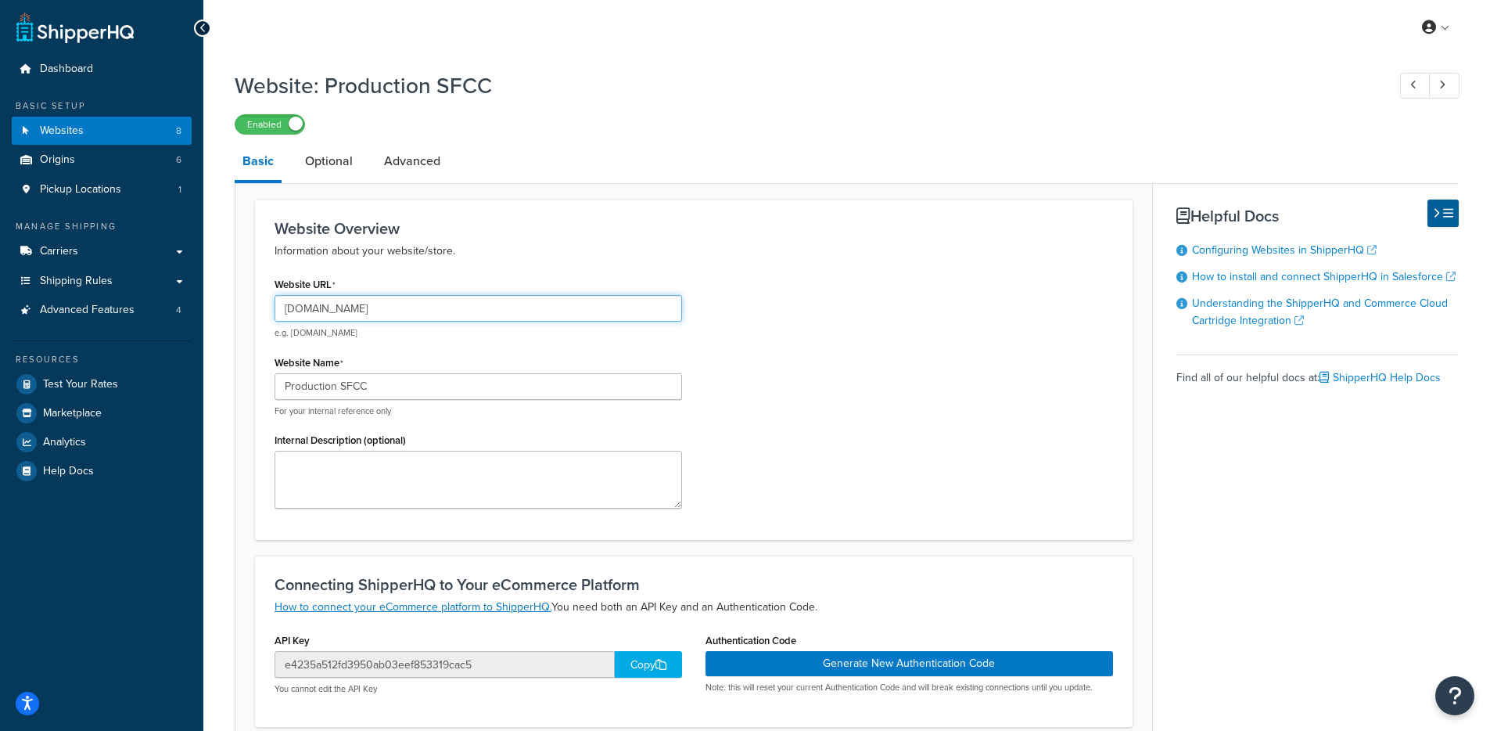
drag, startPoint x: 479, startPoint y: 303, endPoint x: 267, endPoint y: 238, distance: 221.9
click at [189, 299] on div "Dashboard Basic Setup Websites 8 Origins 6 Pickup Locations 1 Manage Shipping C…" at bounding box center [745, 555] width 1490 height 1111
click at [580, 288] on div "Website URL production-na01-solobrands.demandware.net e.g. mywebsite.com" at bounding box center [479, 306] width 408 height 66
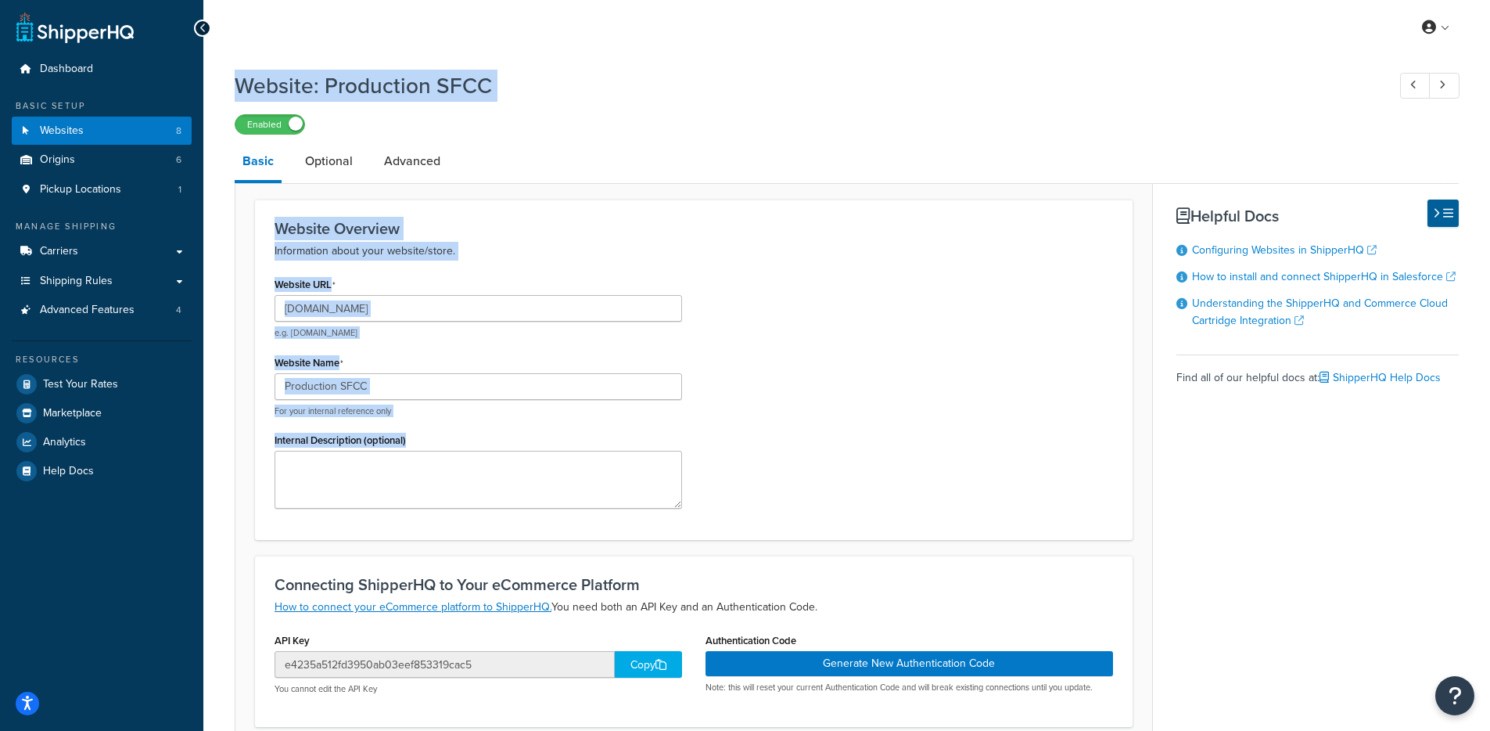
drag, startPoint x: 354, startPoint y: 62, endPoint x: 758, endPoint y: 520, distance: 610.7
click at [742, 519] on div "My Profile Billing Global Settings Contact Us Logout Website: Production SFCC E…" at bounding box center [846, 555] width 1287 height 1111
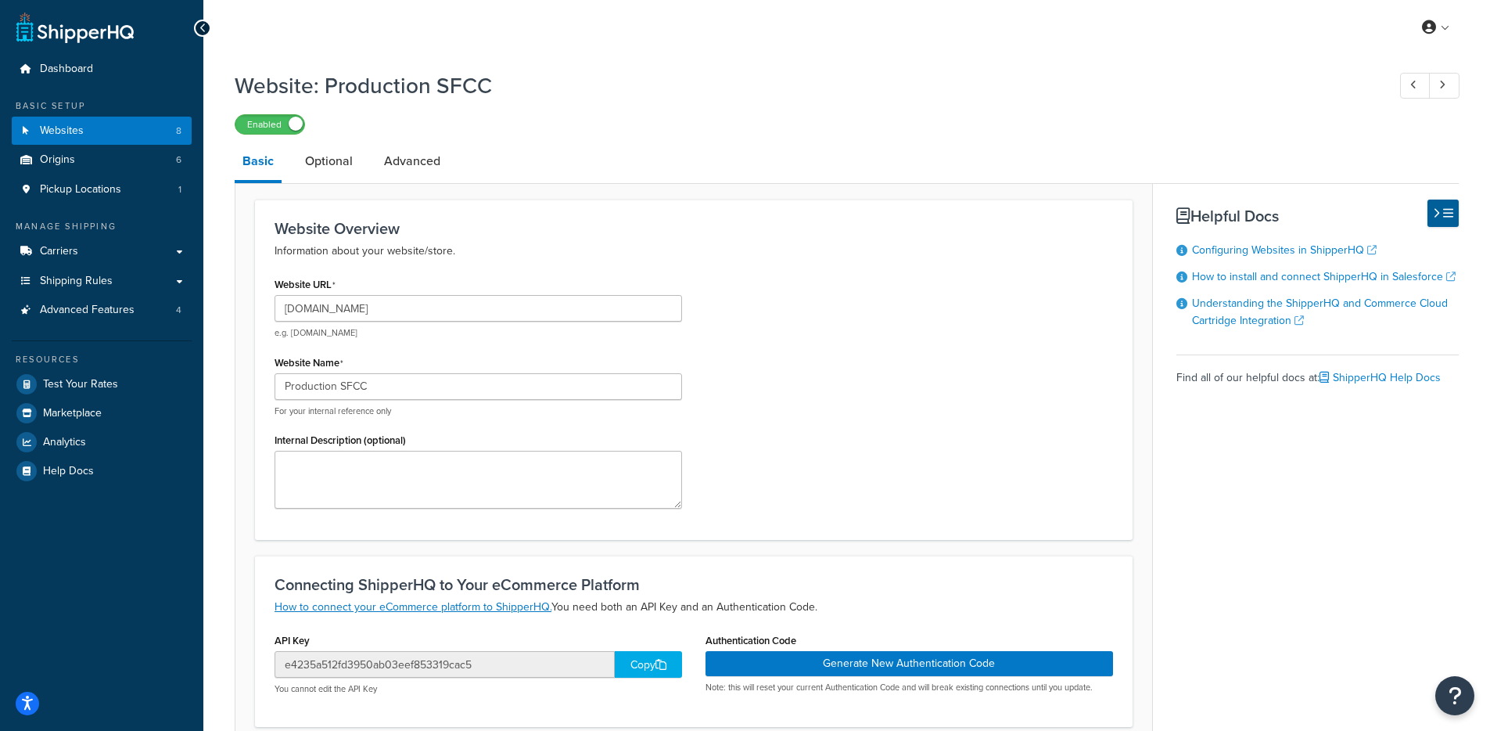
click at [838, 456] on div "Website URL production-na01-solobrands.demandware.net e.g. mywebsite.com Websit…" at bounding box center [694, 396] width 862 height 247
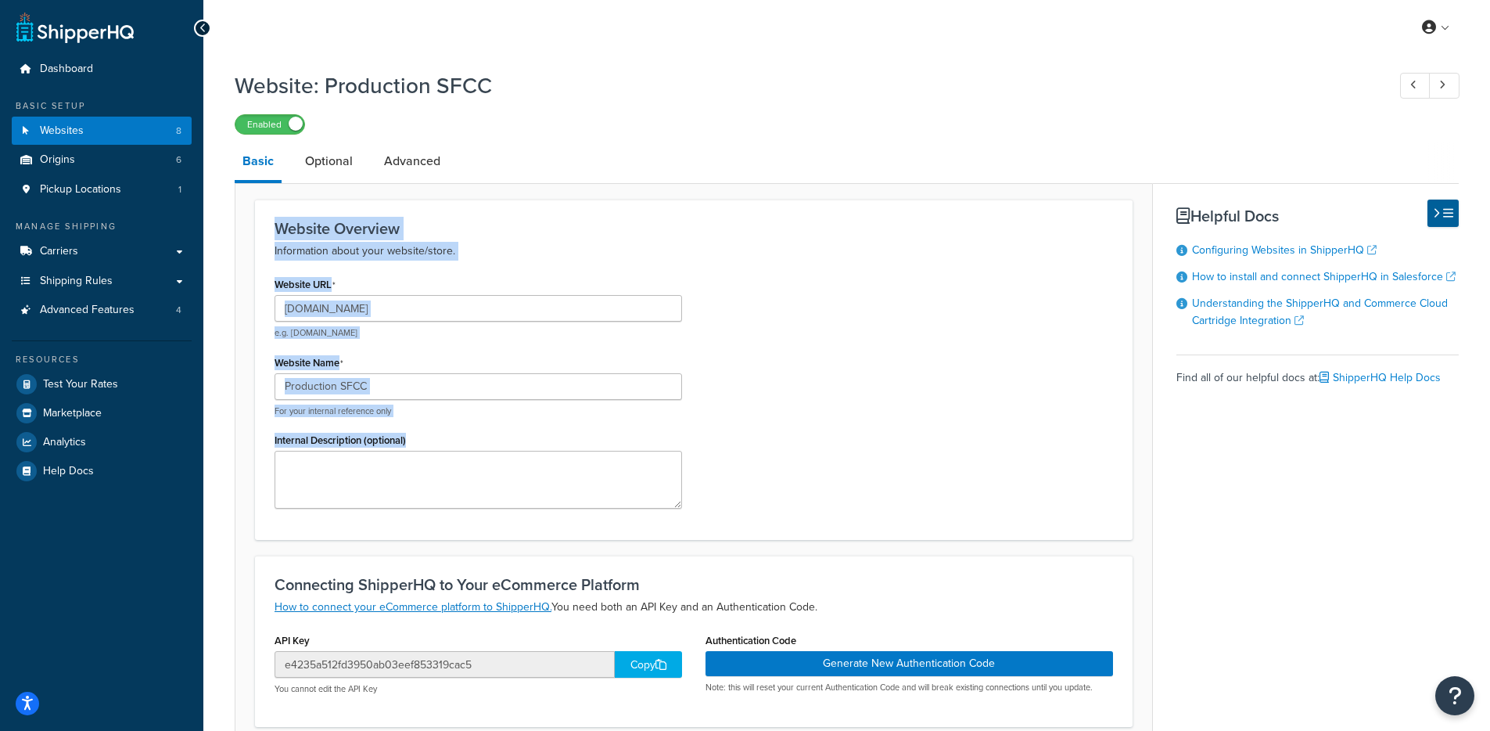
drag, startPoint x: 747, startPoint y: 555, endPoint x: 382, endPoint y: 181, distance: 522.7
click at [384, 143] on div "Basic Optional Advanced Website Overview Information about your website/store. …" at bounding box center [847, 587] width 1224 height 891
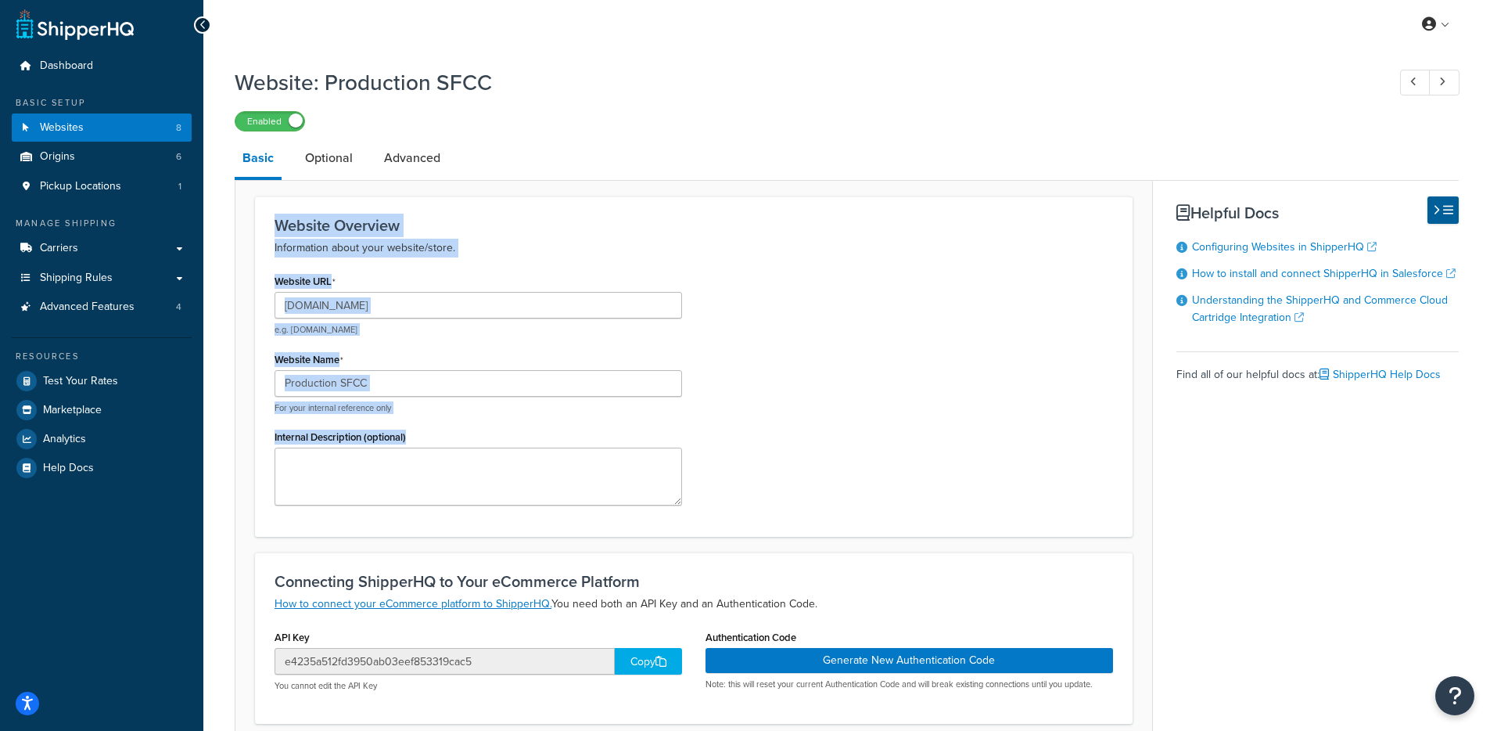
scroll to position [12, 0]
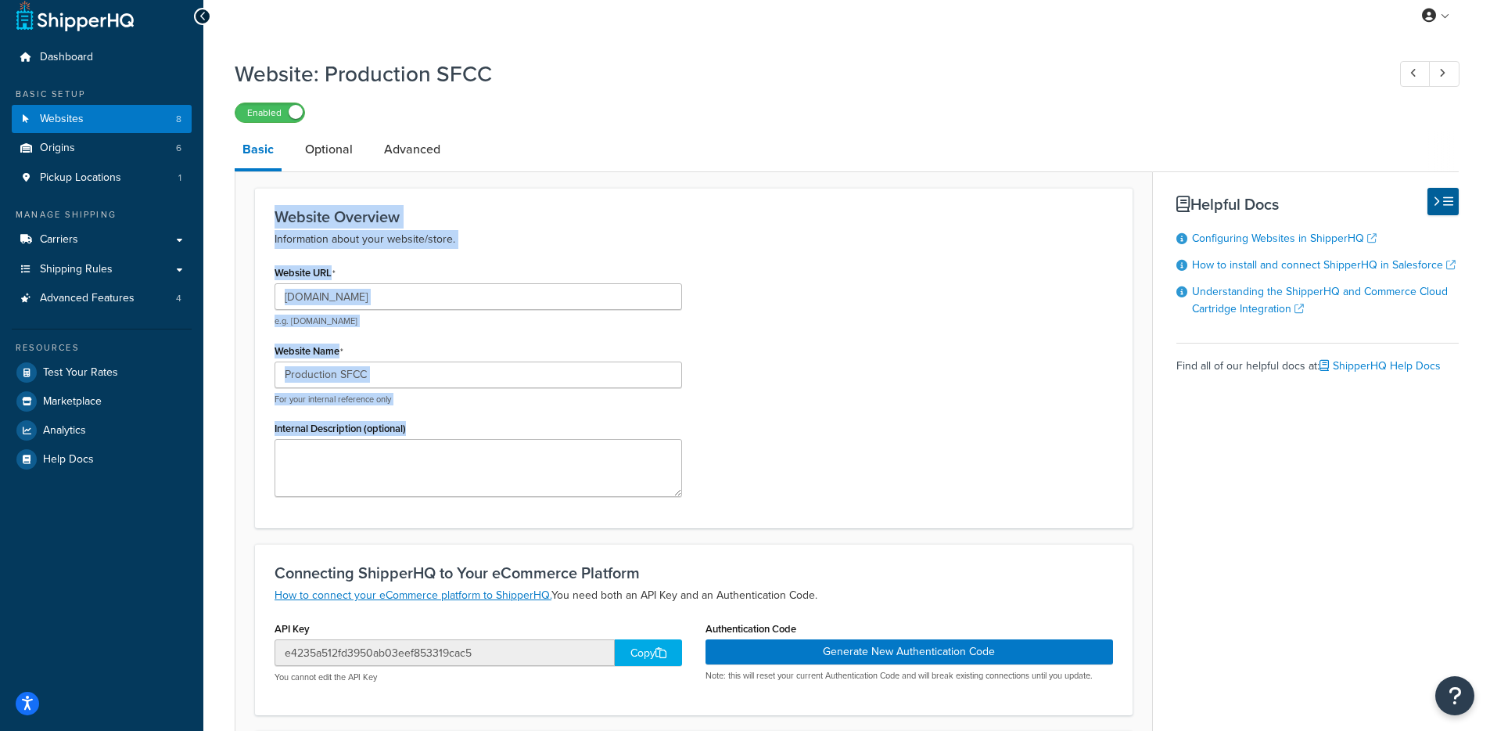
drag, startPoint x: 843, startPoint y: 371, endPoint x: 825, endPoint y: 404, distance: 37.5
click at [843, 371] on div "Website URL production-na01-solobrands.demandware.net e.g. mywebsite.com Websit…" at bounding box center [694, 384] width 862 height 247
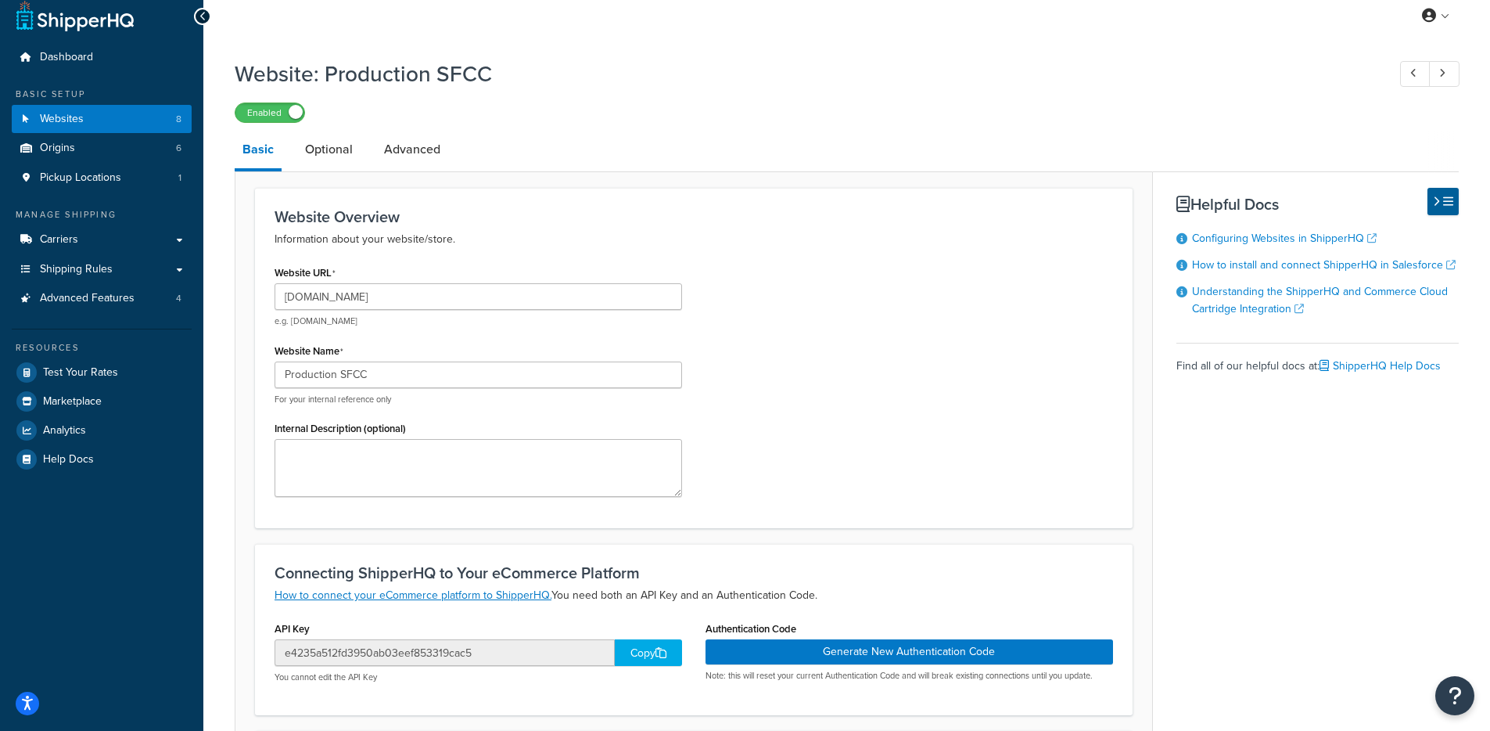
drag, startPoint x: 492, startPoint y: 666, endPoint x: 260, endPoint y: 129, distance: 584.7
click at [246, 114] on div "Website: Production SFCC Enabled Basic Optional Advanced Website Overview Infor…" at bounding box center [847, 536] width 1224 height 971
click at [869, 313] on div "Website URL production-na01-solobrands.demandware.net e.g. mywebsite.com Websit…" at bounding box center [694, 384] width 862 height 247
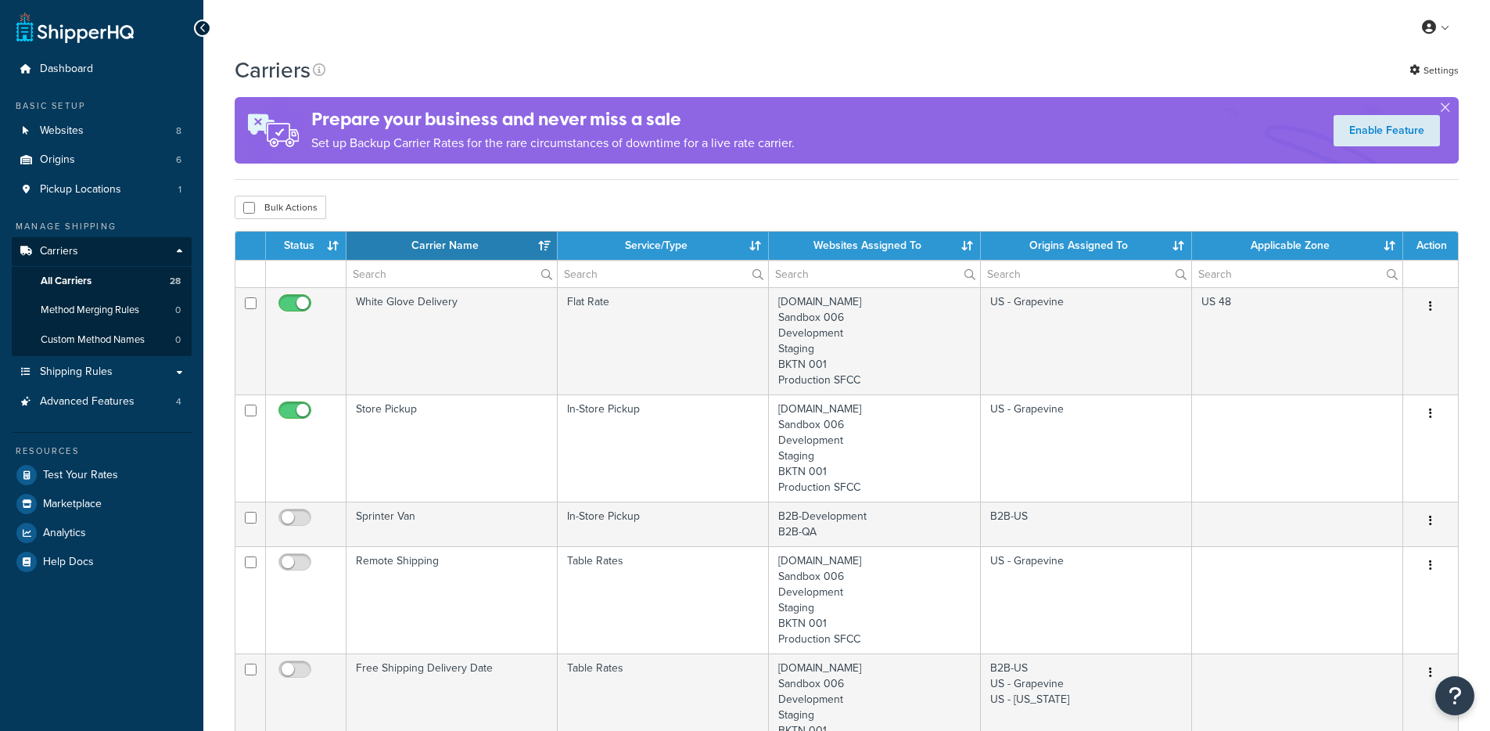
select select "15"
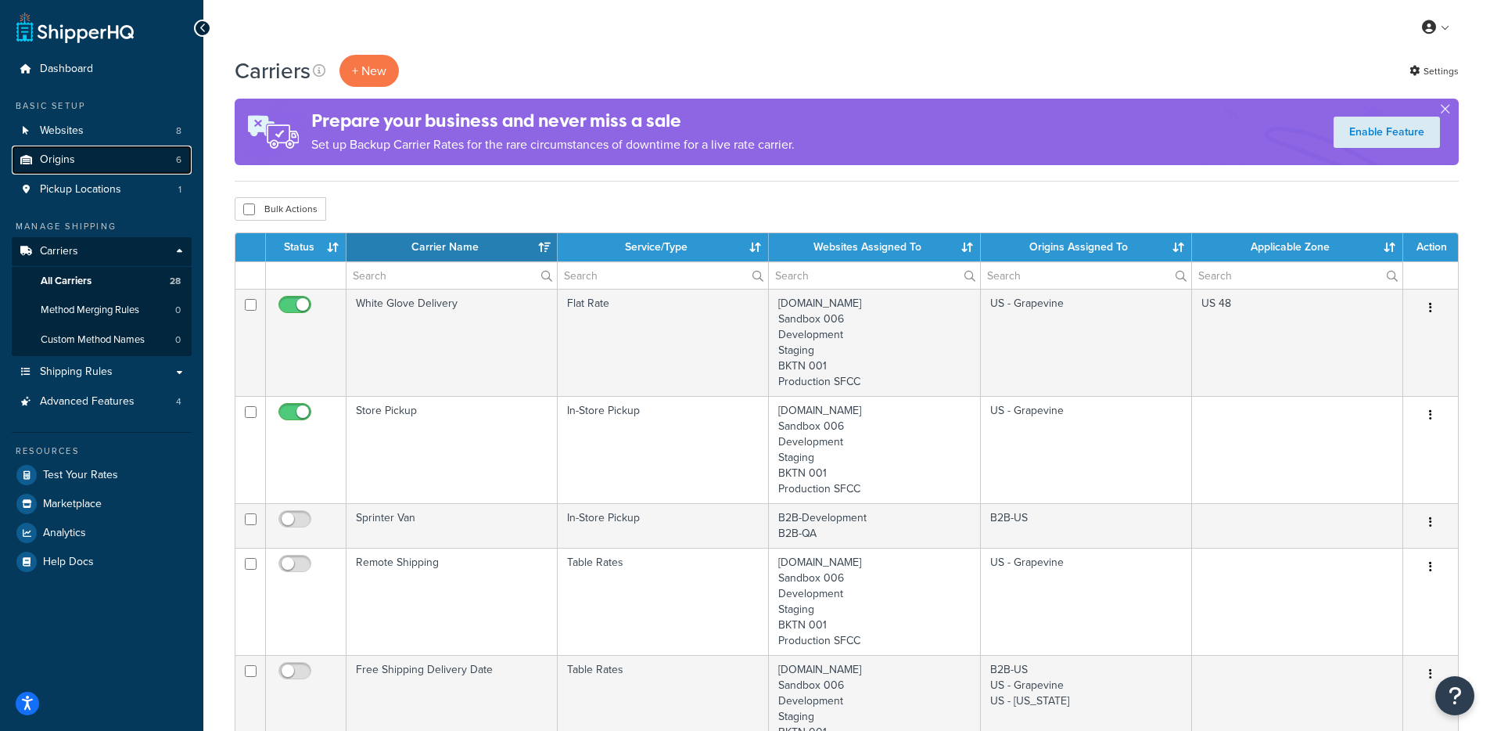
click at [126, 149] on link "Origins 6" at bounding box center [102, 159] width 180 height 29
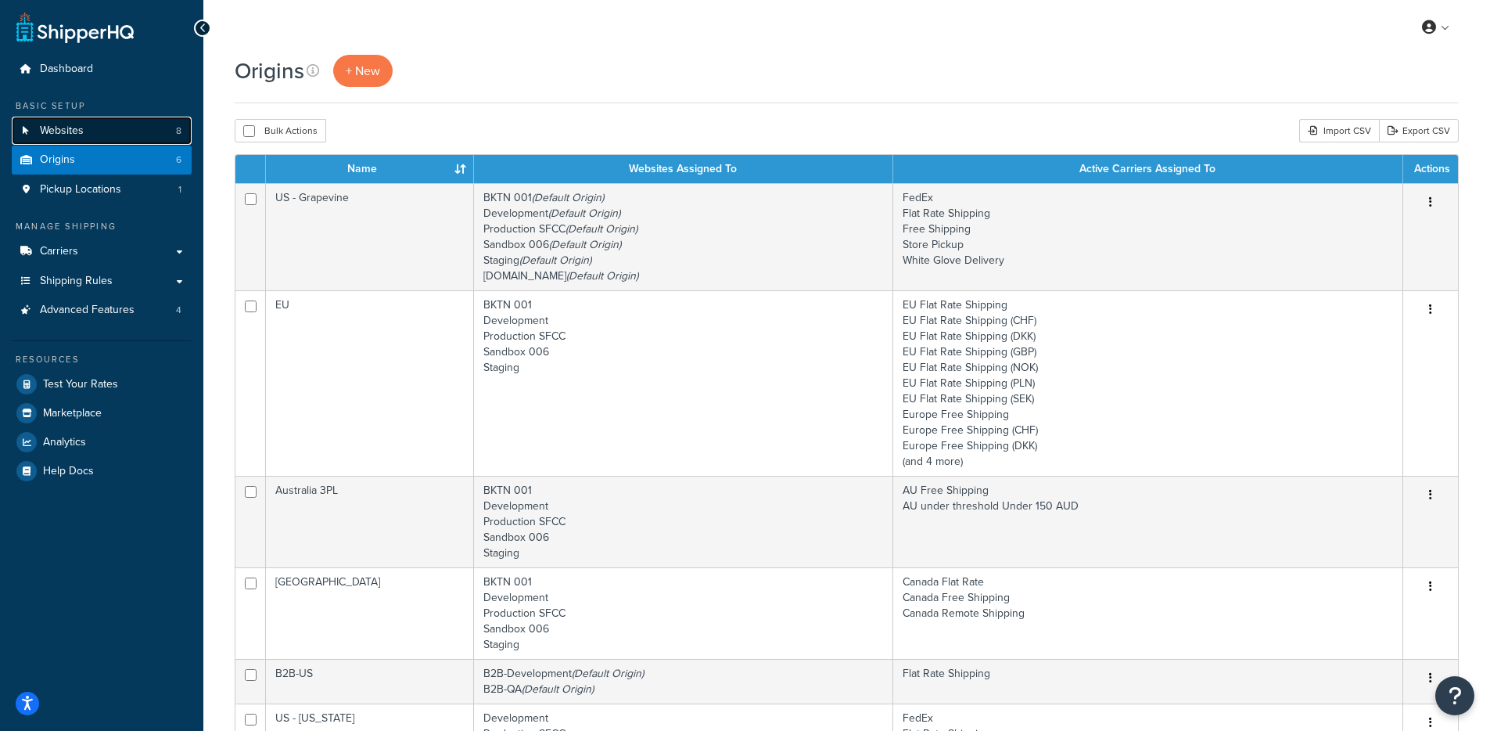
click at [107, 120] on link "Websites 8" at bounding box center [102, 131] width 180 height 29
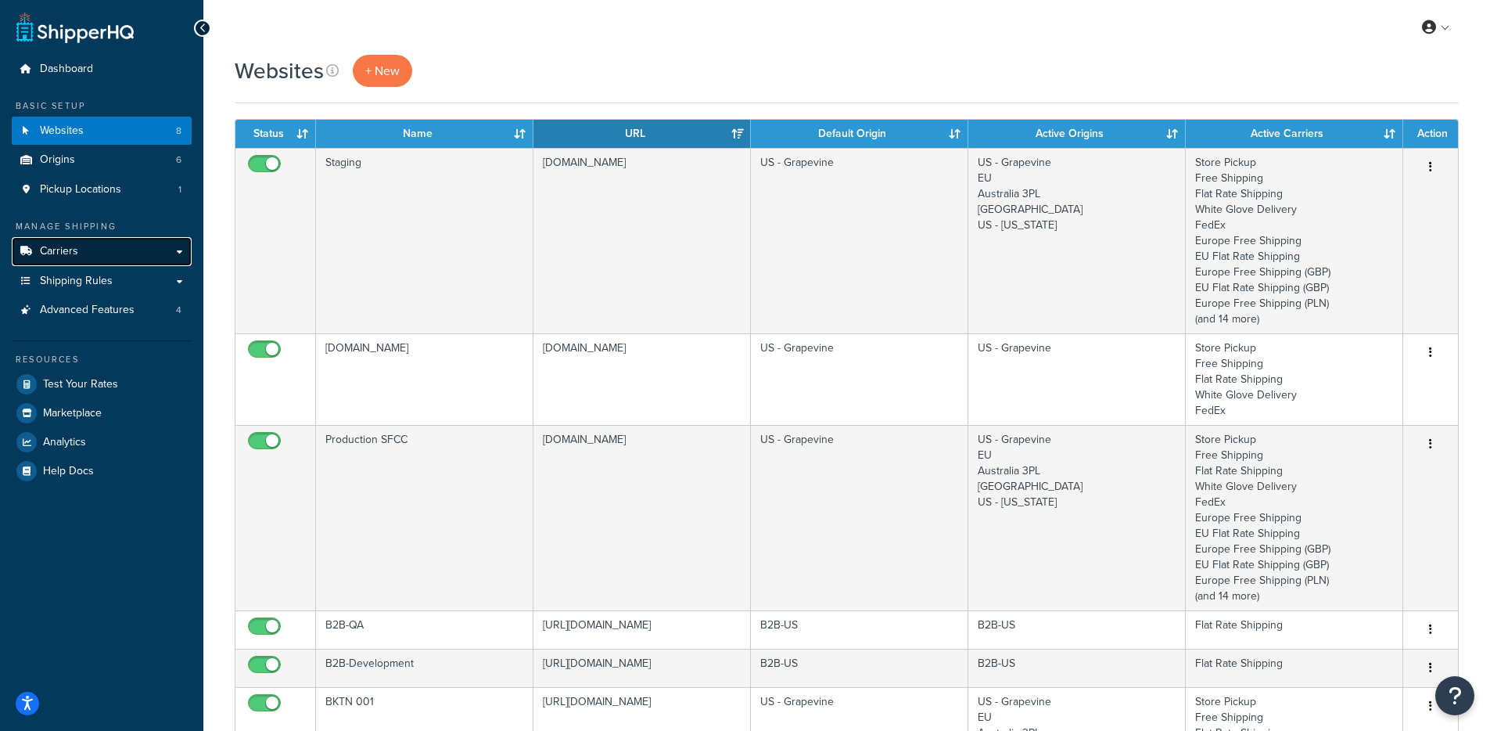
click at [115, 256] on link "Carriers" at bounding box center [102, 251] width 180 height 29
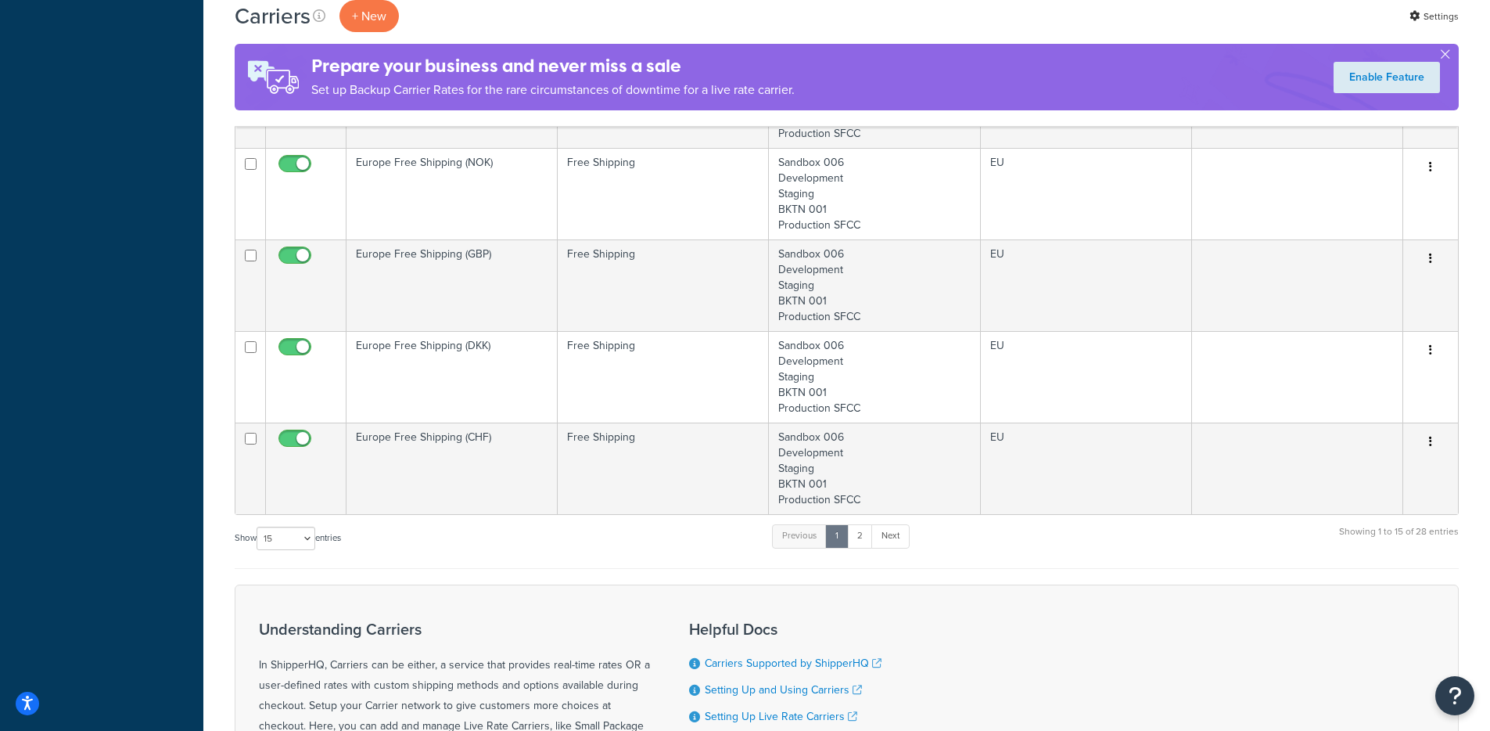
scroll to position [1471, 0]
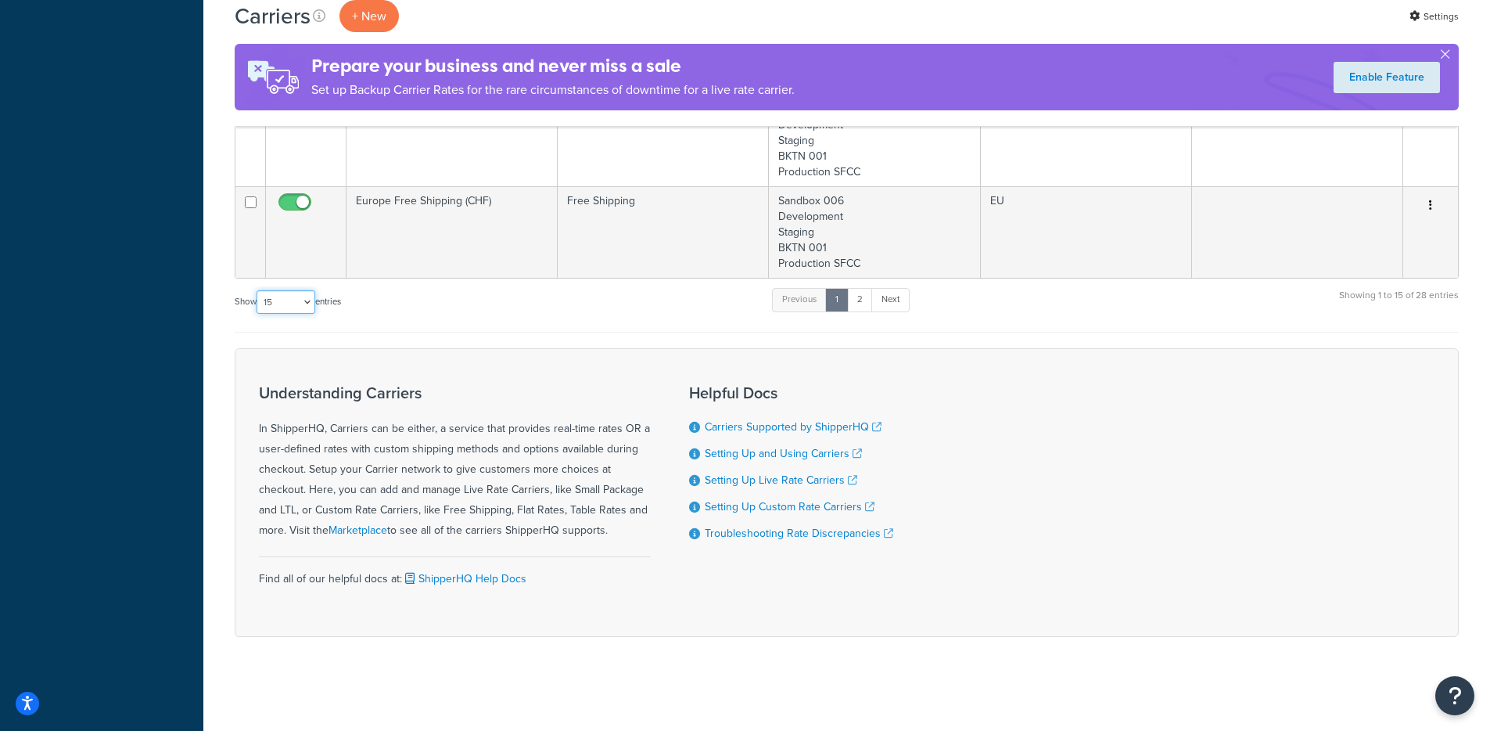
click at [296, 302] on select "10 15 25 50 100" at bounding box center [286, 301] width 59 height 23
select select "100"
click at [258, 314] on select "10 15 25 50 100" at bounding box center [286, 301] width 59 height 23
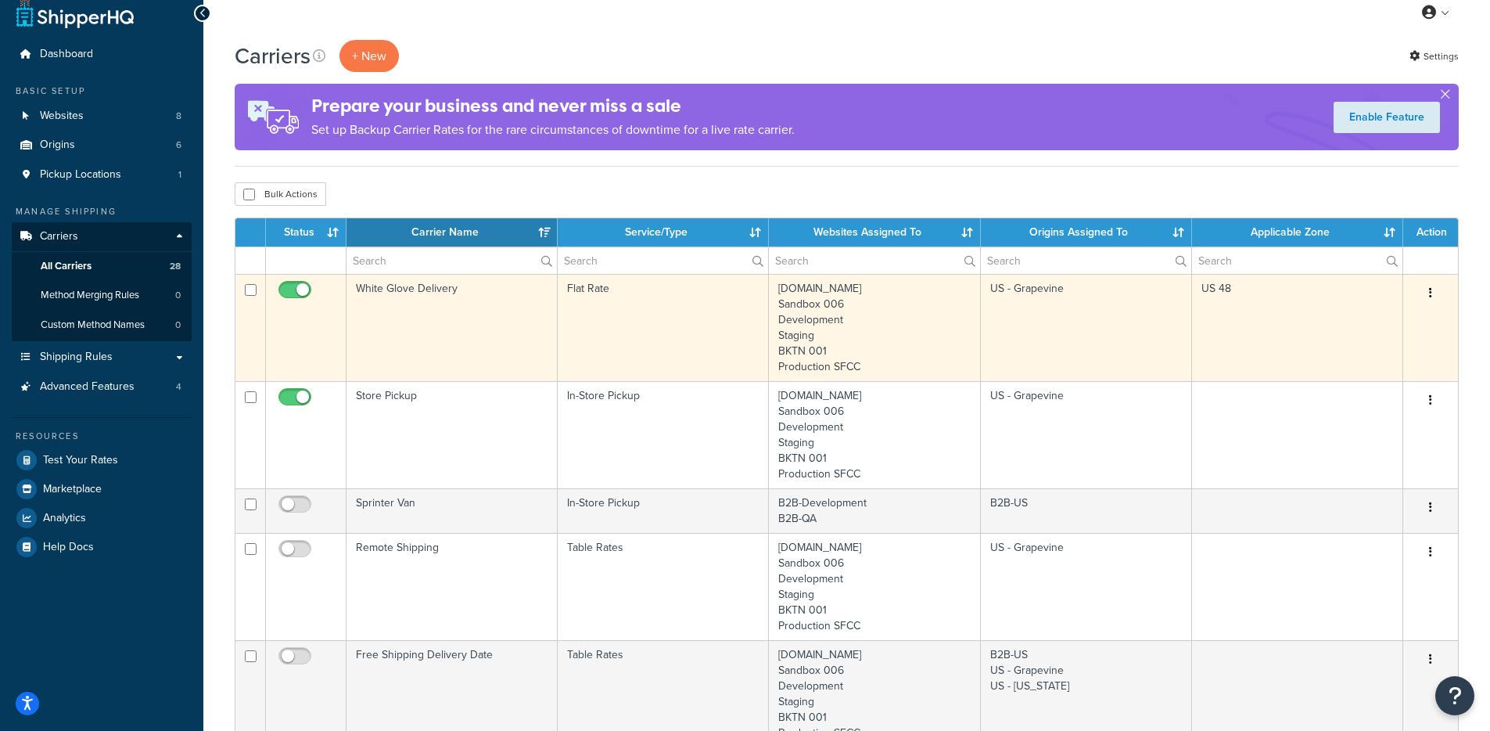
scroll to position [0, 0]
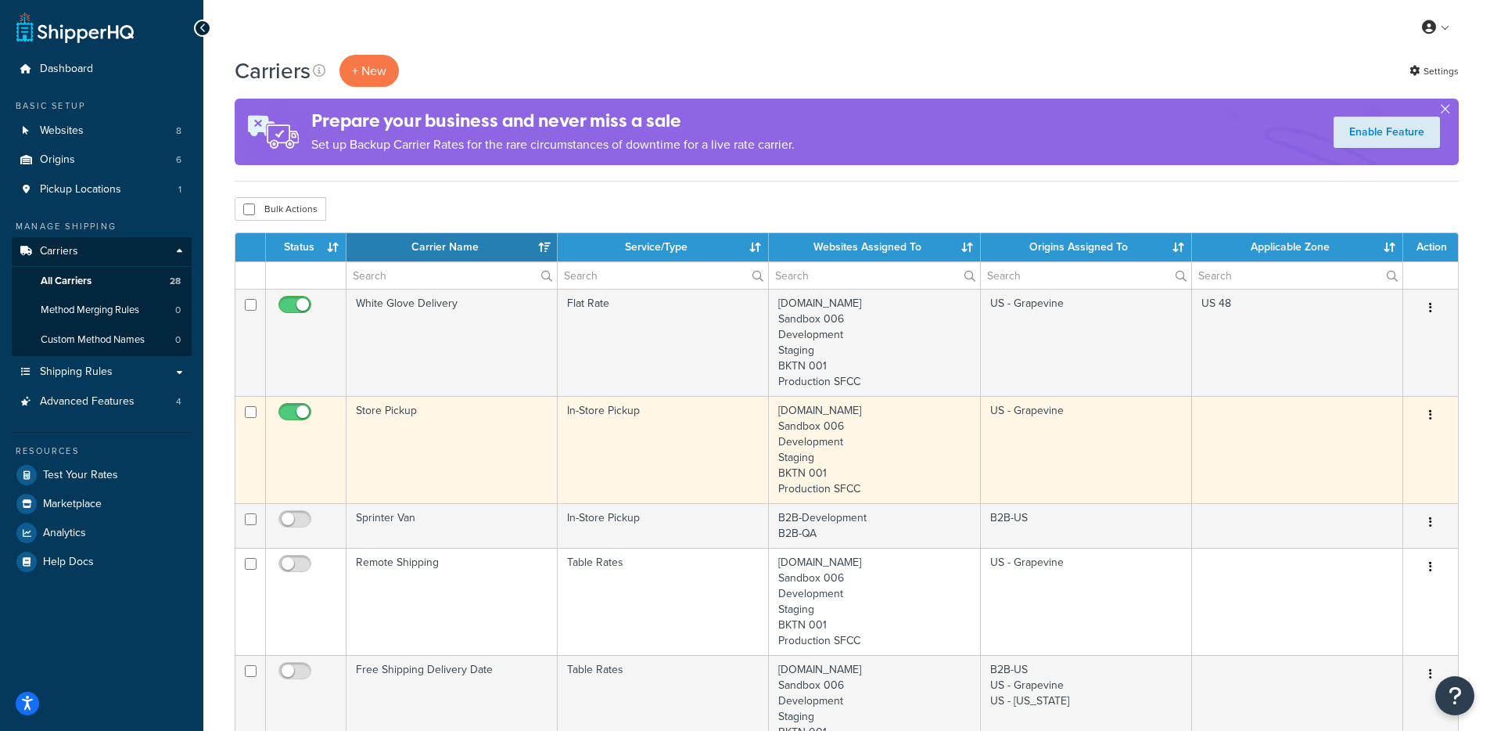
click at [637, 418] on td "In-Store Pickup" at bounding box center [663, 449] width 211 height 107
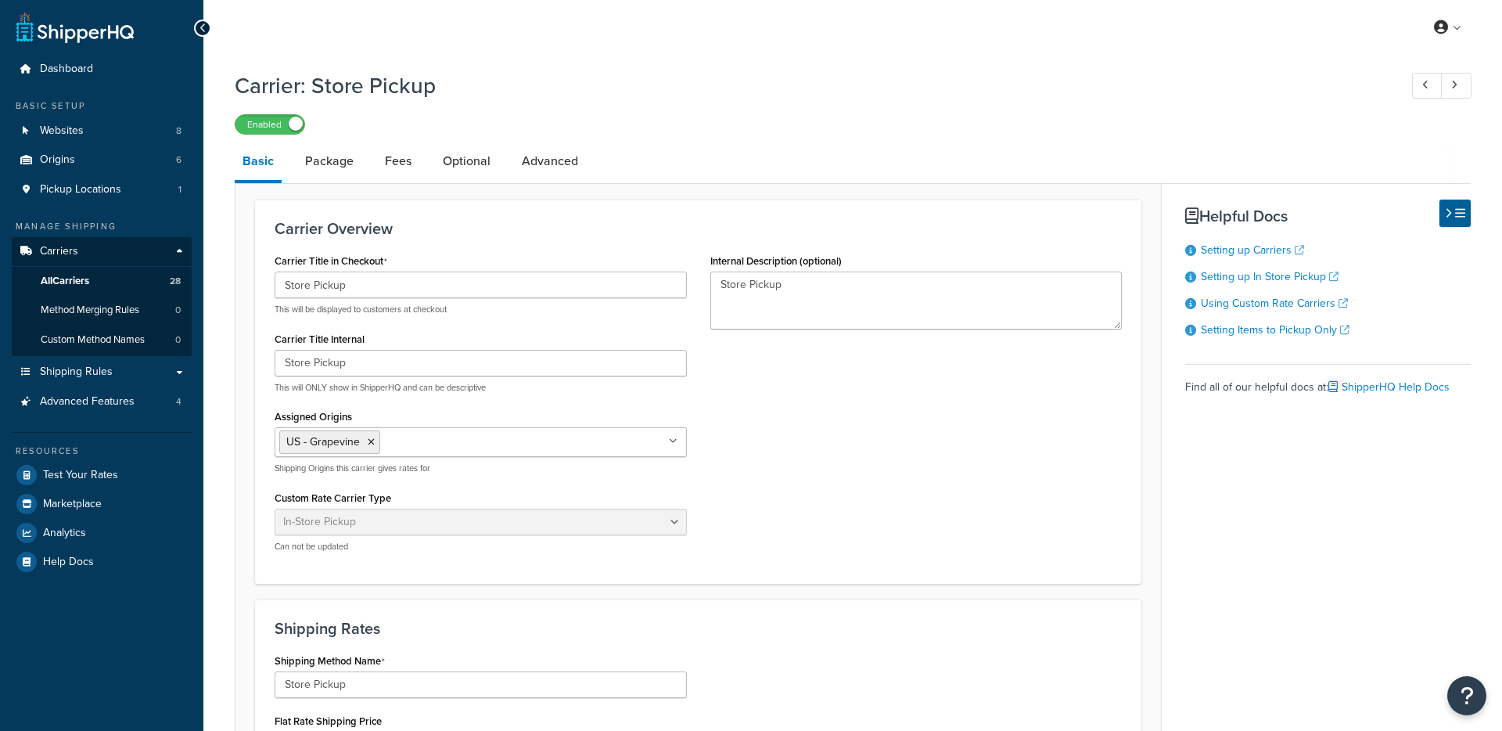
select select "pickup"
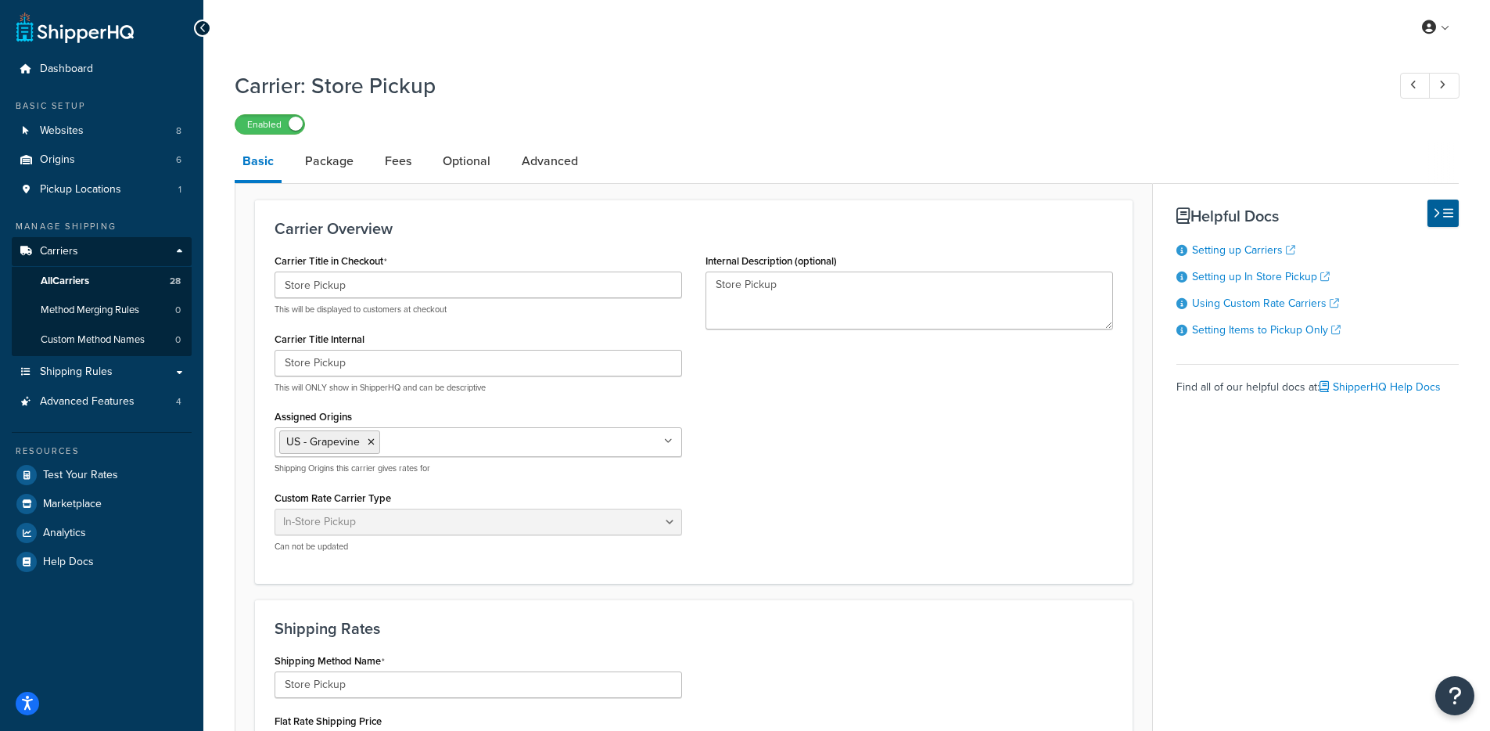
click at [439, 454] on ul "US - Grapevine" at bounding box center [479, 442] width 408 height 30
click at [950, 440] on div "Carrier Title in Checkout Store Pickup This will be displayed to customers at c…" at bounding box center [694, 407] width 862 height 314
click at [315, 174] on link "Package" at bounding box center [329, 161] width 64 height 38
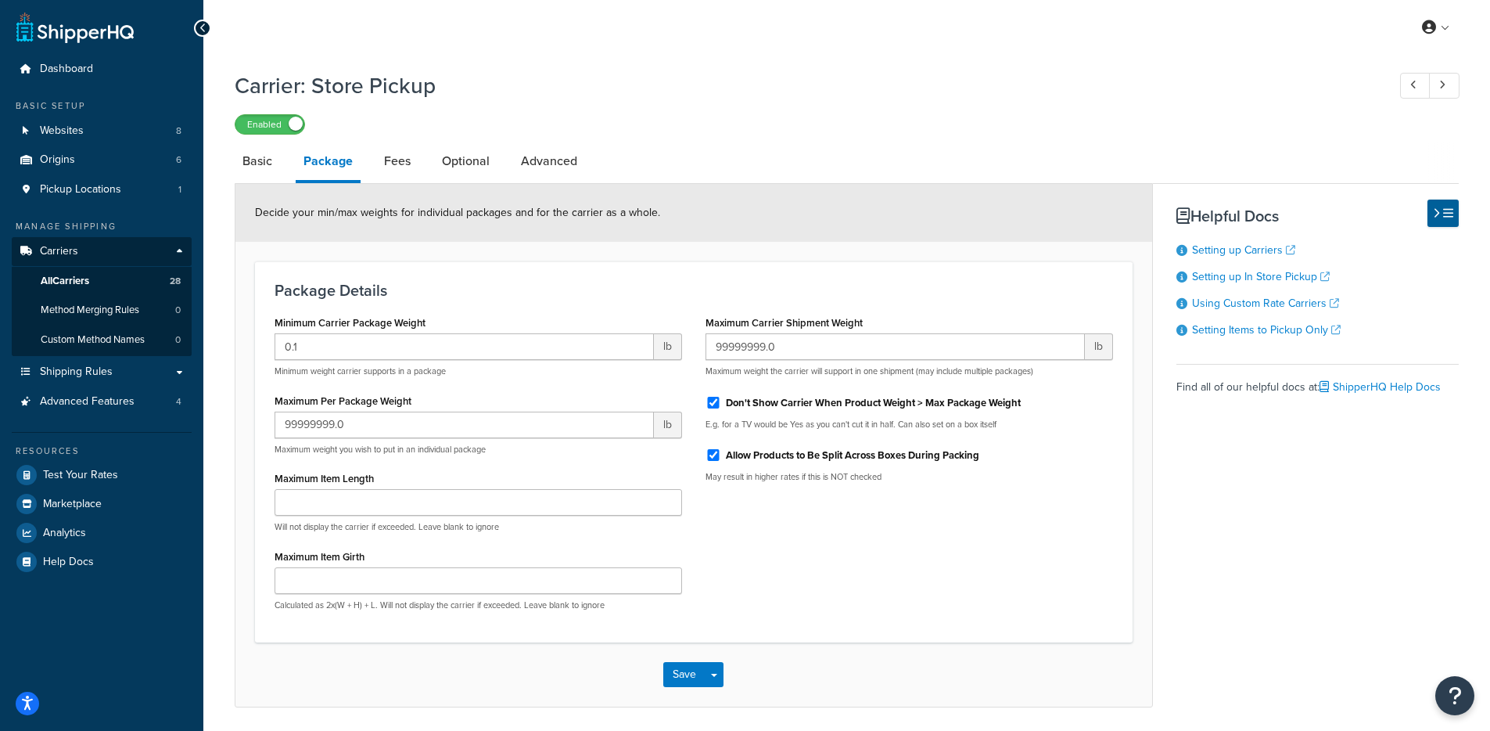
click at [474, 174] on link "Optional" at bounding box center [465, 161] width 63 height 38
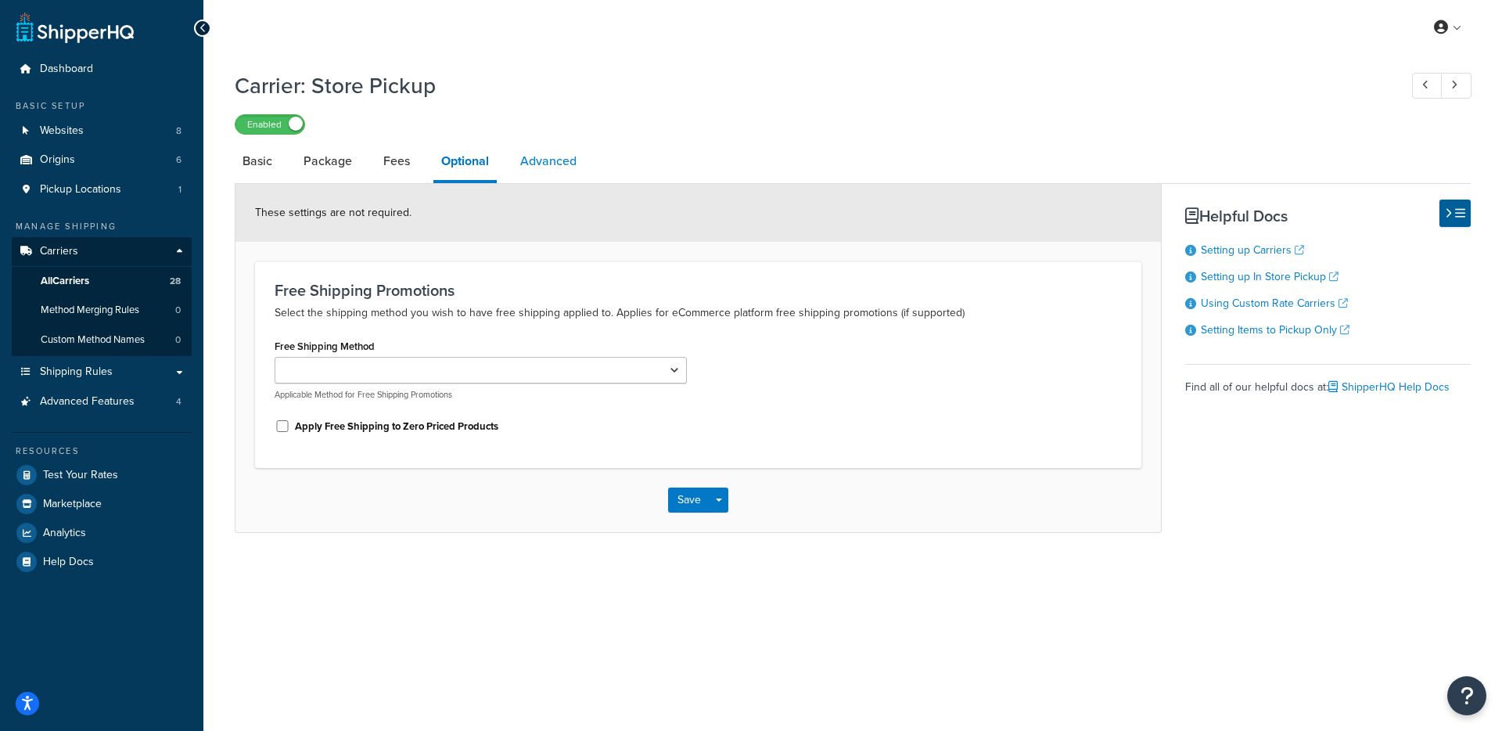
click at [540, 169] on link "Advanced" at bounding box center [548, 161] width 72 height 38
select select "false"
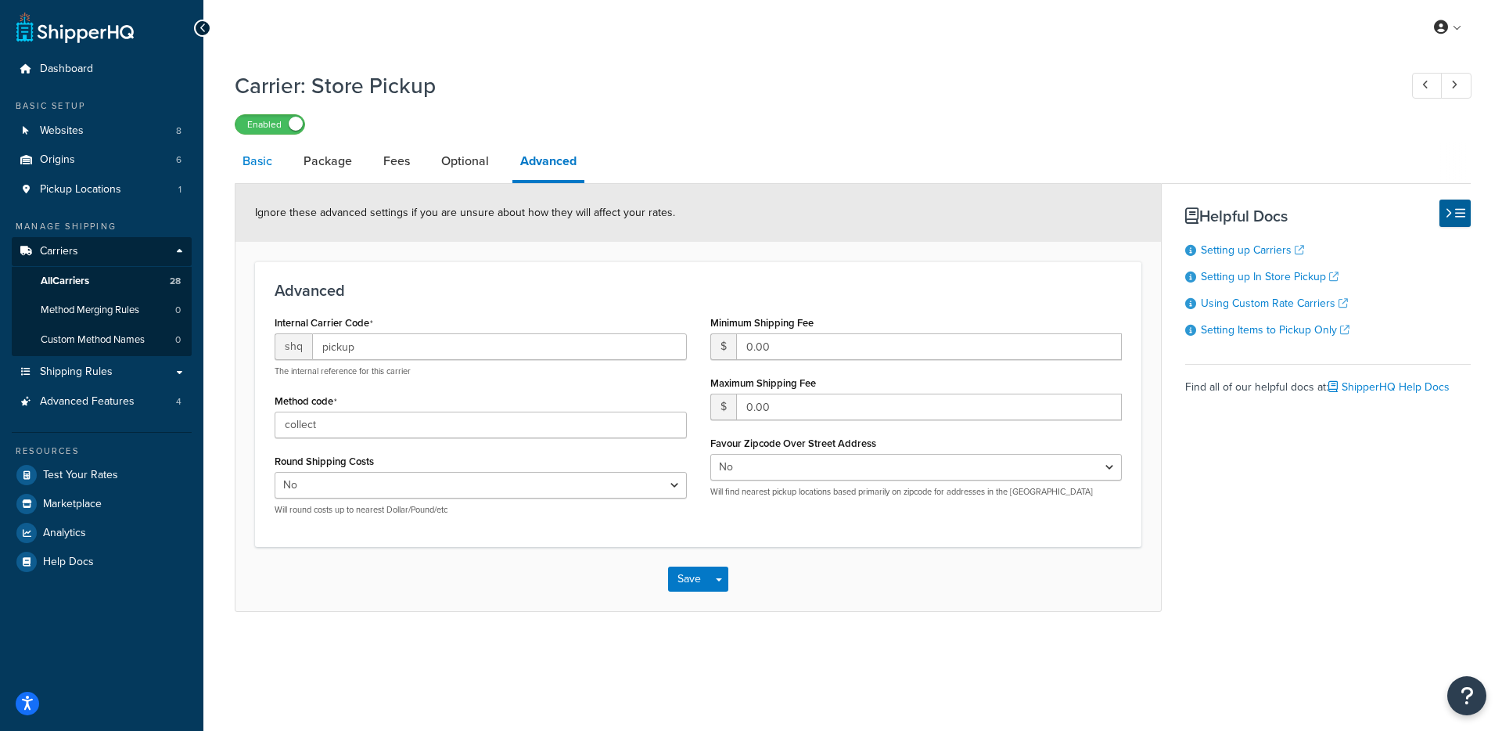
click at [252, 177] on link "Basic" at bounding box center [257, 161] width 45 height 38
select select "pickup"
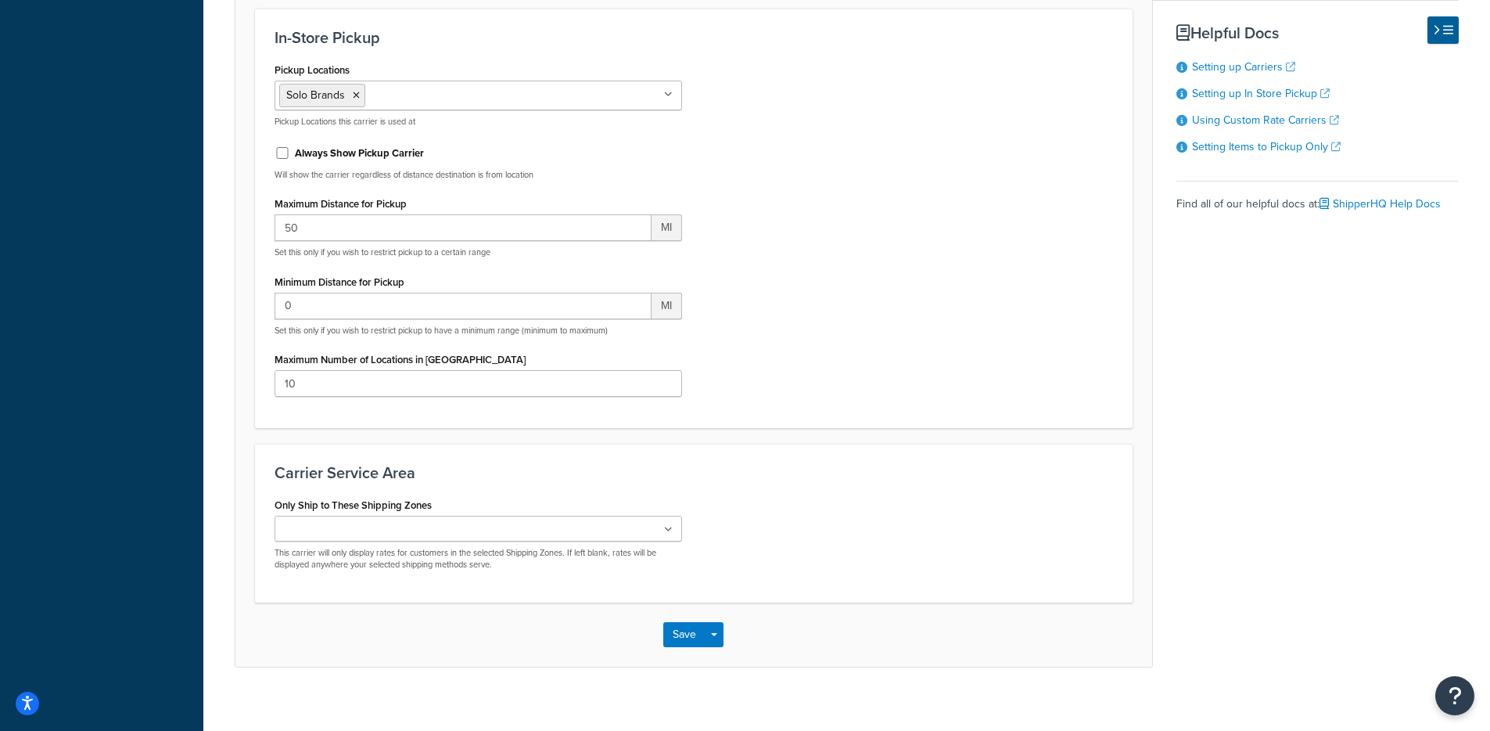
scroll to position [874, 0]
drag, startPoint x: 498, startPoint y: 386, endPoint x: 214, endPoint y: 390, distance: 284.7
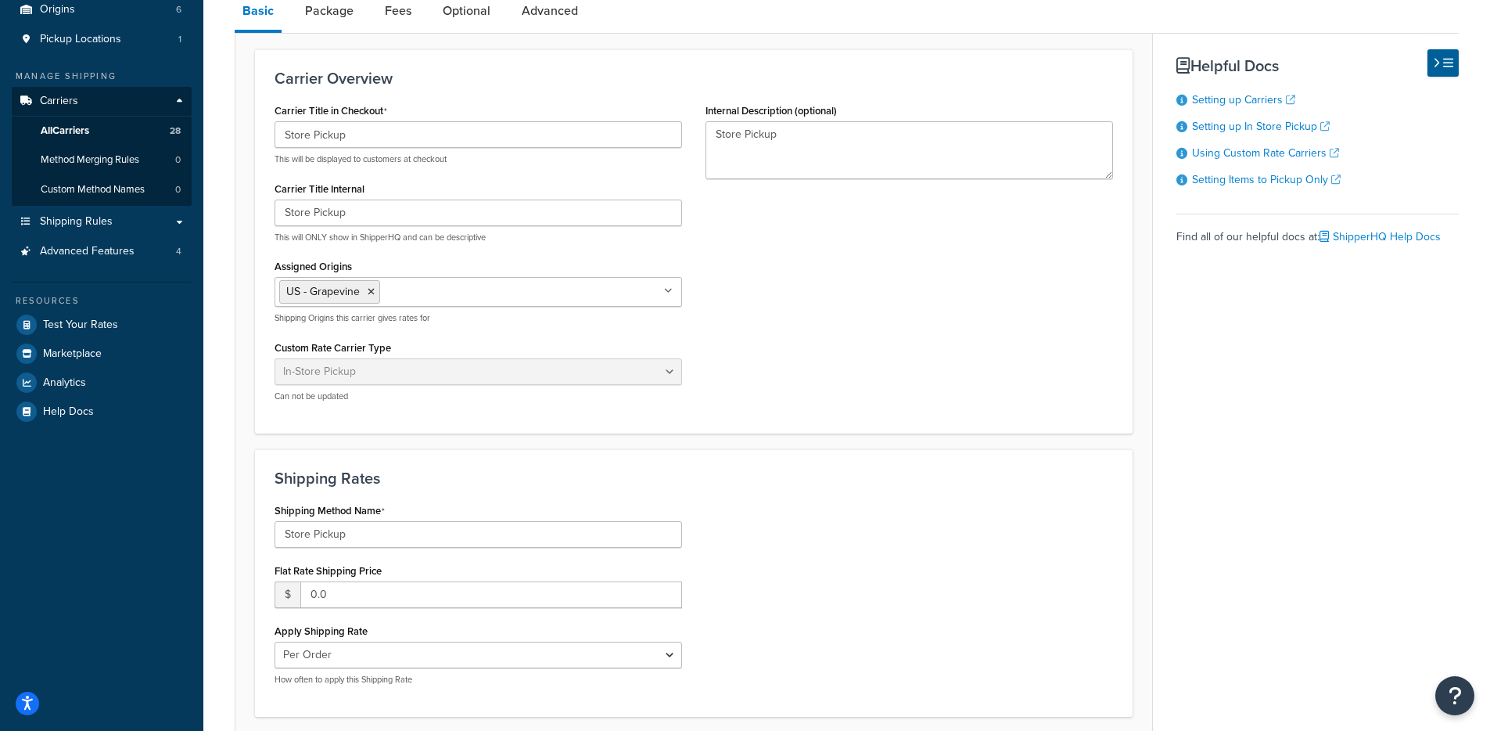
scroll to position [0, 0]
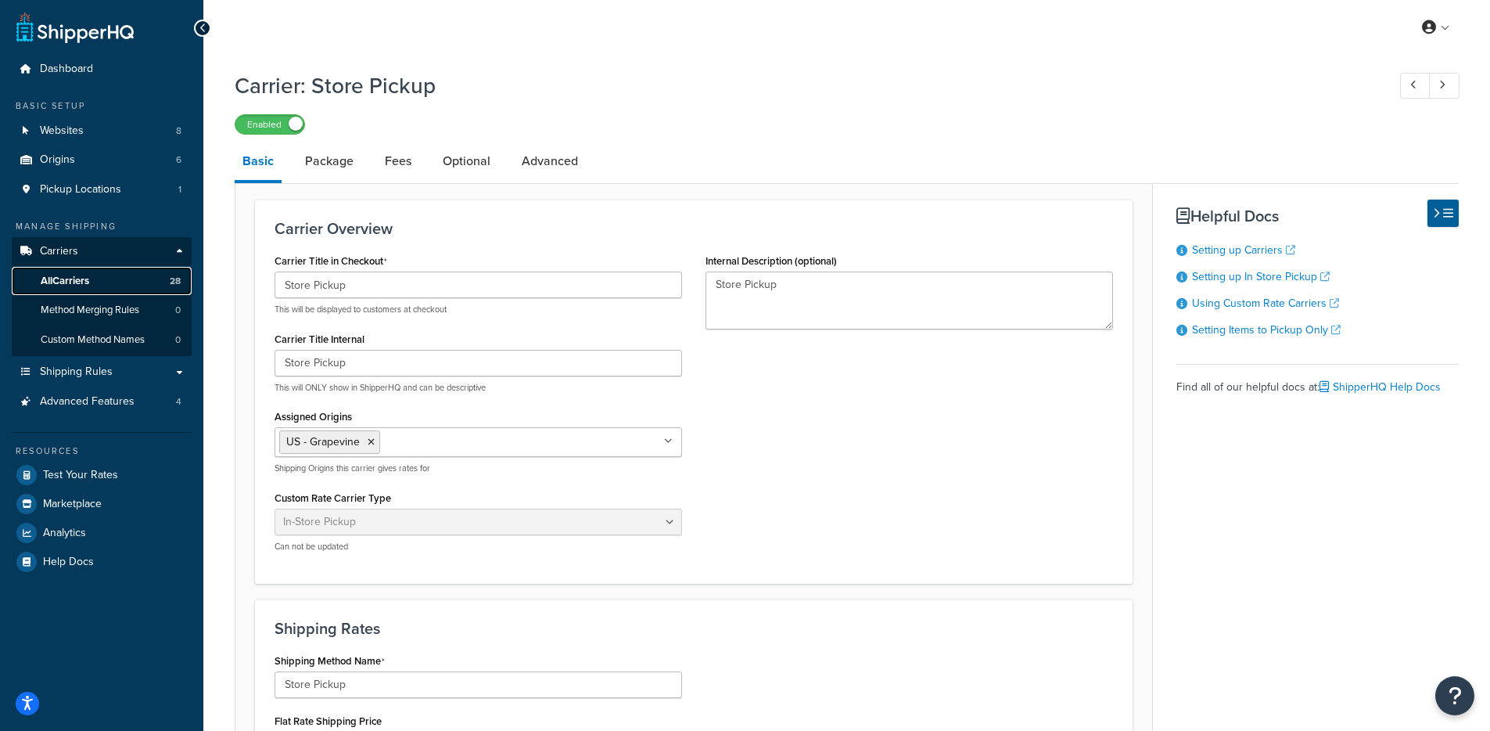
click at [127, 275] on link "All Carriers 28" at bounding box center [102, 281] width 180 height 29
drag, startPoint x: 293, startPoint y: 90, endPoint x: 497, endPoint y: 126, distance: 208.1
click at [486, 93] on h1 "Carrier: Store Pickup" at bounding box center [803, 85] width 1137 height 31
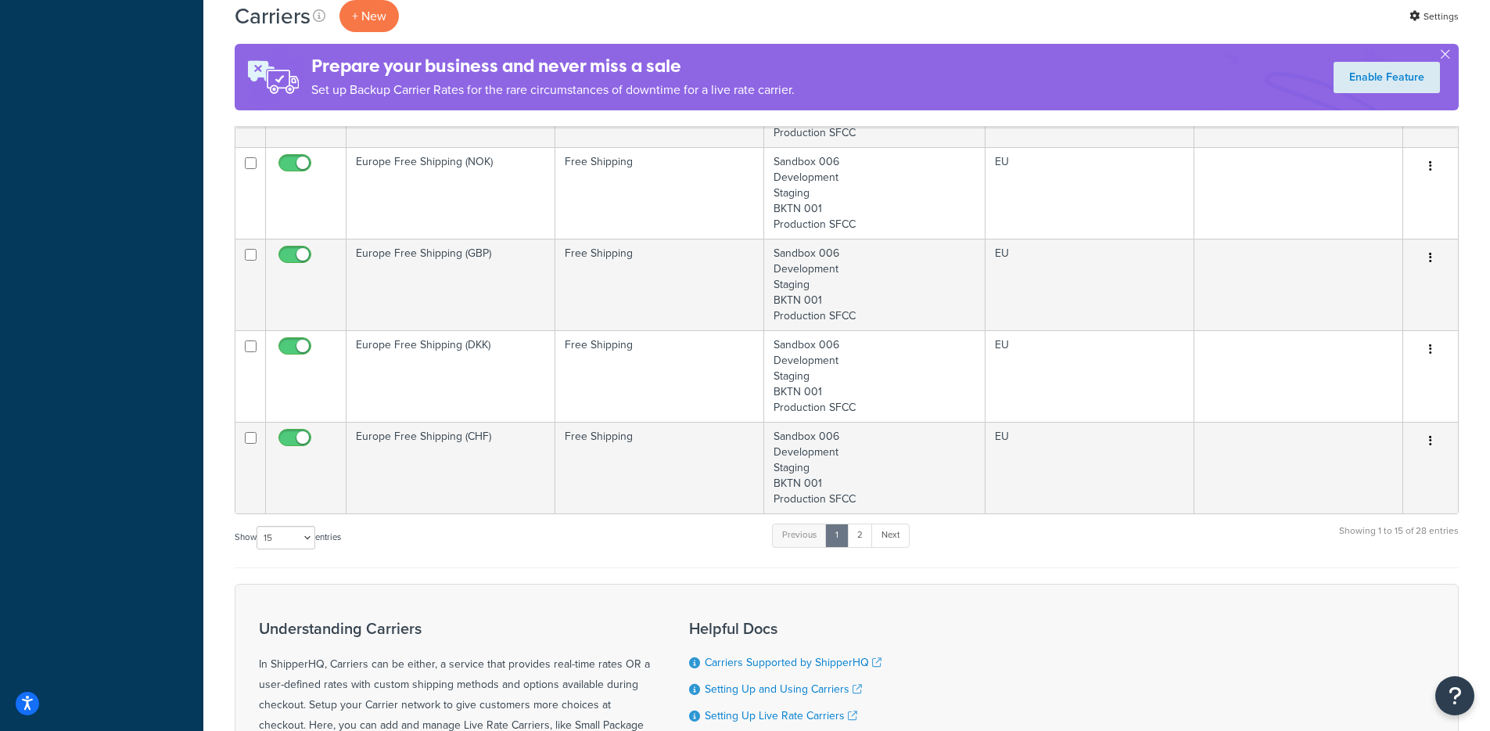
scroll to position [1398, 0]
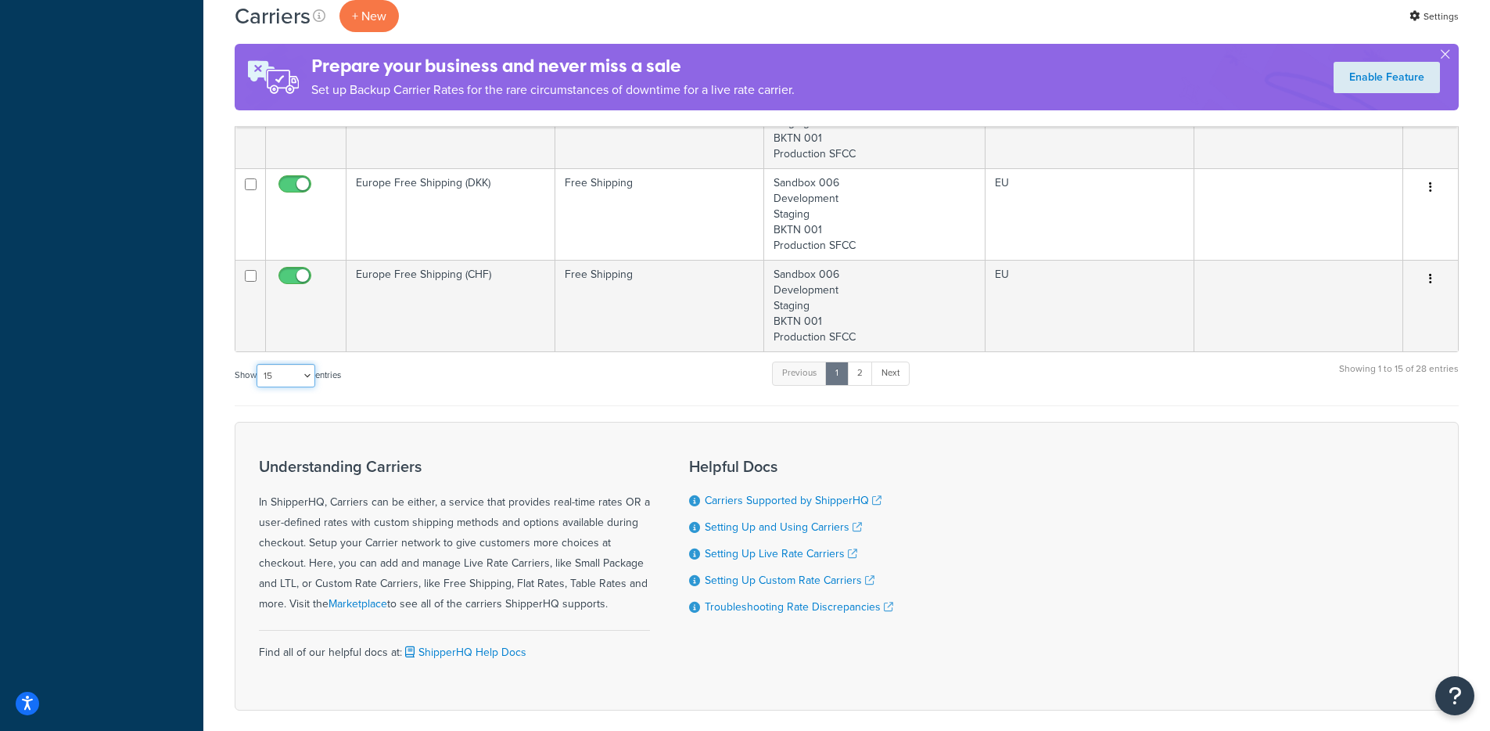
click at [271, 374] on select "10 15 25 50 100" at bounding box center [286, 375] width 59 height 23
select select "100"
click at [258, 387] on select "10 15 25 50 100" at bounding box center [286, 375] width 59 height 23
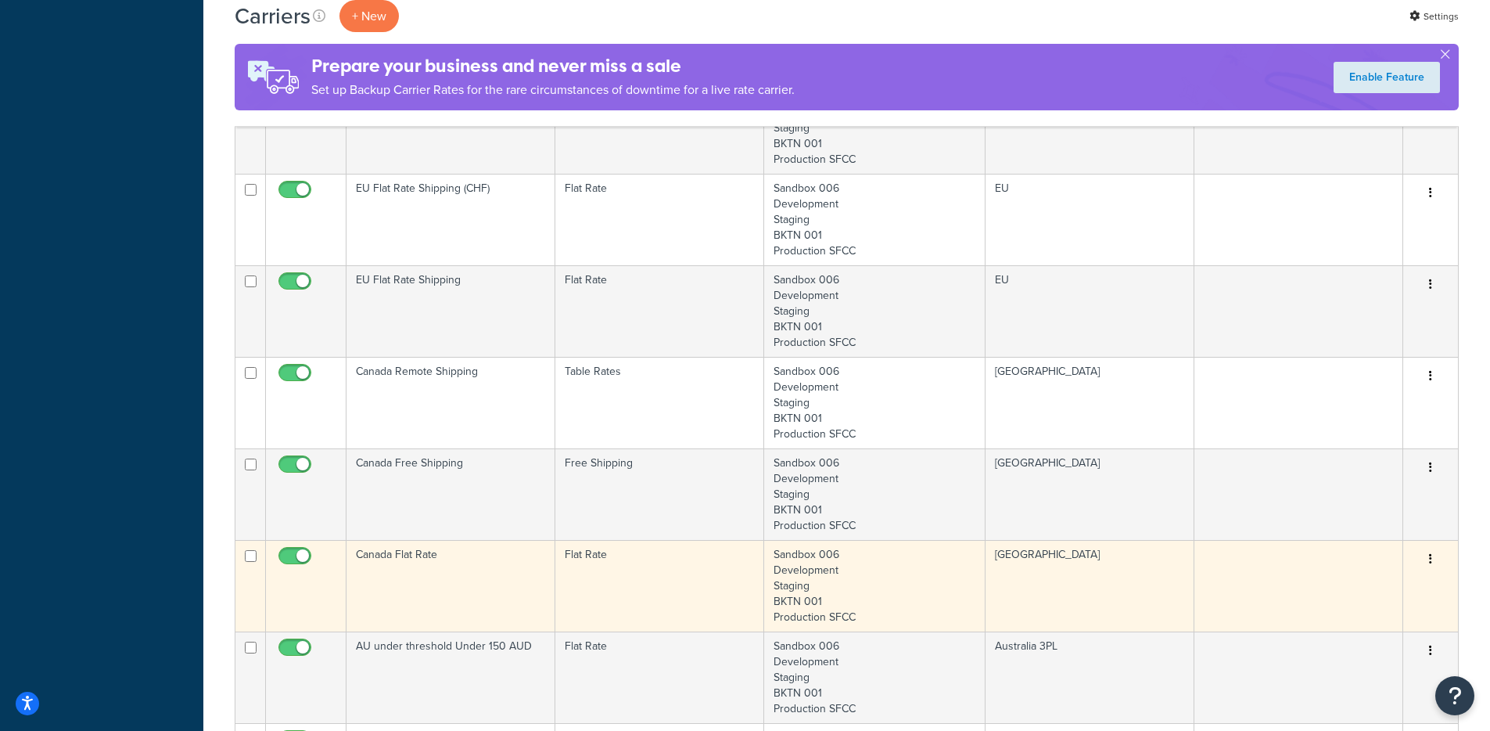
scroll to position [2121, 0]
click at [576, 592] on td "Flat Rate" at bounding box center [659, 589] width 209 height 92
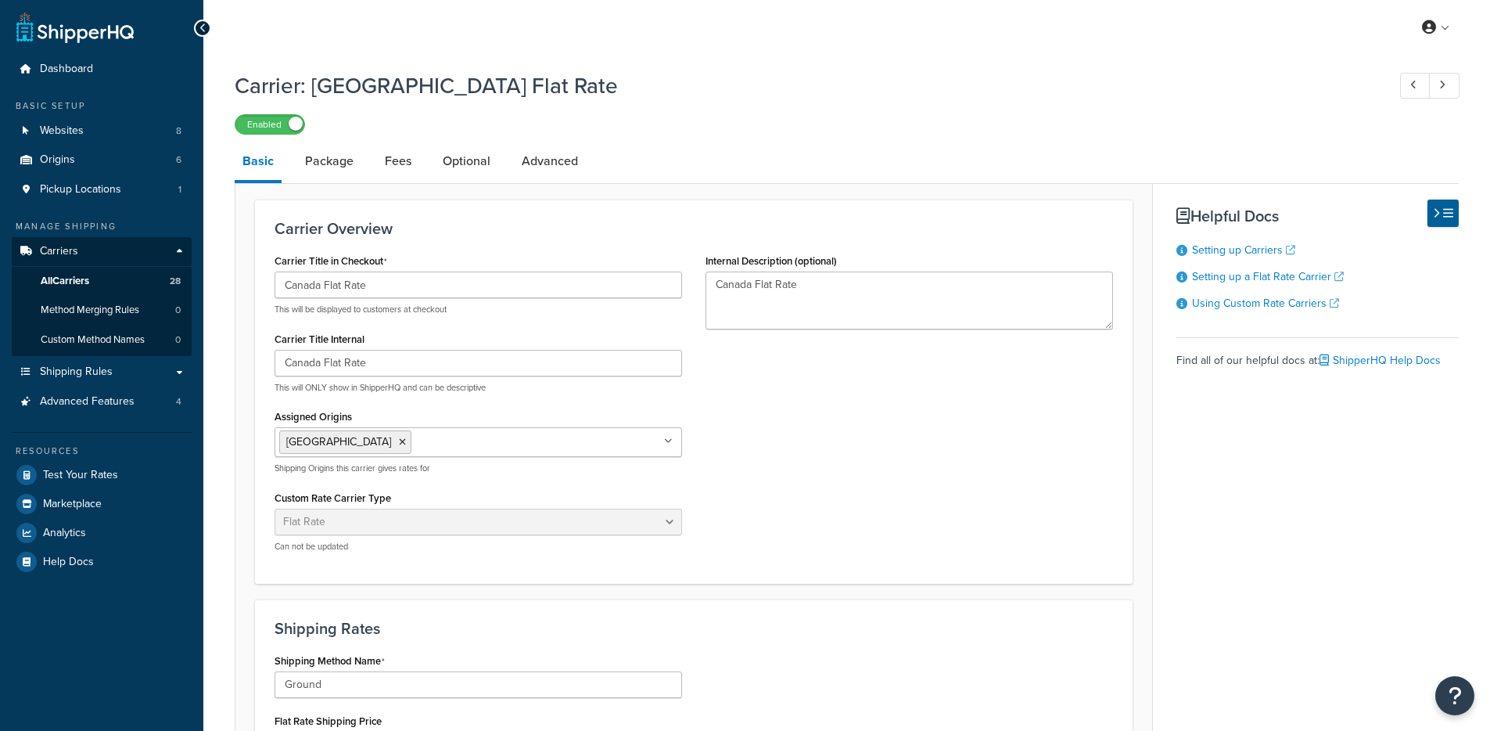
select select "flat"
click at [343, 160] on link "Package" at bounding box center [329, 161] width 64 height 38
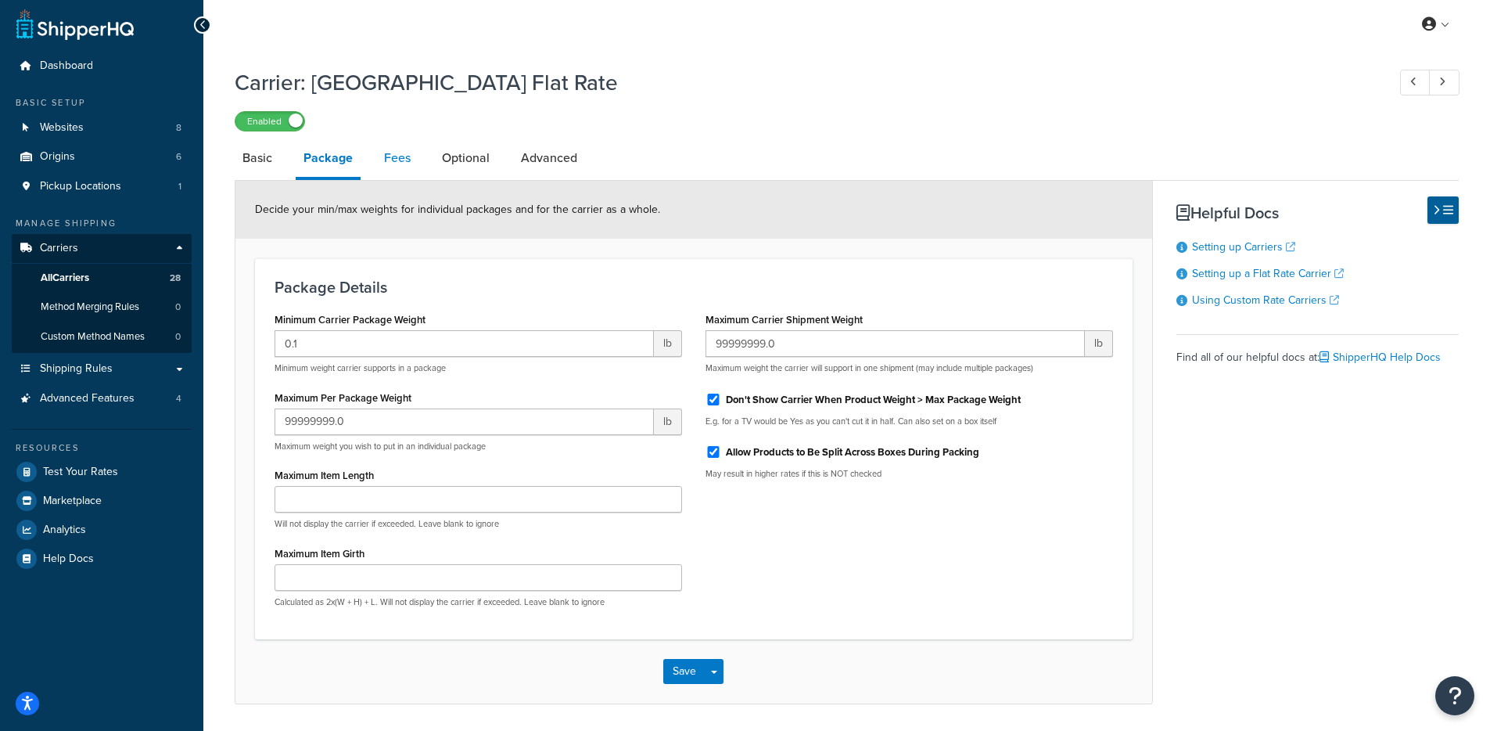
click at [417, 176] on link "Fees" at bounding box center [397, 158] width 42 height 38
select select "AFTER"
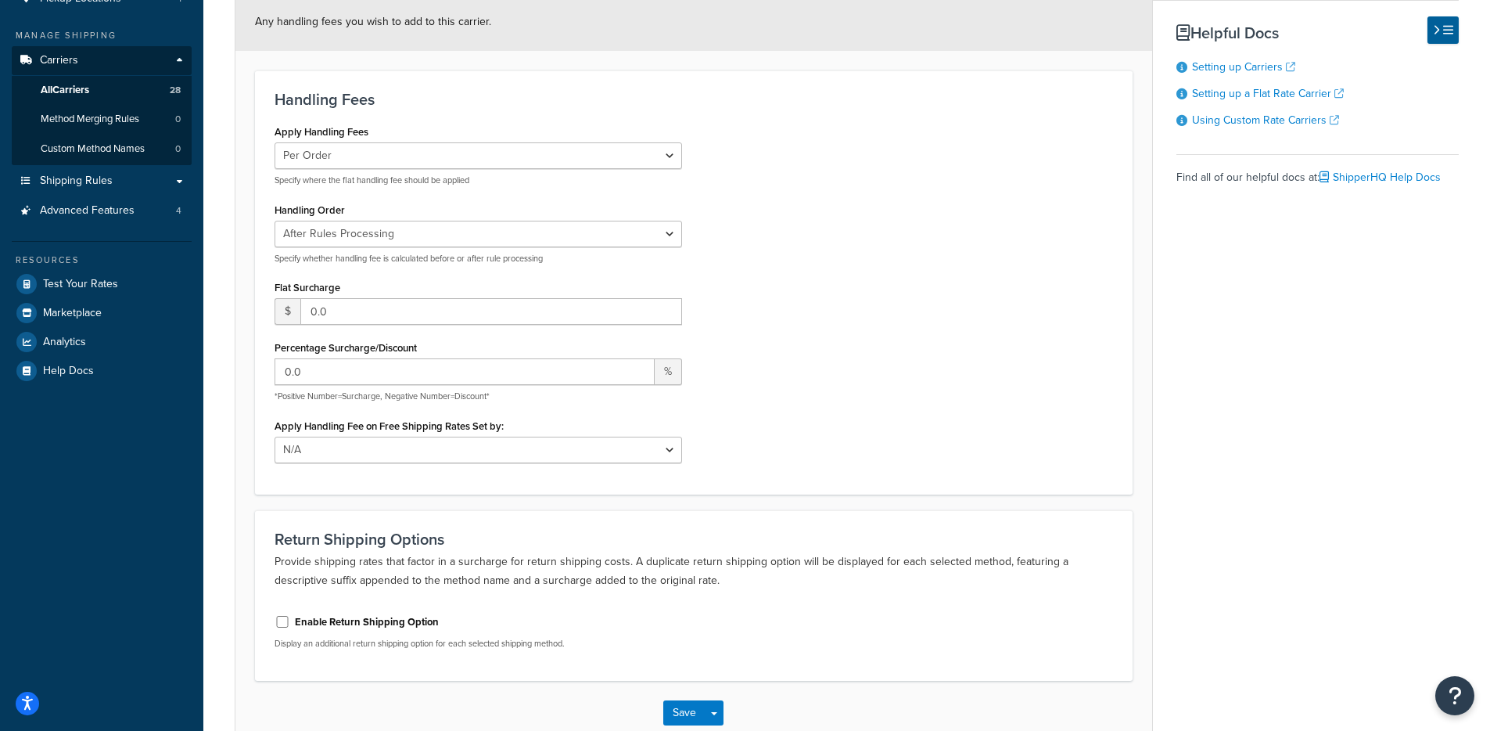
scroll to position [52, 0]
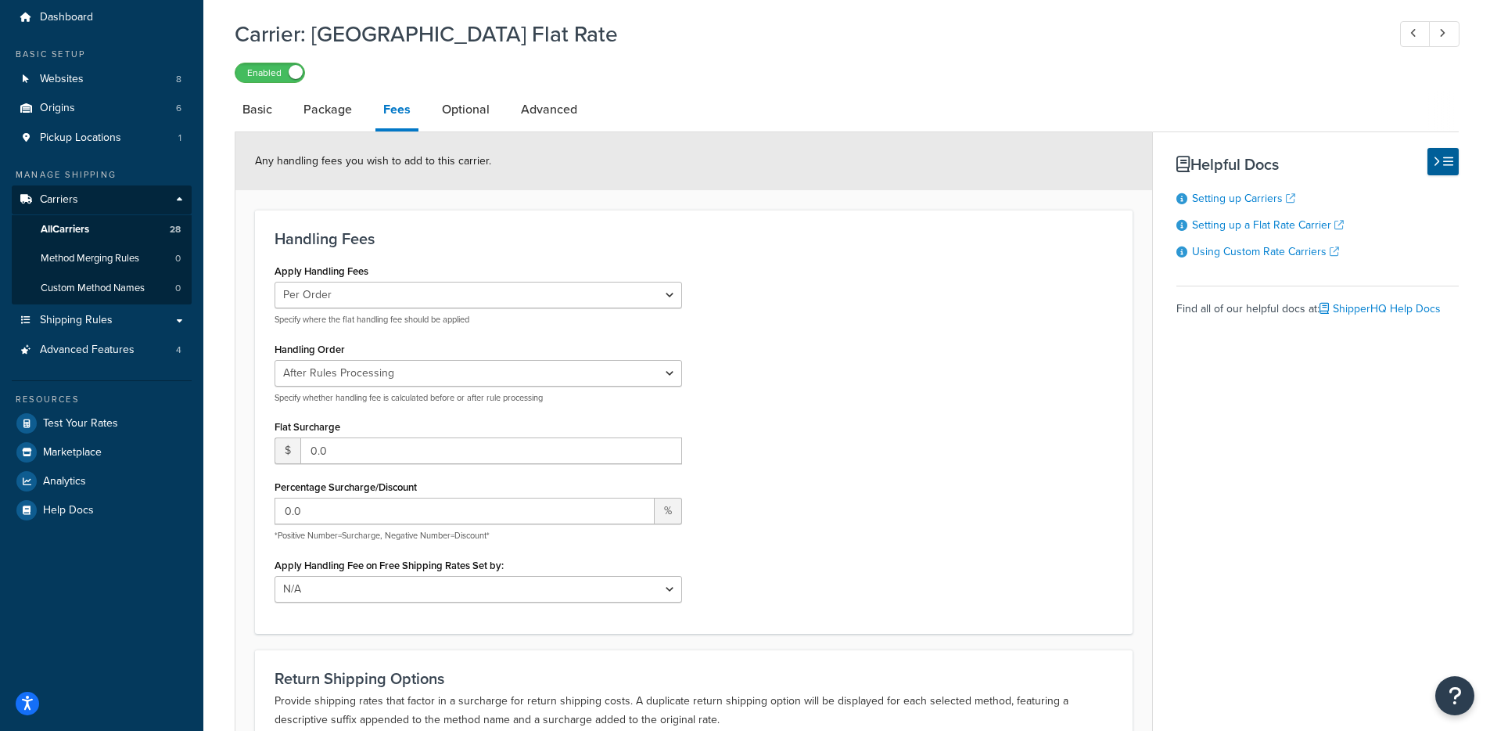
click at [469, 120] on link "Optional" at bounding box center [465, 110] width 63 height 38
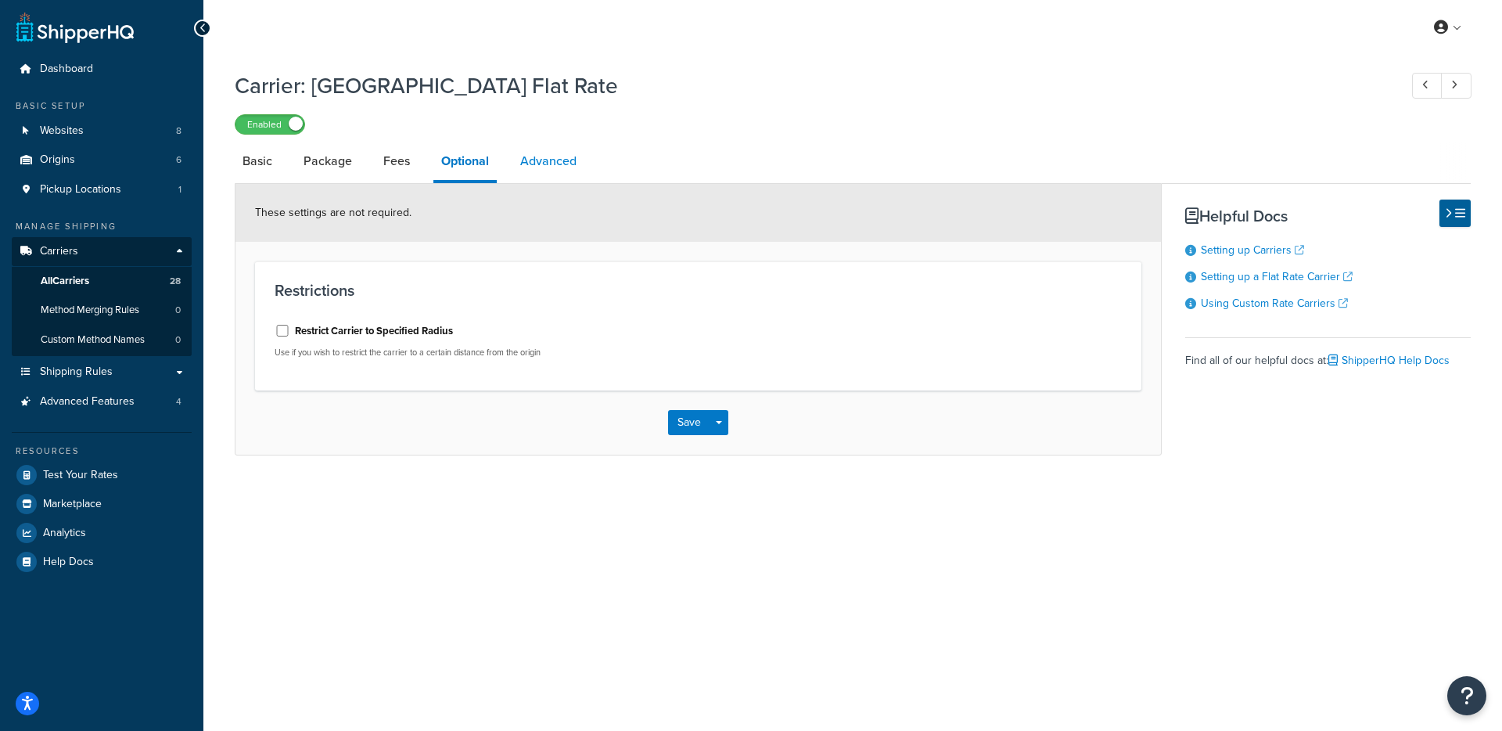
click at [568, 162] on link "Advanced" at bounding box center [548, 161] width 72 height 38
select select "false"
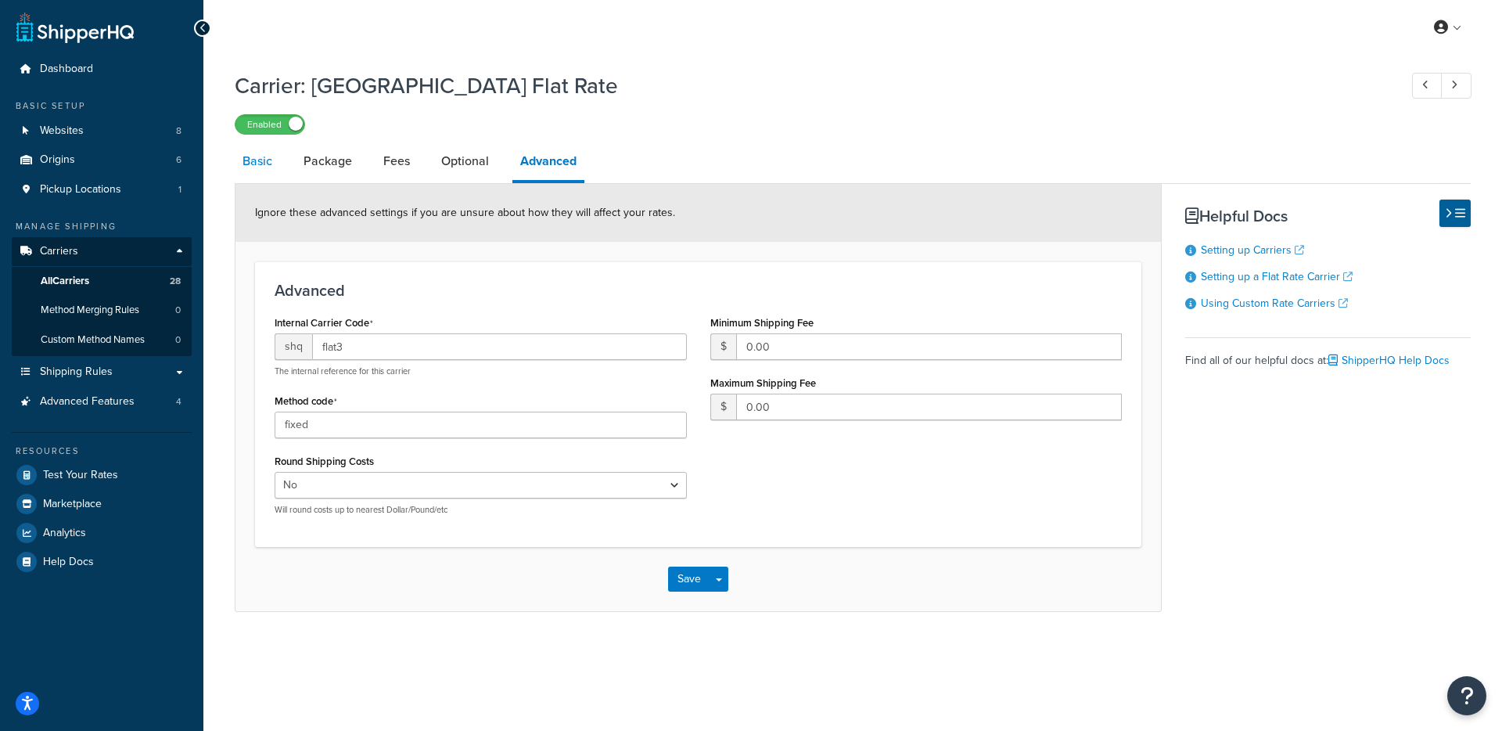
click at [260, 172] on link "Basic" at bounding box center [257, 161] width 45 height 38
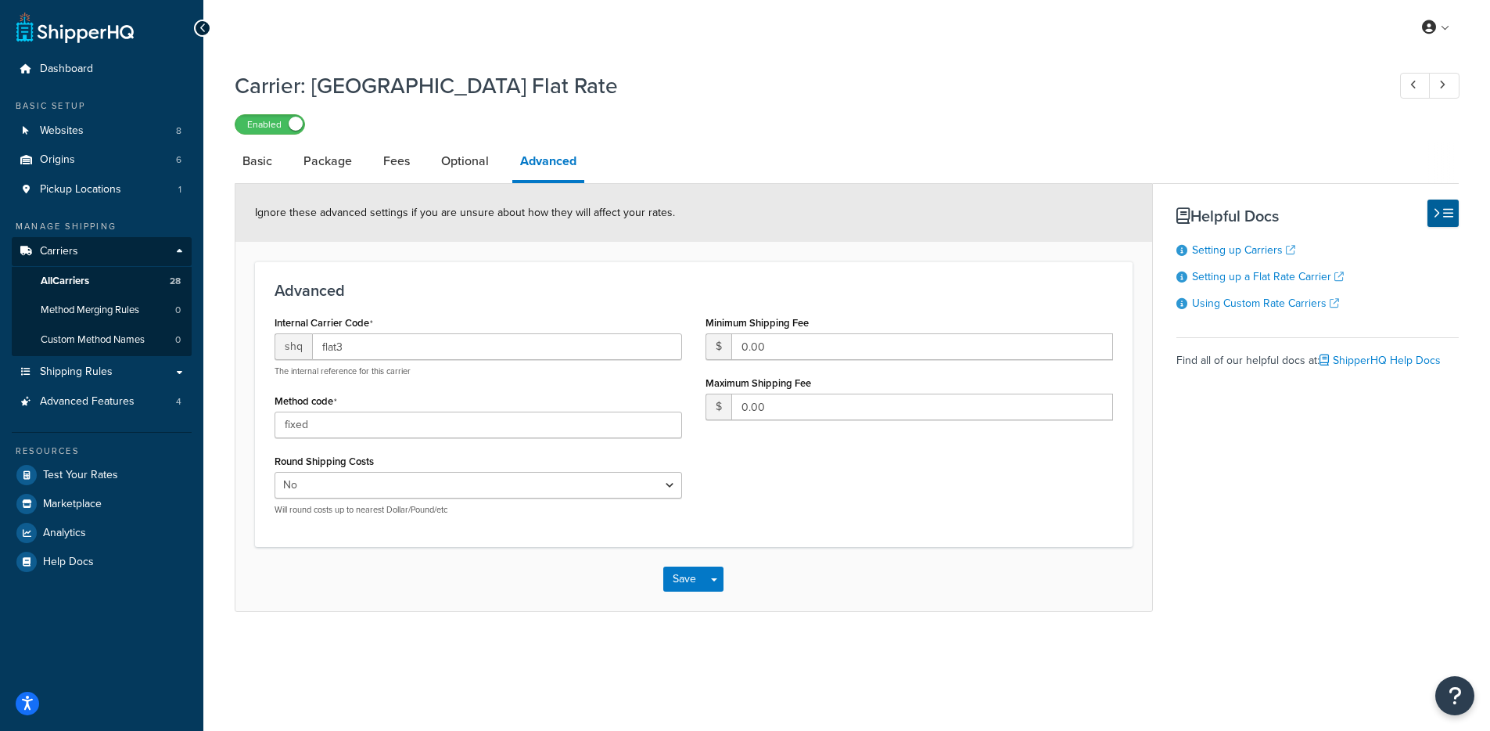
select select "flat"
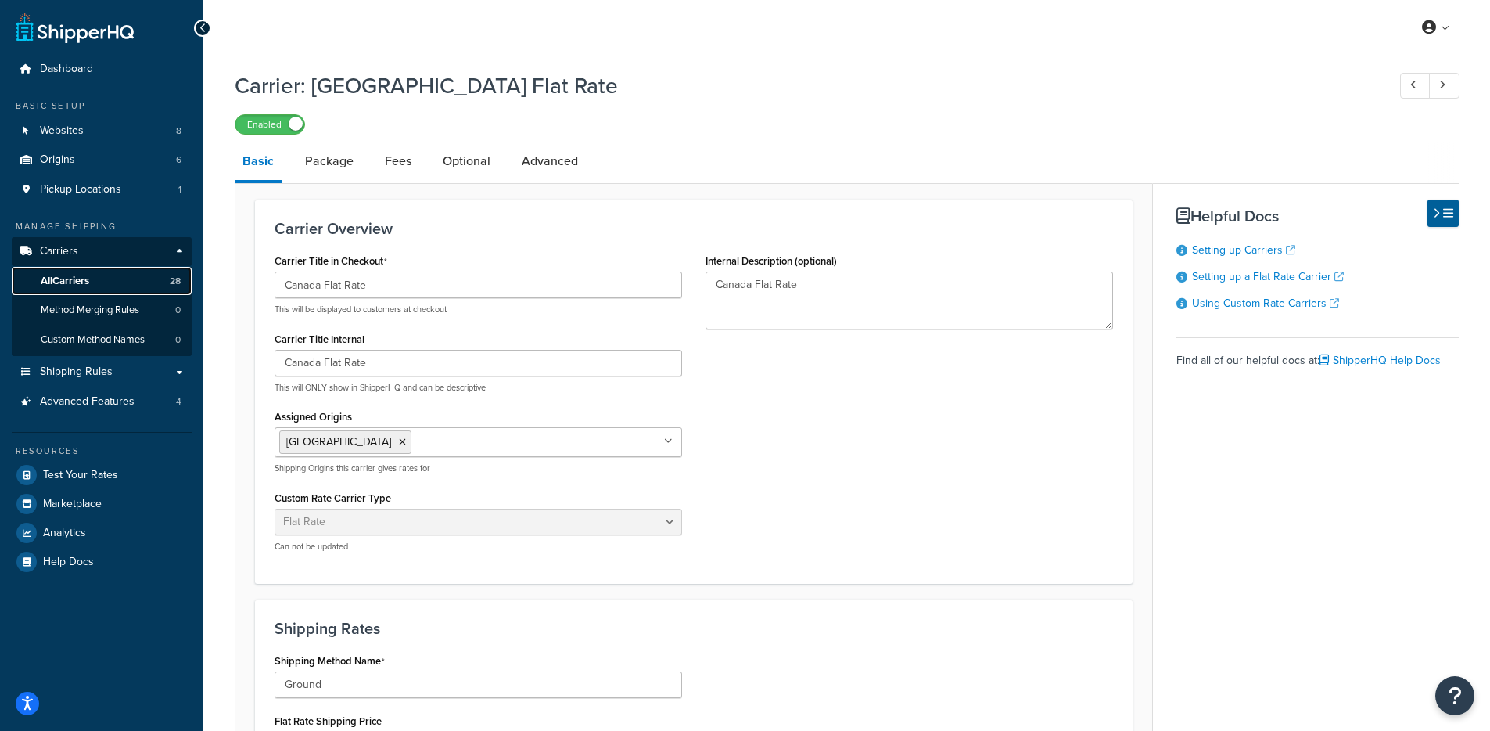
click at [141, 278] on link "All Carriers 28" at bounding box center [102, 281] width 180 height 29
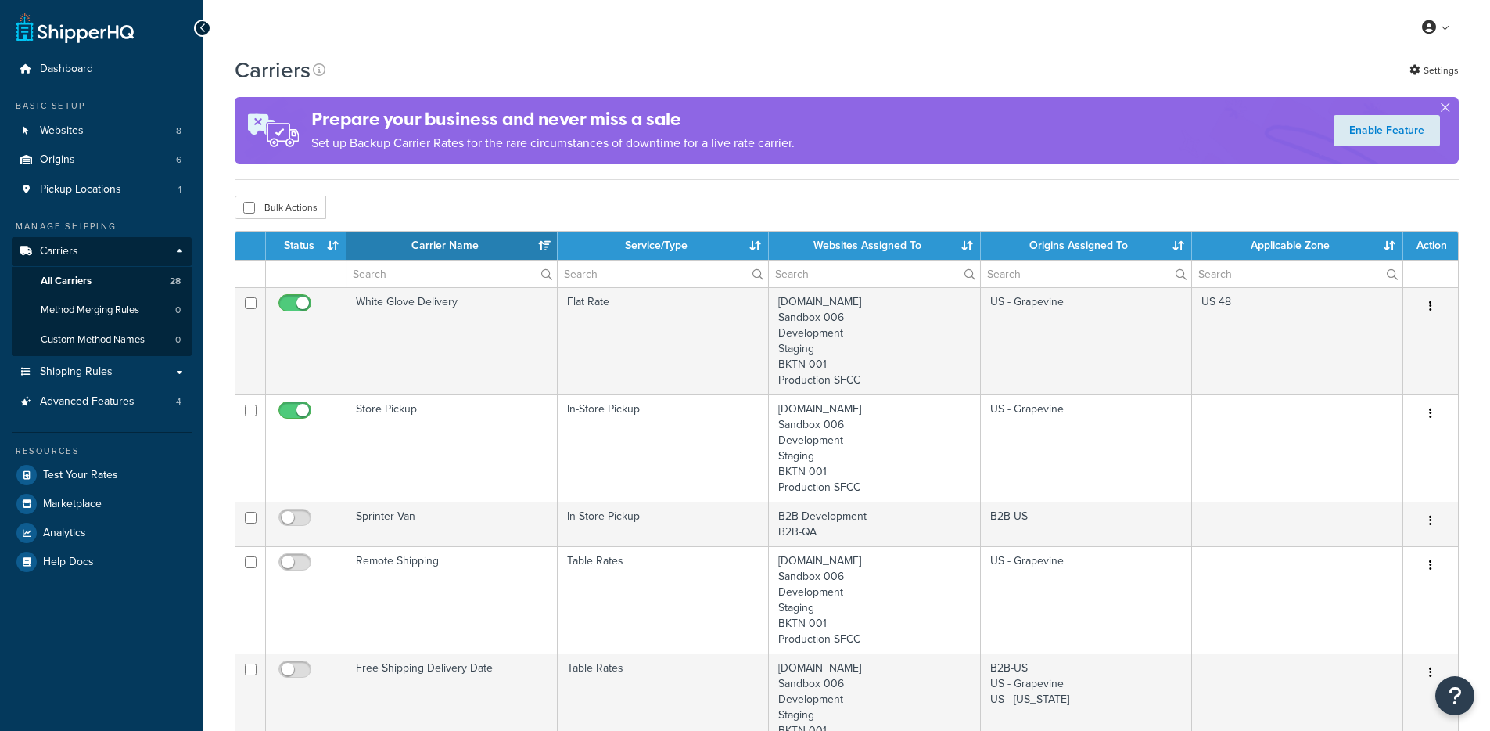
select select "15"
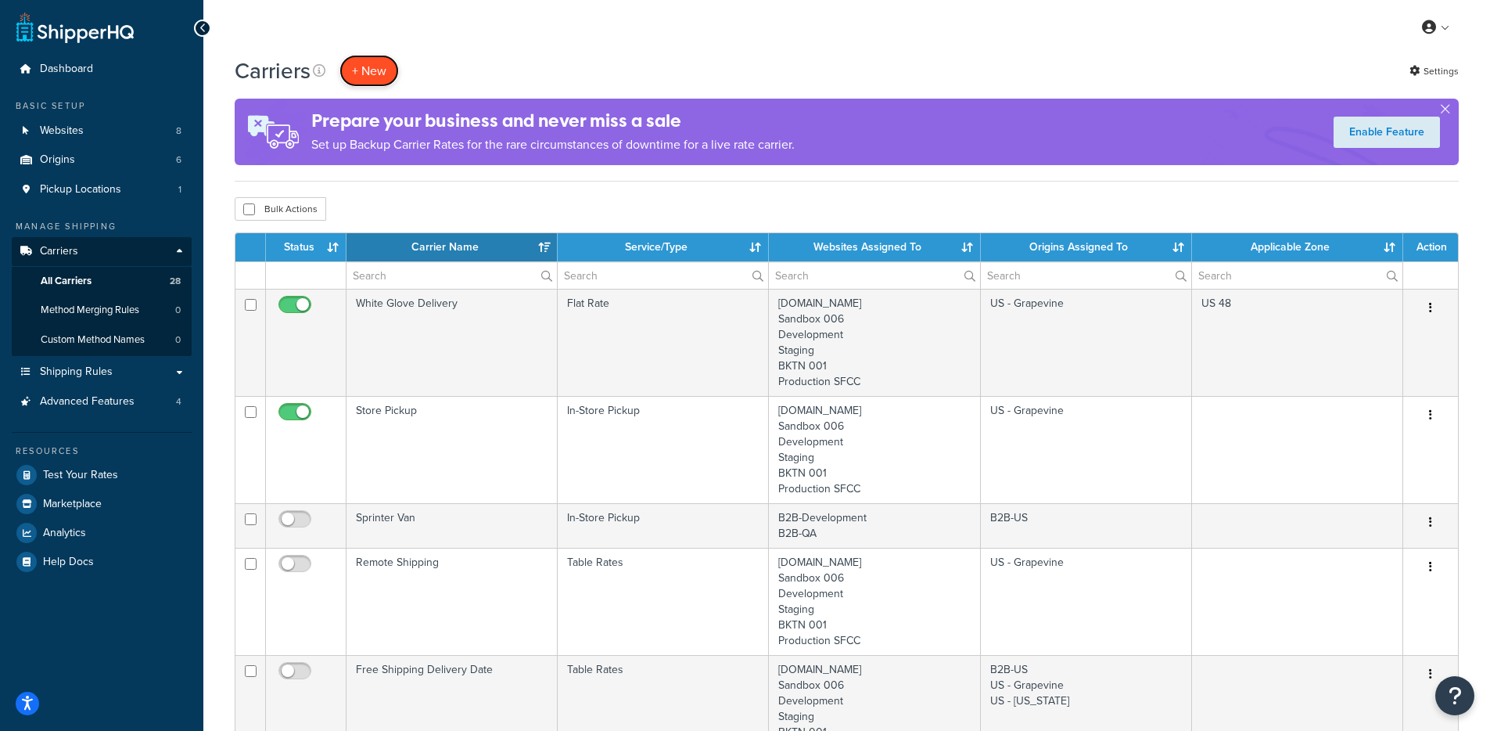
click at [368, 58] on button "+ New" at bounding box center [368, 71] width 59 height 32
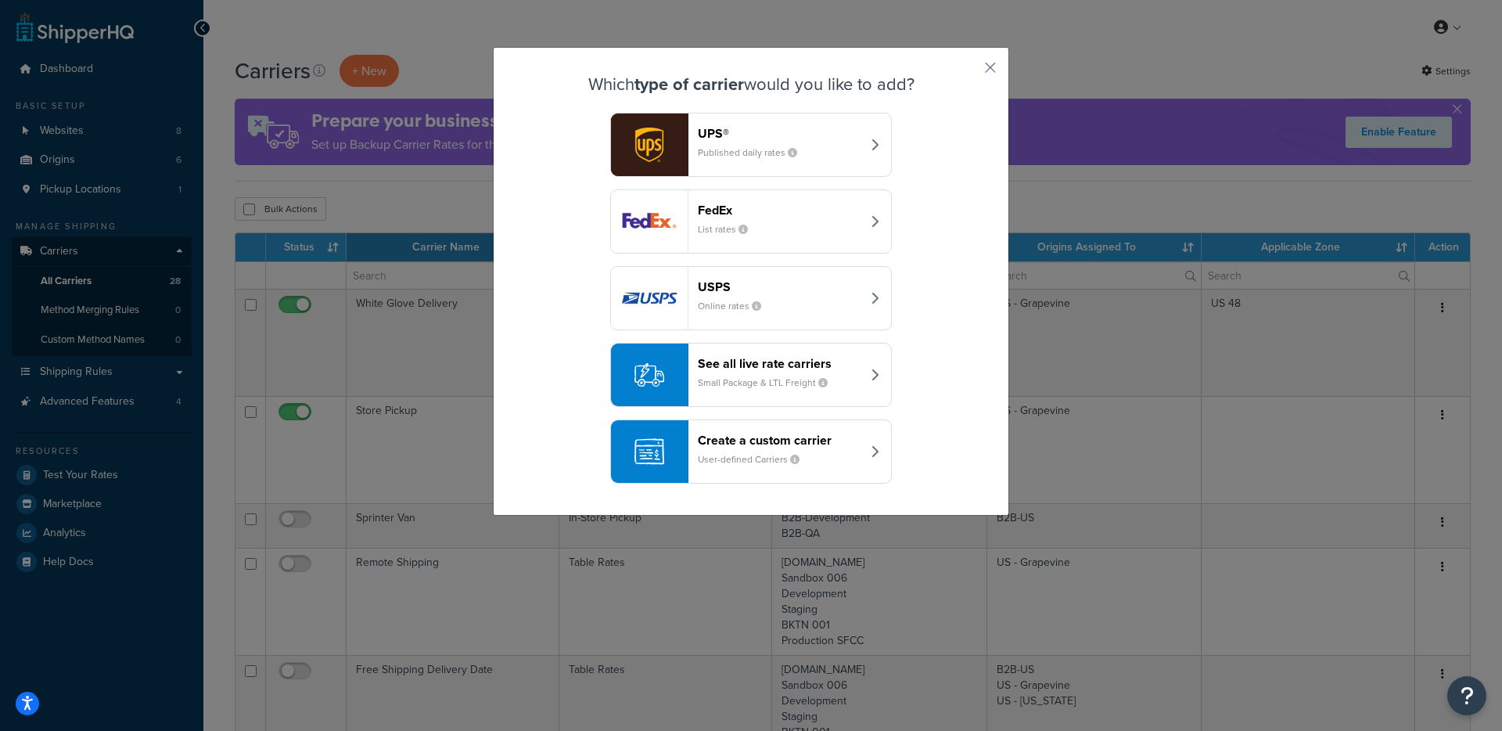
click at [826, 438] on header "Create a custom carrier" at bounding box center [779, 440] width 163 height 15
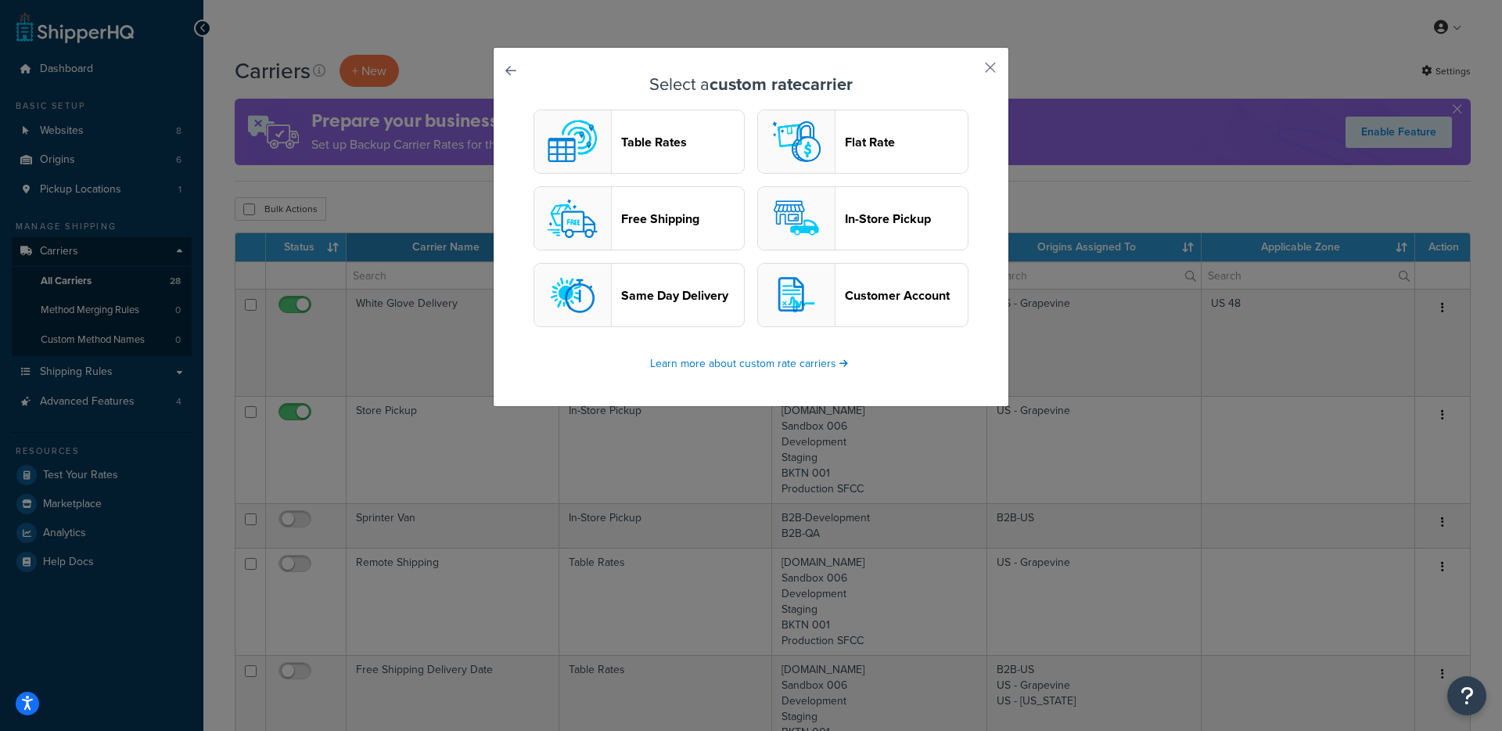
click at [691, 224] on header "Free Shipping" at bounding box center [682, 218] width 123 height 15
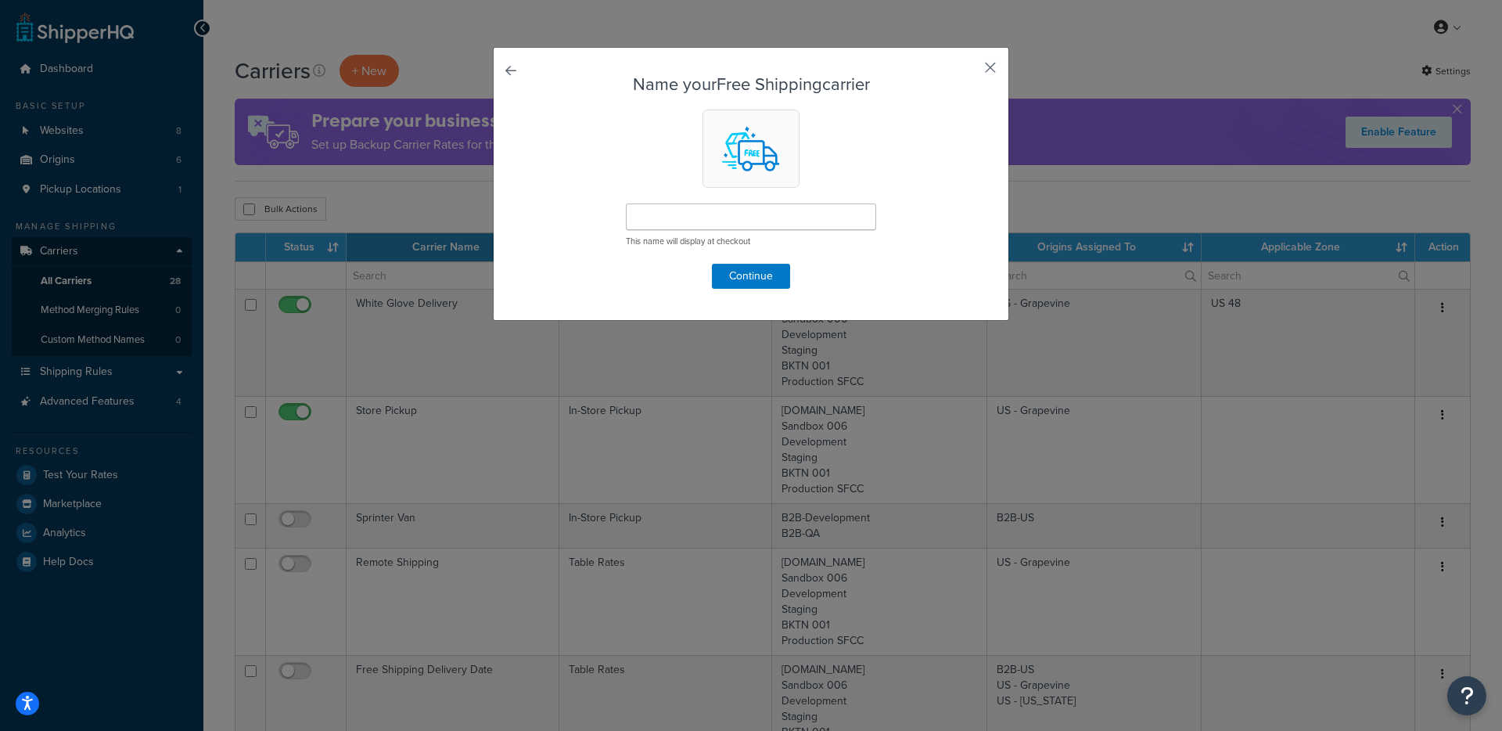
drag, startPoint x: 979, startPoint y: 61, endPoint x: 962, endPoint y: 89, distance: 33.0
click at [969, 71] on button "button" at bounding box center [967, 73] width 4 height 4
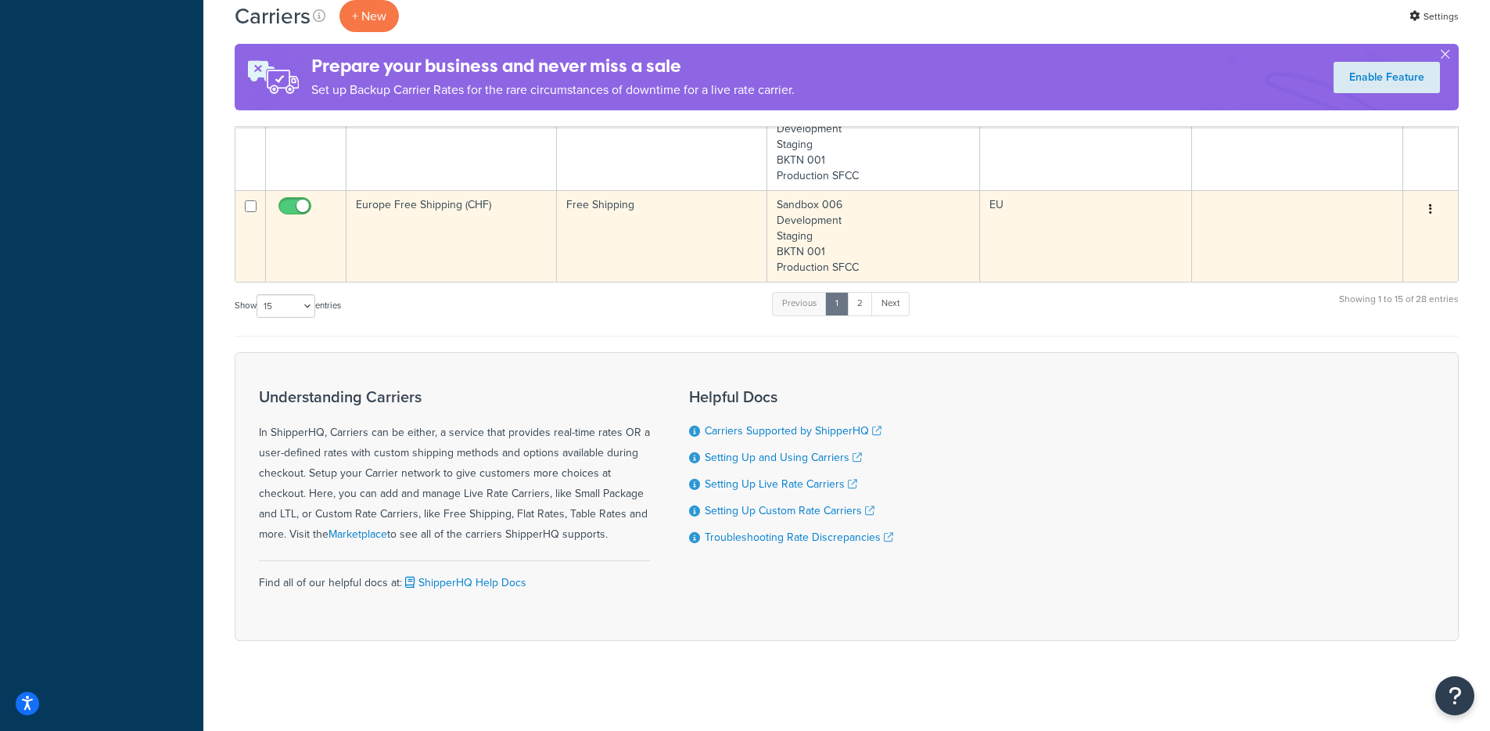
scroll to position [1471, 0]
click at [641, 246] on td "Free Shipping" at bounding box center [662, 232] width 210 height 92
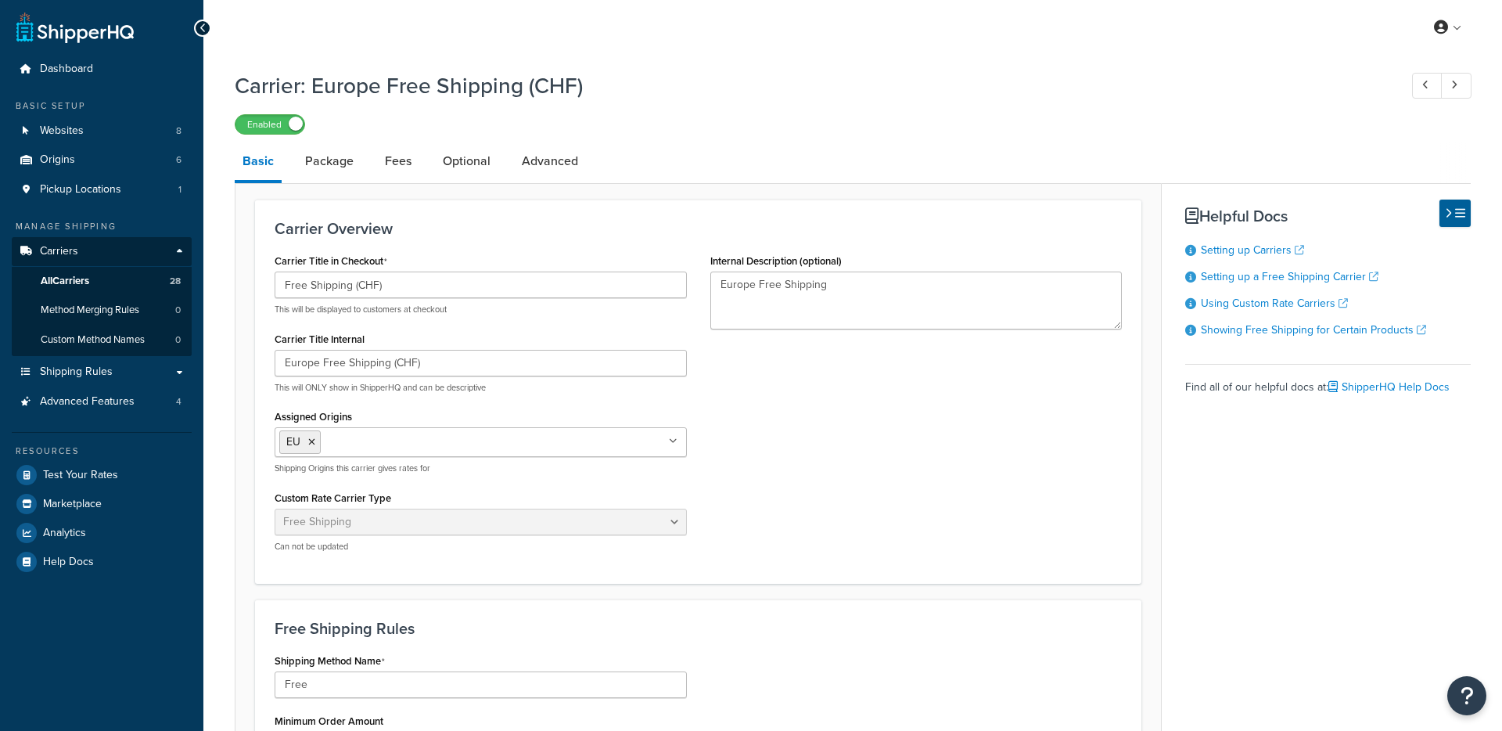
select select "free"
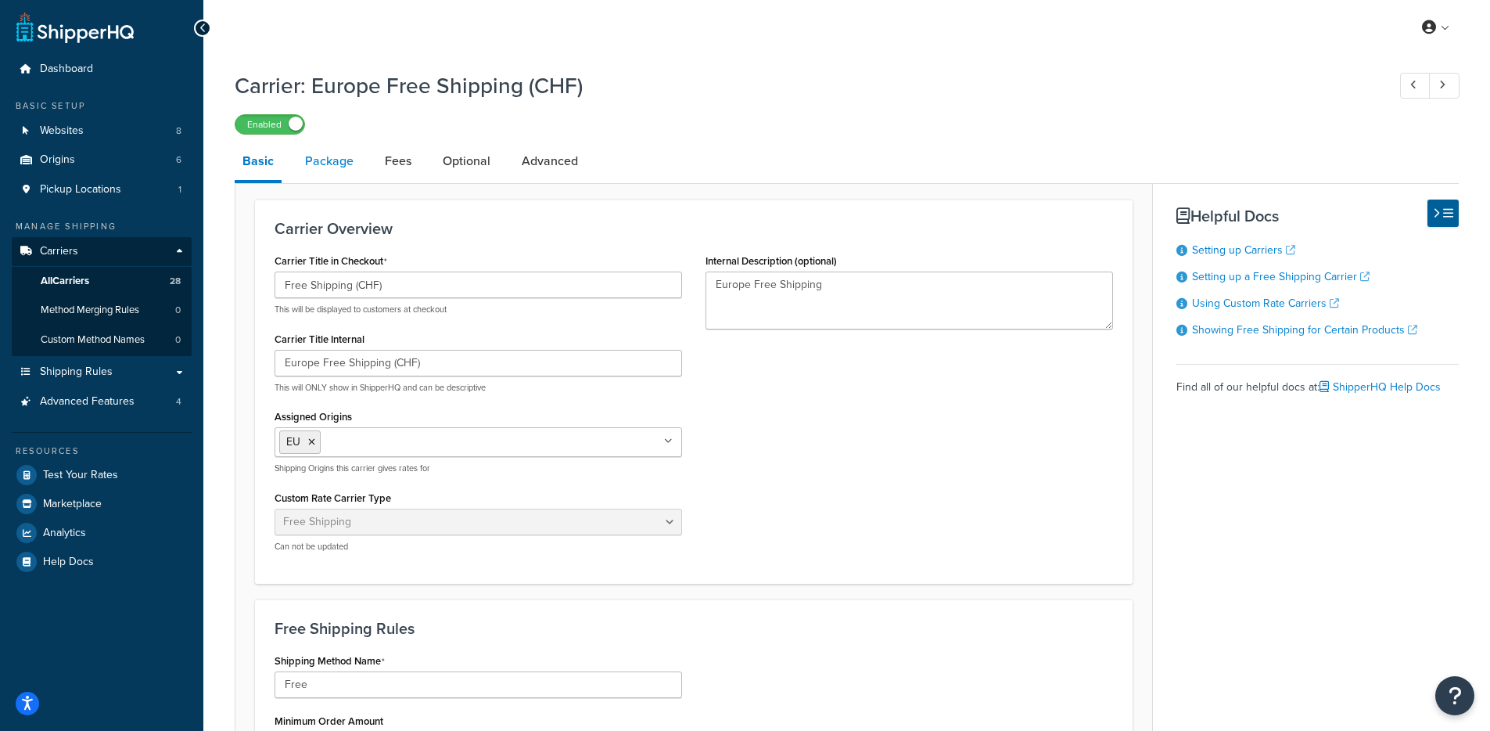
click at [338, 173] on link "Package" at bounding box center [329, 161] width 64 height 38
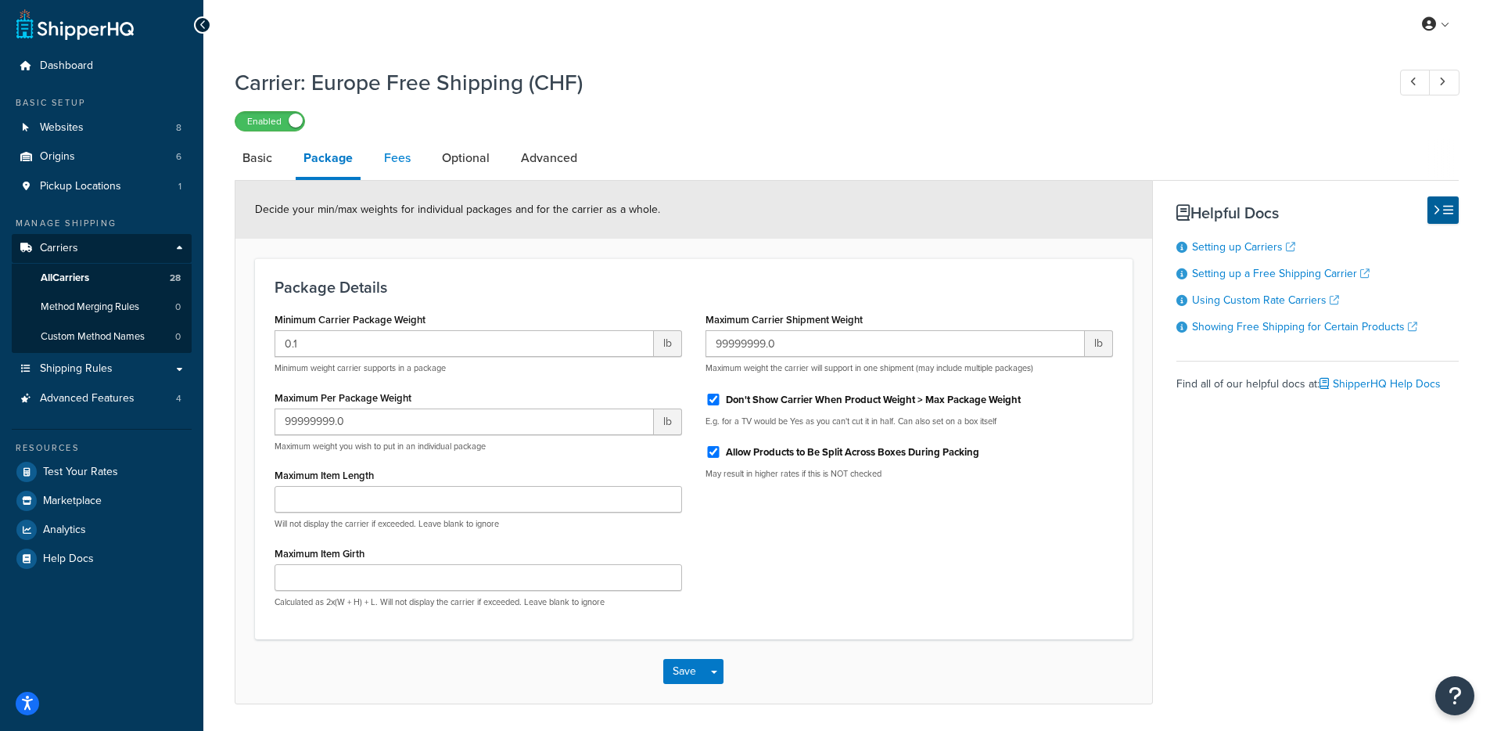
click at [399, 167] on link "Fees" at bounding box center [397, 158] width 42 height 38
select select "AFTER"
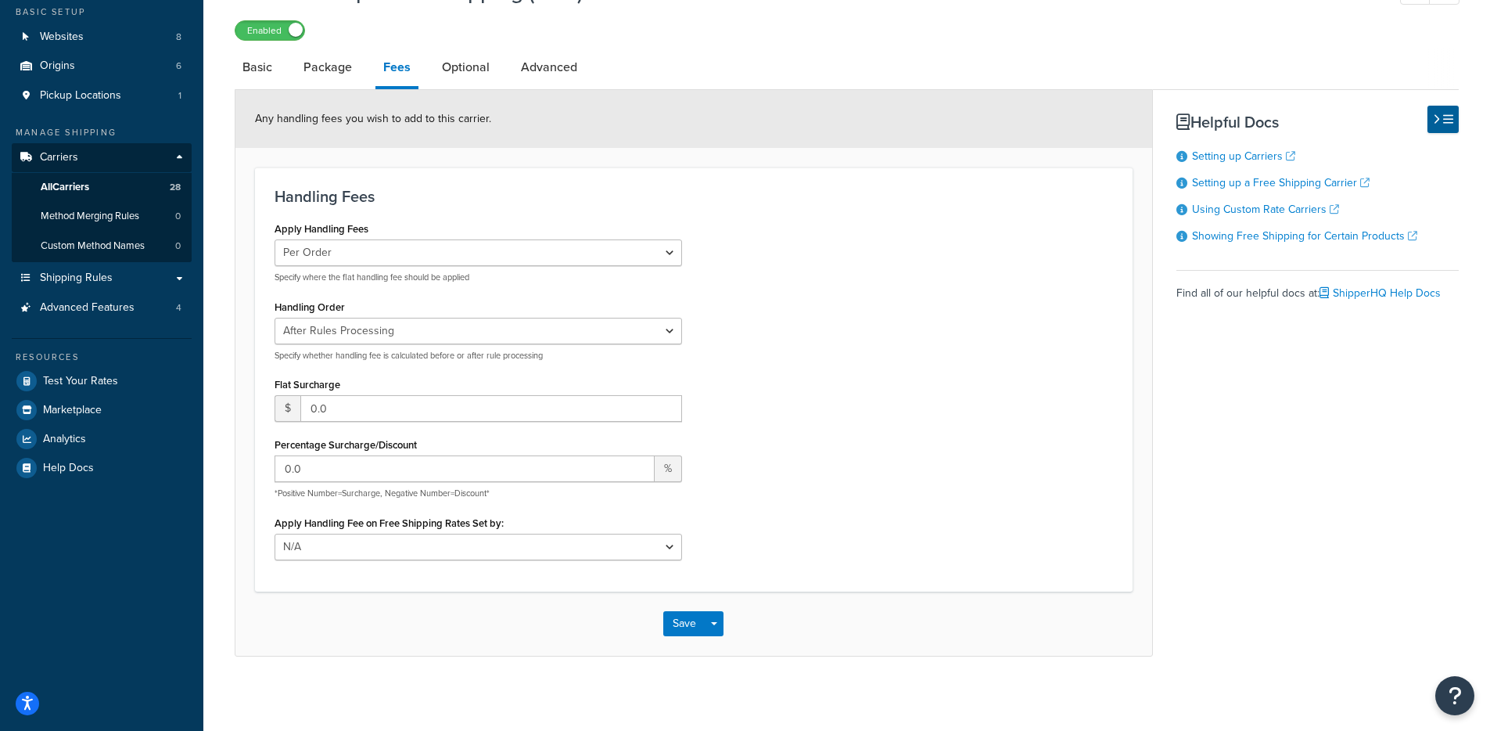
scroll to position [84, 0]
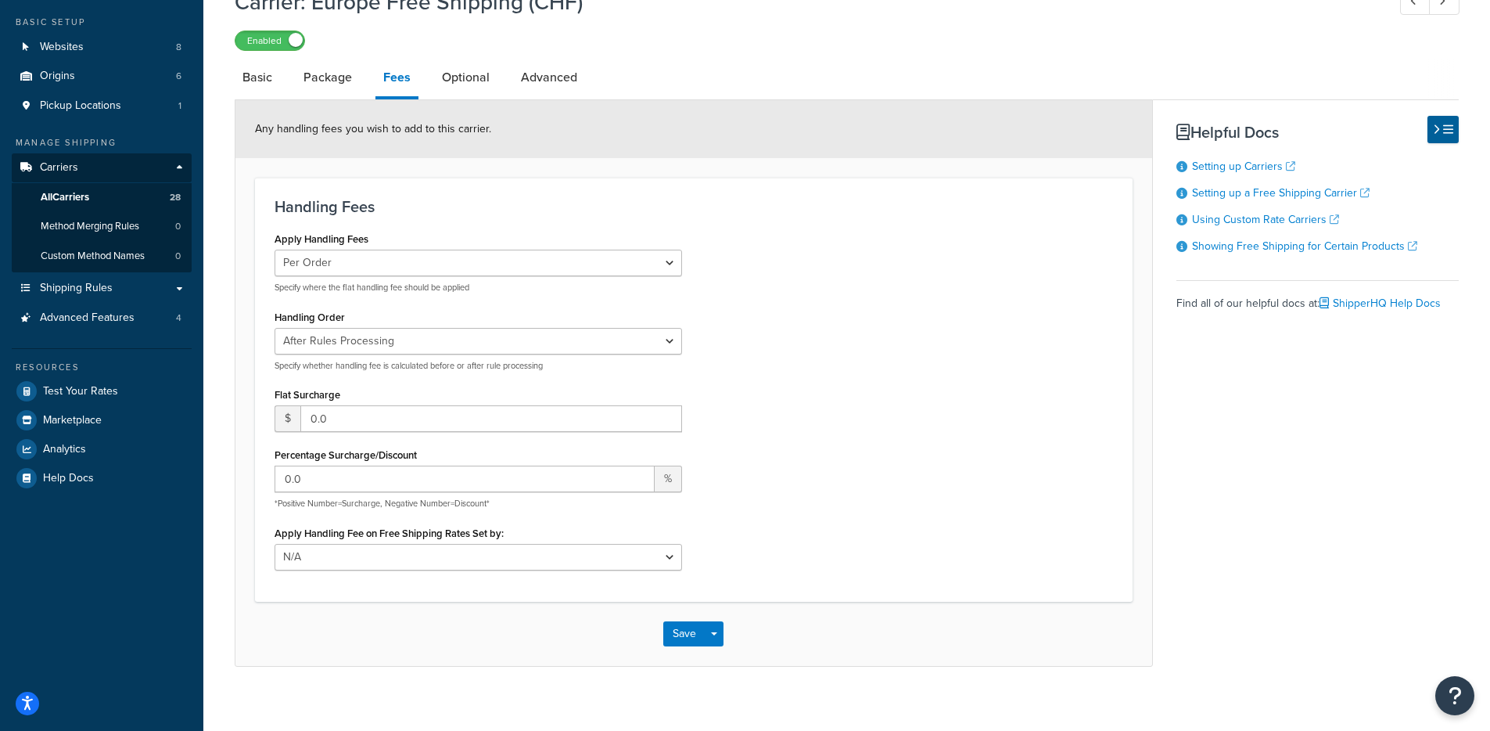
click at [461, 95] on link "Optional" at bounding box center [465, 78] width 63 height 38
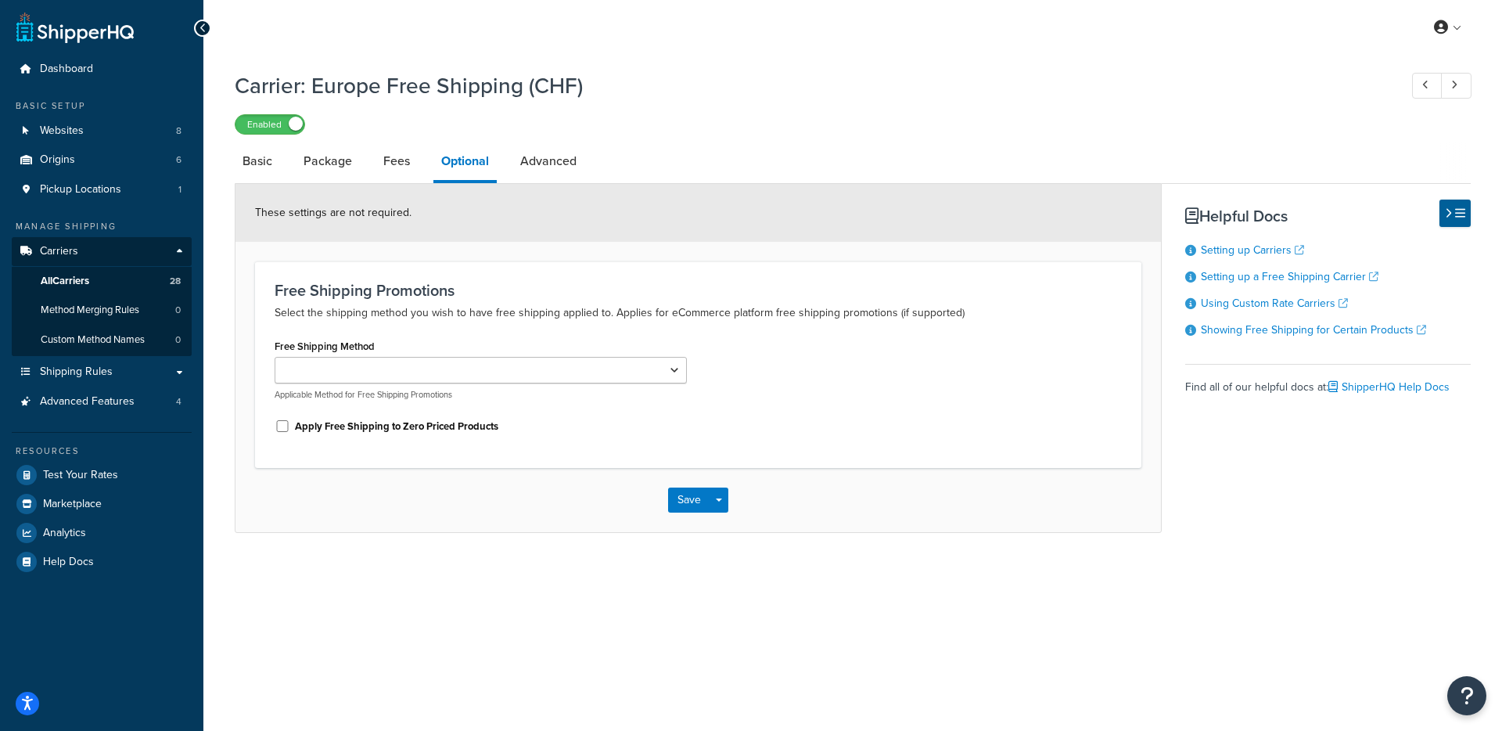
click at [583, 141] on div "Carrier: Europe Free Shipping (CHF) Enabled Basic Package Fees Optional Advance…" at bounding box center [853, 298] width 1236 height 470
click at [559, 165] on link "Advanced" at bounding box center [548, 161] width 72 height 38
select select "false"
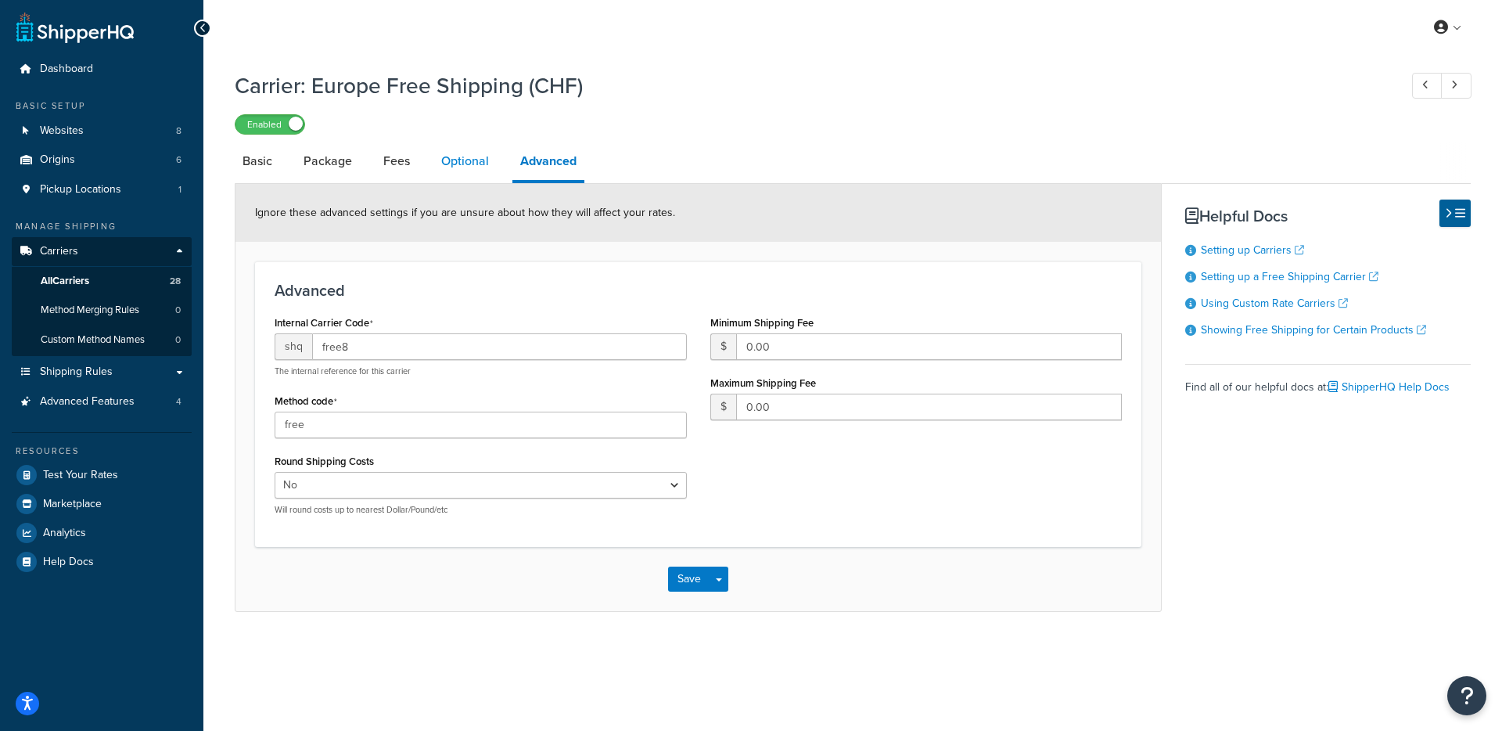
click at [447, 175] on link "Optional" at bounding box center [464, 161] width 63 height 38
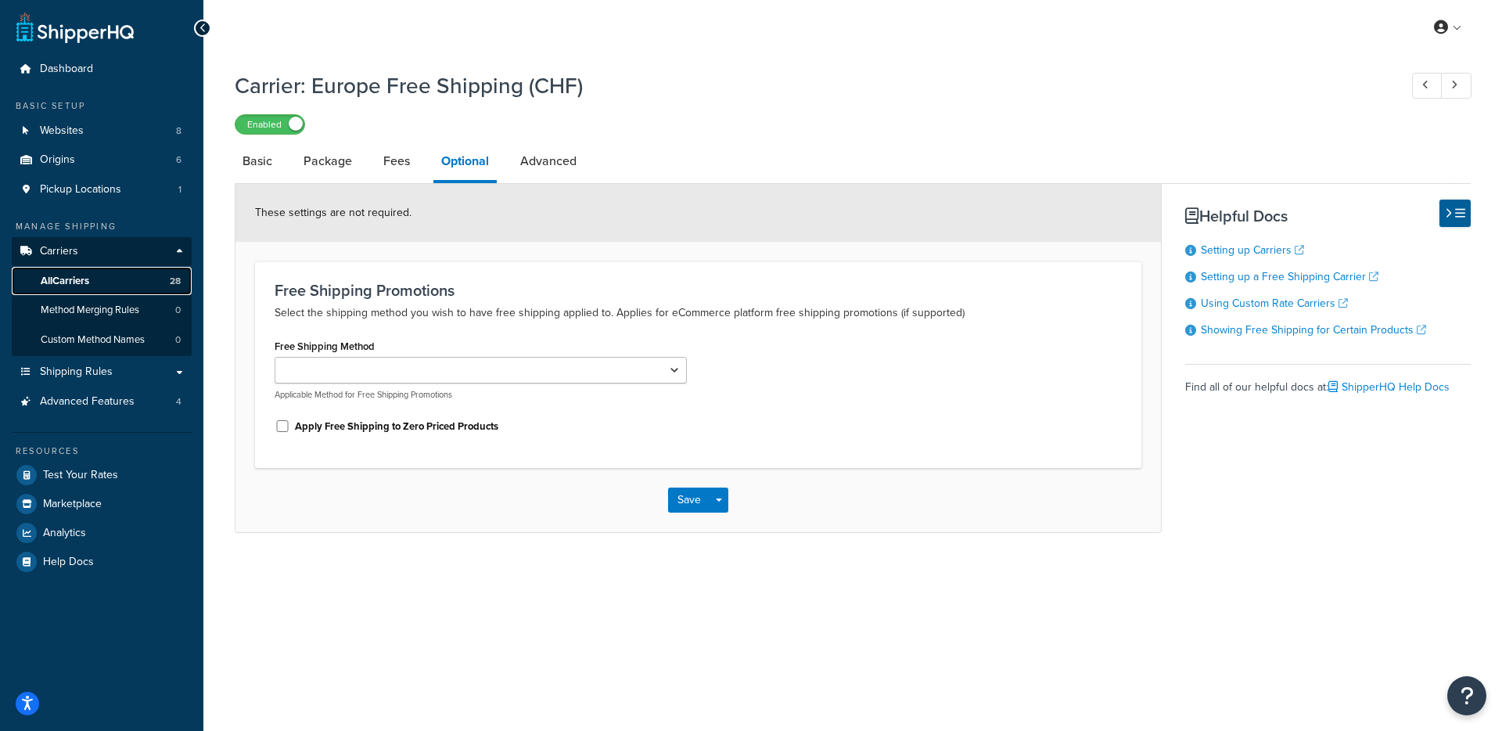
click at [93, 284] on link "All Carriers 28" at bounding box center [102, 281] width 180 height 29
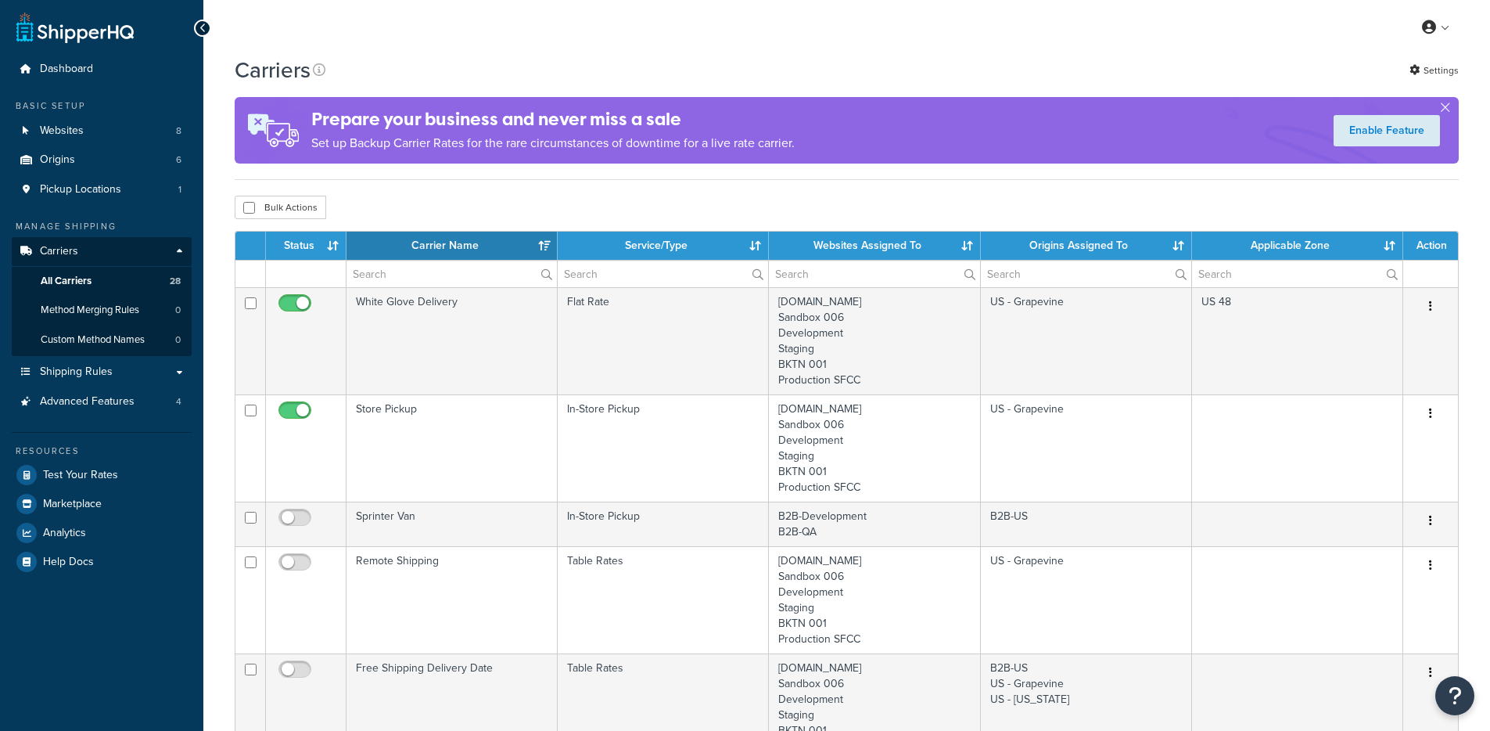
select select "15"
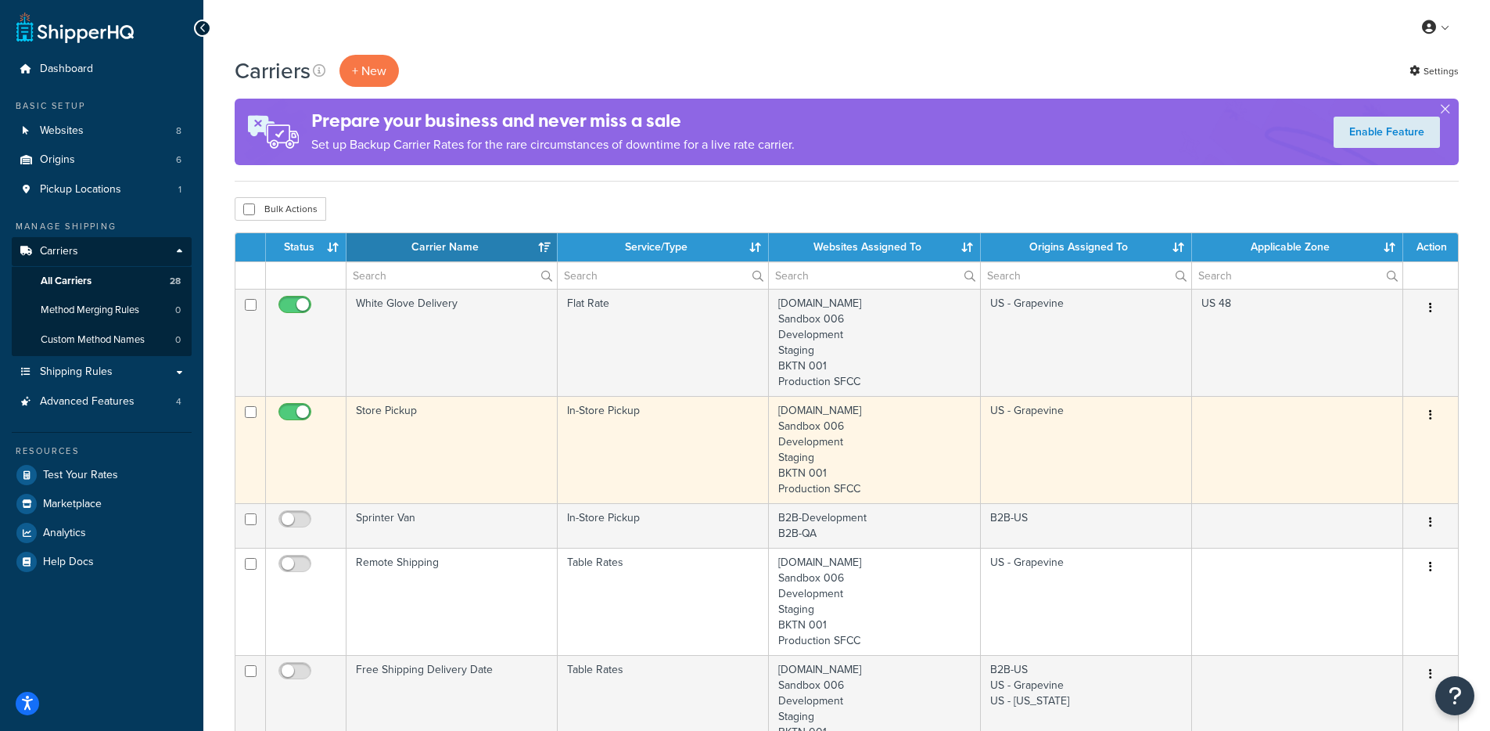
click at [526, 422] on td "Store Pickup" at bounding box center [452, 449] width 211 height 107
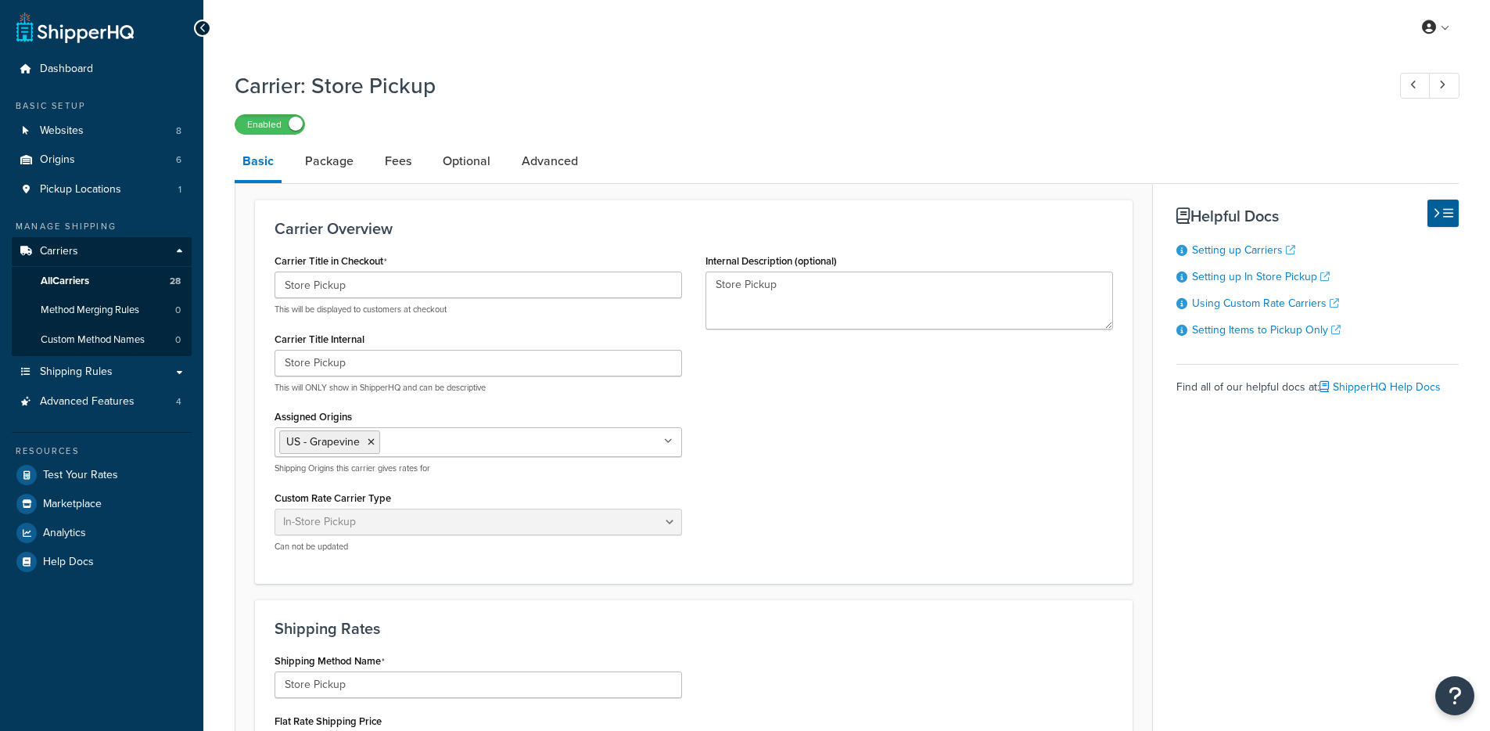
select select "pickup"
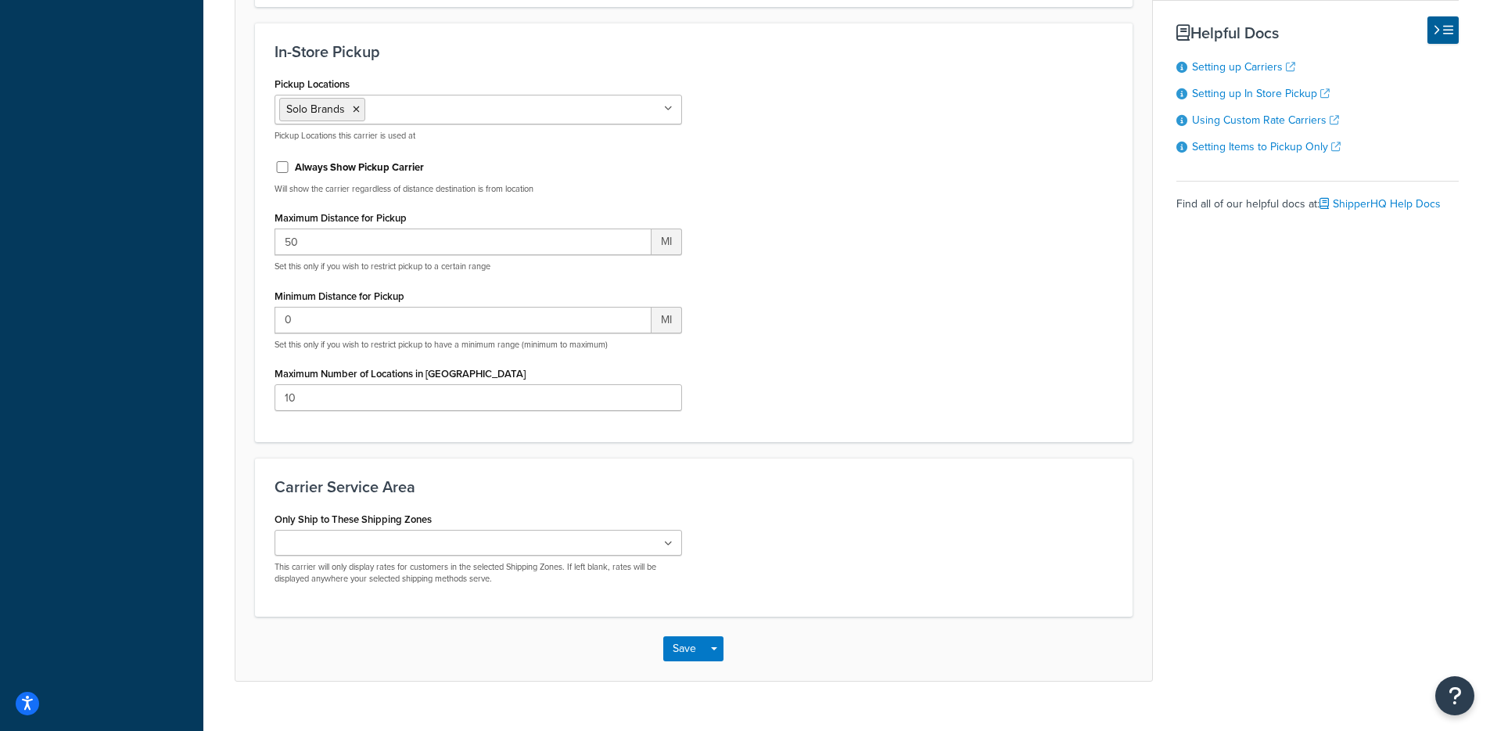
scroll to position [890, 0]
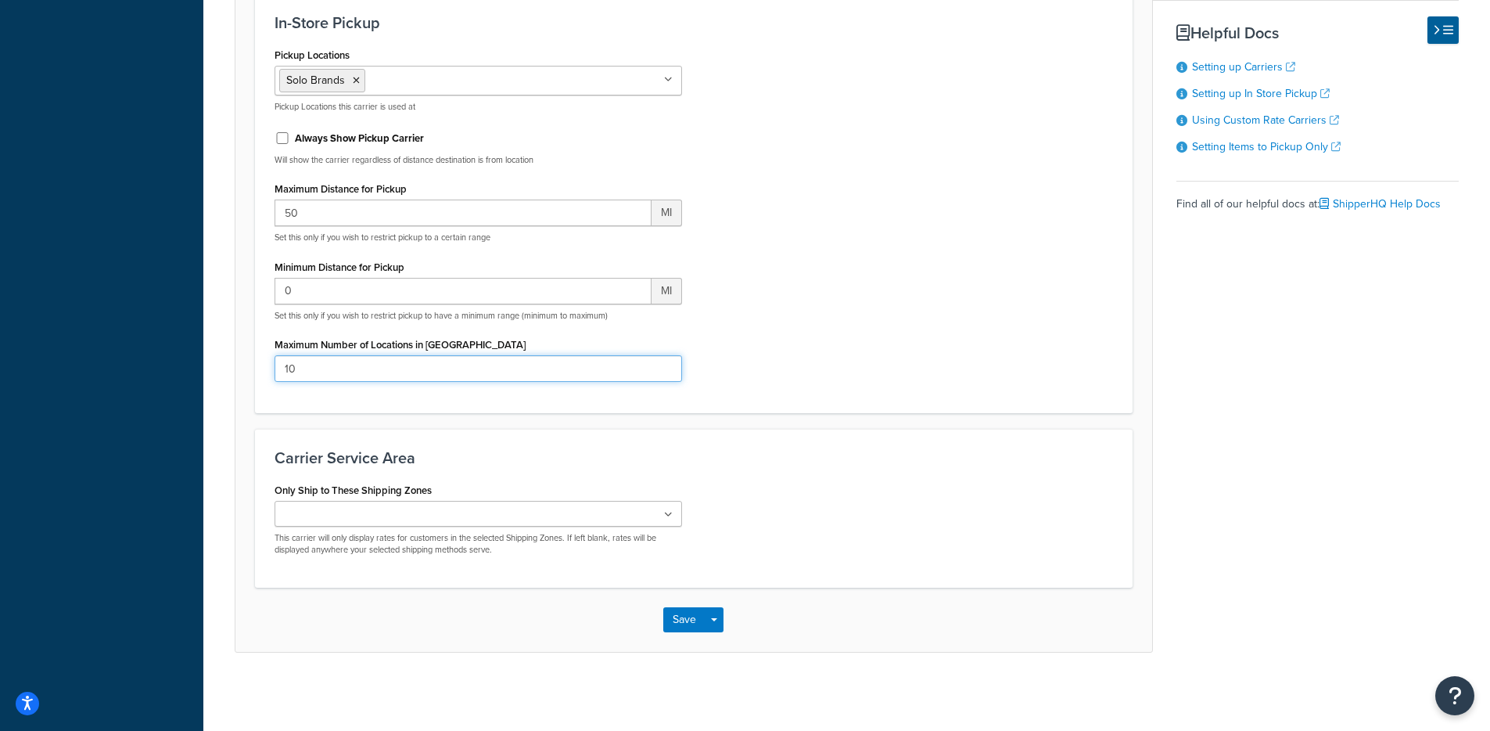
drag, startPoint x: 452, startPoint y: 368, endPoint x: 239, endPoint y: 370, distance: 213.5
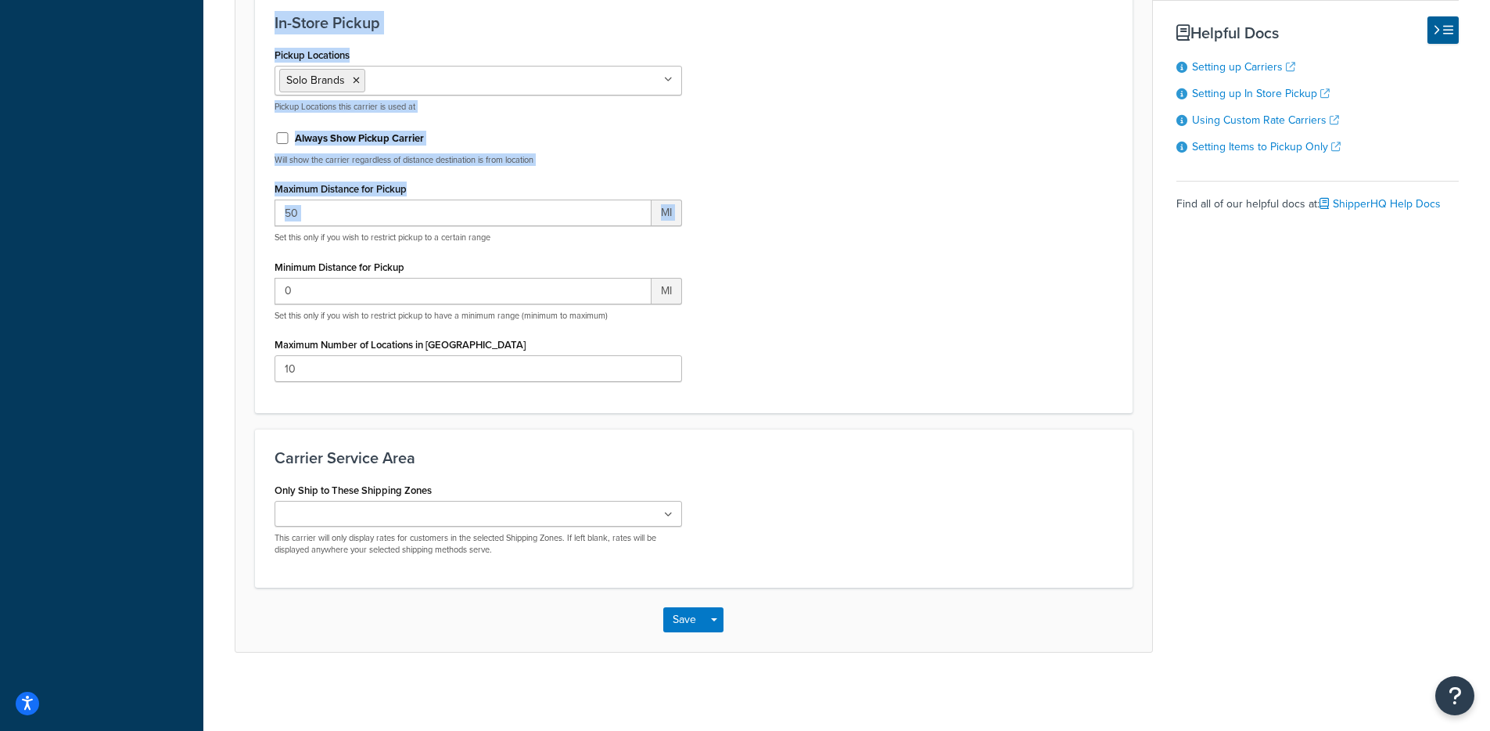
drag, startPoint x: 403, startPoint y: 223, endPoint x: 285, endPoint y: 222, distance: 118.1
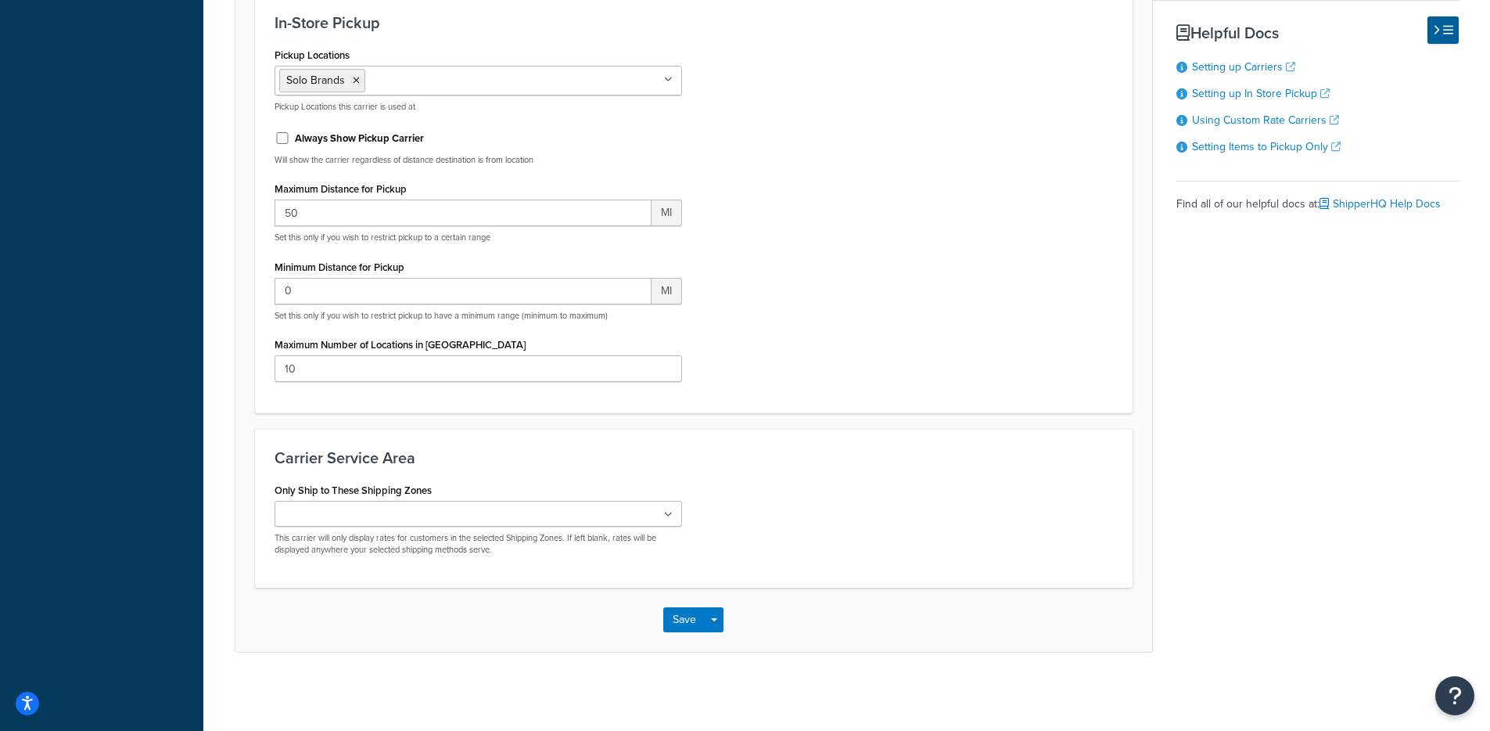
click at [867, 324] on div "Pickup Locations Solo Brands No results found Pickup Locations this carrier is …" at bounding box center [694, 219] width 862 height 350
drag, startPoint x: 341, startPoint y: 206, endPoint x: 192, endPoint y: 206, distance: 148.6
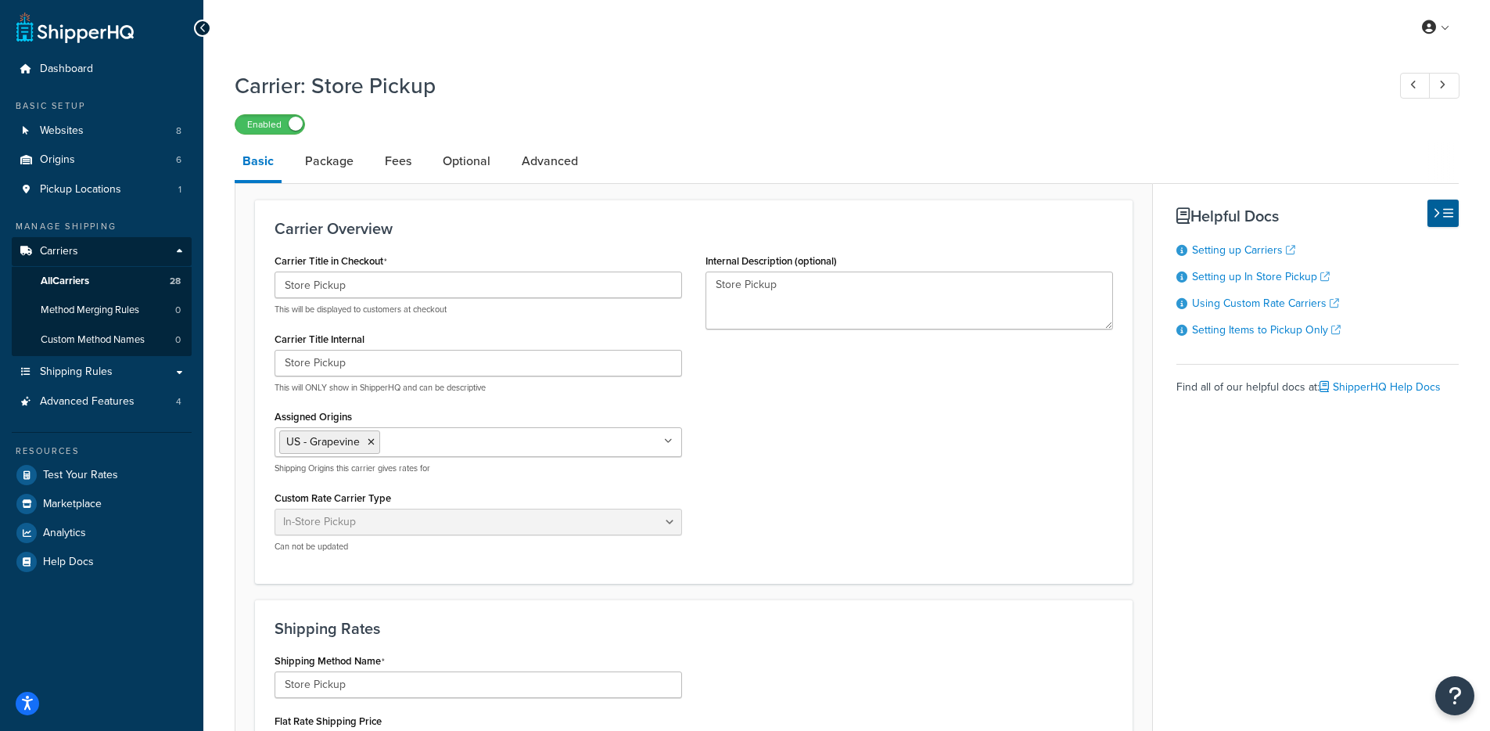
scroll to position [3, 0]
click at [896, 445] on div "Carrier Title in Checkout Store Pickup This will be displayed to customers at c…" at bounding box center [694, 403] width 862 height 314
click at [121, 285] on link "All Carriers 28" at bounding box center [102, 281] width 180 height 29
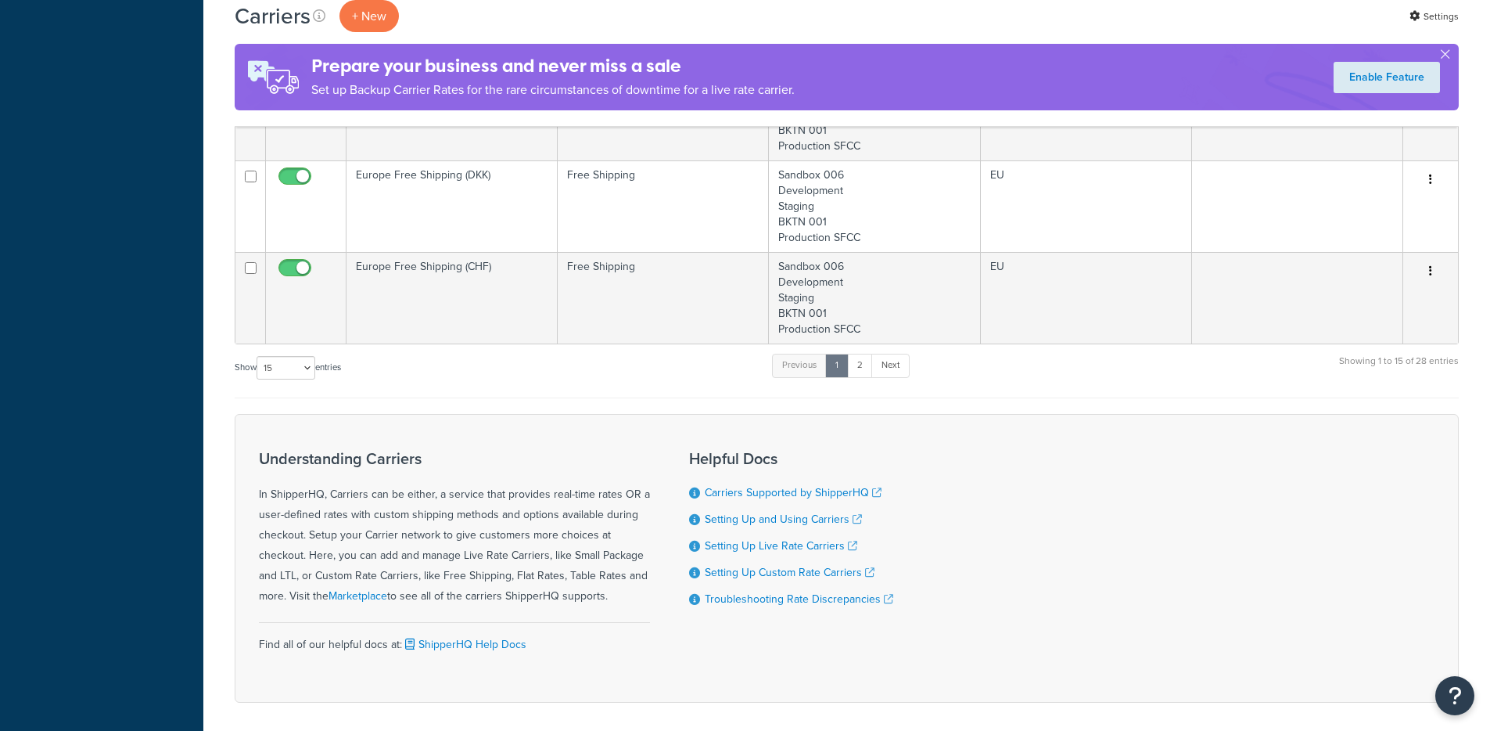
scroll to position [1471, 0]
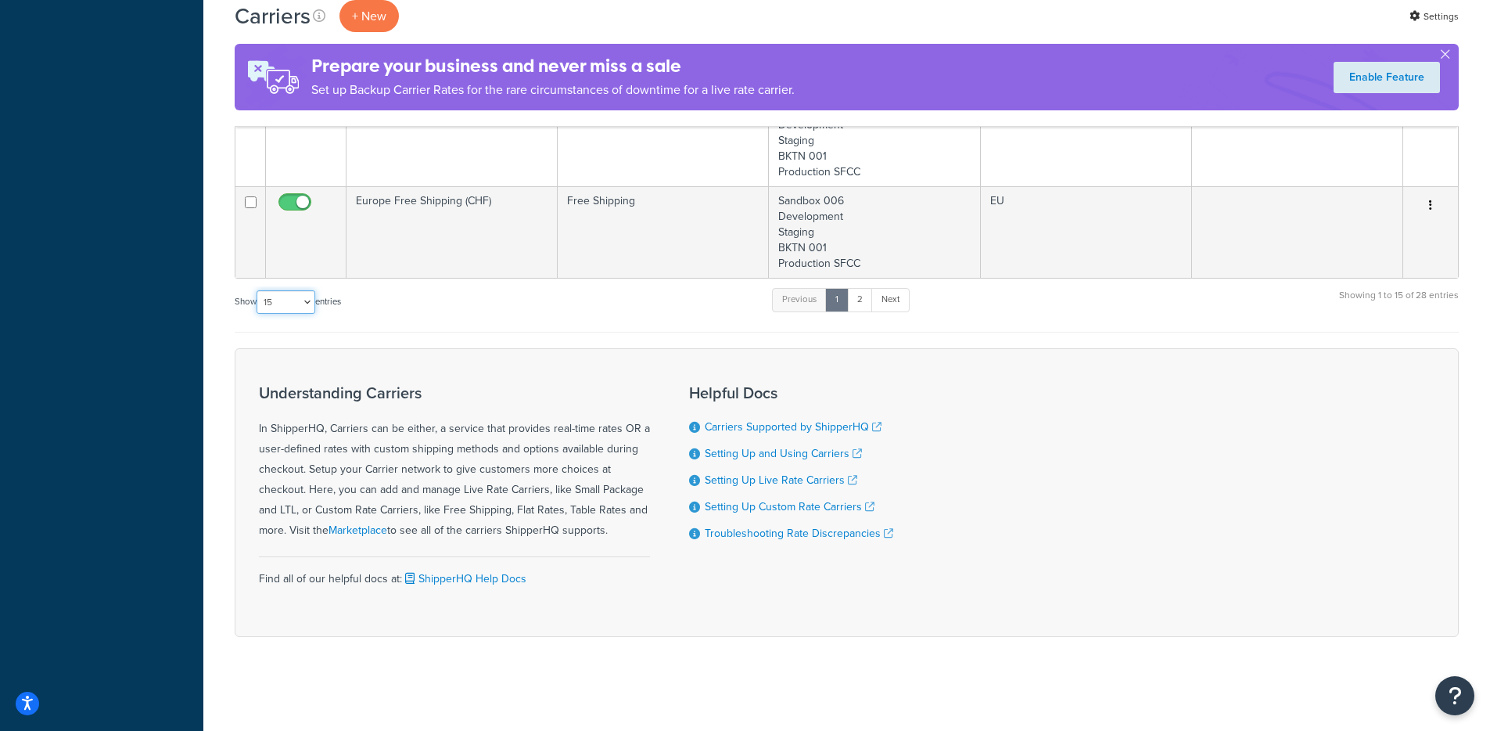
click at [282, 300] on select "10 15 25 50 100" at bounding box center [286, 301] width 59 height 23
select select "100"
click at [258, 314] on select "10 15 25 50 100" at bounding box center [286, 301] width 59 height 23
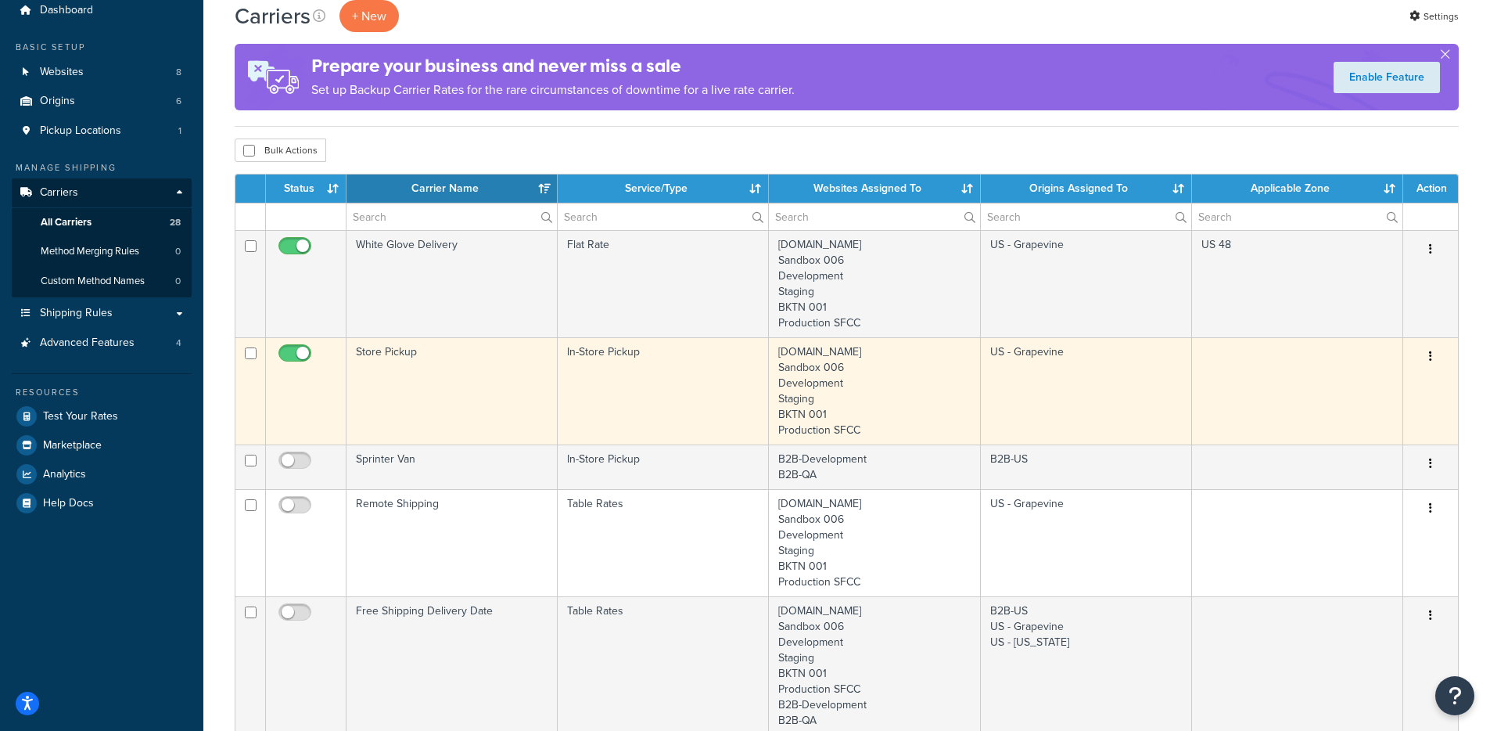
scroll to position [58, 0]
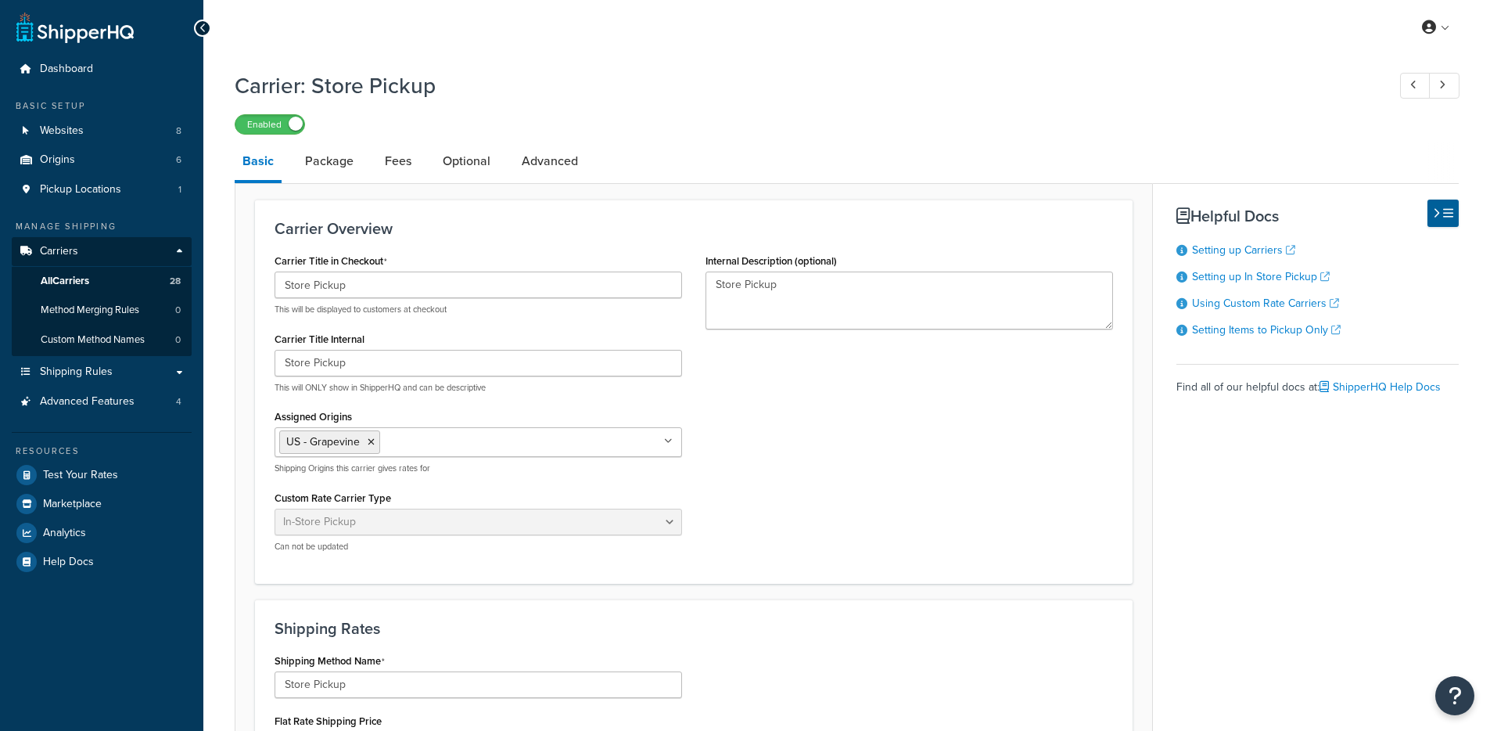
select select "pickup"
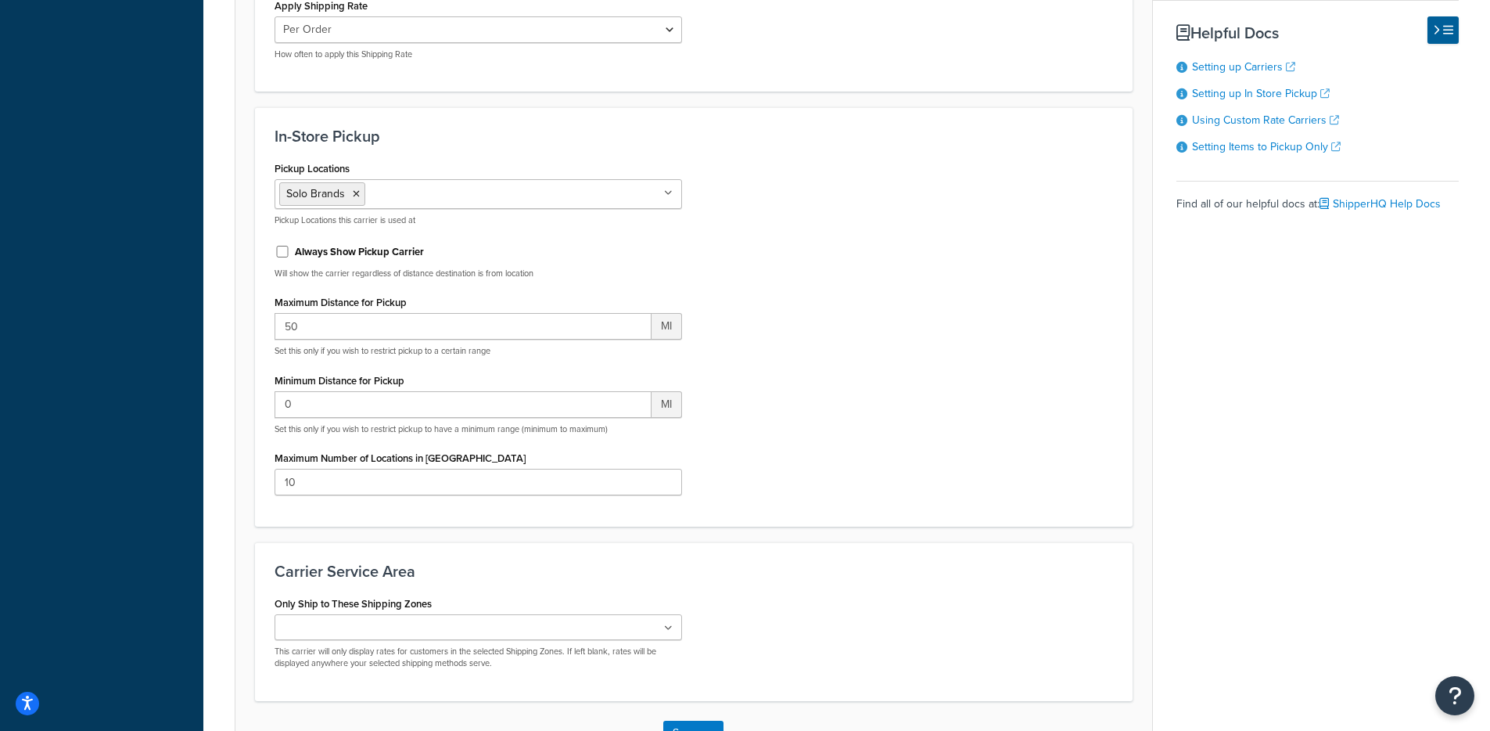
scroll to position [769, 0]
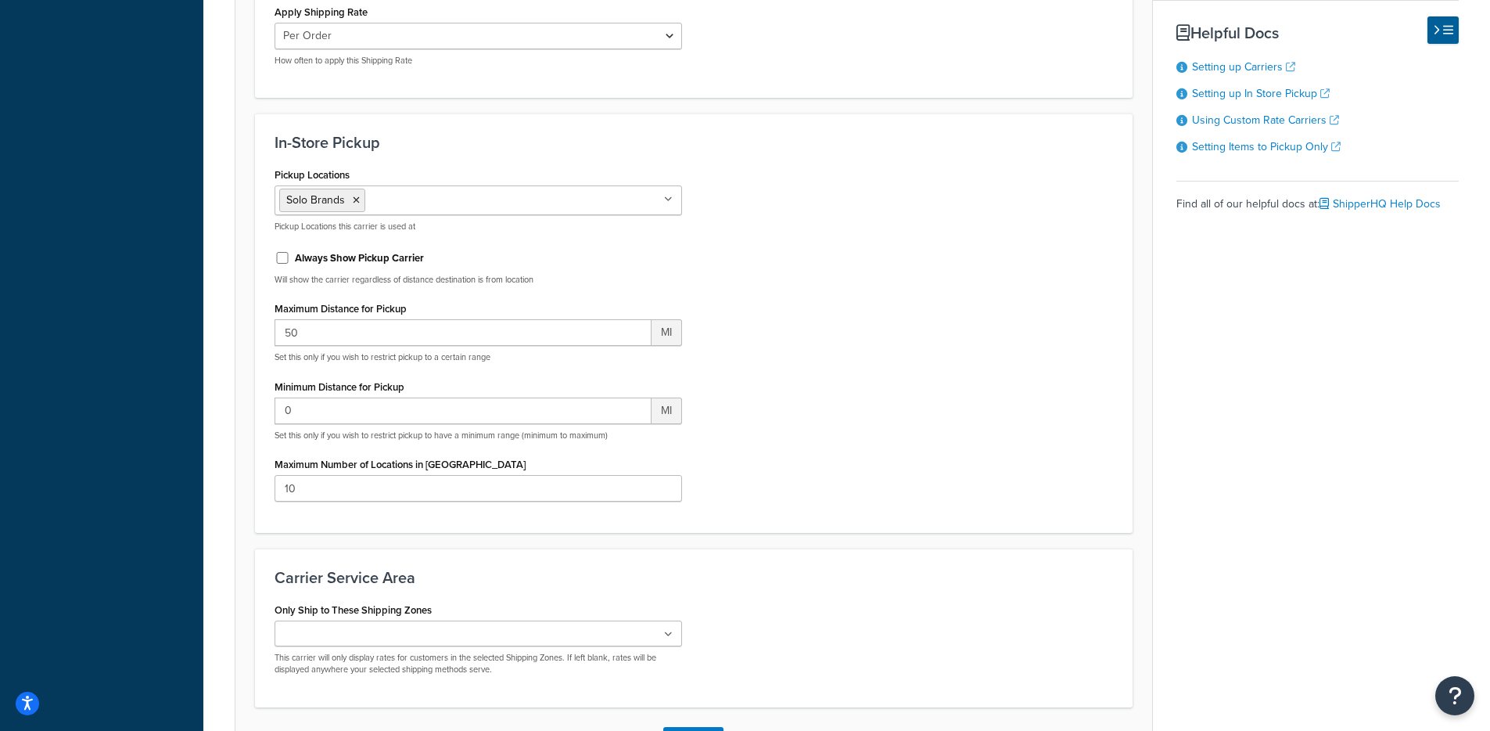
click at [379, 261] on label "Always Show Pickup Carrier" at bounding box center [359, 258] width 129 height 14
click at [290, 261] on input "Always Show Pickup Carrier" at bounding box center [283, 258] width 16 height 12
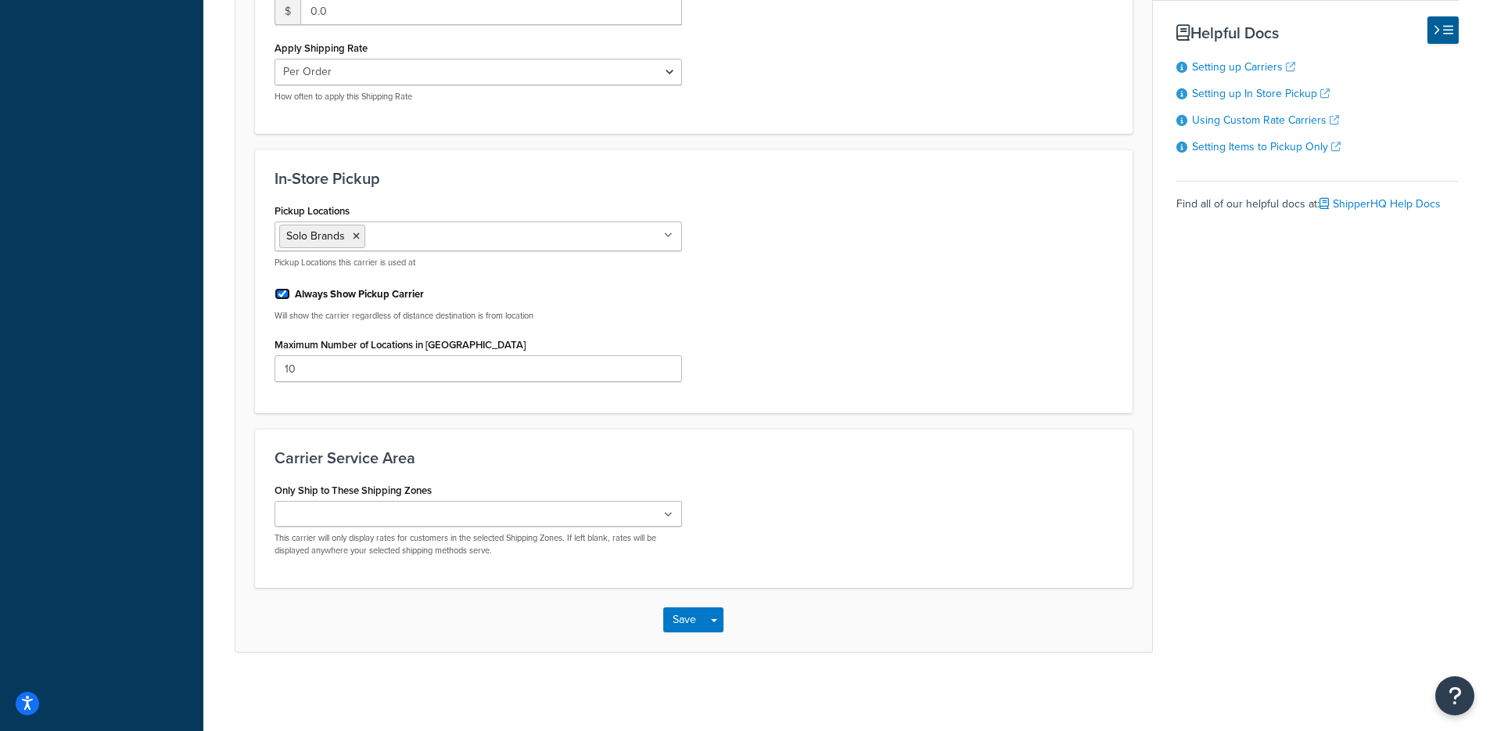
scroll to position [734, 0]
click at [352, 295] on label "Always Show Pickup Carrier" at bounding box center [359, 294] width 129 height 14
click at [290, 295] on input "Always Show Pickup Carrier" at bounding box center [283, 294] width 16 height 12
checkbox input "false"
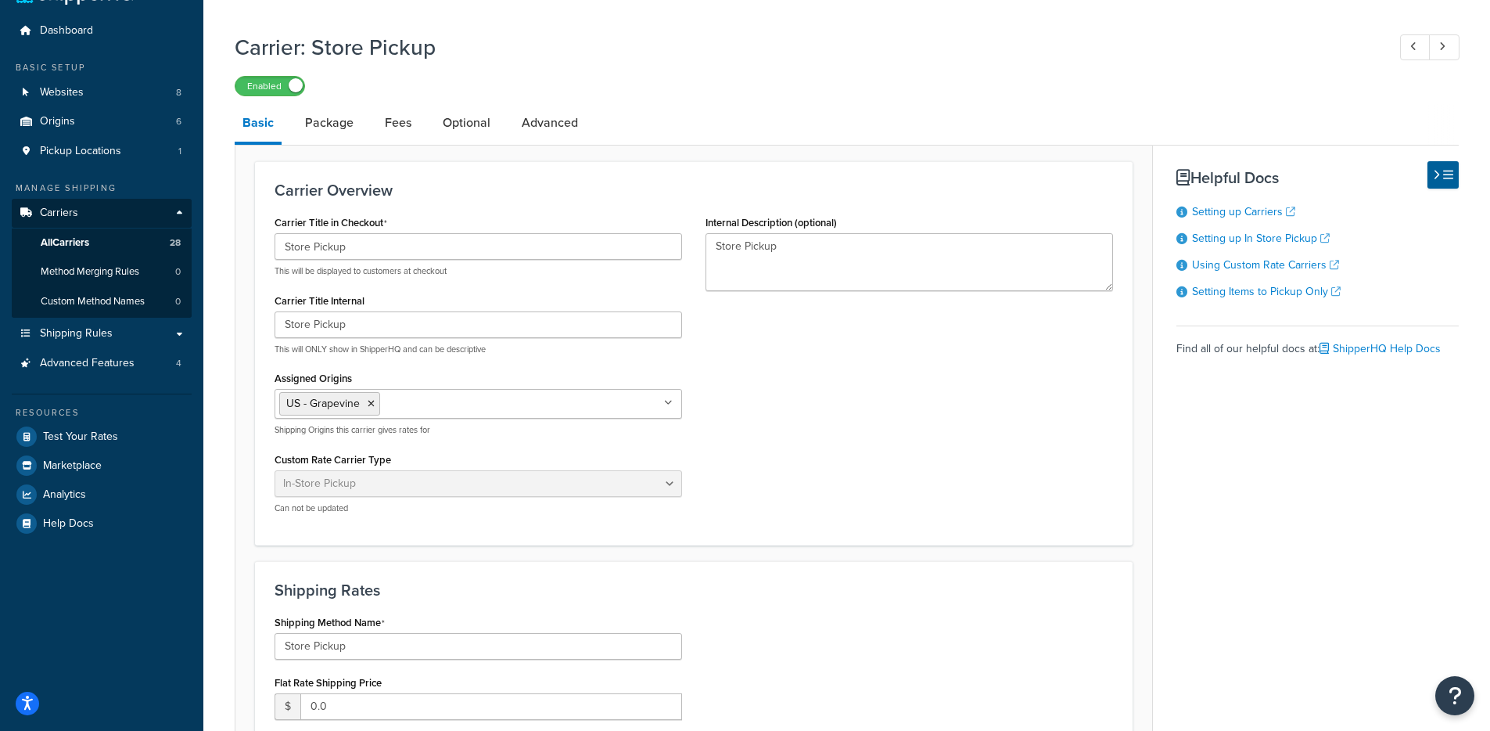
scroll to position [0, 0]
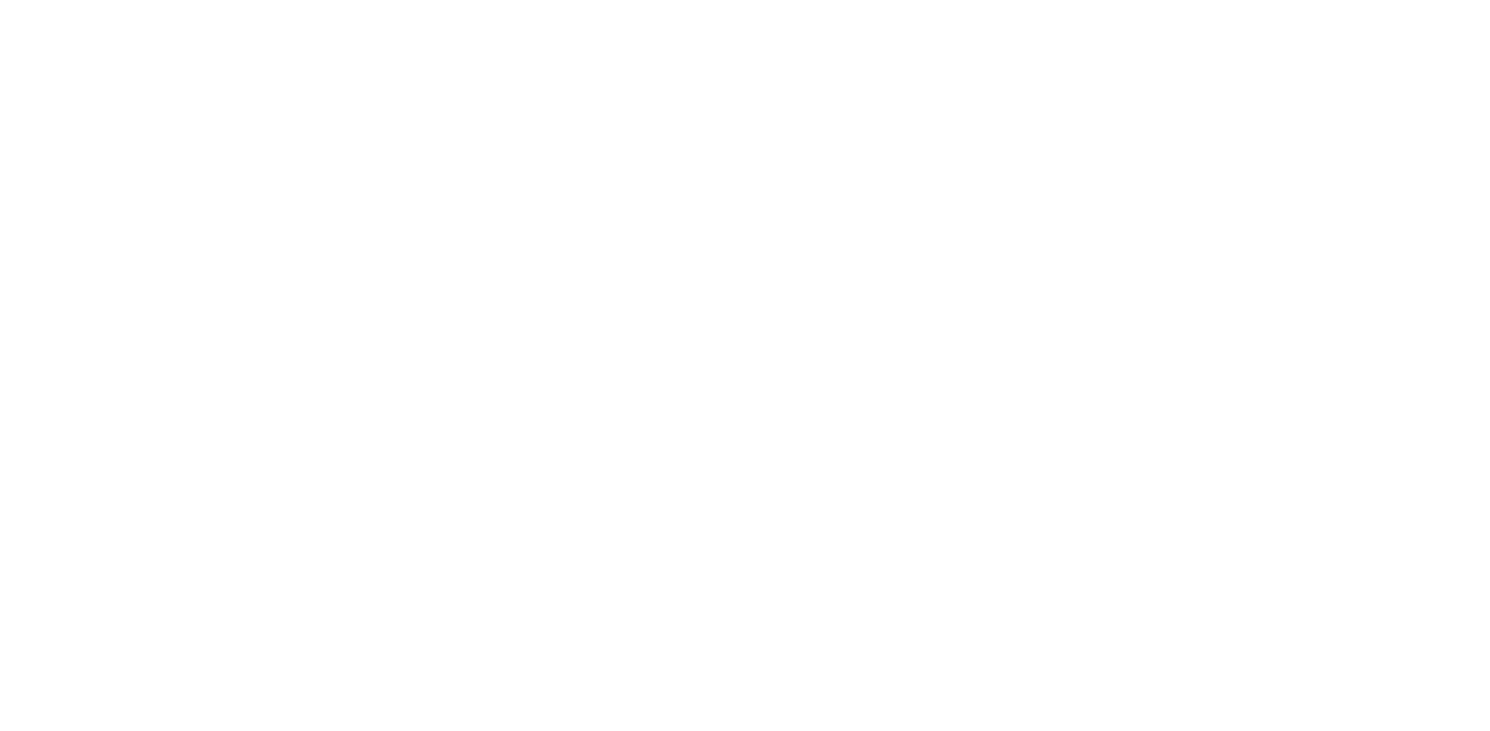
select select "pickup"
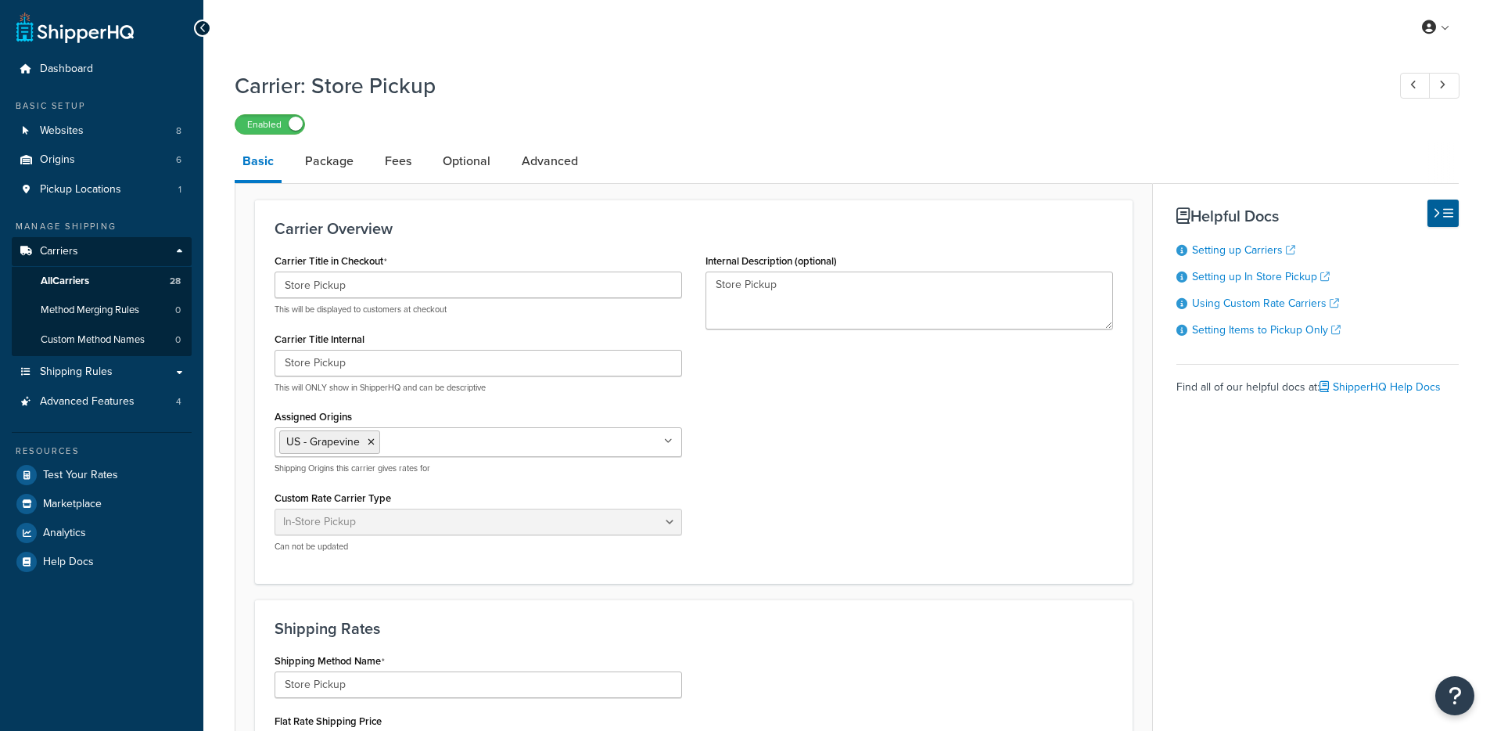
select select "pickup"
